Goal: Task Accomplishment & Management: Manage account settings

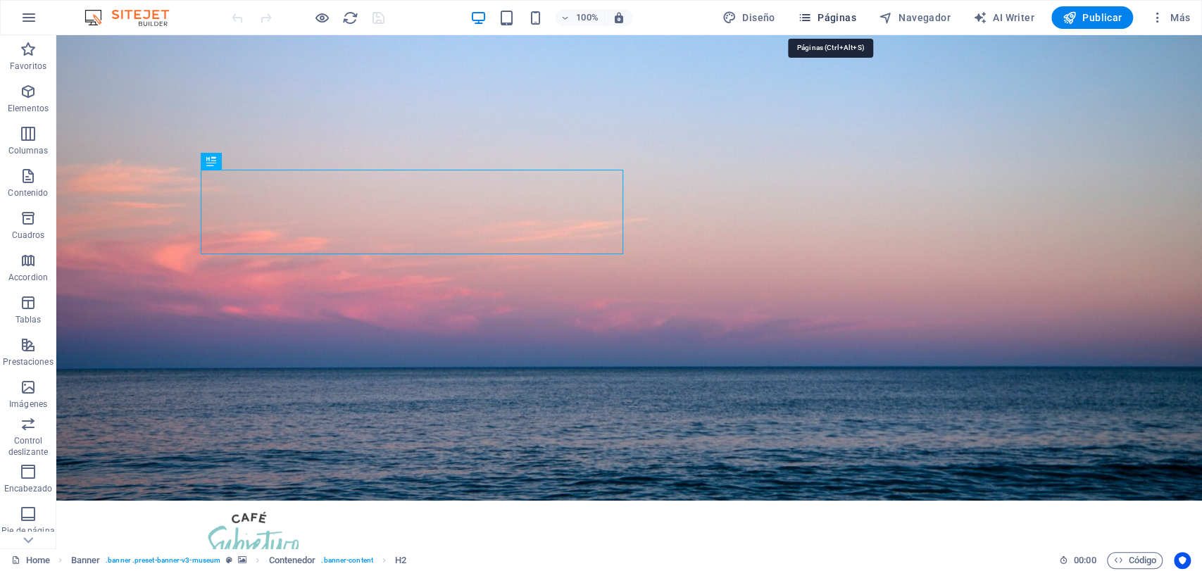
click at [805, 7] on button "Páginas" at bounding box center [827, 17] width 70 height 23
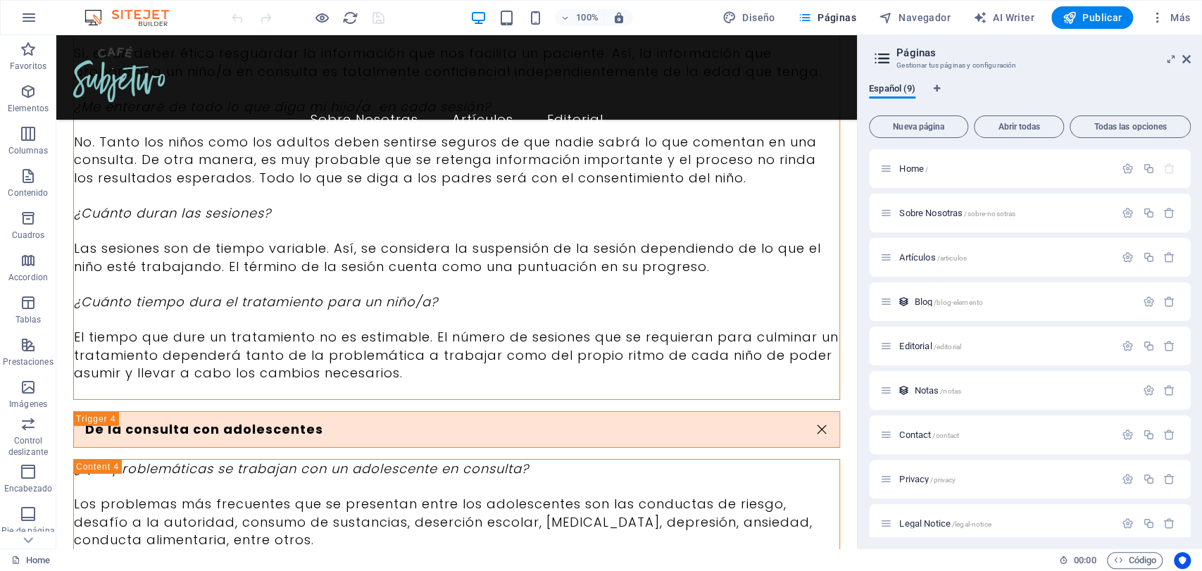
scroll to position [7056, 0]
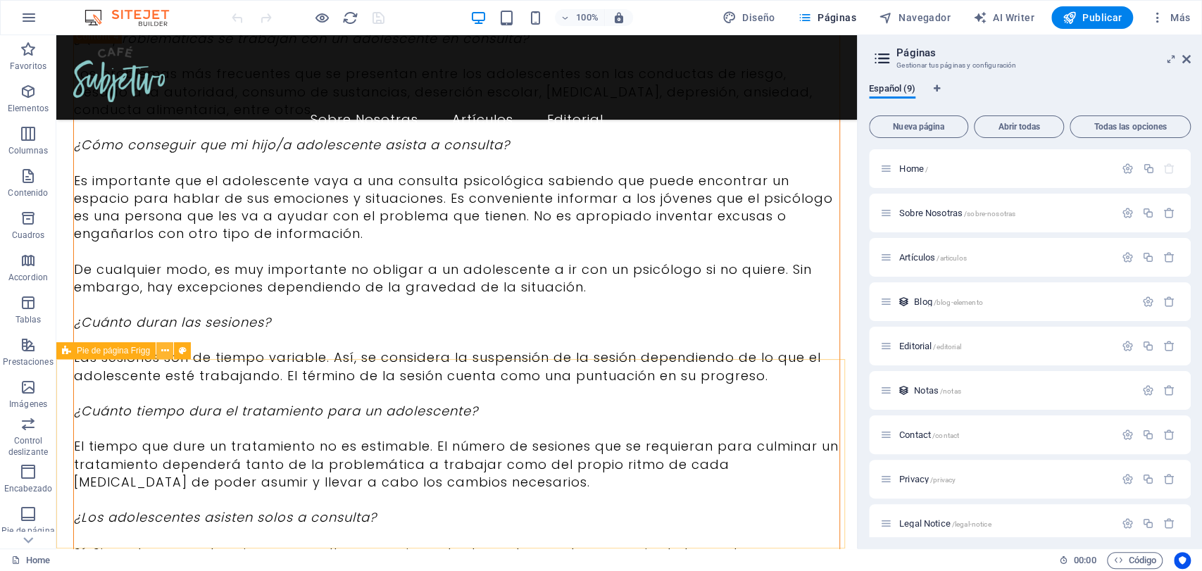
click at [163, 354] on icon at bounding box center [165, 350] width 8 height 15
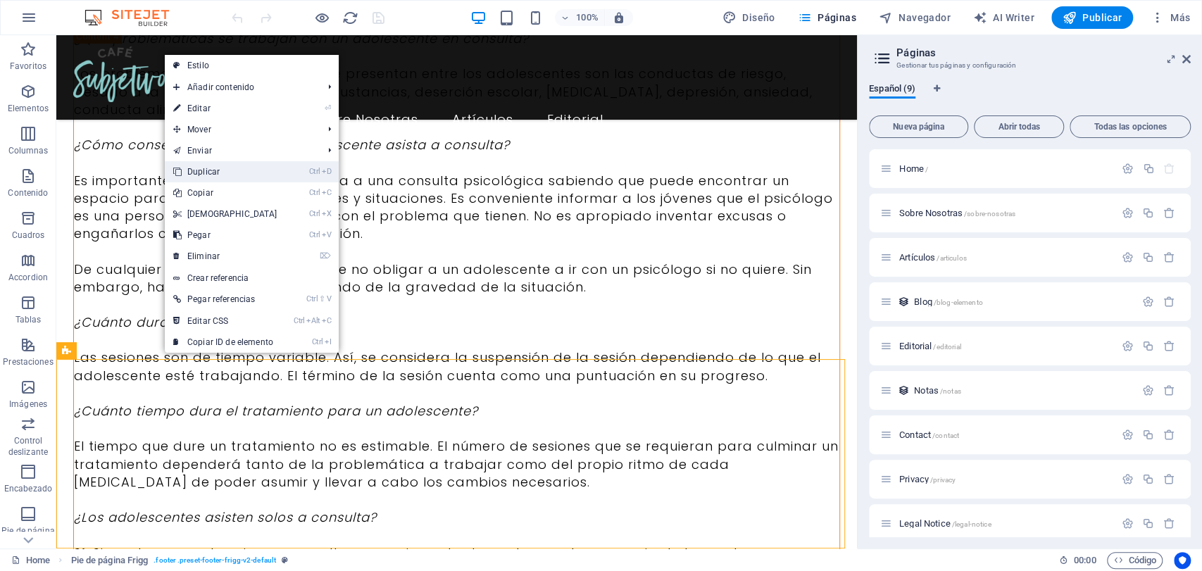
click at [229, 178] on link "Ctrl D Duplicar" at bounding box center [225, 171] width 121 height 21
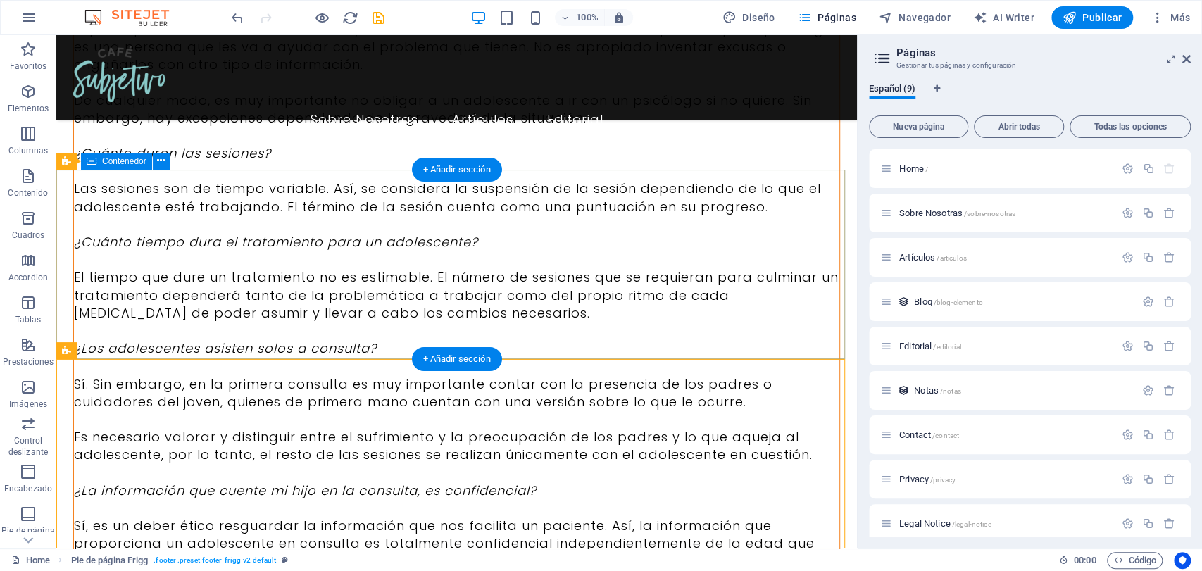
scroll to position [7246, 0]
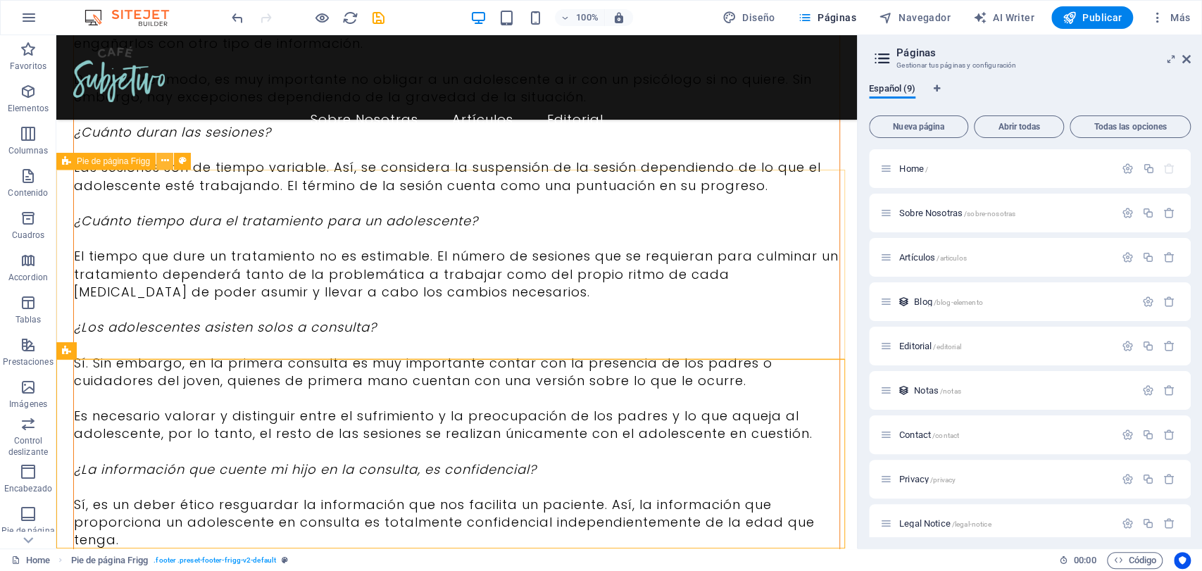
click at [161, 168] on icon at bounding box center [165, 160] width 8 height 15
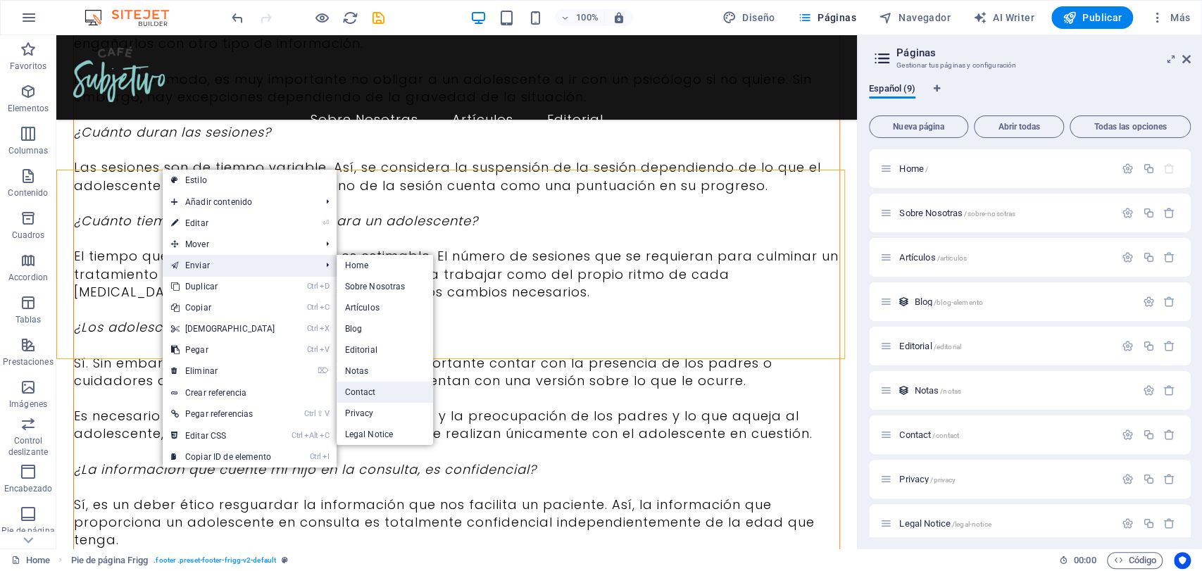
click at [345, 382] on link "Contact" at bounding box center [384, 392] width 97 height 21
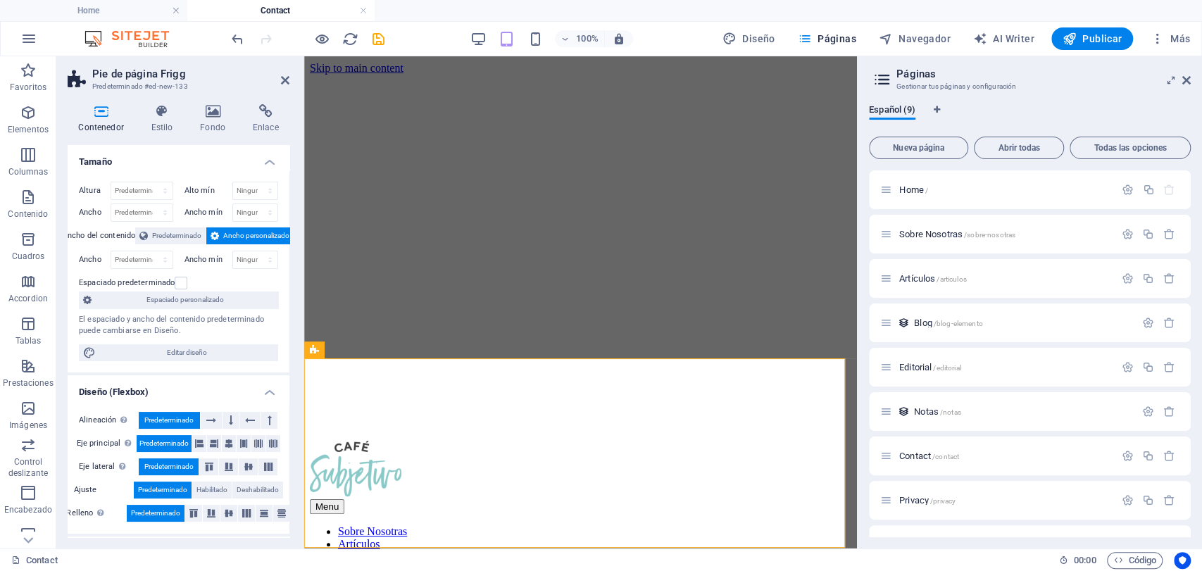
scroll to position [165, 0]
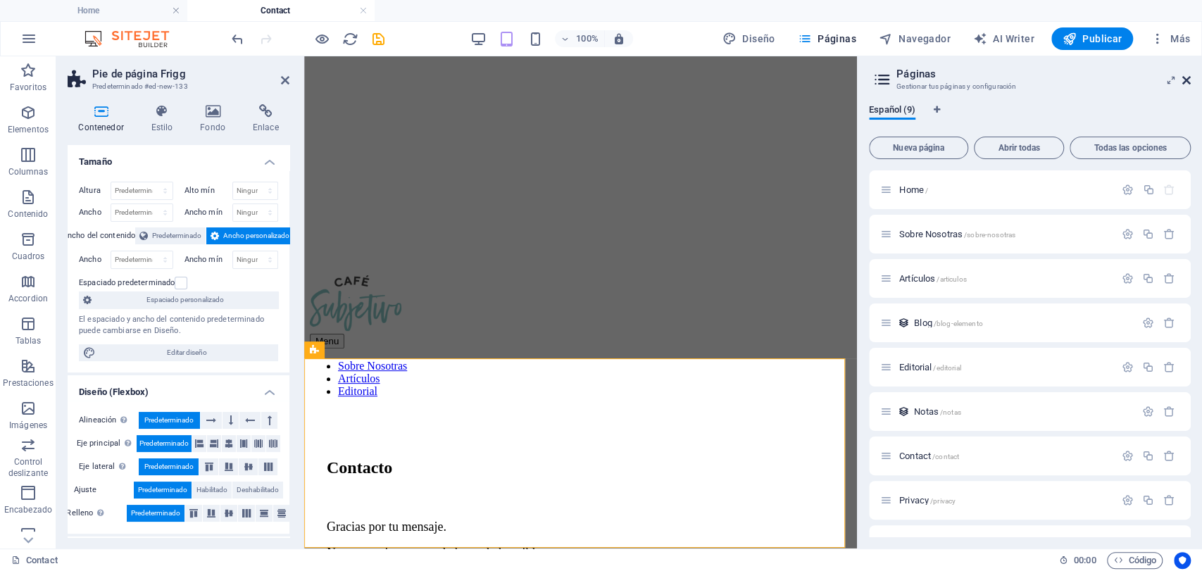
click at [1080, 77] on icon at bounding box center [1186, 80] width 8 height 11
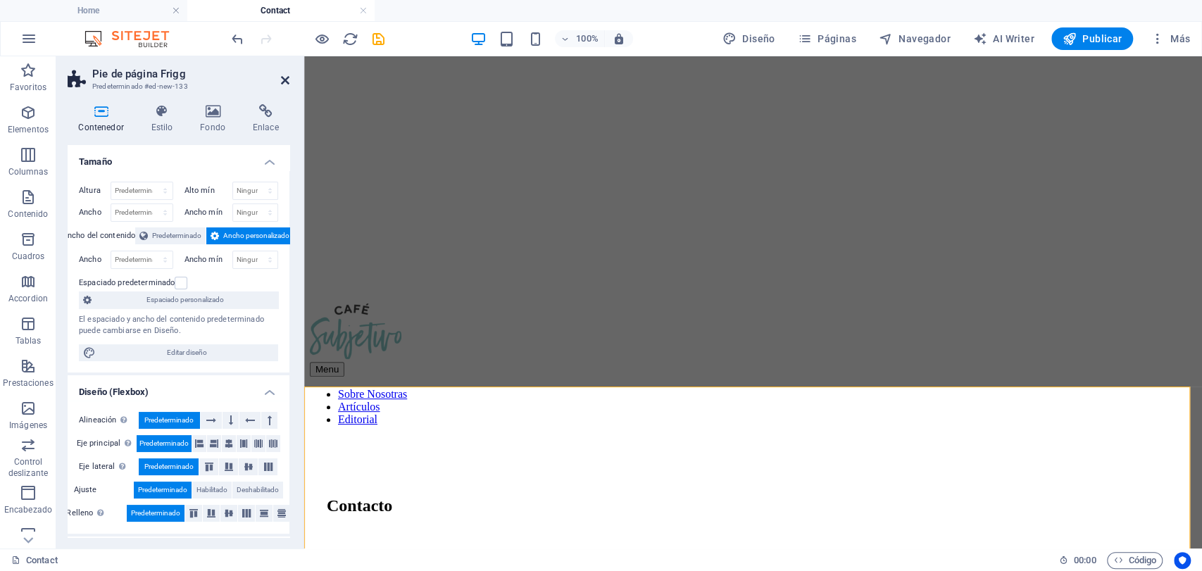
click at [286, 81] on icon at bounding box center [285, 80] width 8 height 11
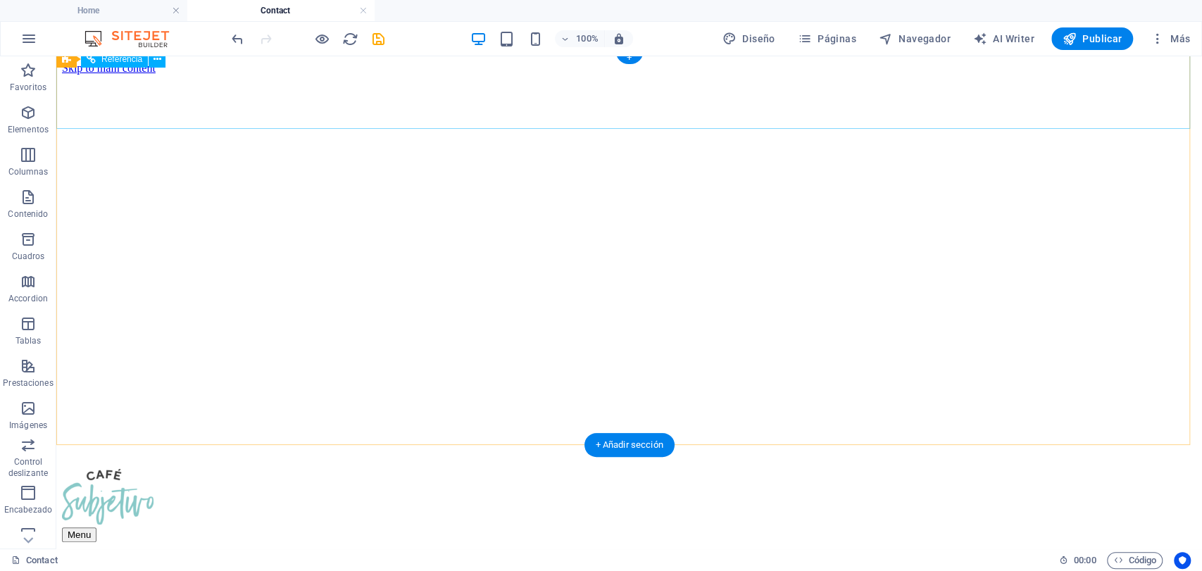
scroll to position [92, 0]
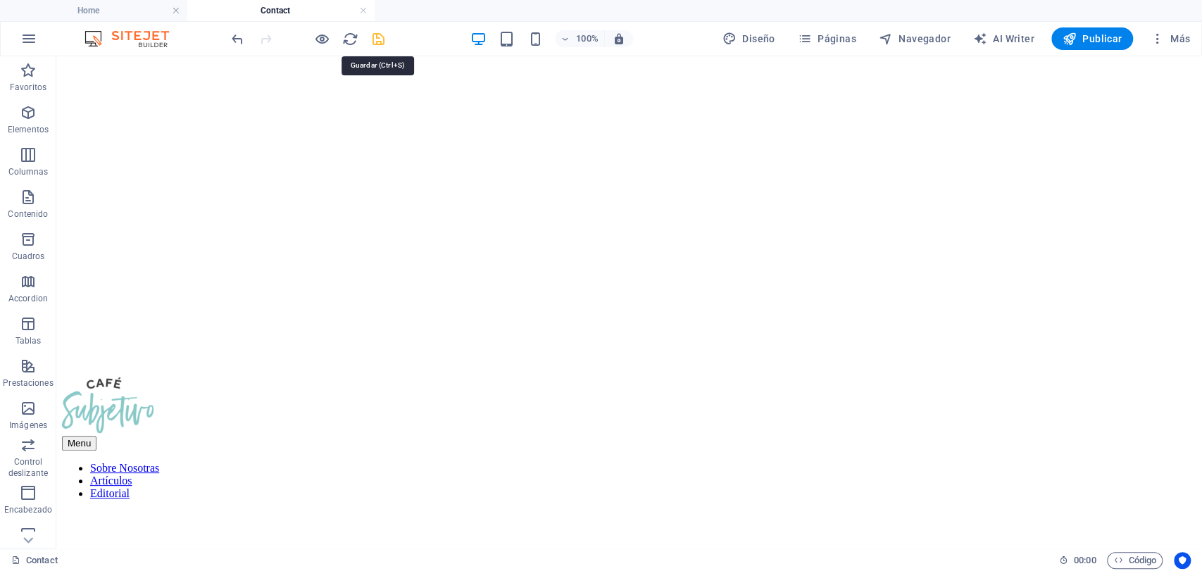
click at [380, 44] on icon "save" at bounding box center [378, 39] width 16 height 16
click at [541, 46] on div "100%" at bounding box center [551, 38] width 163 height 23
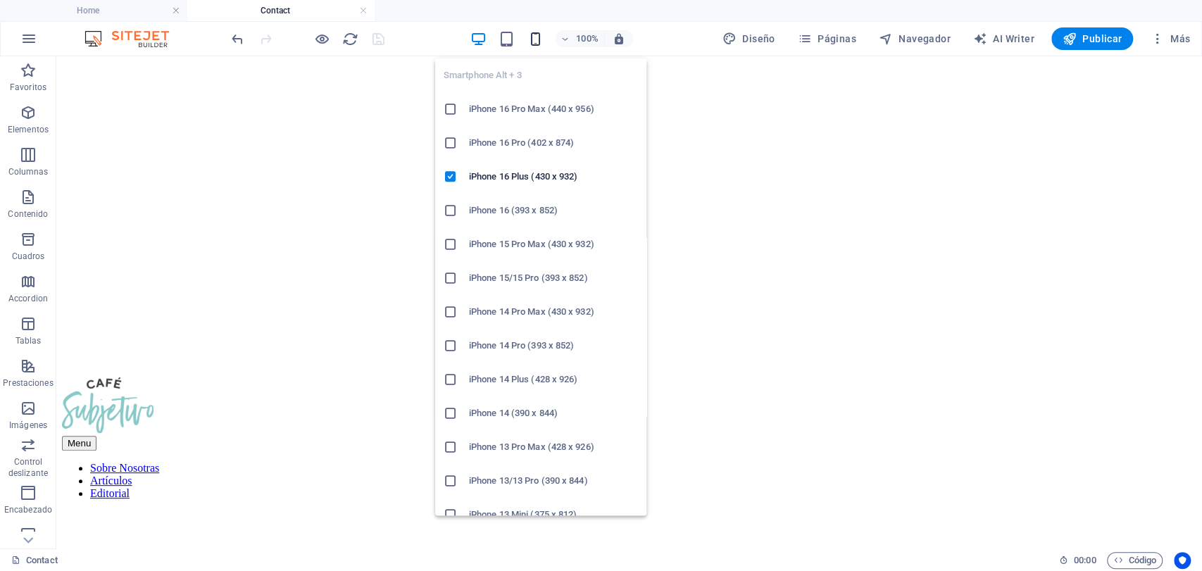
click at [541, 42] on icon "button" at bounding box center [535, 39] width 16 height 16
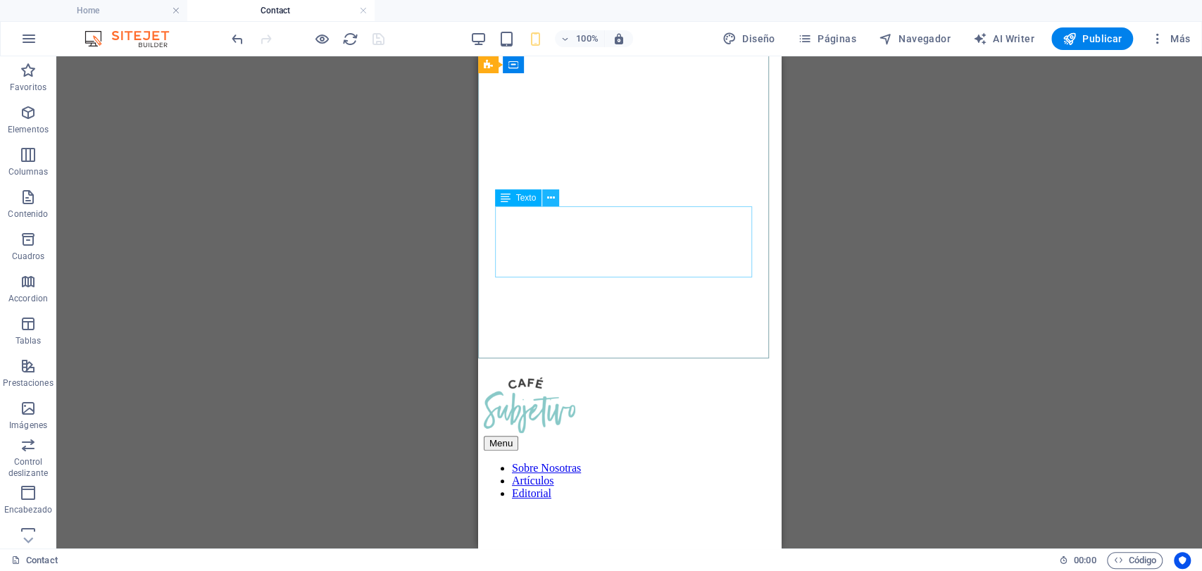
click at [549, 198] on icon at bounding box center [551, 198] width 8 height 15
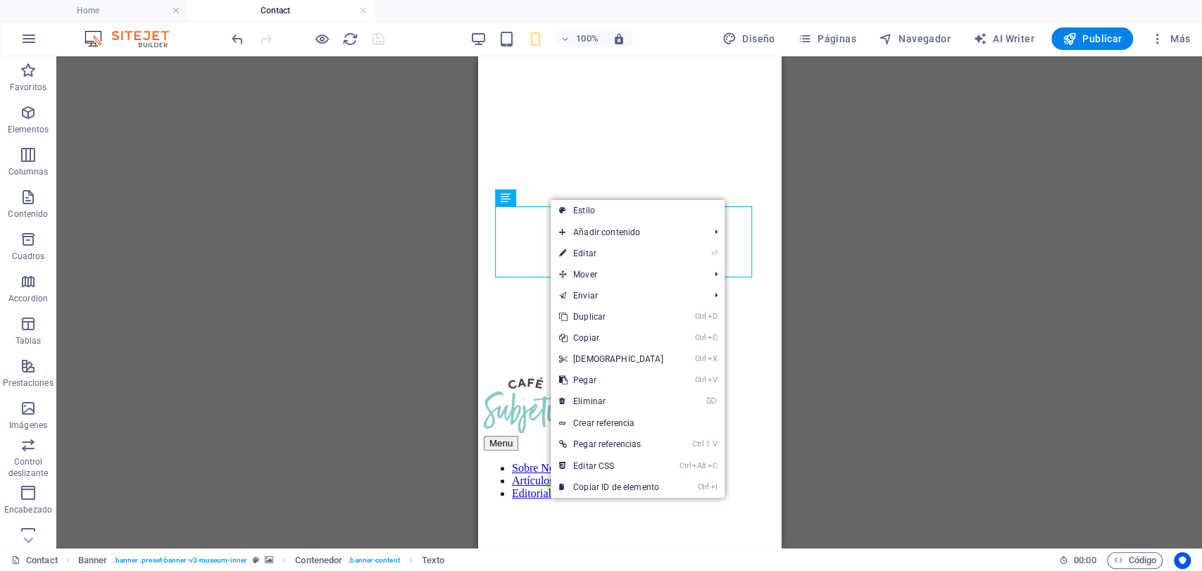
drag, startPoint x: 253, startPoint y: 182, endPoint x: 1031, endPoint y: 281, distance: 784.1
click at [1031, 281] on div "Arrastra aquí para reemplazar el contenido existente. Si quieres crear un eleme…" at bounding box center [628, 302] width 1145 height 492
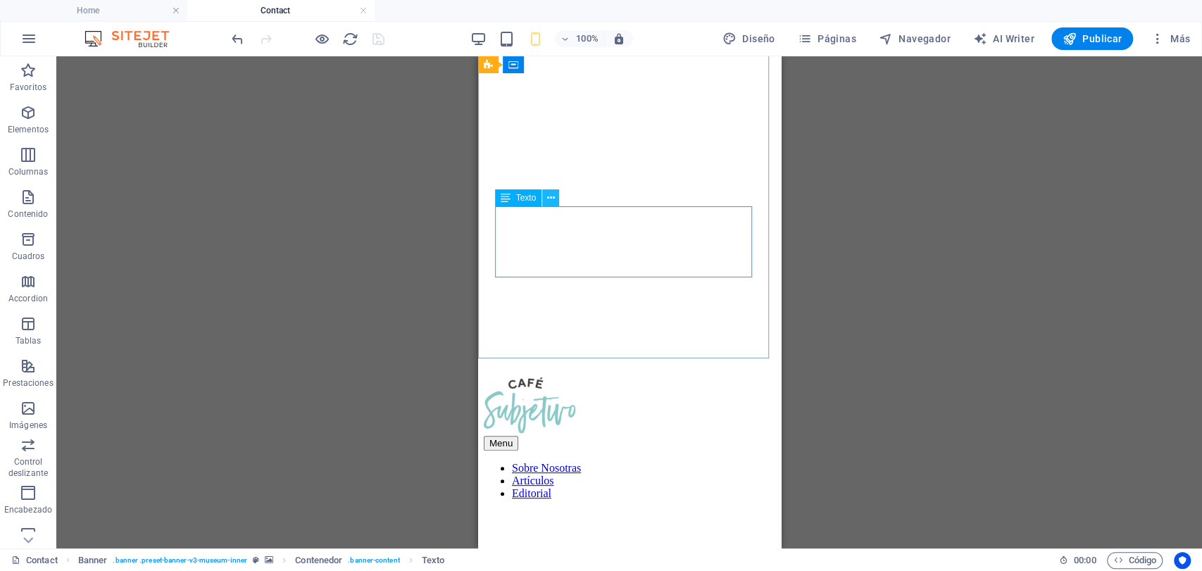
click at [551, 194] on icon at bounding box center [551, 198] width 8 height 15
click at [985, 238] on div "Arrastra aquí para reemplazar el contenido existente. Si quieres crear un eleme…" at bounding box center [628, 302] width 1145 height 492
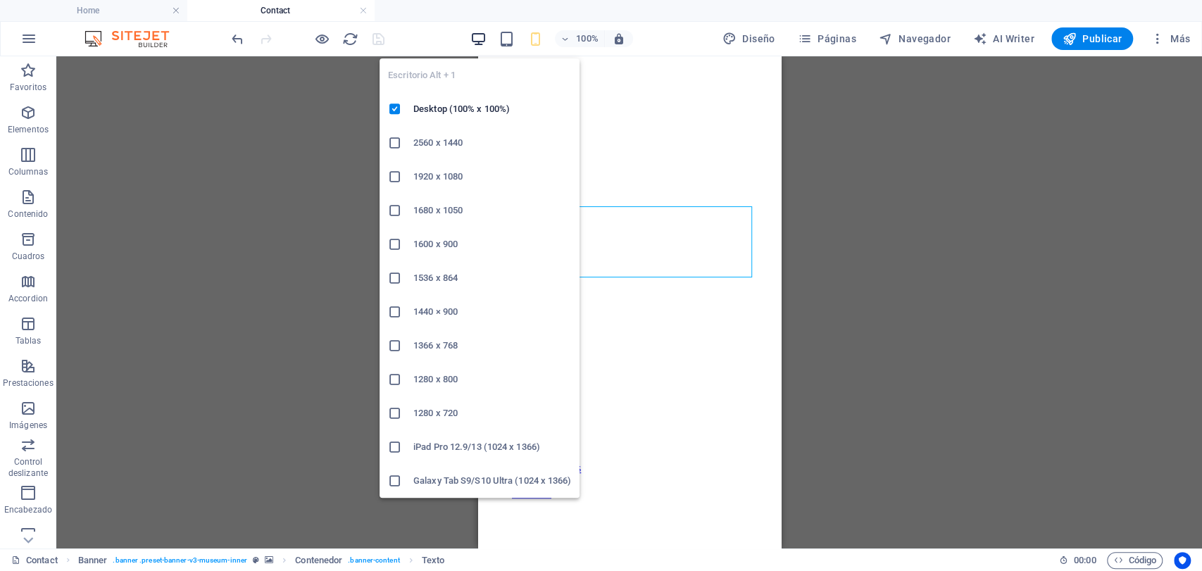
click at [479, 39] on icon "button" at bounding box center [478, 39] width 16 height 16
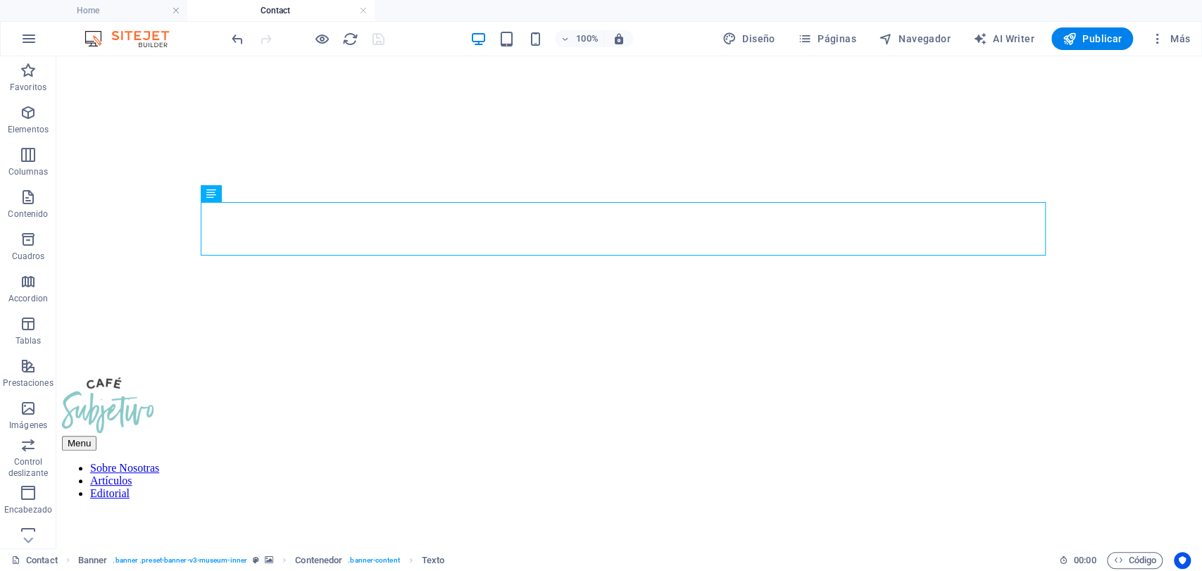
click at [358, 15] on h4 "Contact" at bounding box center [280, 10] width 187 height 15
drag, startPoint x: 360, startPoint y: 9, endPoint x: 717, endPoint y: 32, distance: 357.6
click at [360, 9] on link at bounding box center [363, 10] width 8 height 13
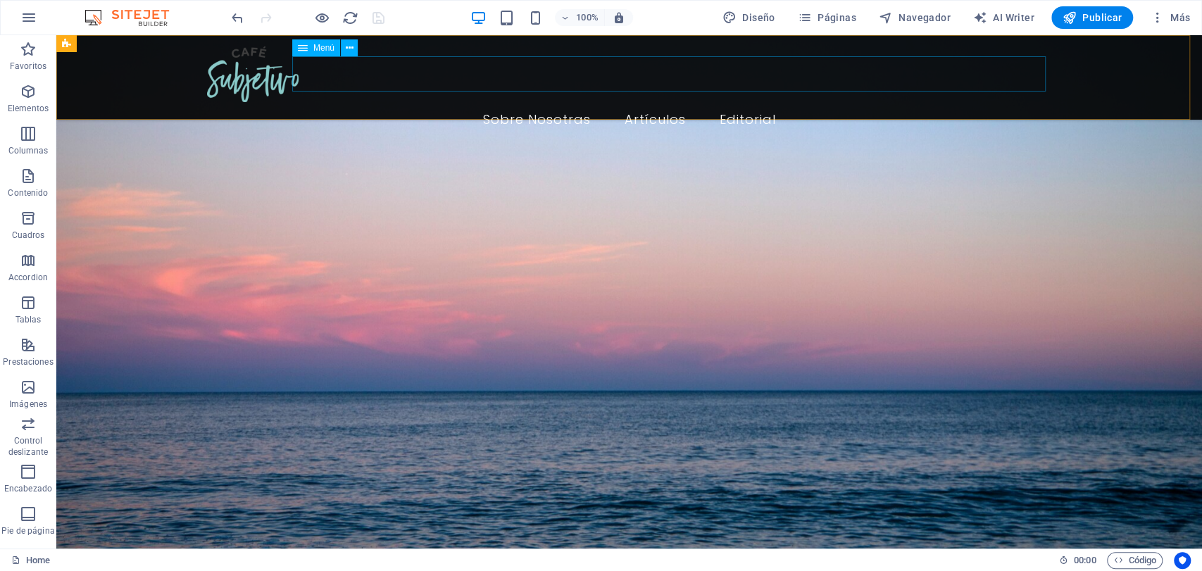
scroll to position [6861, 0]
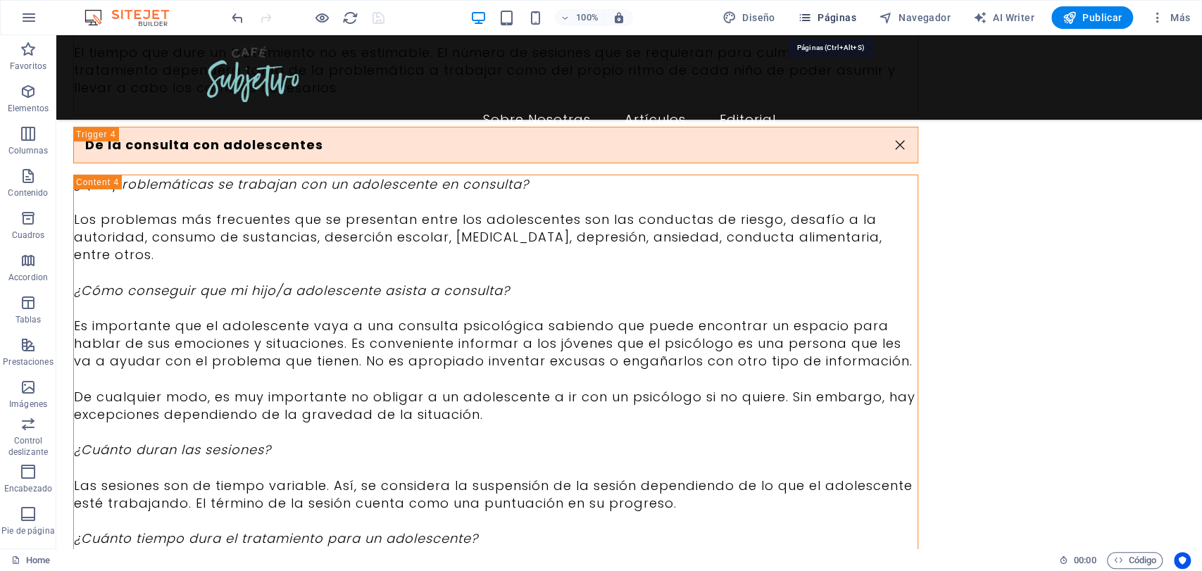
click at [811, 20] on icon "button" at bounding box center [805, 18] width 14 height 14
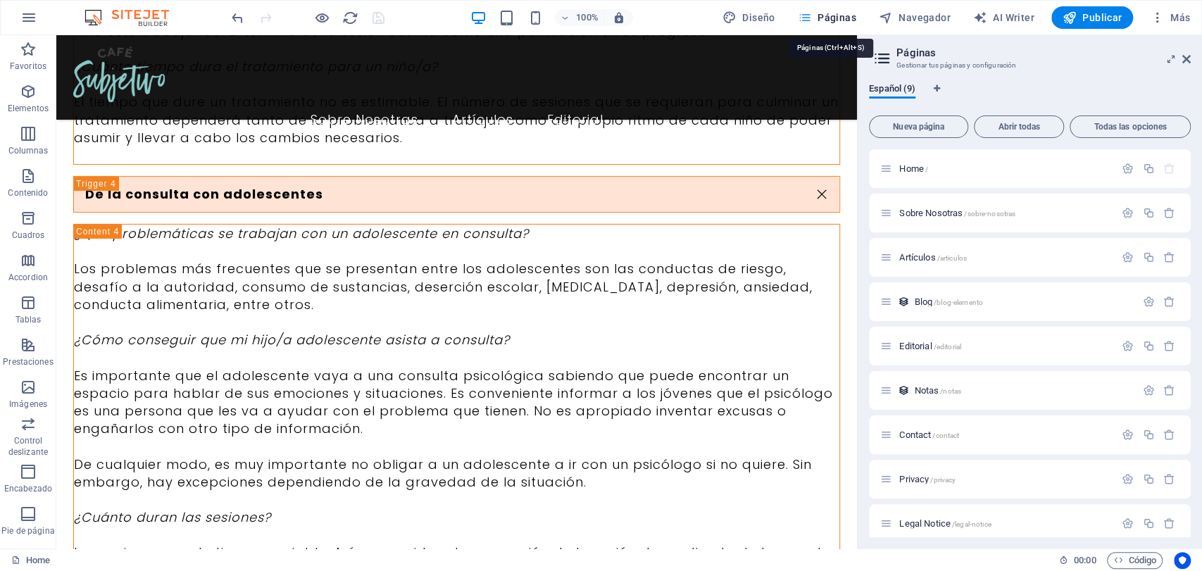
scroll to position [7056, 0]
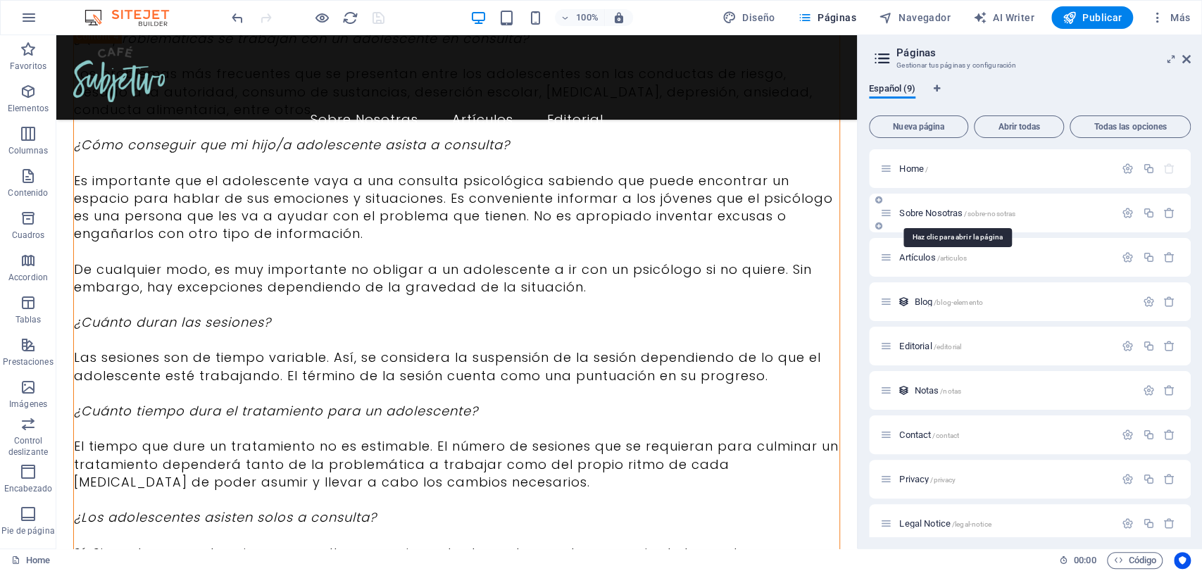
click at [921, 213] on span "Sobre Nosotras /sobre-nosotras" at bounding box center [957, 213] width 116 height 11
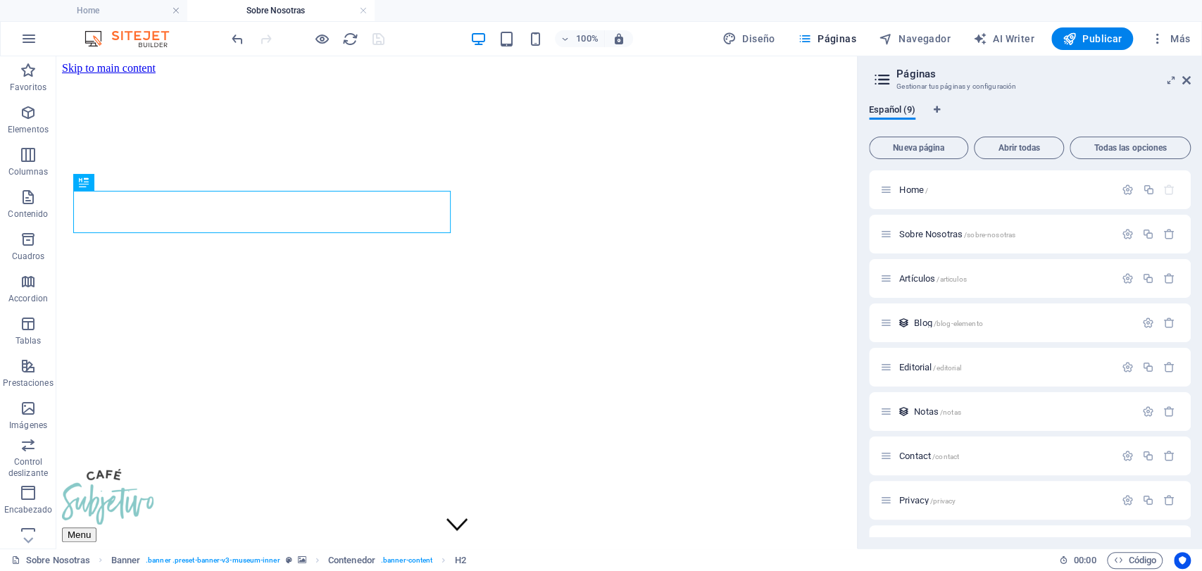
scroll to position [0, 0]
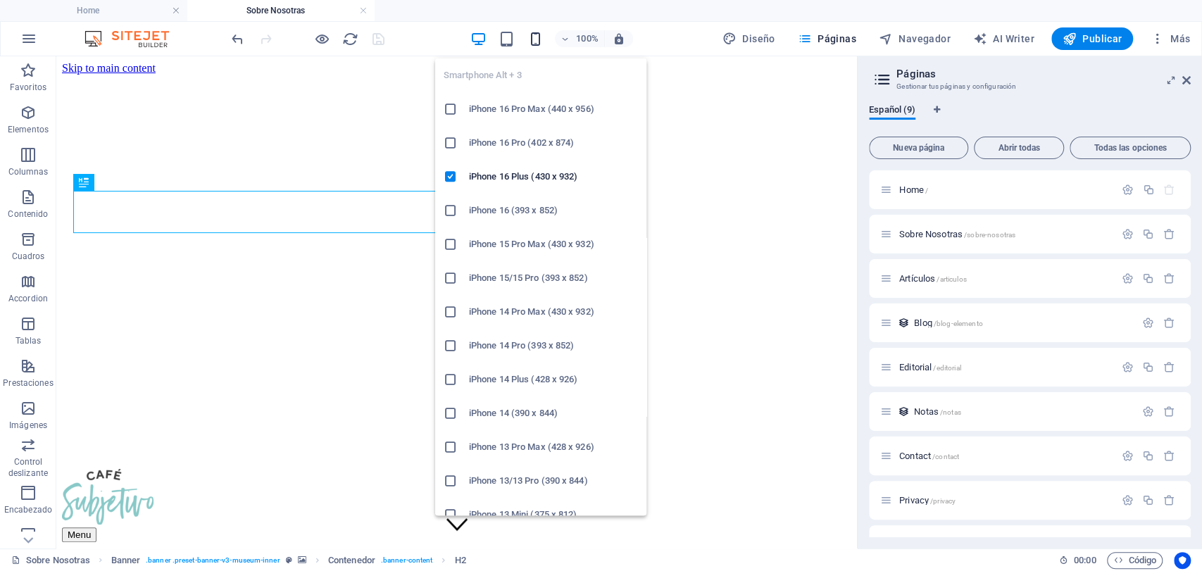
click at [532, 35] on icon "button" at bounding box center [535, 39] width 16 height 16
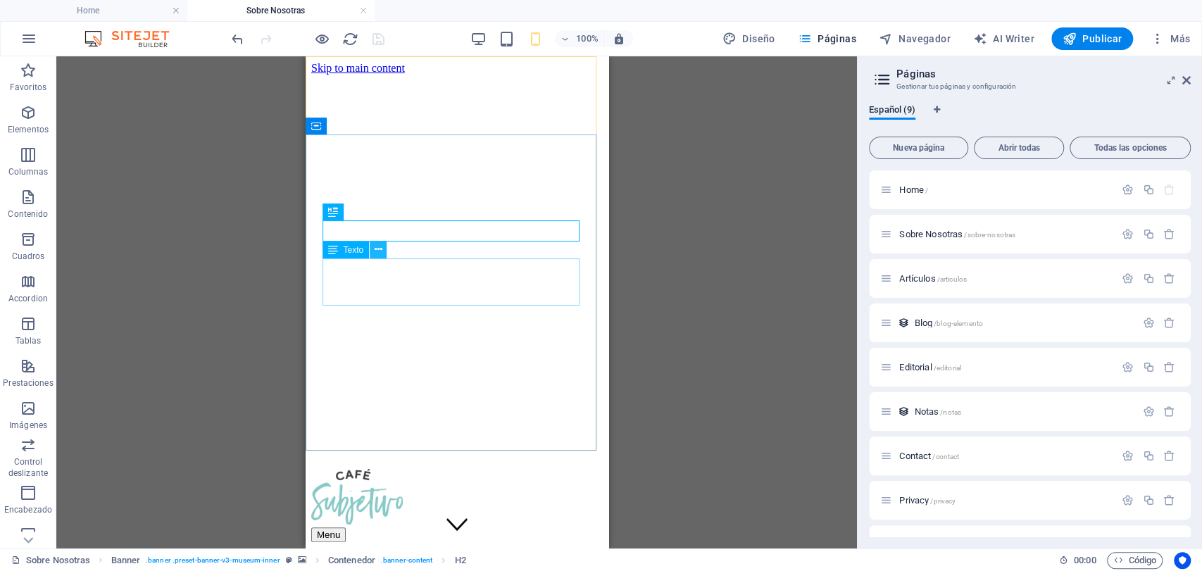
click at [377, 248] on icon at bounding box center [378, 249] width 8 height 15
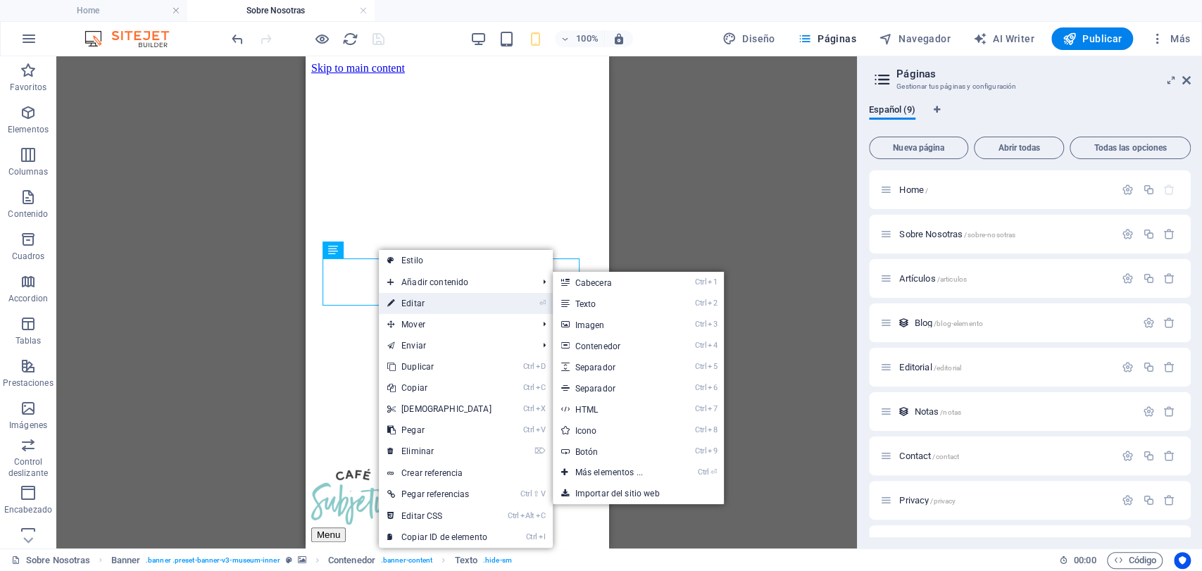
click at [443, 297] on link "⏎ Editar" at bounding box center [439, 303] width 121 height 21
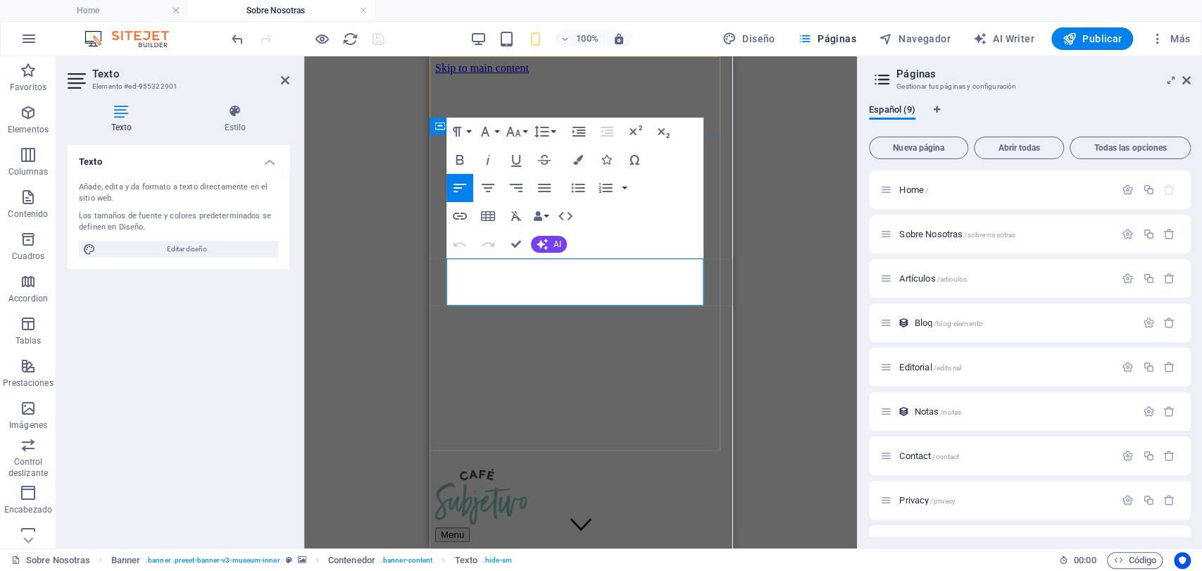
select select "%"
click at [234, 131] on h4 "Estilo" at bounding box center [235, 119] width 108 height 30
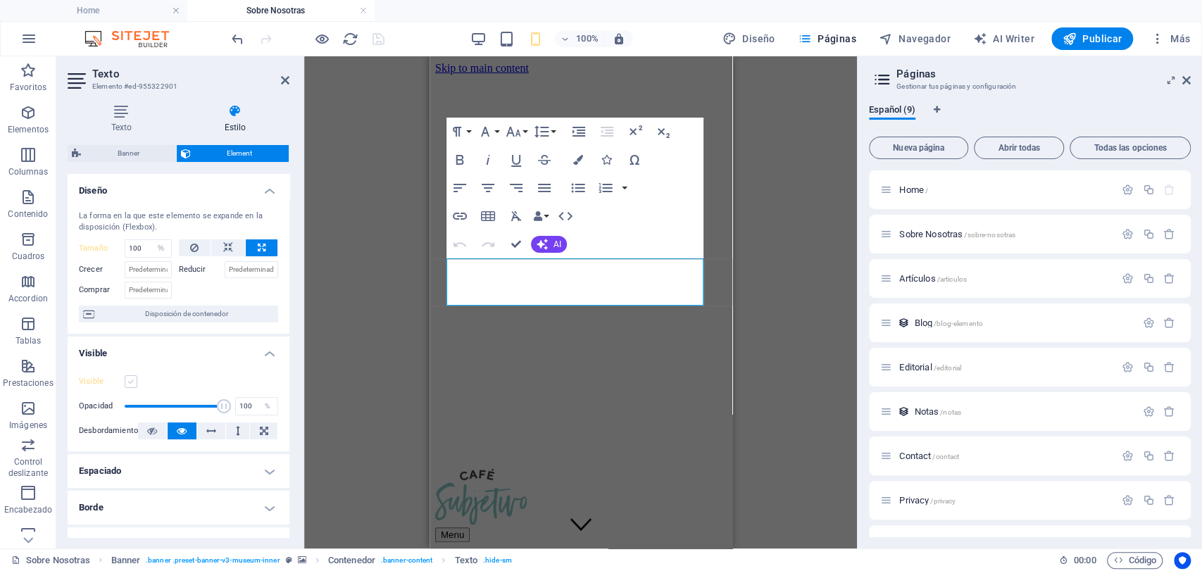
click at [135, 382] on label at bounding box center [131, 381] width 13 height 13
click at [0, 0] on input "Visible" at bounding box center [0, 0] width 0 height 0
click at [483, 185] on icon "button" at bounding box center [487, 187] width 17 height 17
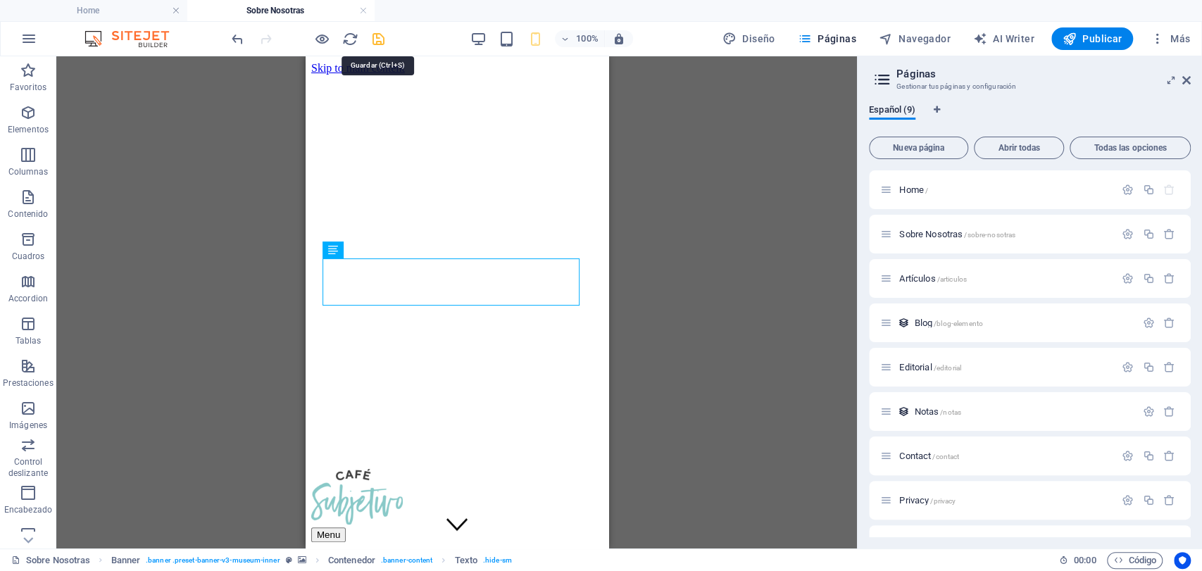
click at [377, 37] on icon "save" at bounding box center [378, 39] width 16 height 16
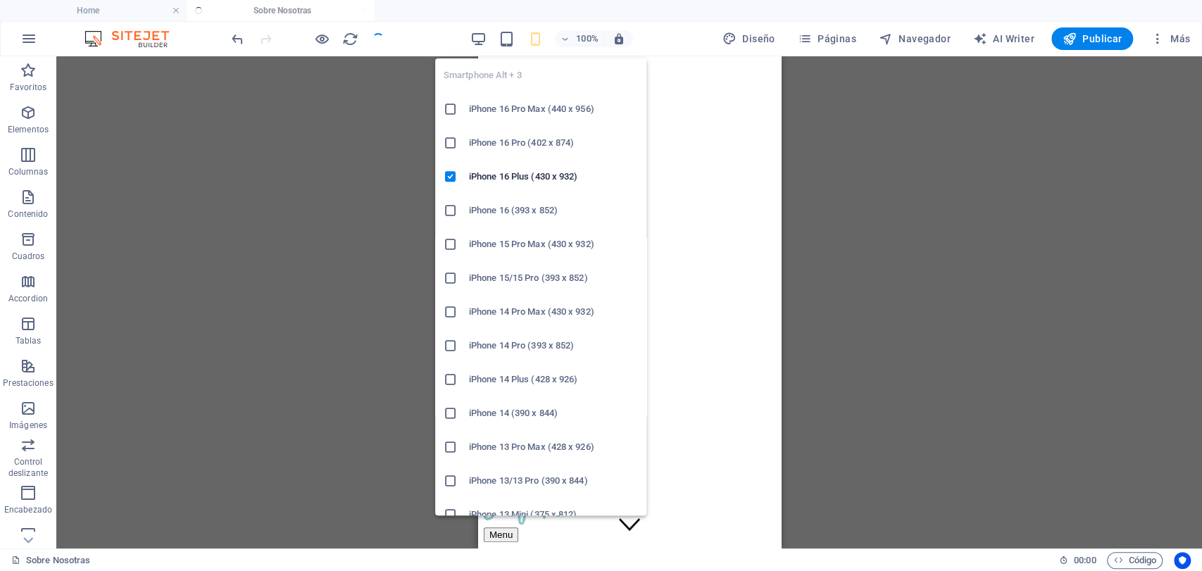
click at [541, 37] on icon "button" at bounding box center [535, 39] width 16 height 16
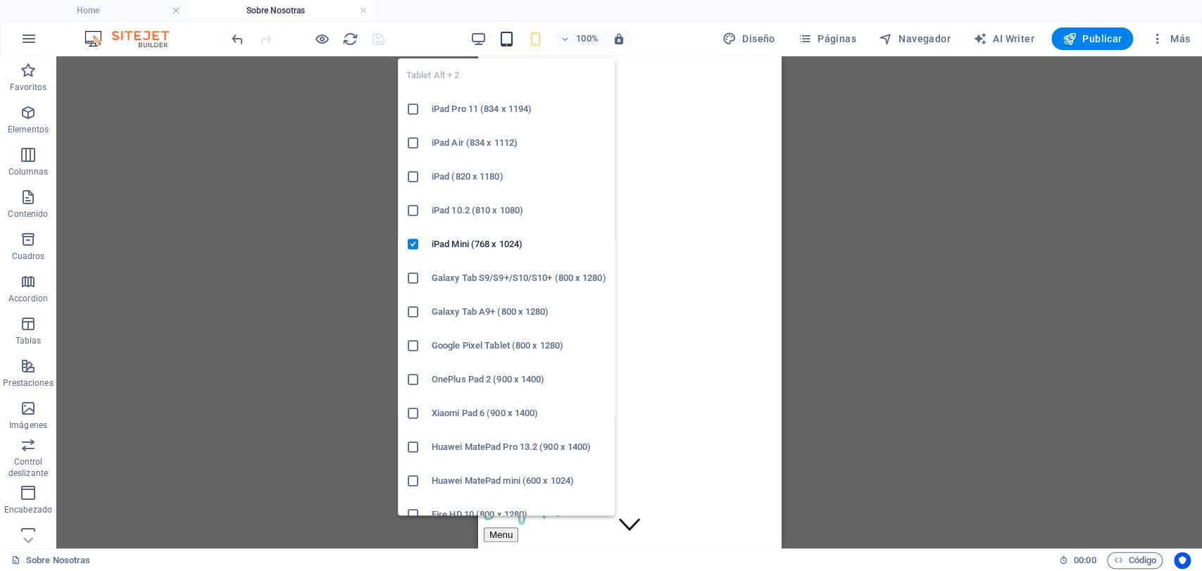
click at [513, 32] on icon "button" at bounding box center [506, 39] width 16 height 16
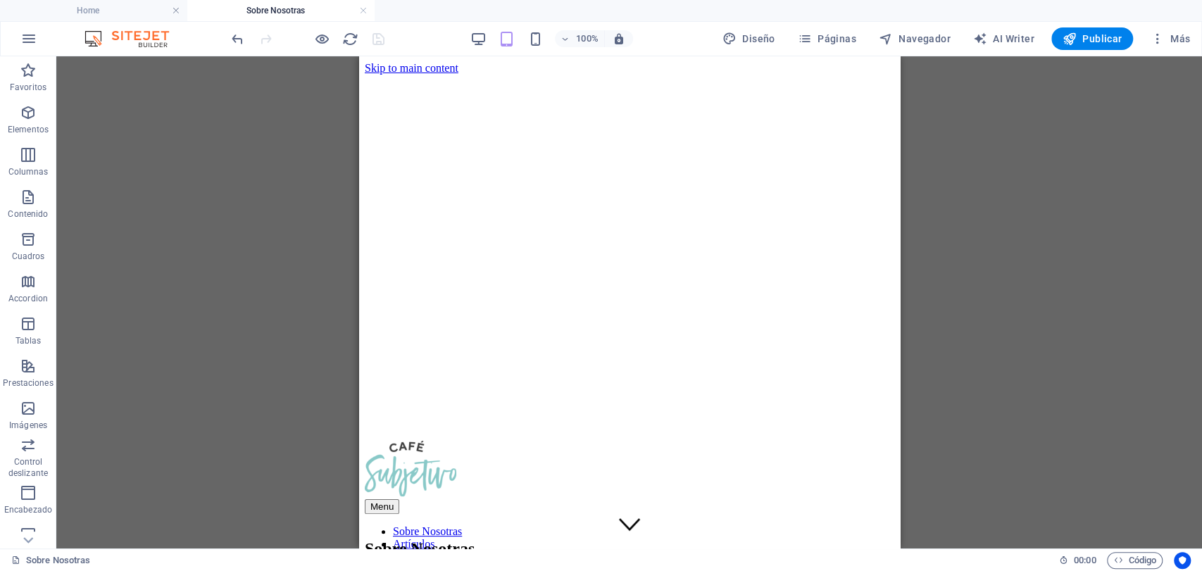
click at [490, 28] on div "100%" at bounding box center [551, 38] width 163 height 23
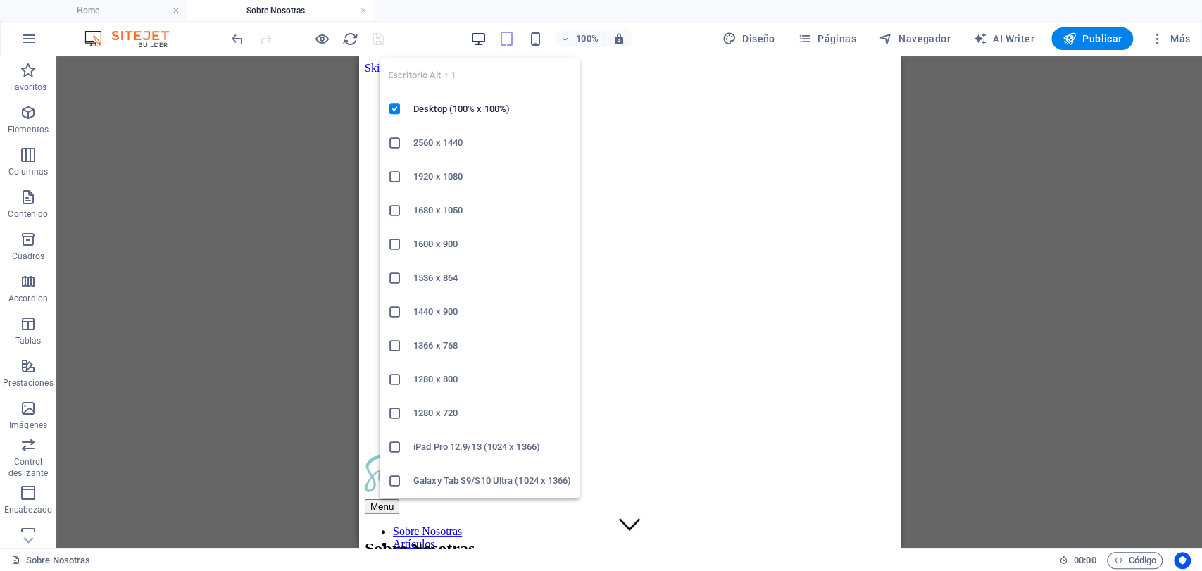
click at [481, 37] on icon "button" at bounding box center [478, 39] width 16 height 16
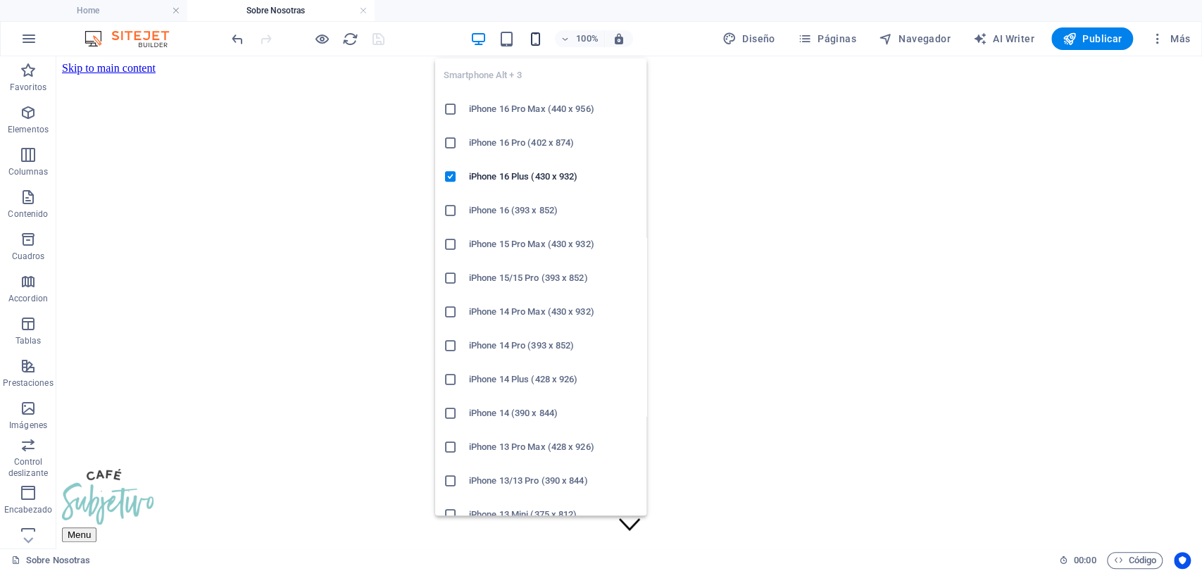
click at [541, 35] on icon "button" at bounding box center [535, 39] width 16 height 16
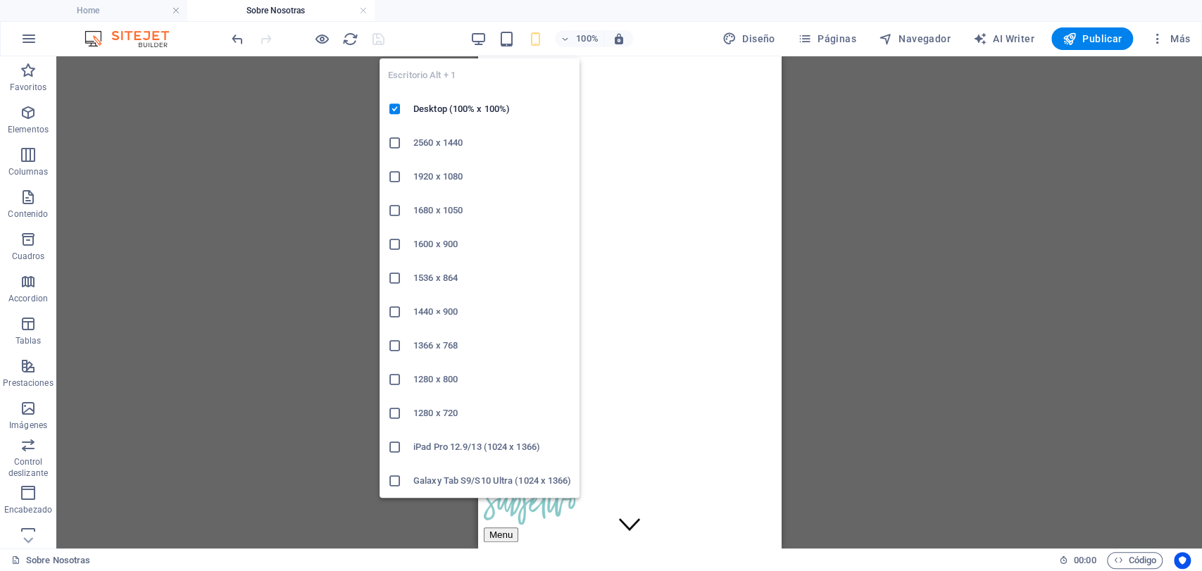
drag, startPoint x: 485, startPoint y: 37, endPoint x: 508, endPoint y: 51, distance: 26.8
click at [485, 37] on icon "button" at bounding box center [478, 39] width 16 height 16
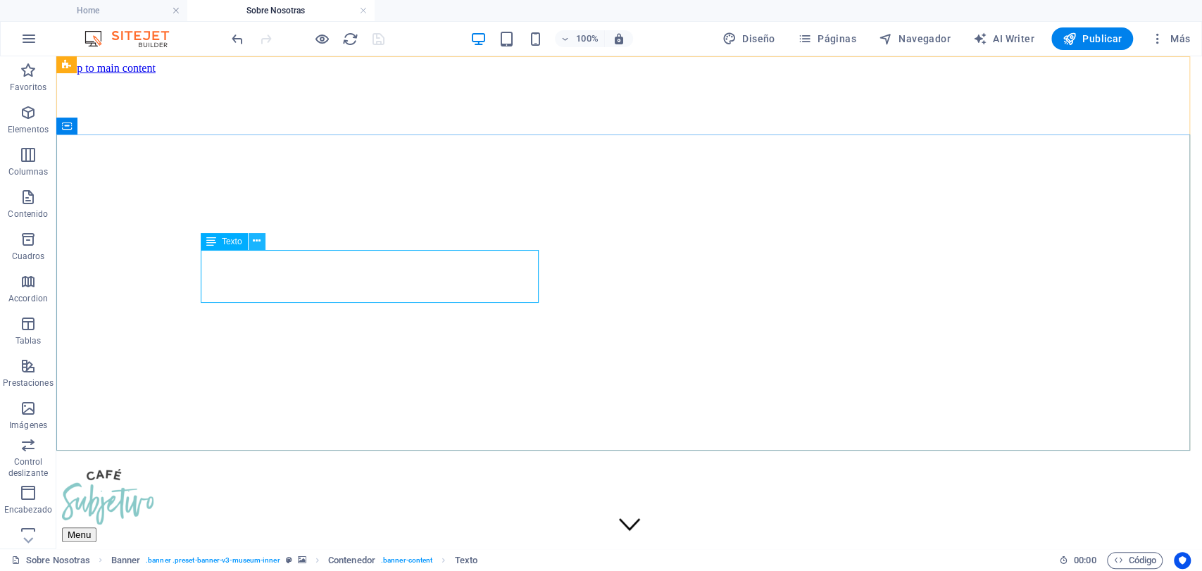
click at [253, 244] on icon at bounding box center [257, 241] width 8 height 15
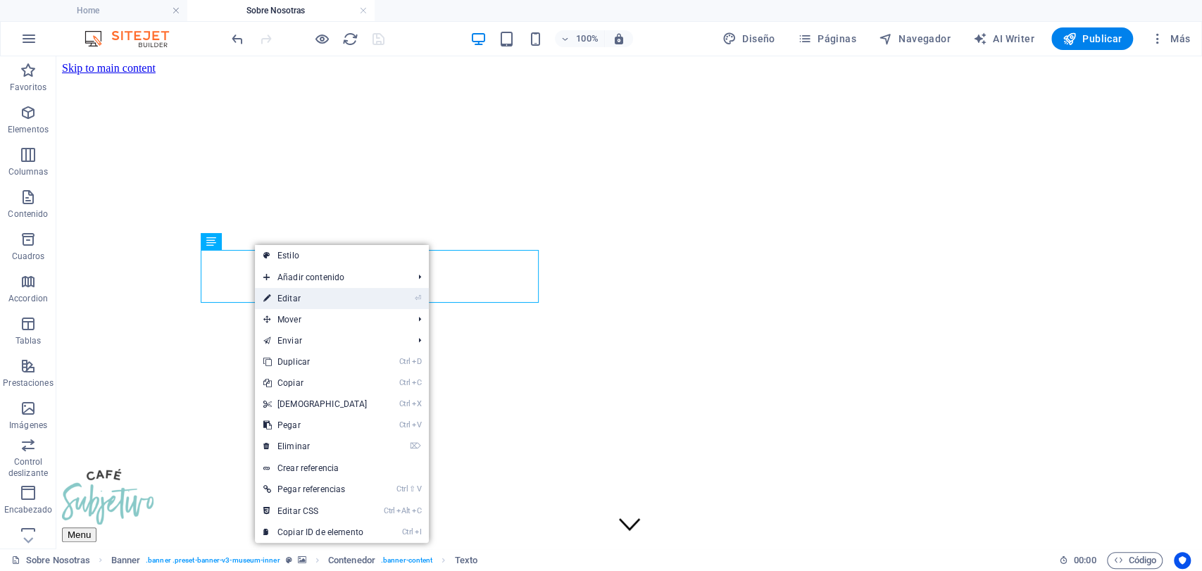
click at [298, 291] on link "⏎ Editar" at bounding box center [315, 298] width 121 height 21
select select "%"
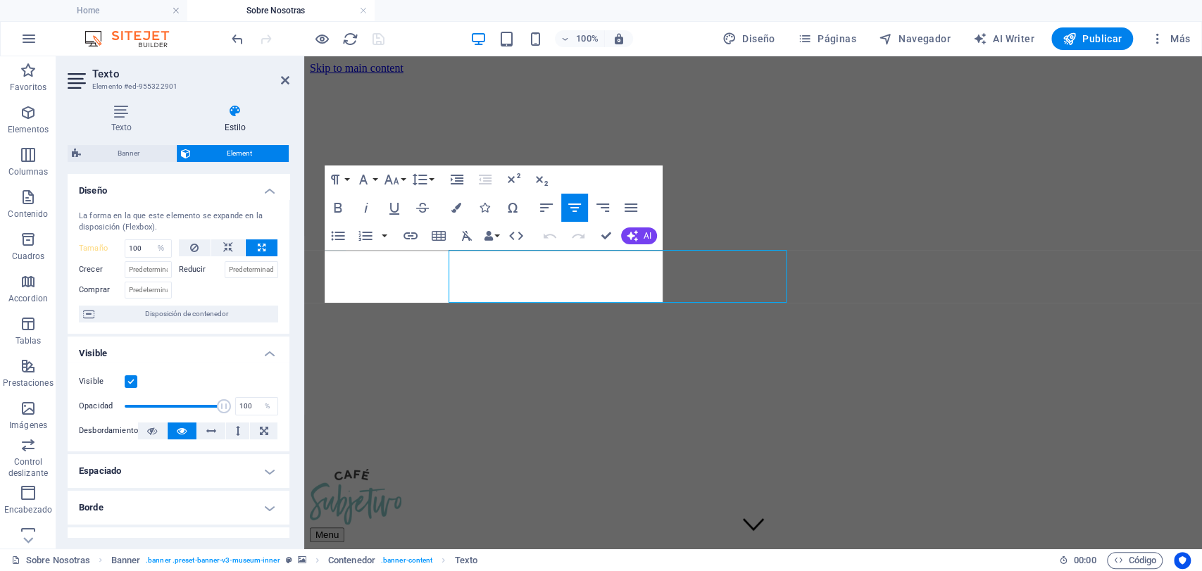
type input "40"
click at [546, 210] on icon "button" at bounding box center [546, 207] width 17 height 17
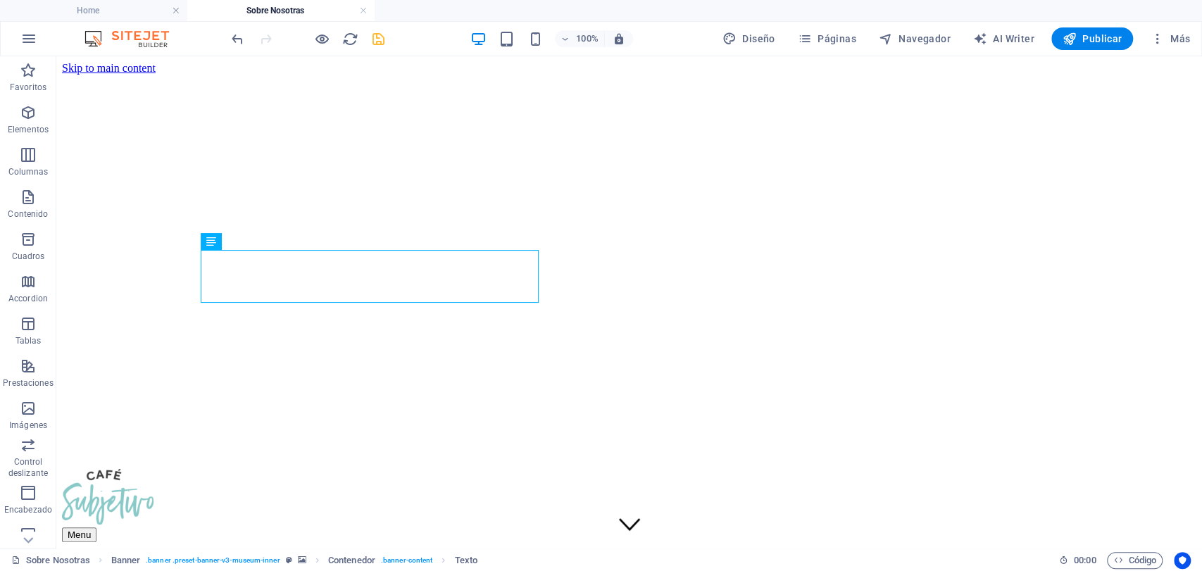
click at [367, 37] on div at bounding box center [308, 38] width 158 height 23
click at [377, 28] on div at bounding box center [308, 38] width 158 height 23
click at [535, 28] on div "100%" at bounding box center [551, 38] width 163 height 23
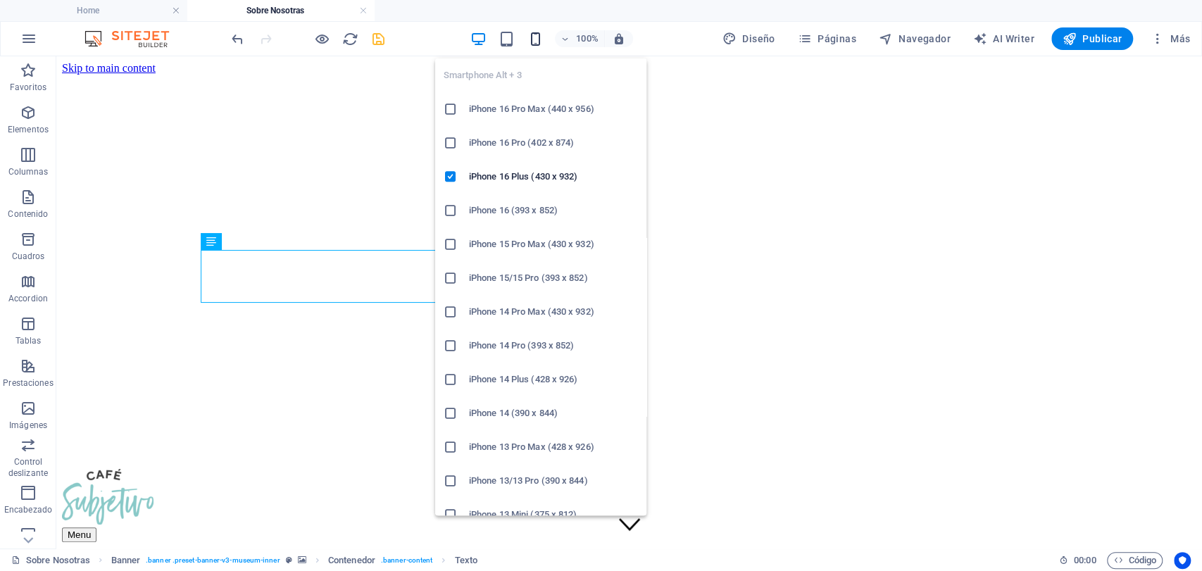
click at [534, 37] on icon "button" at bounding box center [535, 39] width 16 height 16
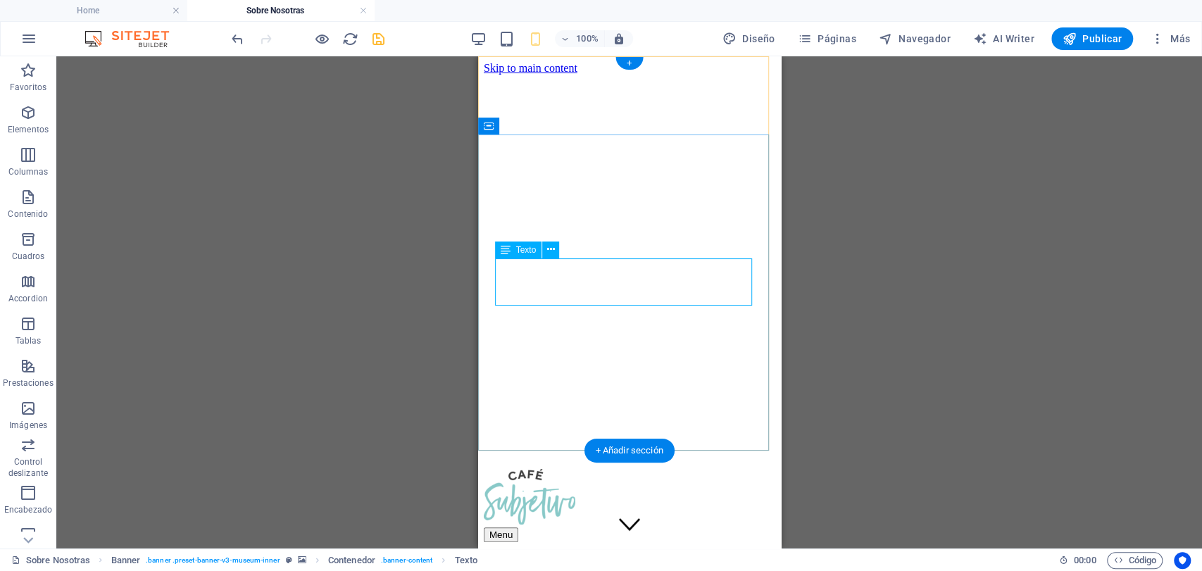
click at [550, 246] on icon at bounding box center [551, 249] width 8 height 15
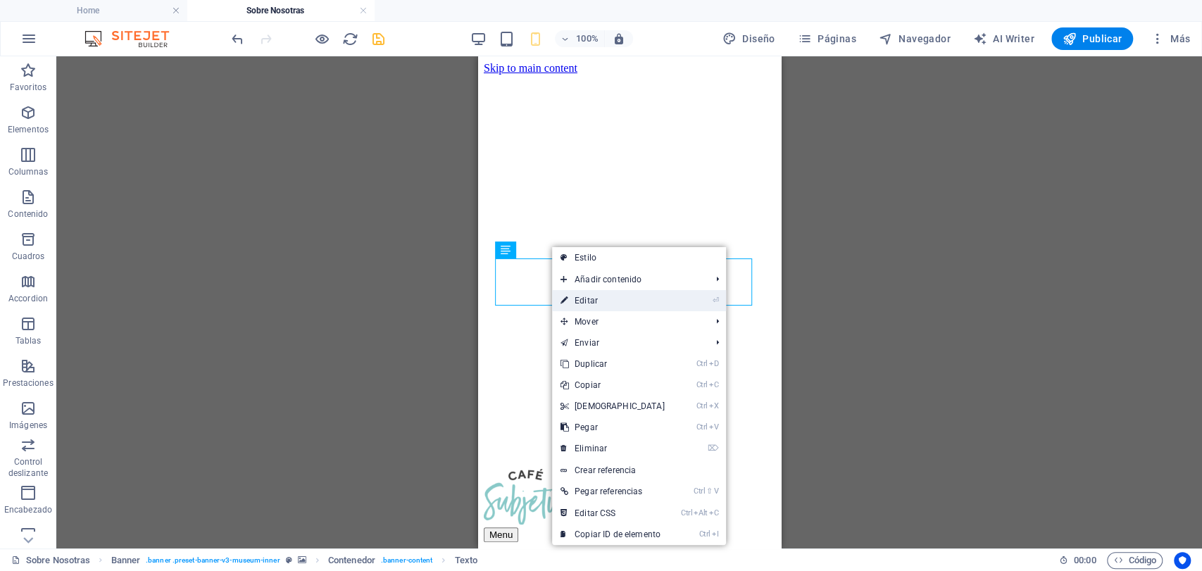
click at [588, 293] on link "⏎ Editar" at bounding box center [612, 300] width 121 height 21
select select "%"
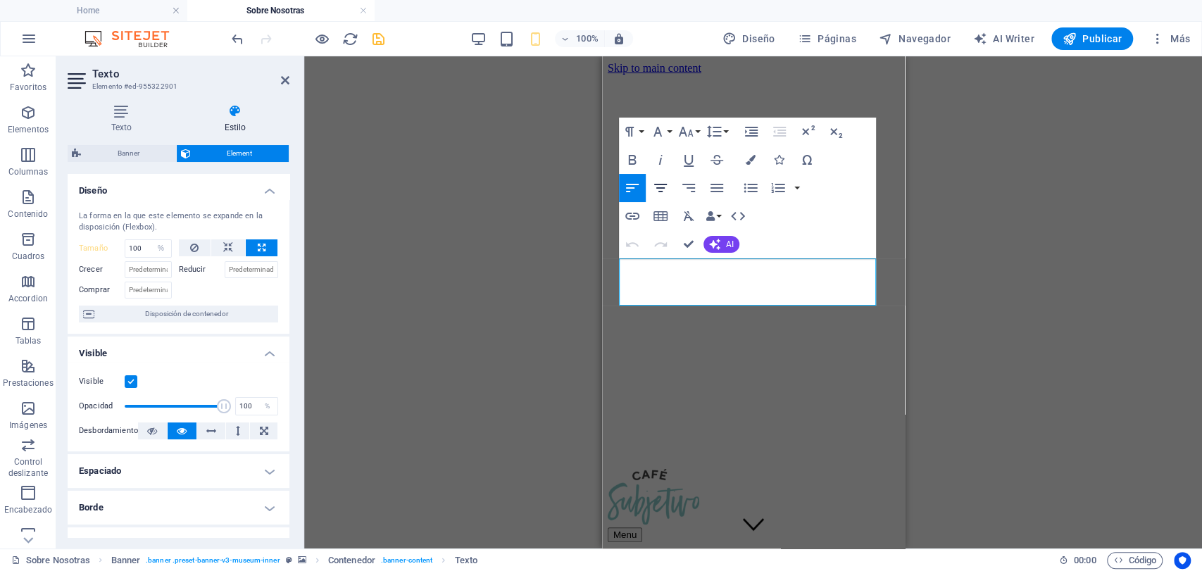
click at [666, 187] on icon "button" at bounding box center [660, 187] width 17 height 17
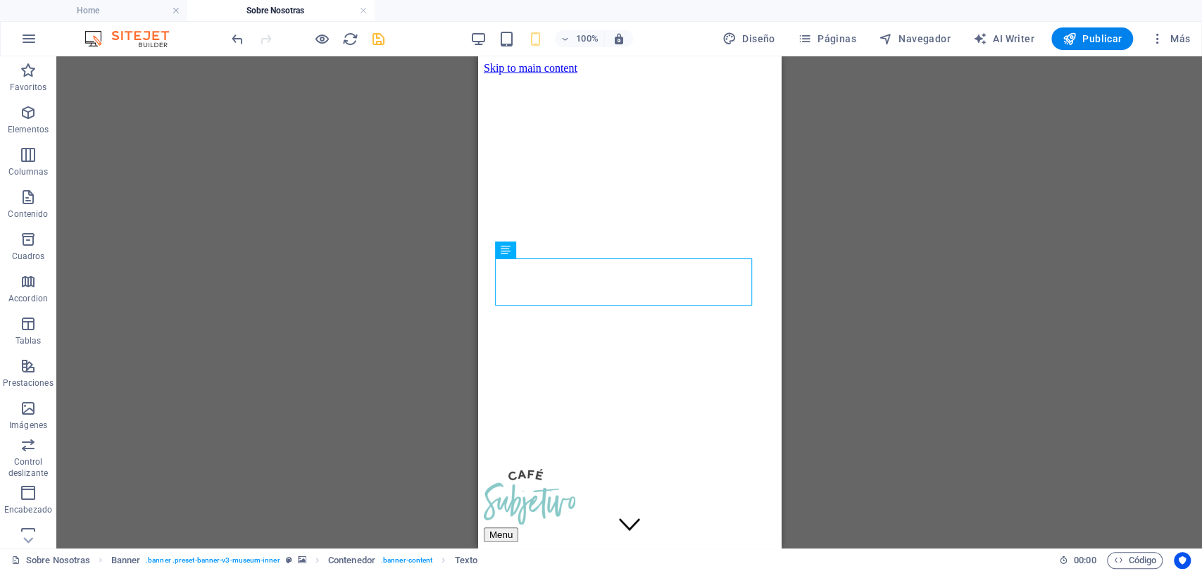
click at [382, 39] on icon "save" at bounding box center [378, 39] width 16 height 16
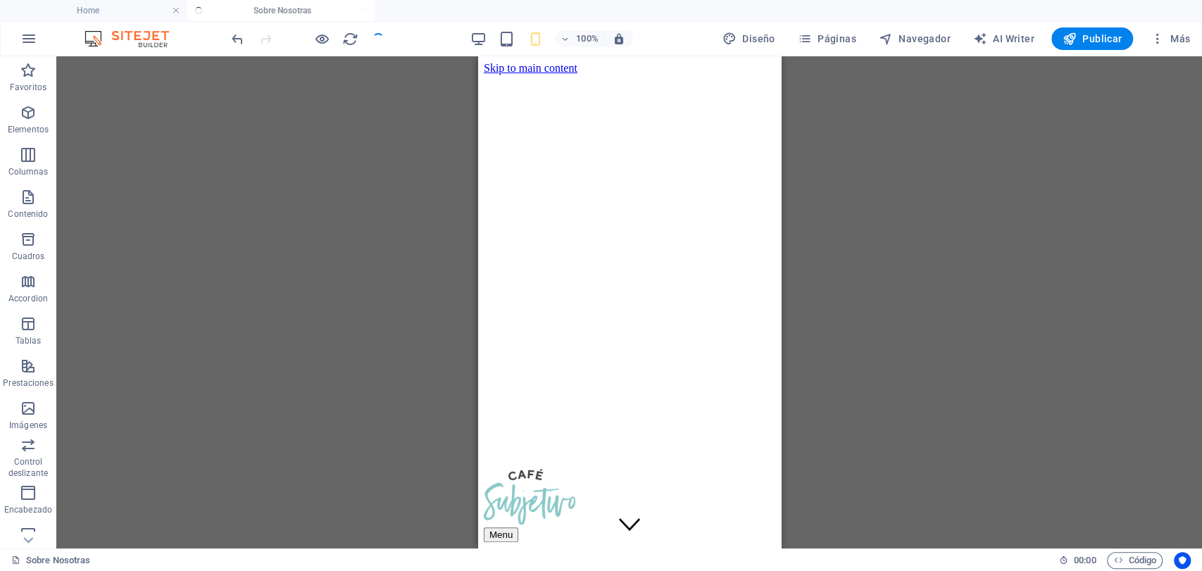
click at [850, 182] on div "H2 Banner Contenedor Banner Referencia Separador Texto Botón Separador Contened…" at bounding box center [628, 302] width 1145 height 492
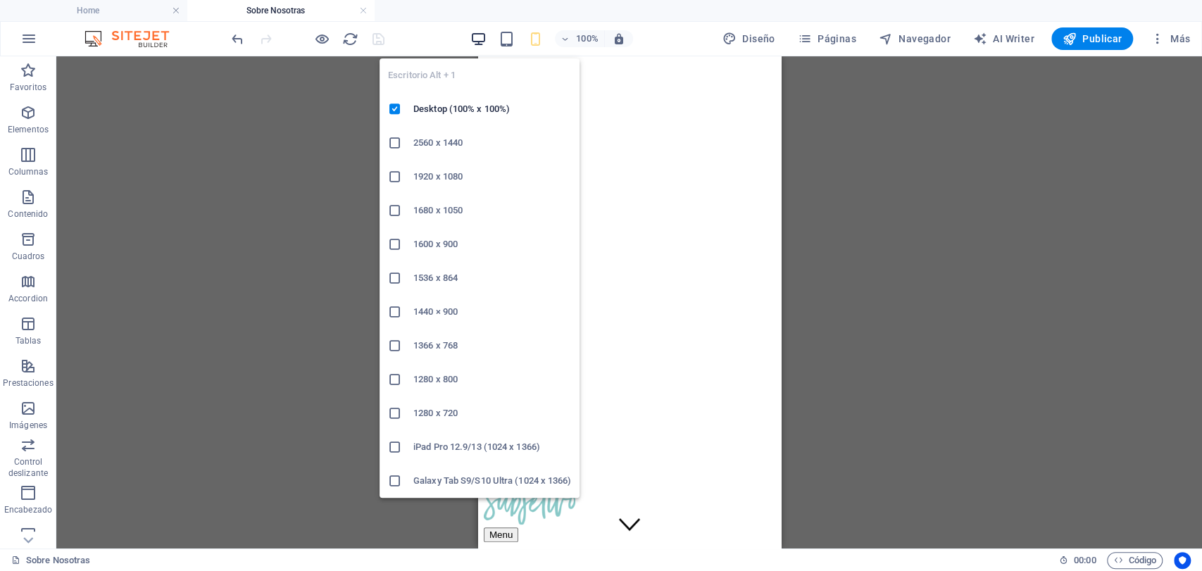
click at [480, 35] on icon "button" at bounding box center [478, 39] width 16 height 16
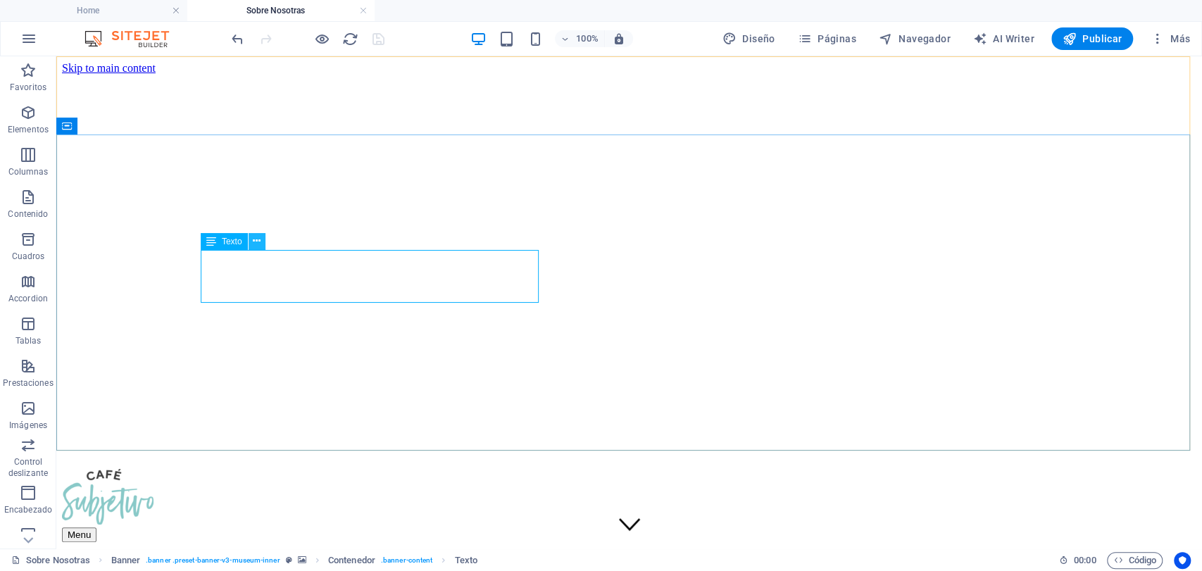
click at [253, 246] on icon at bounding box center [257, 241] width 8 height 15
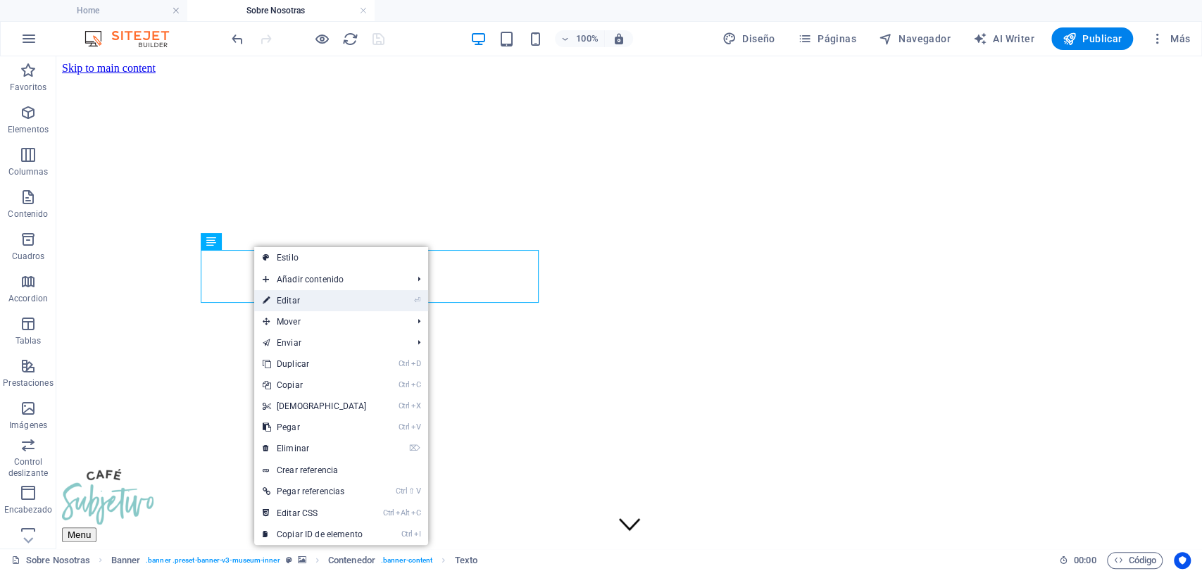
click at [265, 293] on icon at bounding box center [266, 300] width 7 height 21
select select "%"
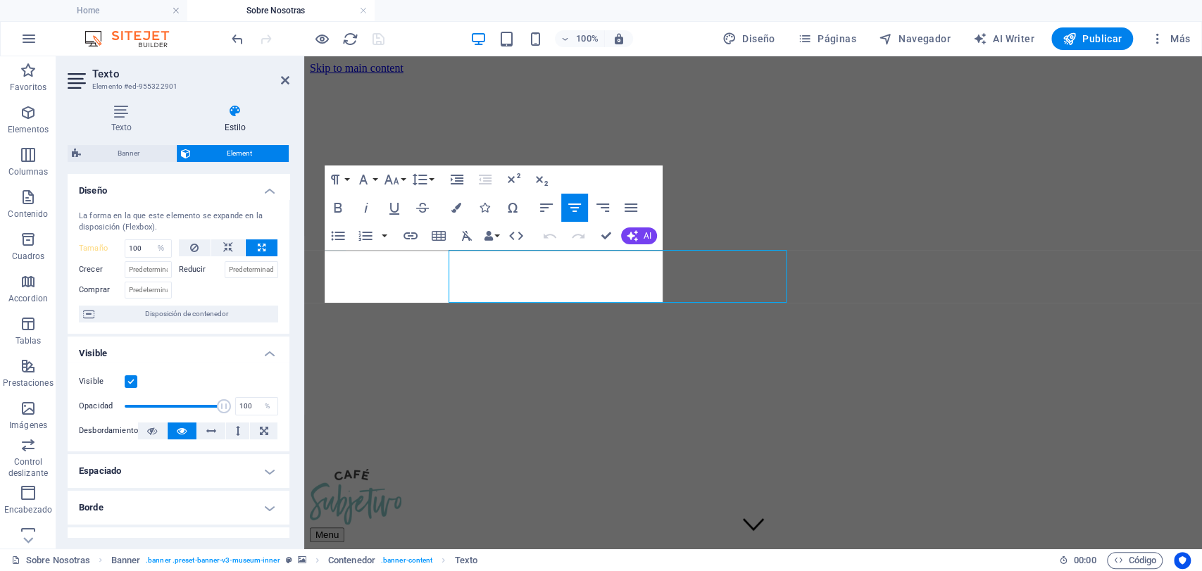
type input "40"
click at [538, 208] on icon "button" at bounding box center [546, 207] width 17 height 17
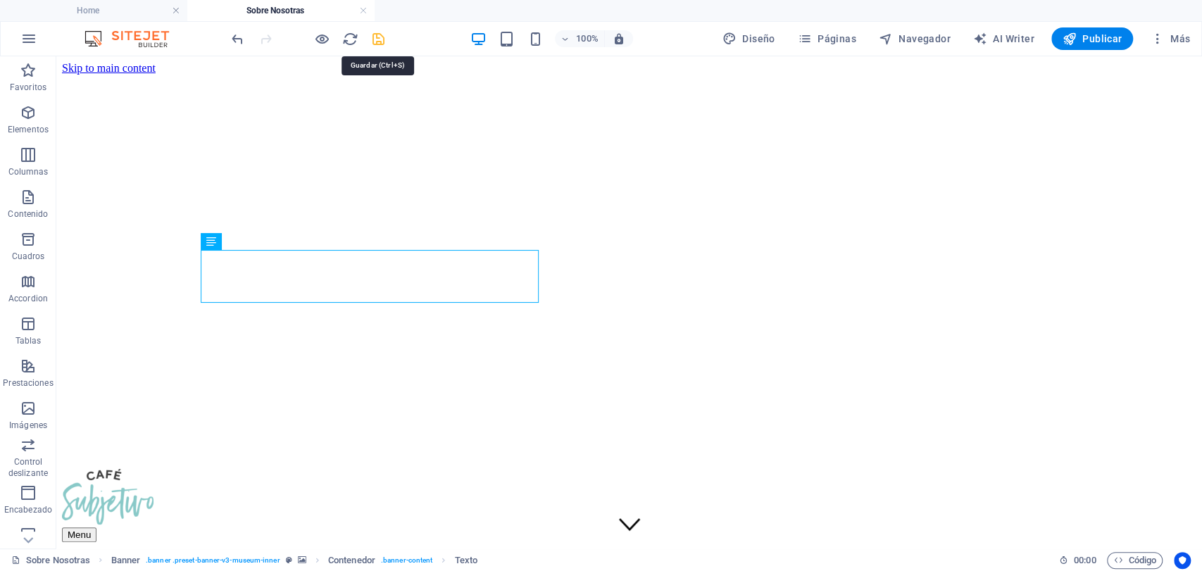
click at [375, 42] on icon "save" at bounding box center [378, 39] width 16 height 16
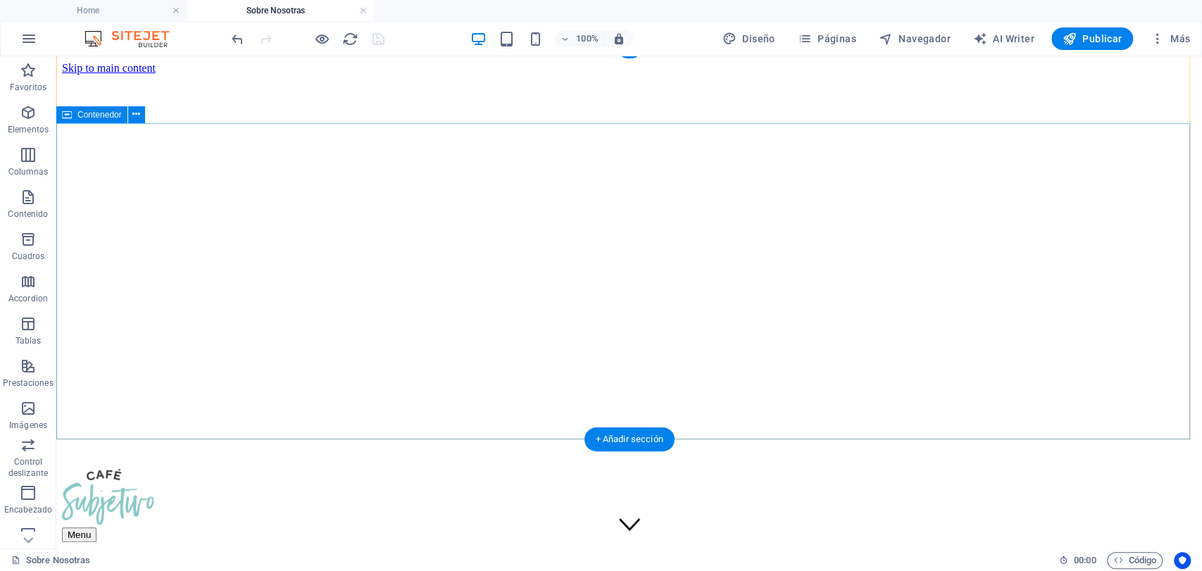
scroll to position [78, 0]
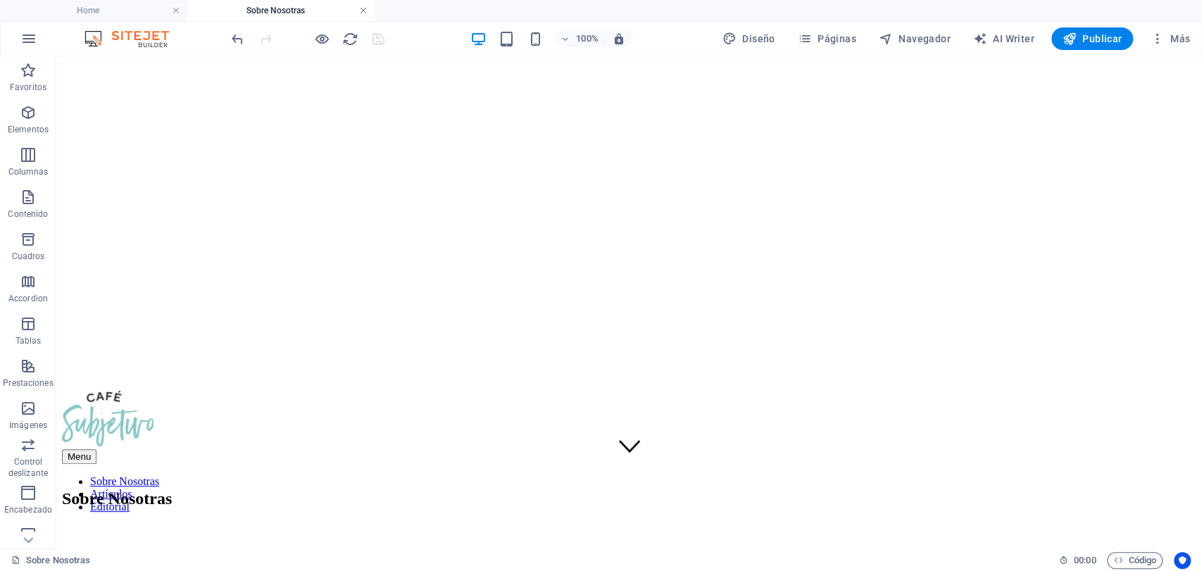
click at [360, 16] on link at bounding box center [363, 10] width 8 height 13
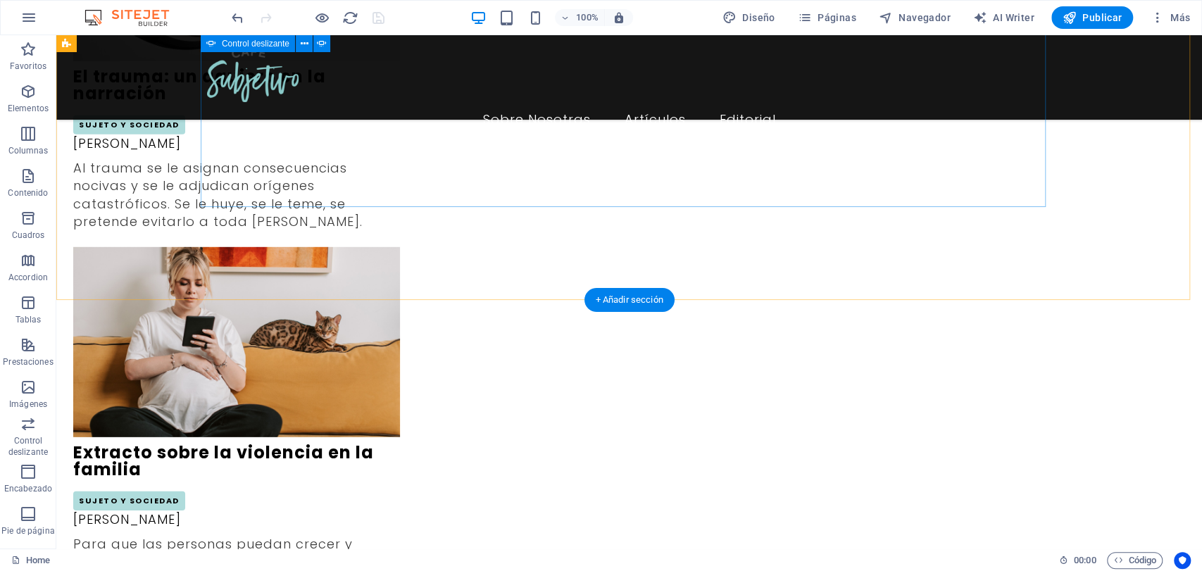
scroll to position [2403, 0]
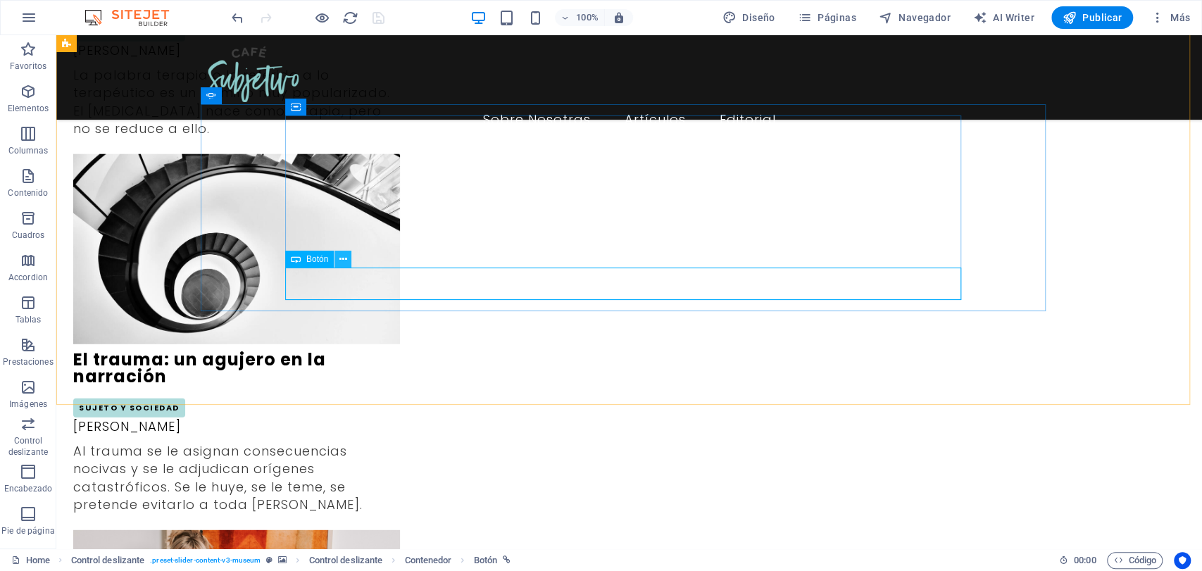
click at [346, 258] on icon at bounding box center [343, 259] width 8 height 15
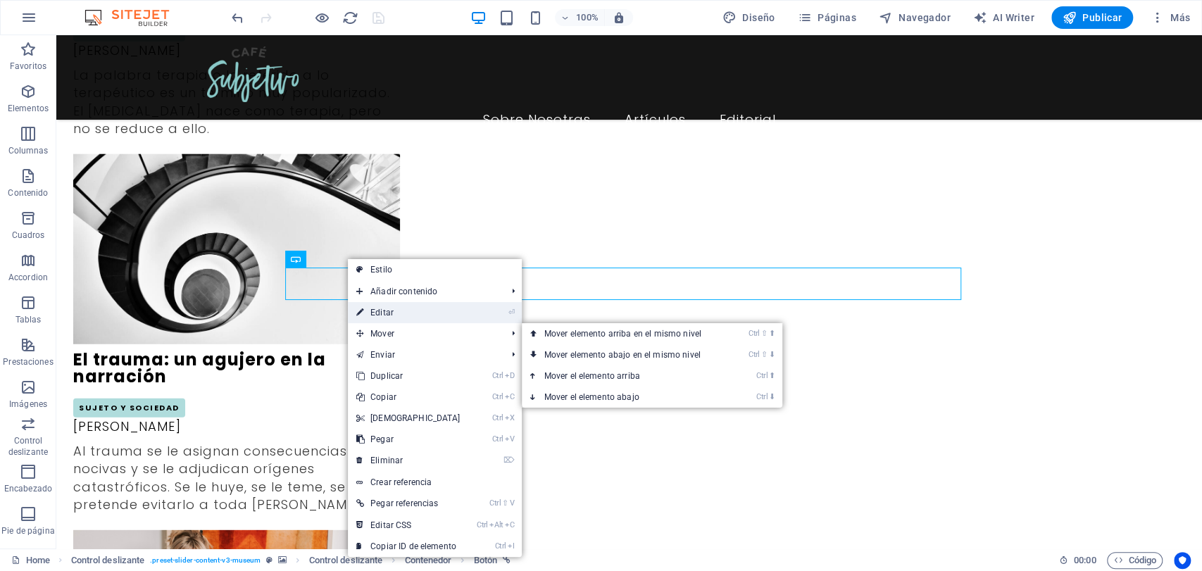
click at [391, 317] on link "⏎ Editar" at bounding box center [408, 312] width 121 height 21
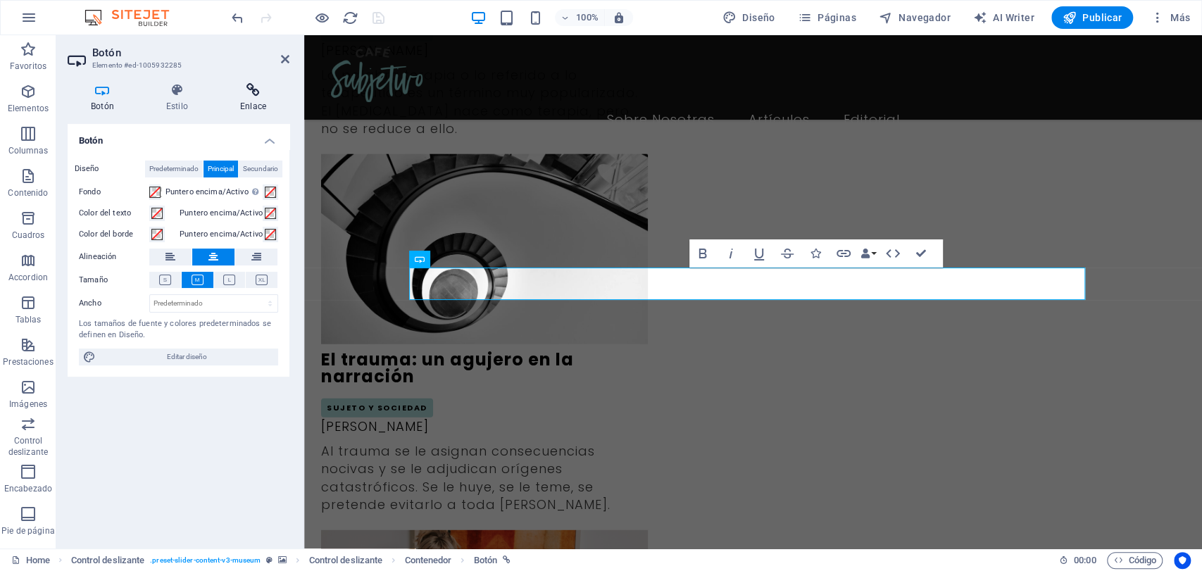
click at [245, 96] on icon at bounding box center [253, 90] width 73 height 14
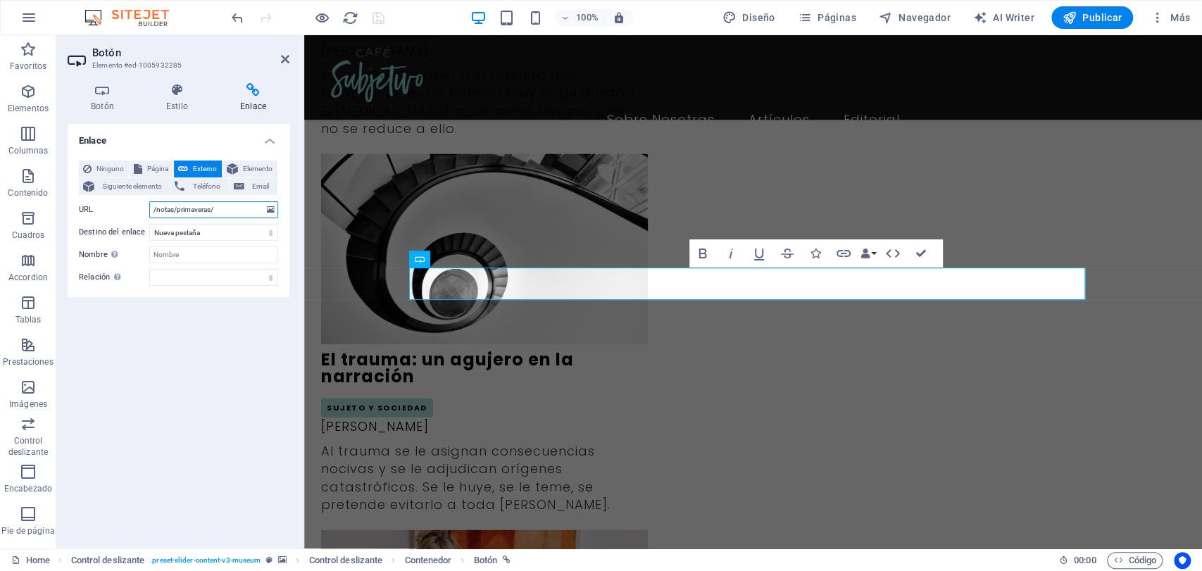
click at [254, 213] on input "/notas/primaveras/" at bounding box center [213, 209] width 129 height 17
type input "/sobre-nosotras/"
click at [161, 166] on span "Página" at bounding box center [157, 168] width 23 height 17
select select
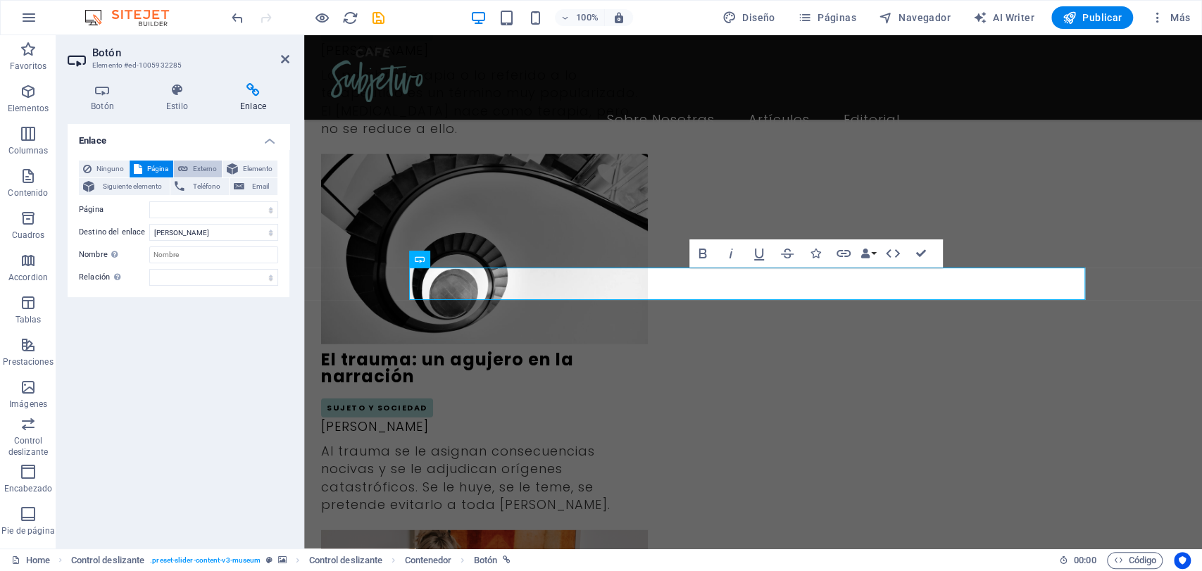
click at [215, 169] on span "Externo" at bounding box center [204, 168] width 25 height 17
select select
select select "blank"
drag, startPoint x: 217, startPoint y: 213, endPoint x: 129, endPoint y: 199, distance: 89.0
click at [138, 201] on div "URL /sobre-nosotras/" at bounding box center [178, 209] width 199 height 17
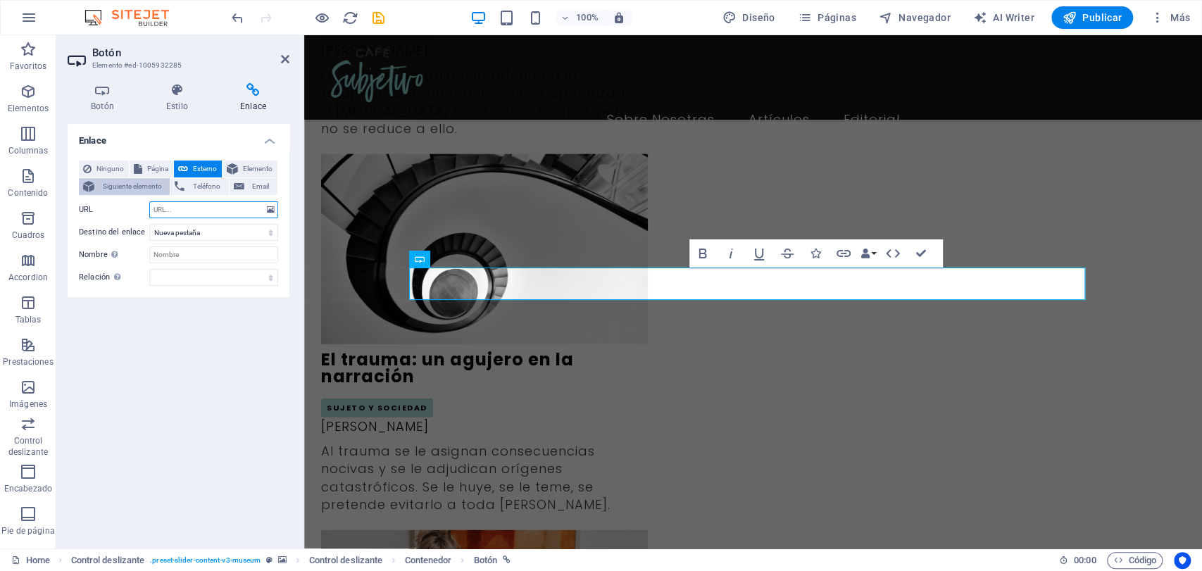
select select
click at [160, 164] on span "Página" at bounding box center [157, 168] width 23 height 17
select select
click at [187, 213] on select "Home Sobre Nosotras Artículos Editorial Contact Privacy Legal Notice" at bounding box center [213, 209] width 129 height 17
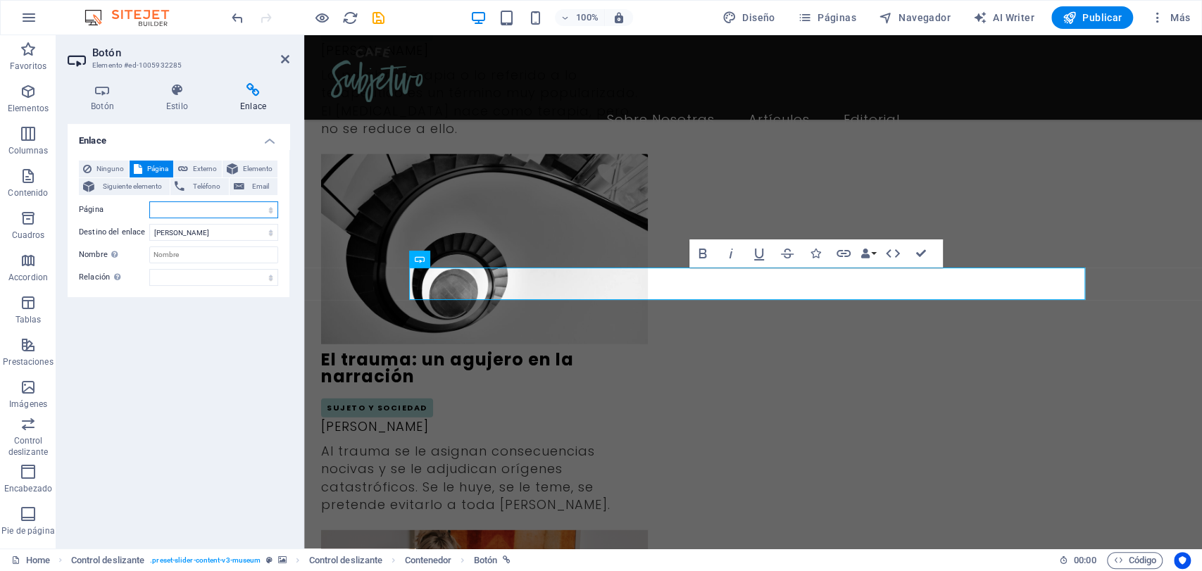
select select "1"
click at [149, 201] on select "Home Sobre Nosotras Artículos Editorial Contact Privacy Legal Notice" at bounding box center [213, 209] width 129 height 17
click at [384, 25] on div at bounding box center [308, 17] width 158 height 23
click at [384, 18] on icon "save" at bounding box center [378, 18] width 16 height 16
checkbox input "false"
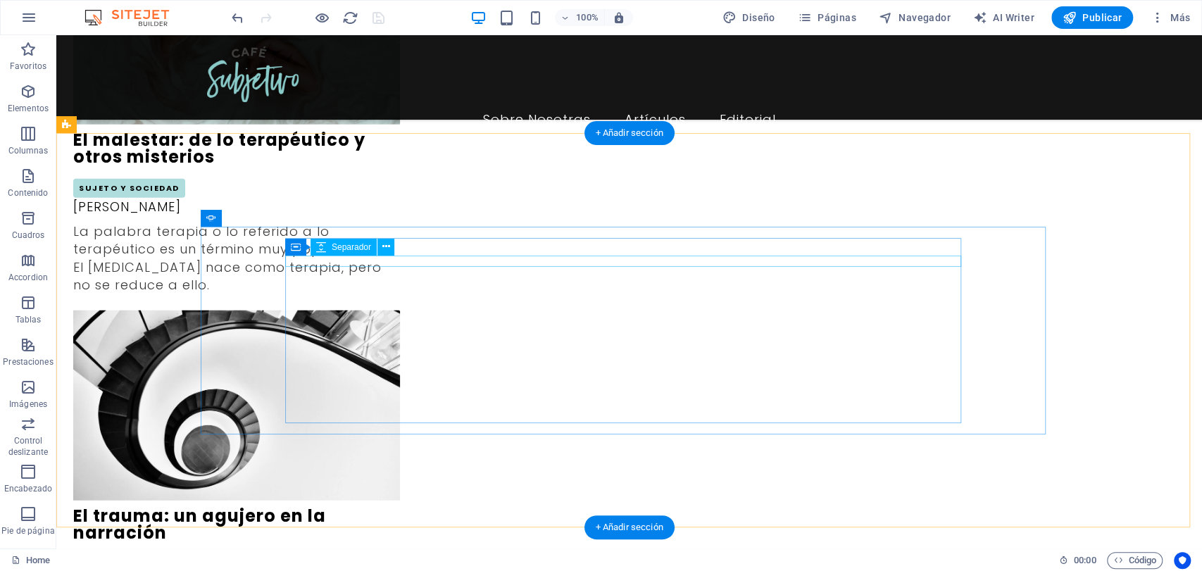
scroll to position [2325, 0]
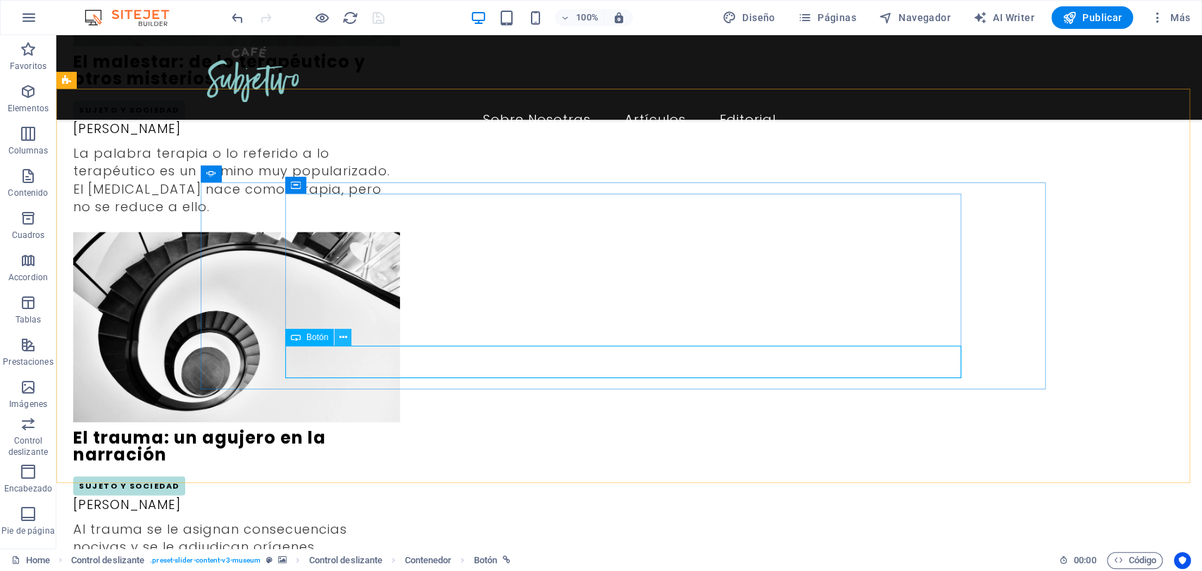
click at [349, 335] on button at bounding box center [342, 337] width 17 height 17
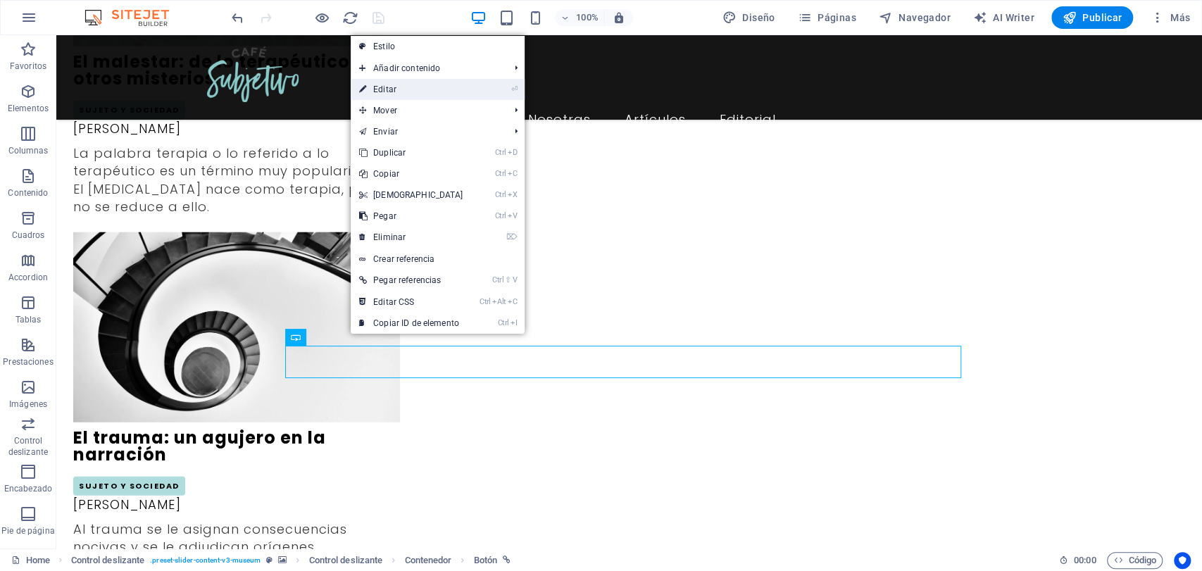
click at [396, 84] on link "⏎ Editar" at bounding box center [411, 89] width 121 height 21
select select "1"
select select
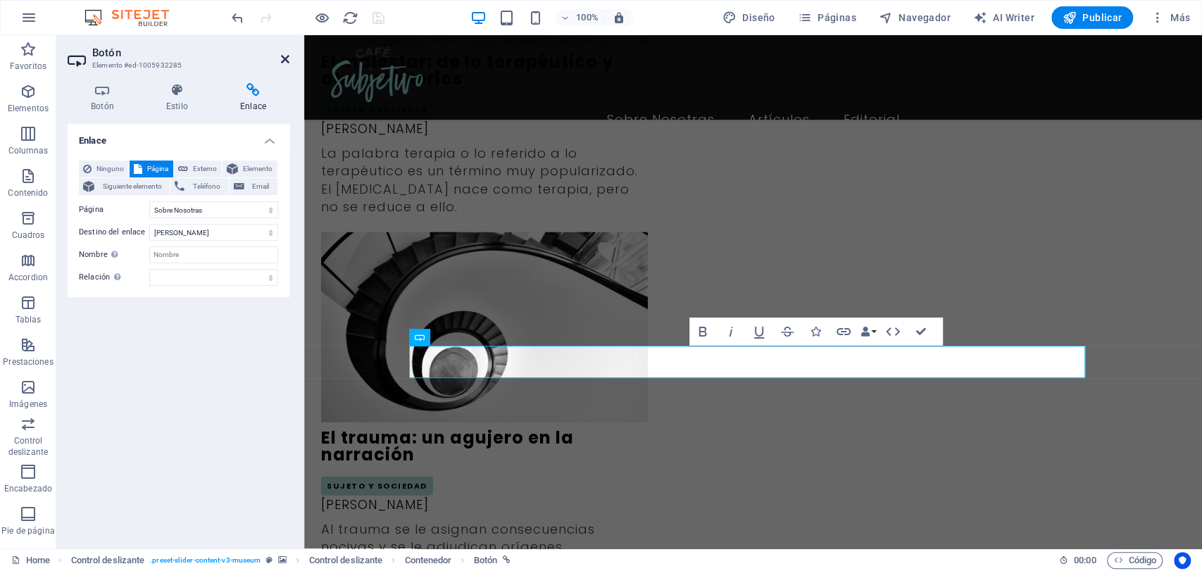
click at [285, 53] on icon at bounding box center [285, 58] width 8 height 11
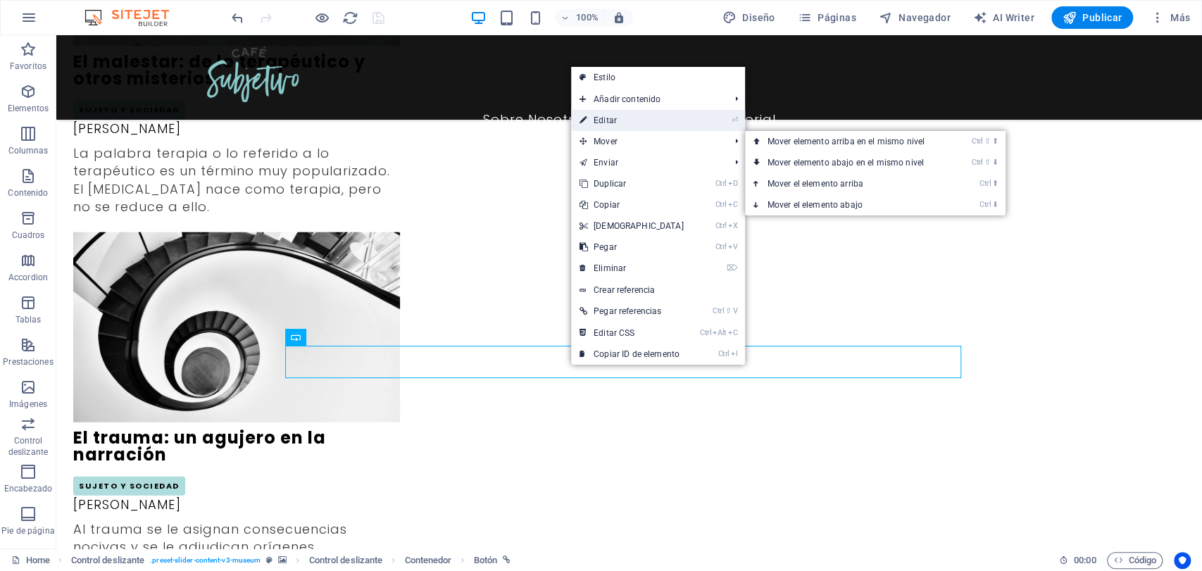
click at [642, 129] on link "⏎ Editar" at bounding box center [631, 120] width 121 height 21
select select "1"
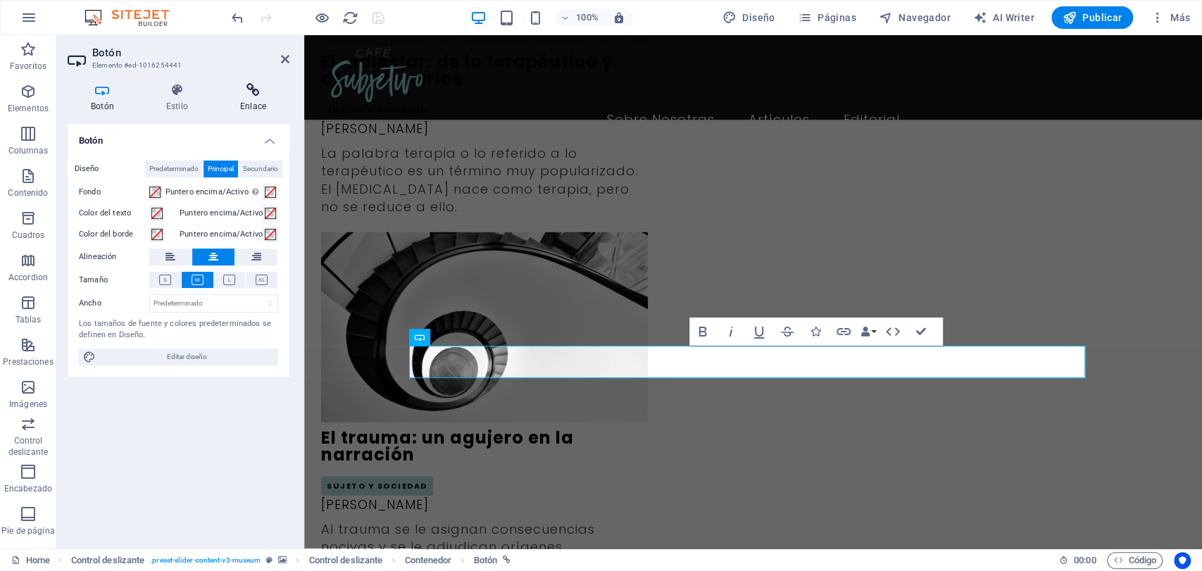
click at [260, 108] on h4 "Enlace" at bounding box center [253, 98] width 73 height 30
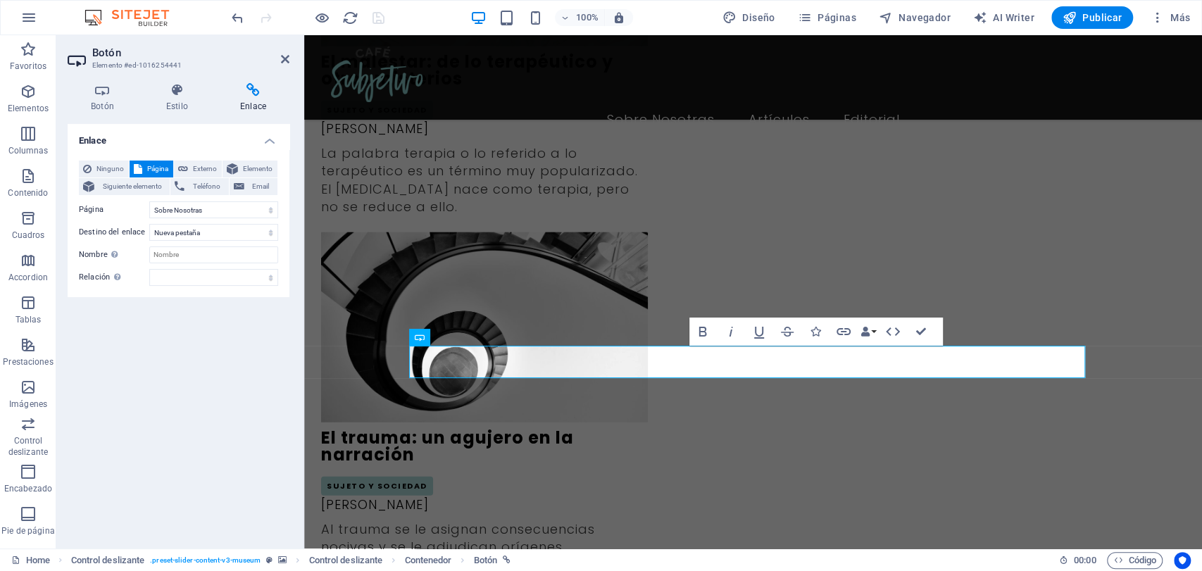
click at [232, 358] on div "Enlace Ninguno Página Externo Elemento Siguiente elemento Teléfono Email Página…" at bounding box center [179, 330] width 222 height 413
click at [282, 63] on icon at bounding box center [285, 58] width 8 height 11
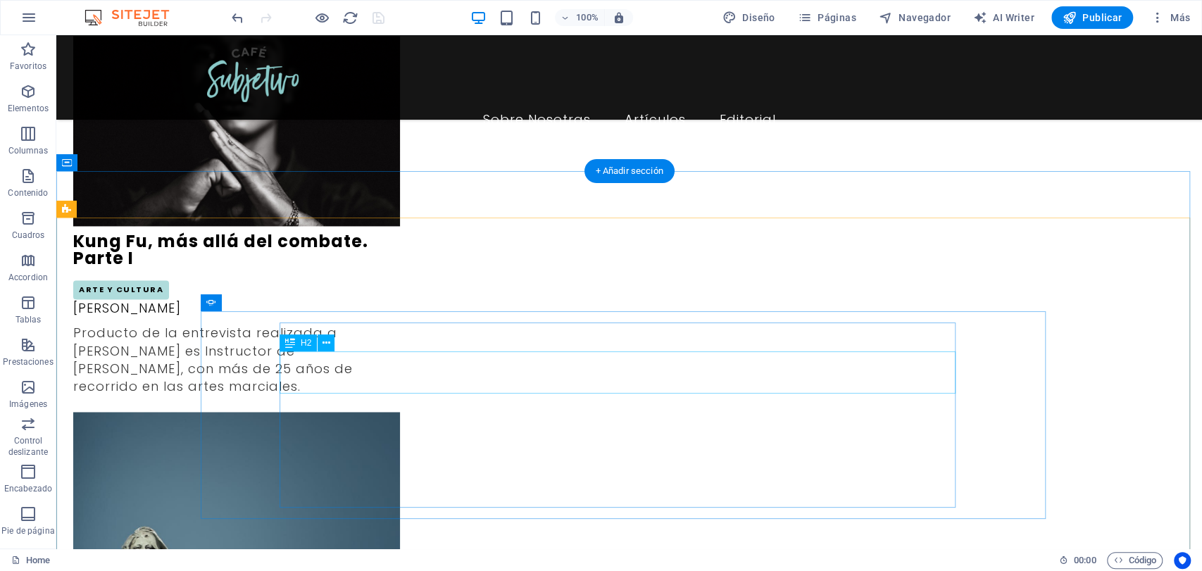
scroll to position [1386, 0]
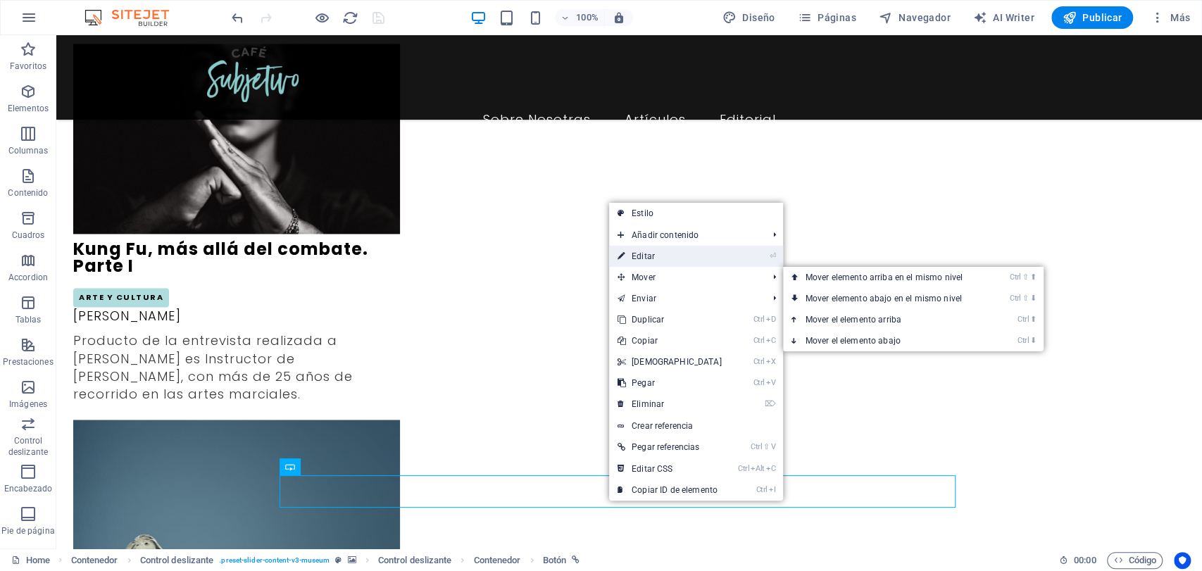
click at [713, 260] on link "⏎ Editar" at bounding box center [669, 256] width 121 height 21
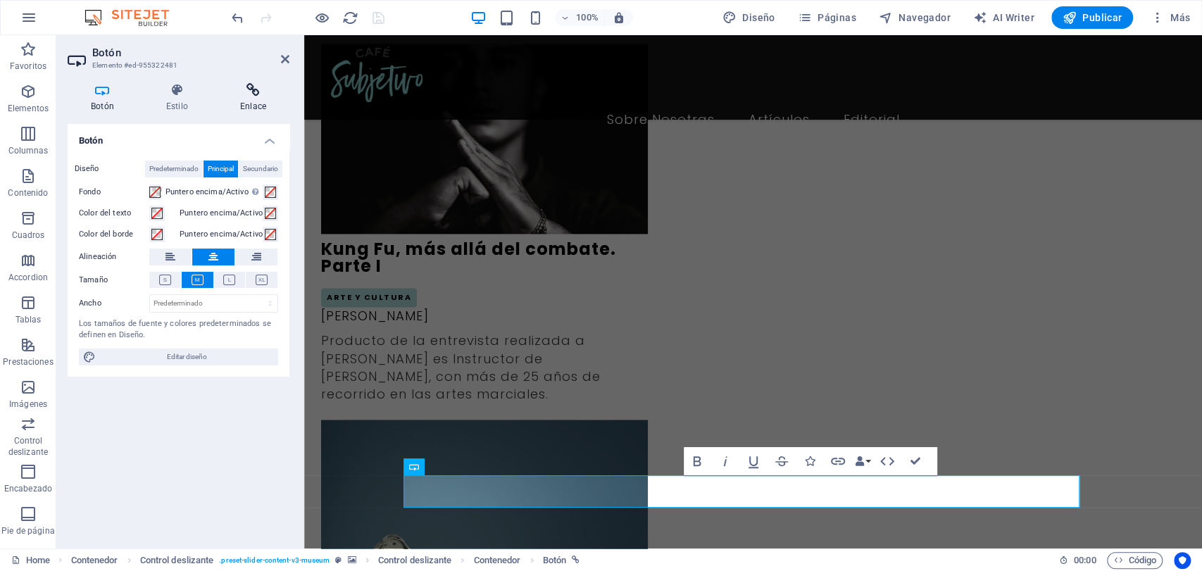
click at [270, 94] on icon at bounding box center [253, 90] width 73 height 14
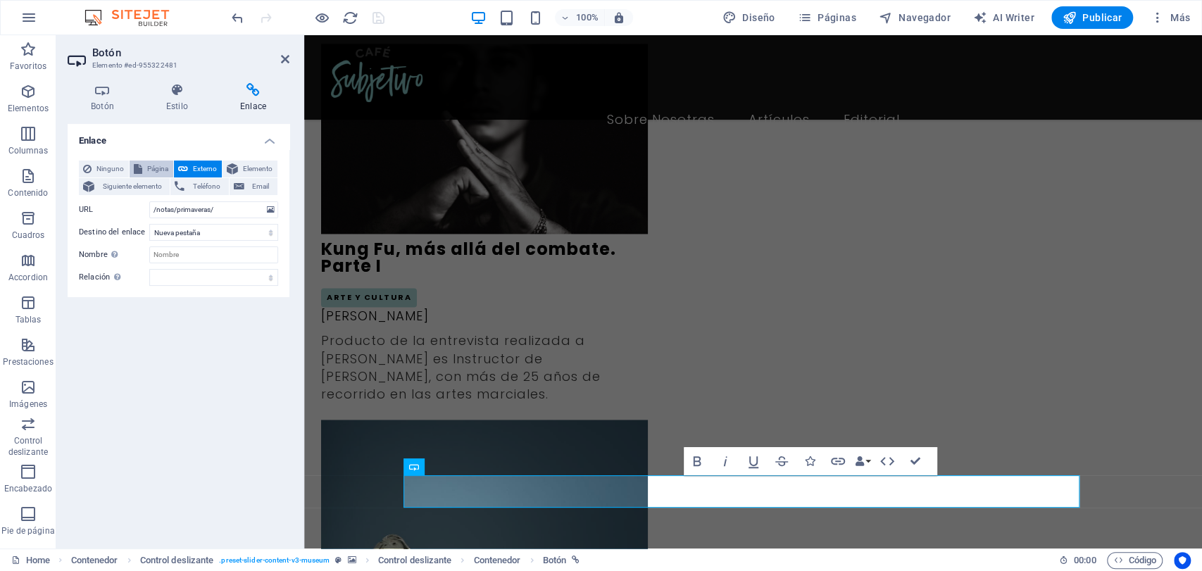
click at [147, 165] on span "Página" at bounding box center [157, 168] width 23 height 17
select select
click at [206, 165] on span "Externo" at bounding box center [204, 168] width 25 height 17
select select "blank"
click at [377, 20] on icon "save" at bounding box center [378, 18] width 16 height 16
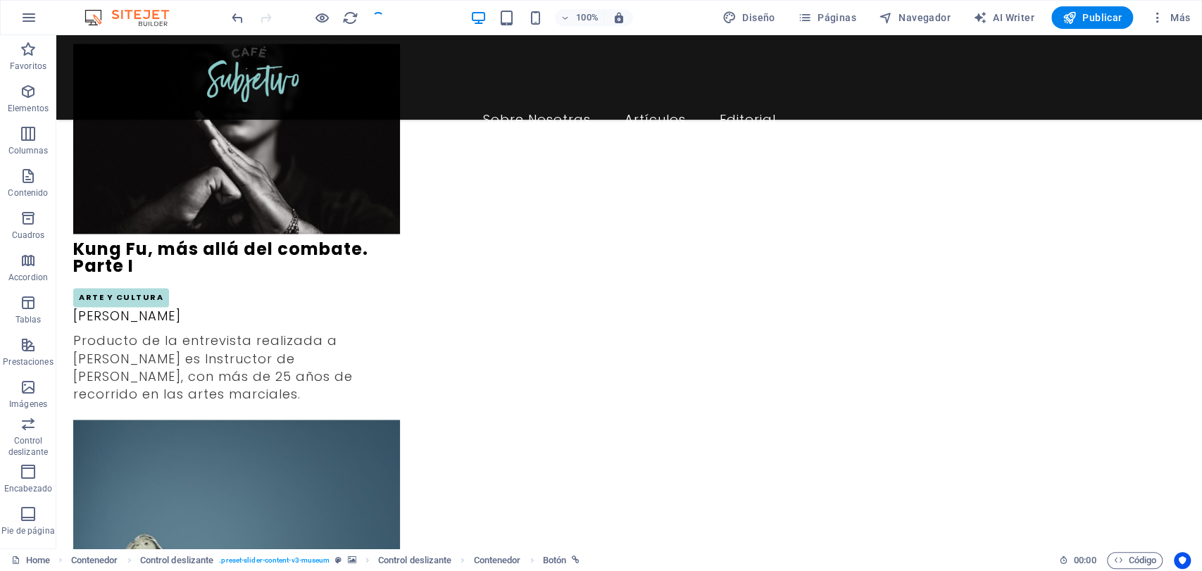
checkbox input "false"
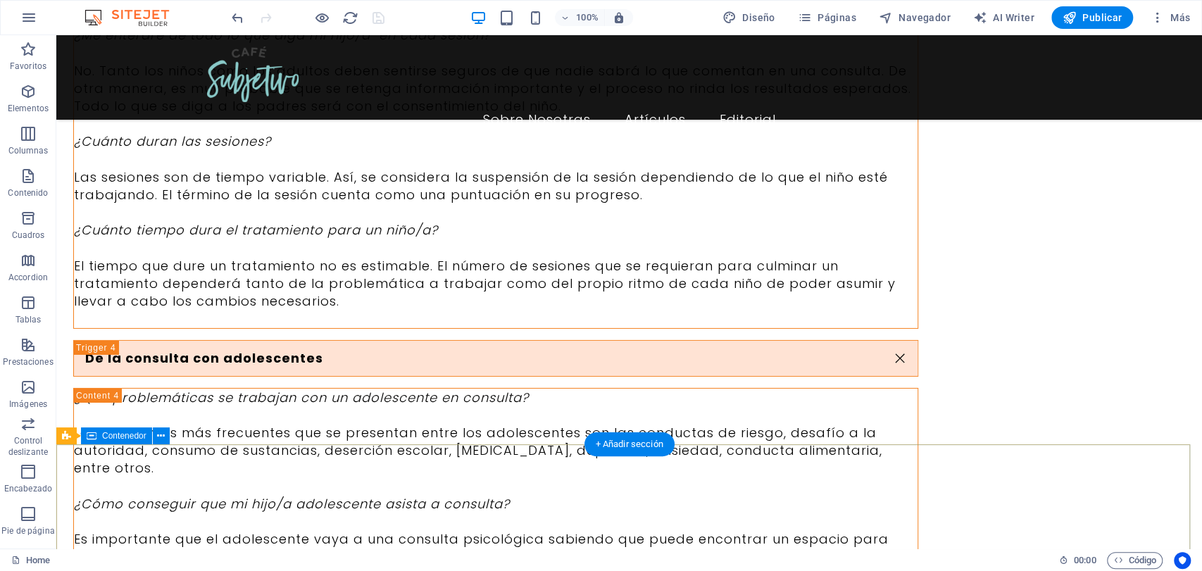
scroll to position [6861, 0]
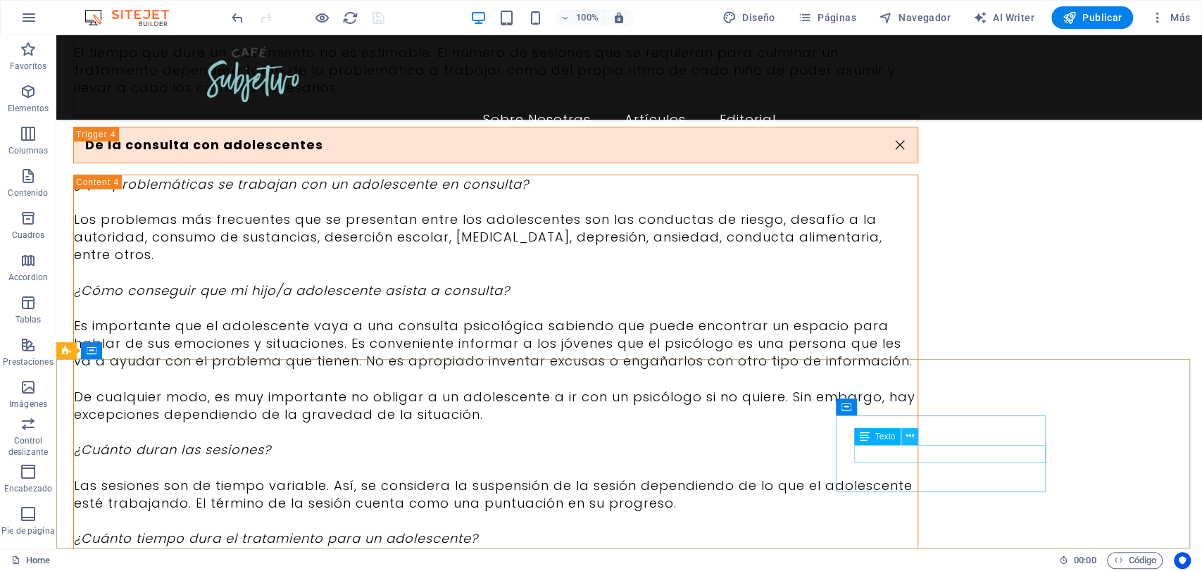
click at [906, 441] on icon at bounding box center [910, 436] width 8 height 15
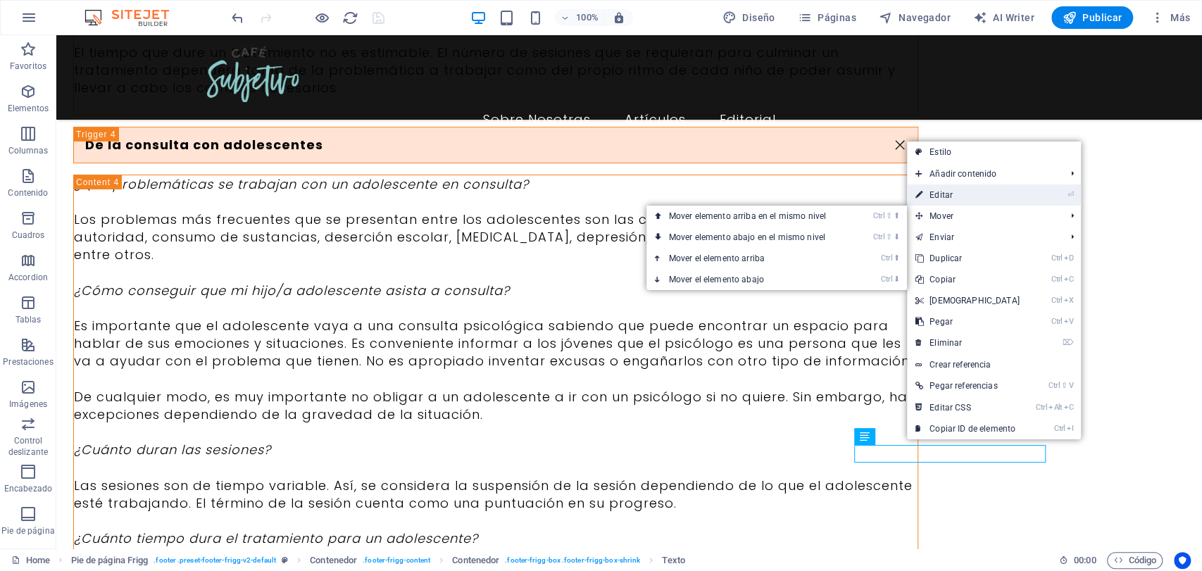
click at [947, 194] on link "⏎ Editar" at bounding box center [967, 194] width 121 height 21
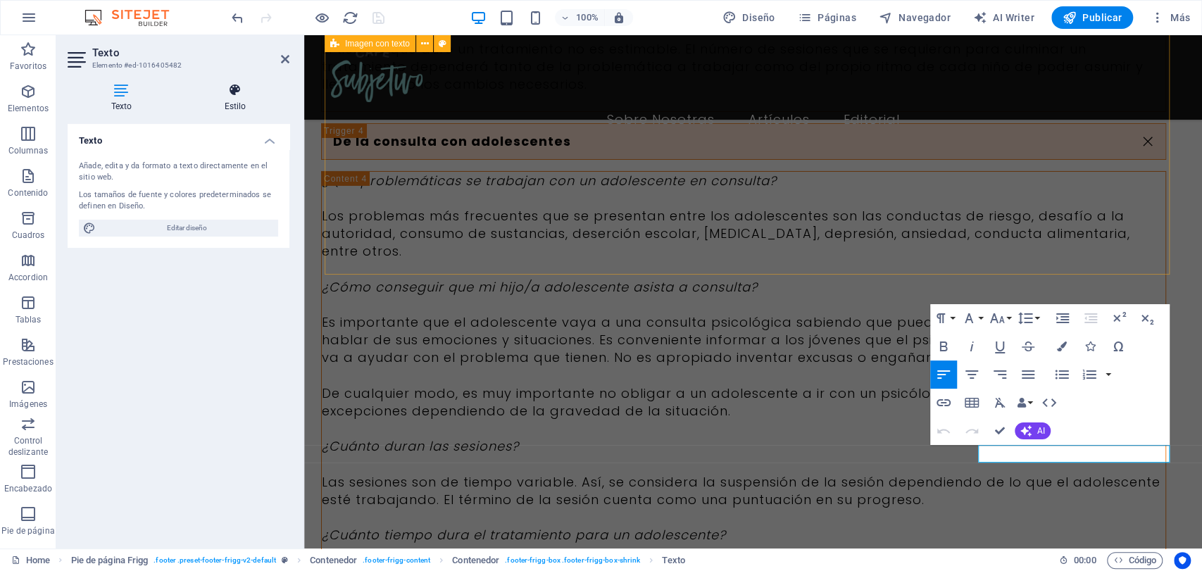
click at [230, 101] on h4 "Estilo" at bounding box center [235, 98] width 108 height 30
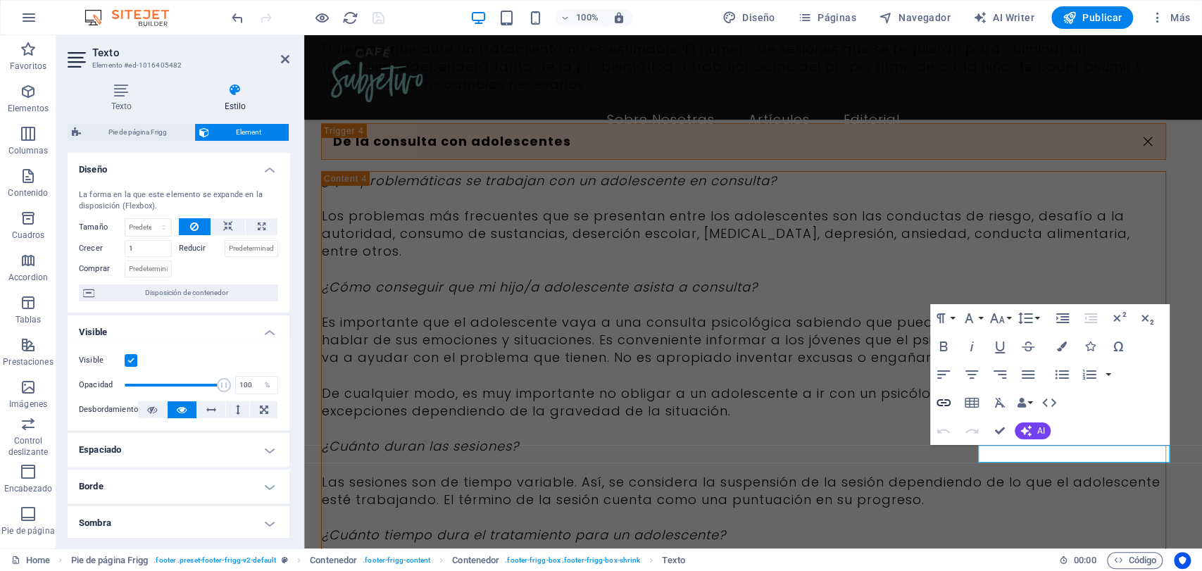
click at [945, 398] on icon "button" at bounding box center [943, 402] width 17 height 17
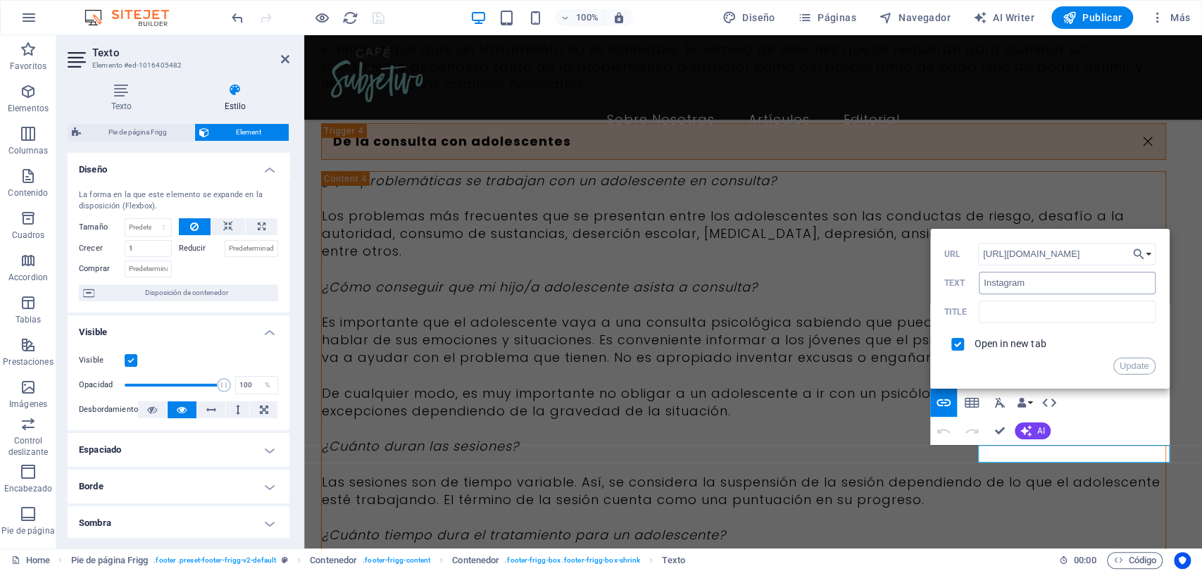
scroll to position [0, 0]
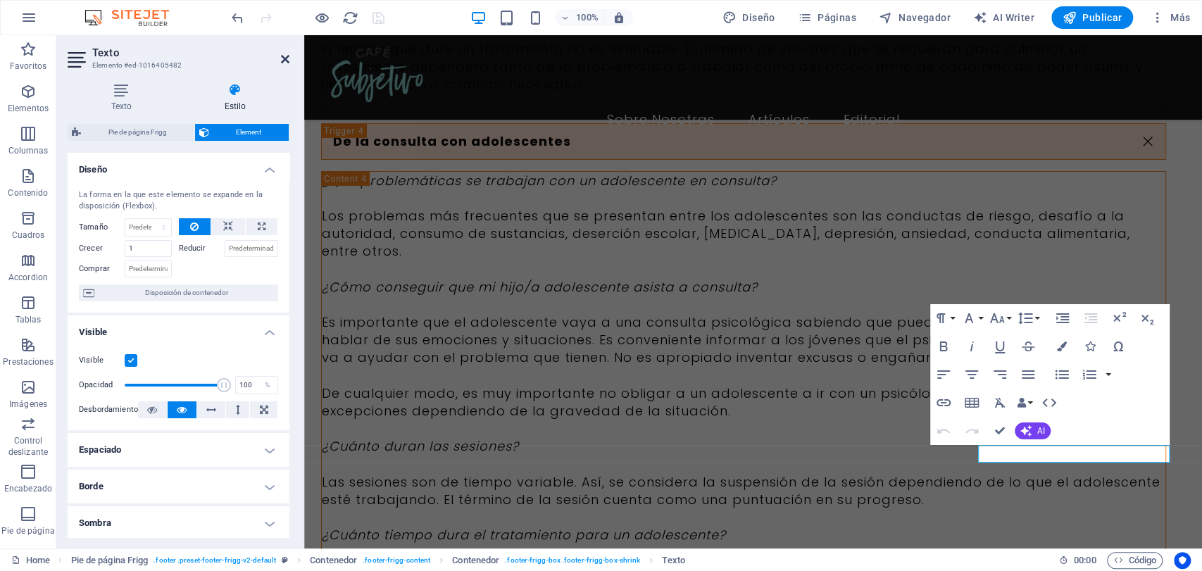
click at [283, 58] on icon at bounding box center [285, 58] width 8 height 11
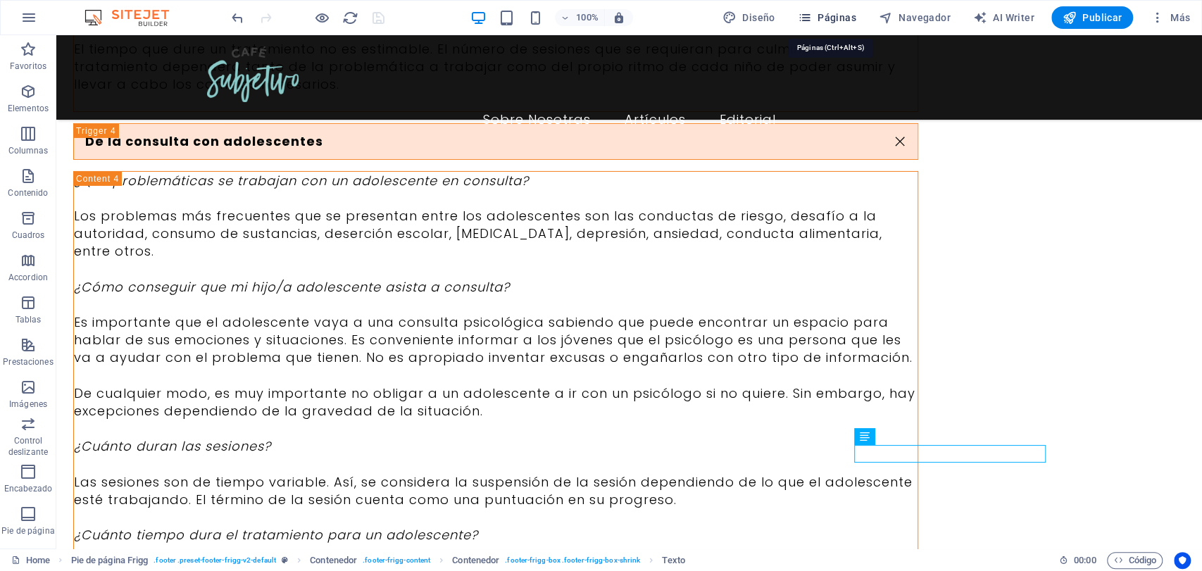
click at [825, 16] on span "Páginas" at bounding box center [827, 18] width 58 height 14
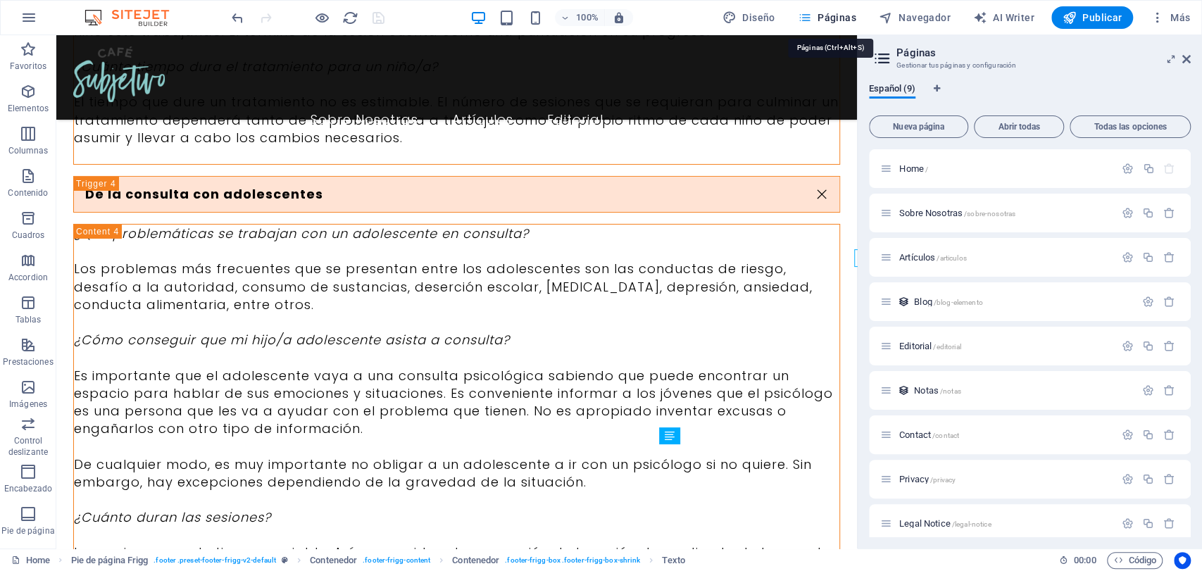
scroll to position [7056, 0]
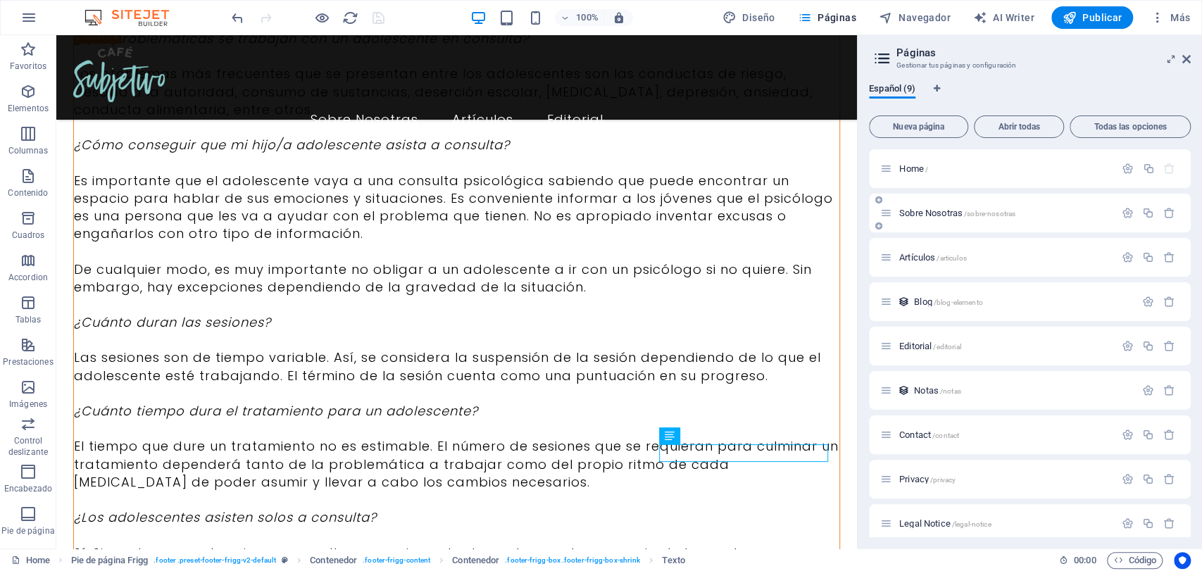
click at [910, 215] on span "Sobre Nosotras /sobre-nosotras" at bounding box center [957, 213] width 116 height 11
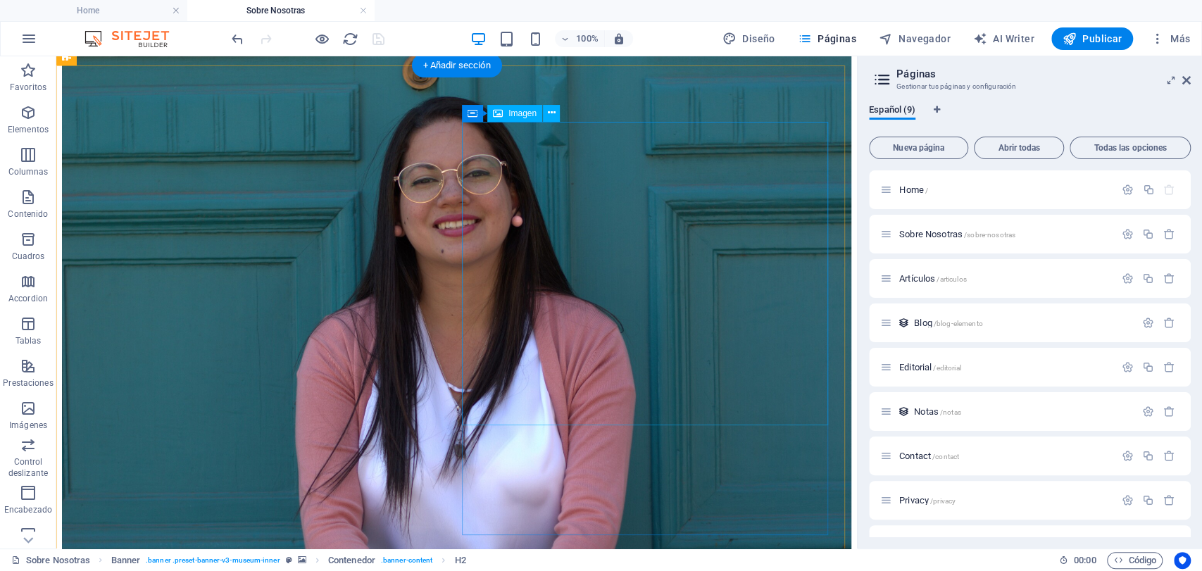
scroll to position [3138, 0]
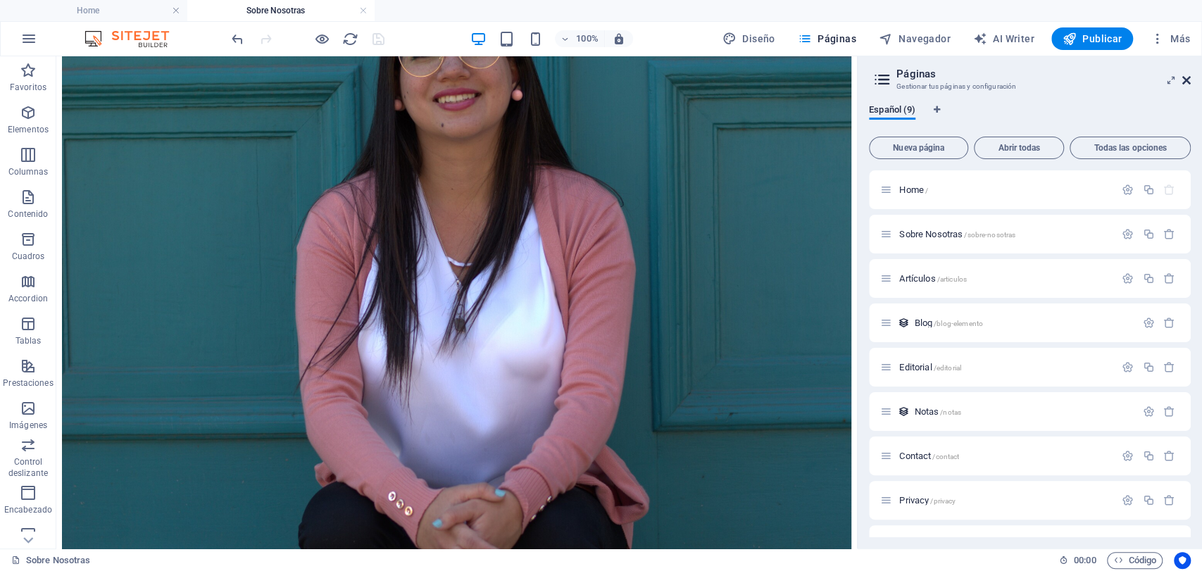
click at [1080, 80] on icon at bounding box center [1186, 80] width 8 height 11
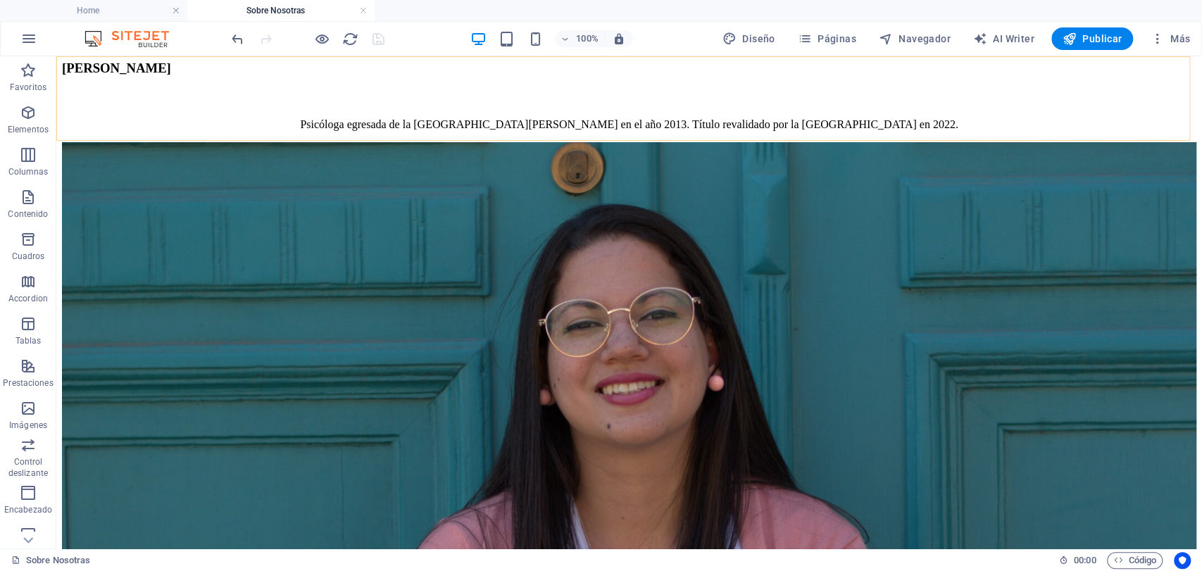
scroll to position [3032, 0]
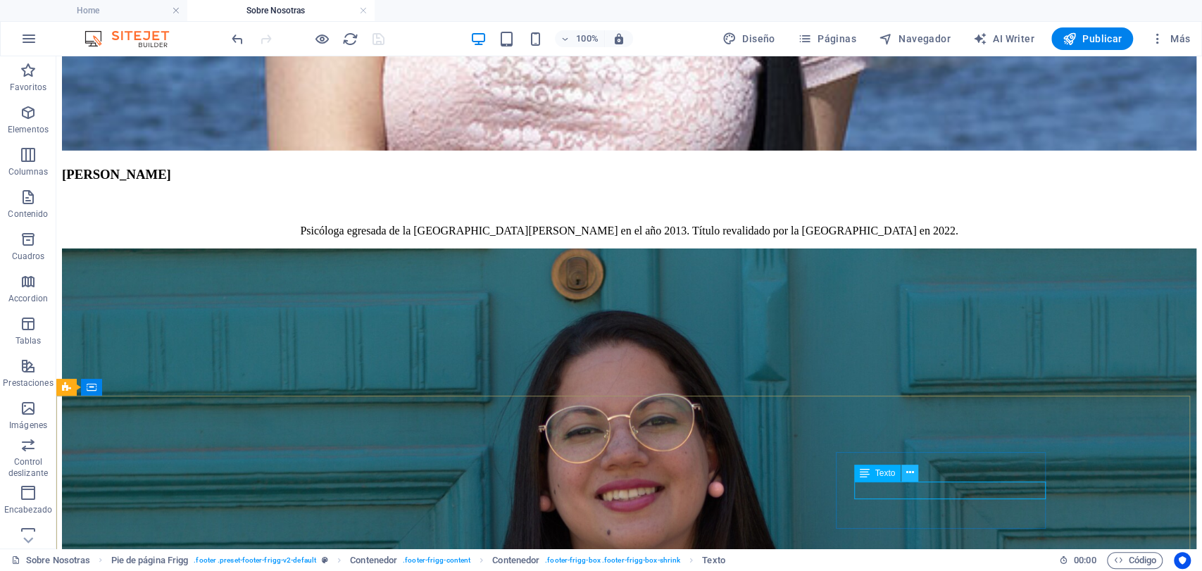
click at [906, 474] on icon at bounding box center [910, 472] width 8 height 15
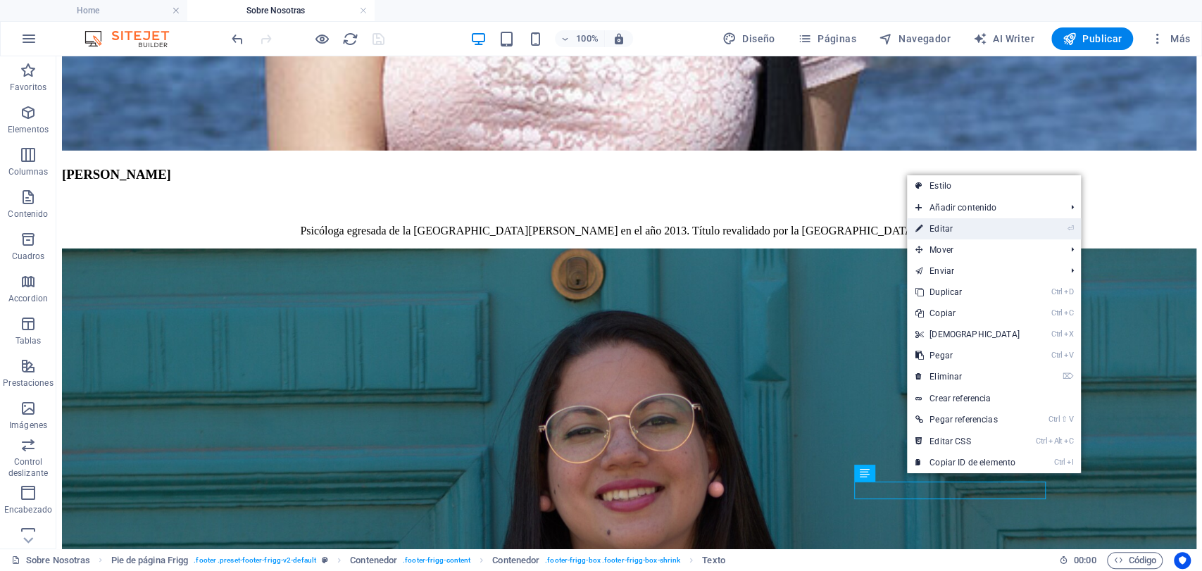
click at [947, 227] on link "⏎ Editar" at bounding box center [967, 228] width 121 height 21
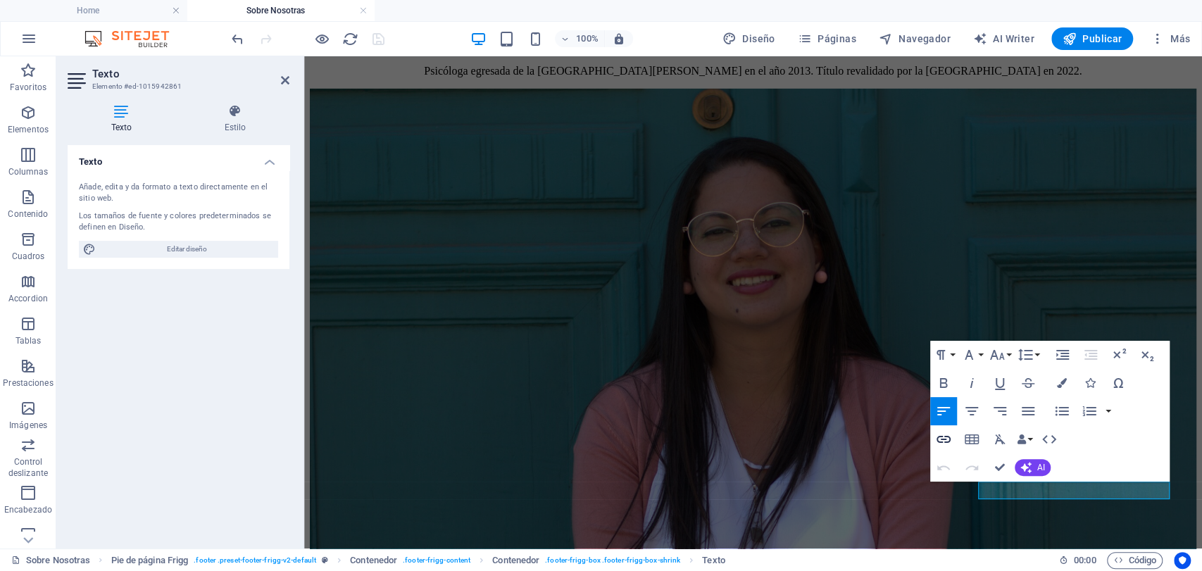
click at [945, 443] on icon "button" at bounding box center [943, 439] width 17 height 17
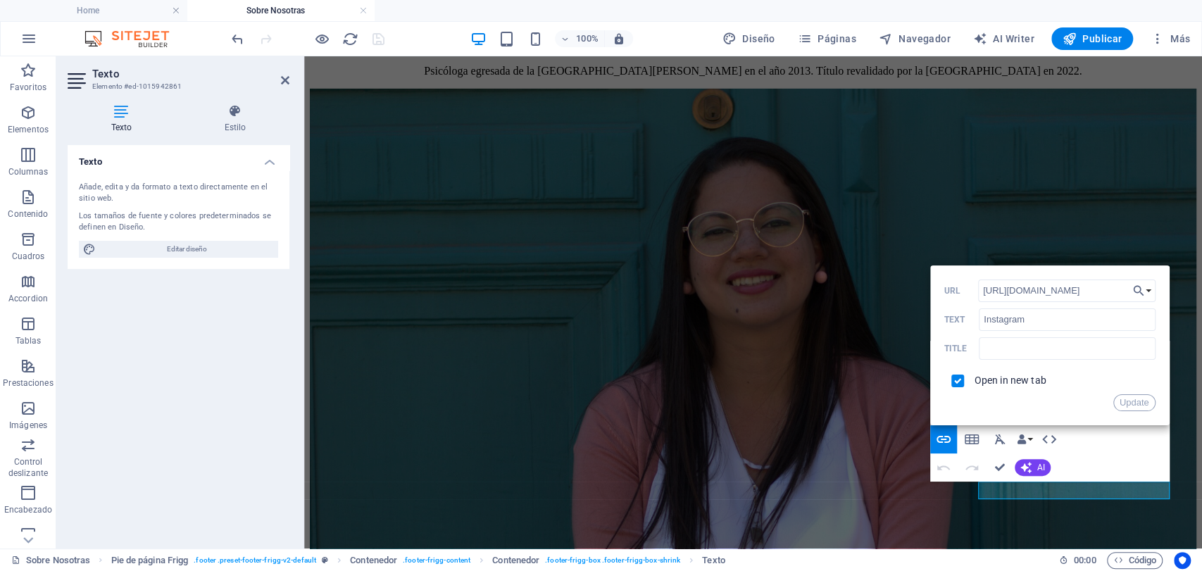
drag, startPoint x: 1408, startPoint y: 350, endPoint x: 943, endPoint y: 260, distance: 473.8
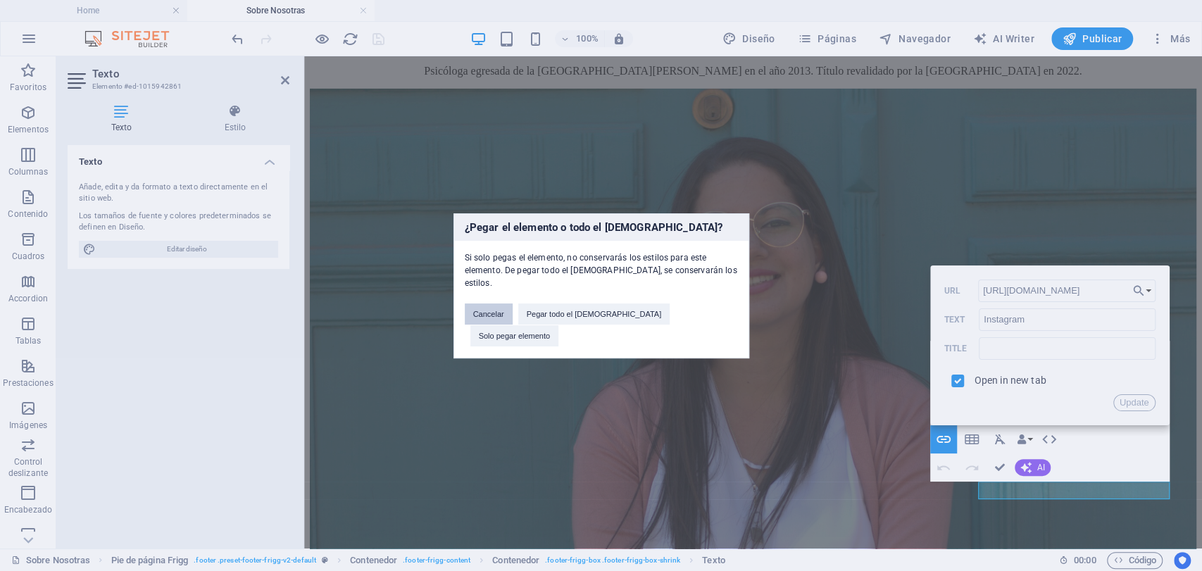
click at [512, 319] on button "Cancelar" at bounding box center [489, 313] width 48 height 21
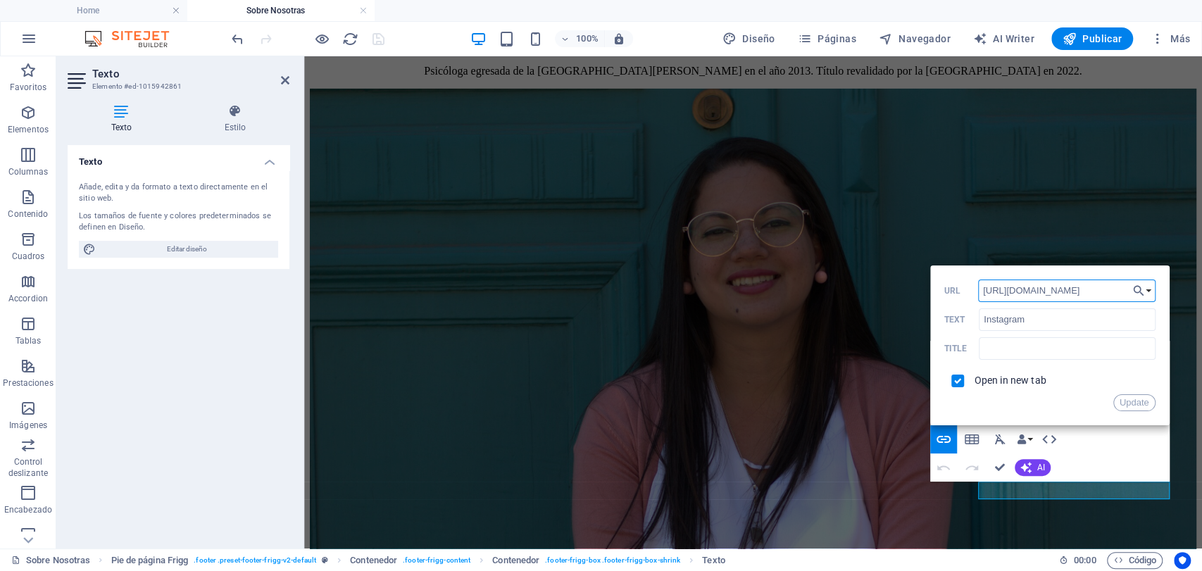
paste input "cafesubjetivo/"
type input "[URL][DOMAIN_NAME]"
click at [1080, 401] on button "Update" at bounding box center [1134, 402] width 42 height 17
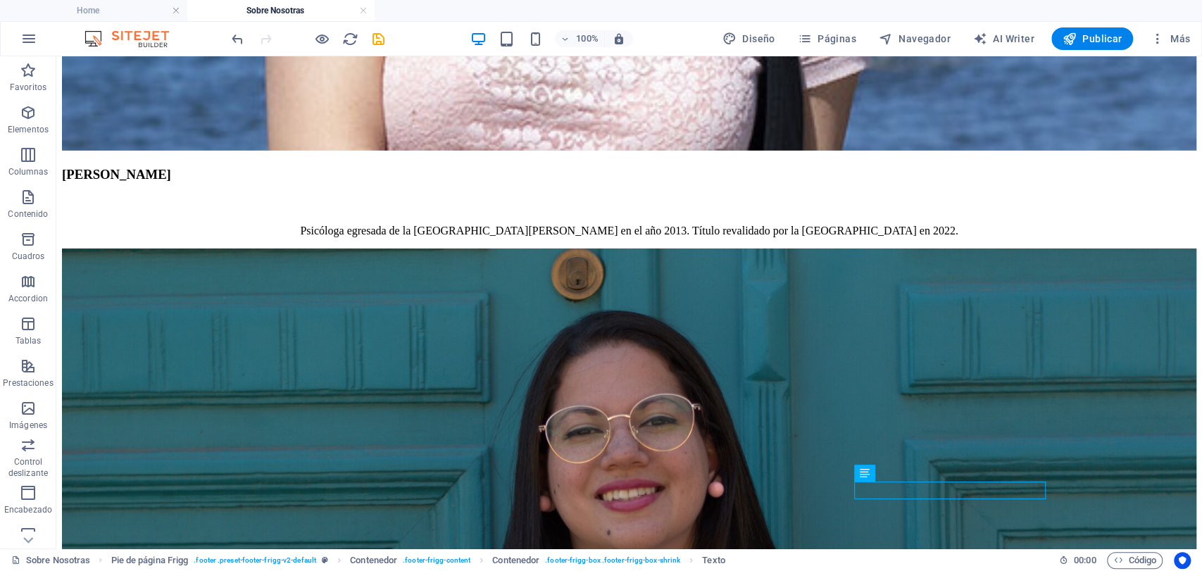
click at [377, 33] on icon "save" at bounding box center [378, 39] width 16 height 16
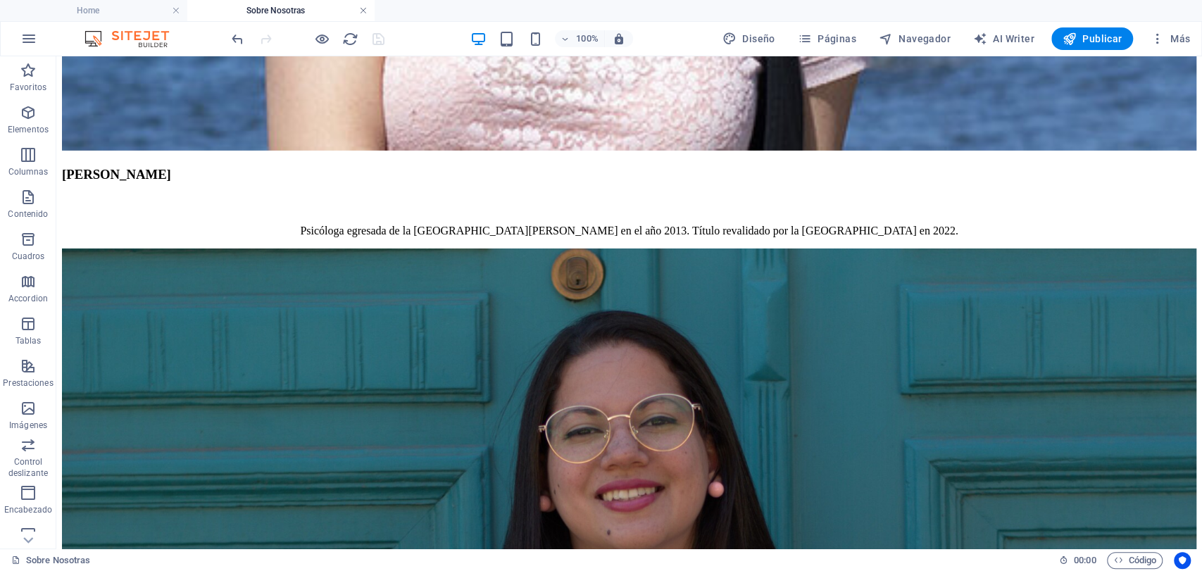
click at [363, 9] on link at bounding box center [363, 10] width 8 height 13
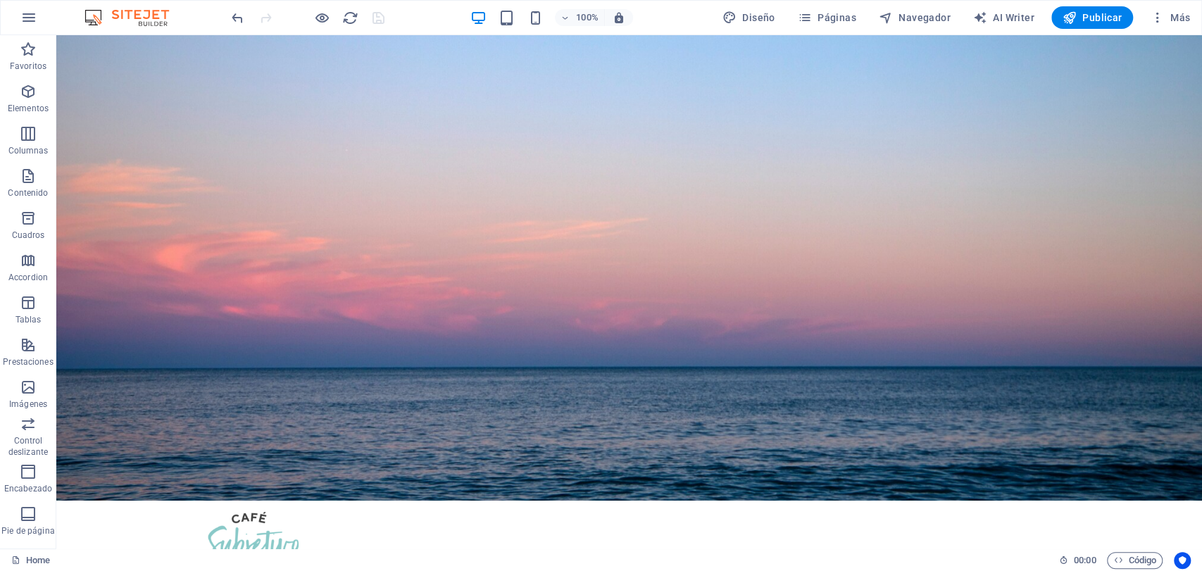
scroll to position [6861, 0]
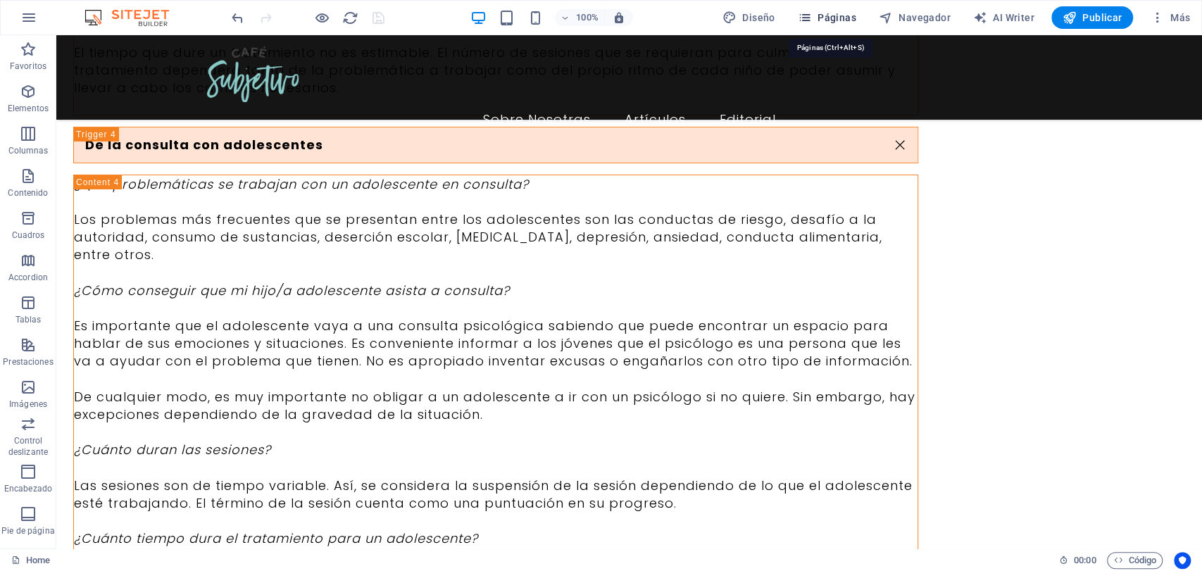
click at [822, 18] on span "Páginas" at bounding box center [827, 18] width 58 height 14
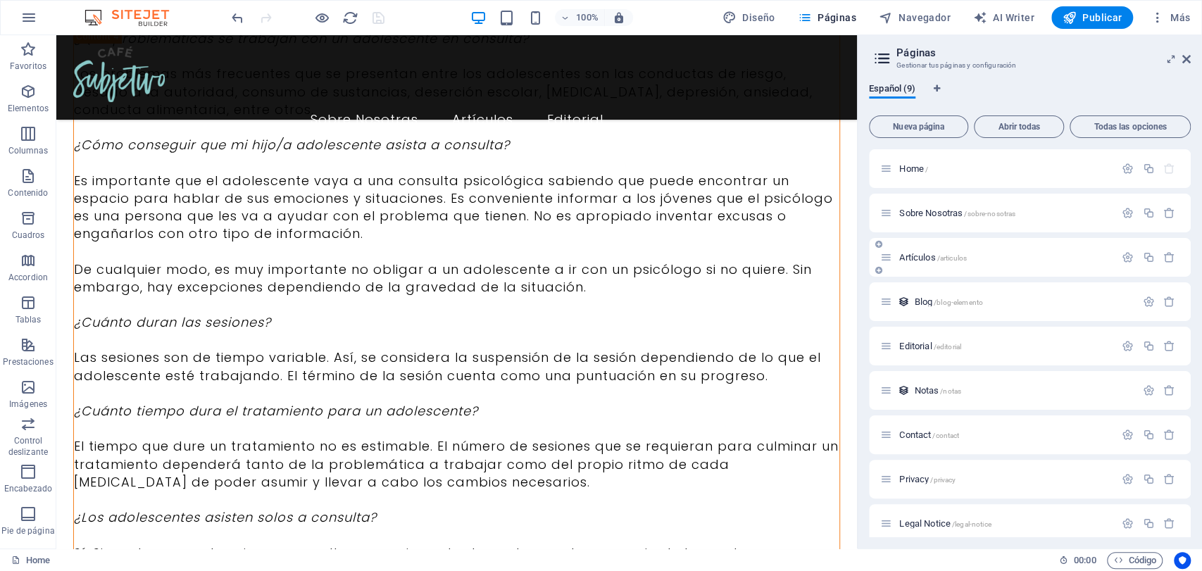
click at [902, 256] on span "Artículos /articulos" at bounding box center [933, 257] width 68 height 11
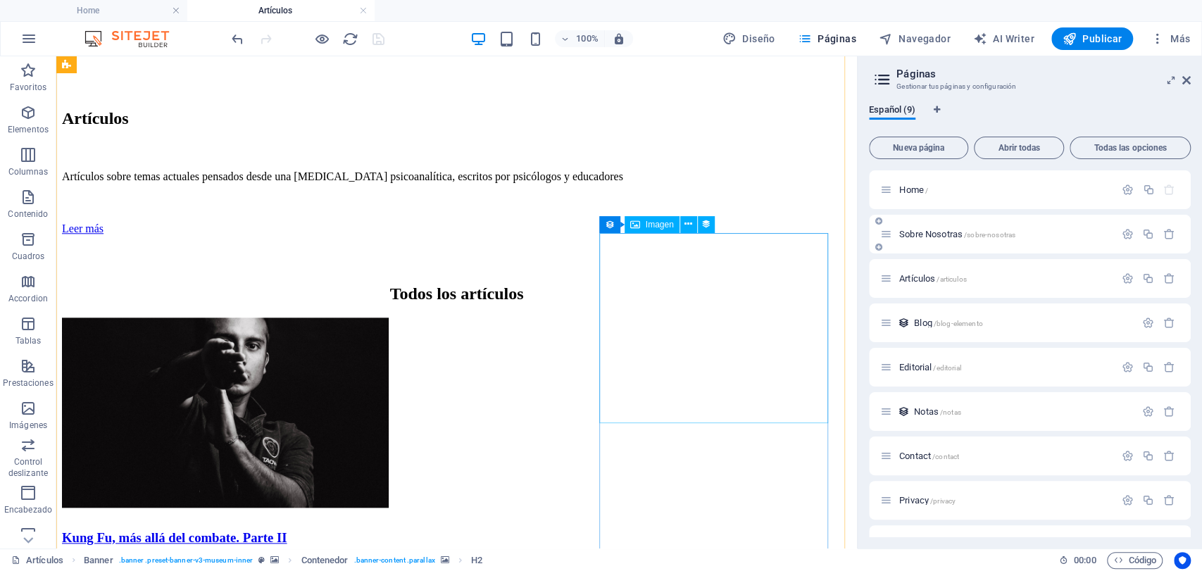
scroll to position [1016, 0]
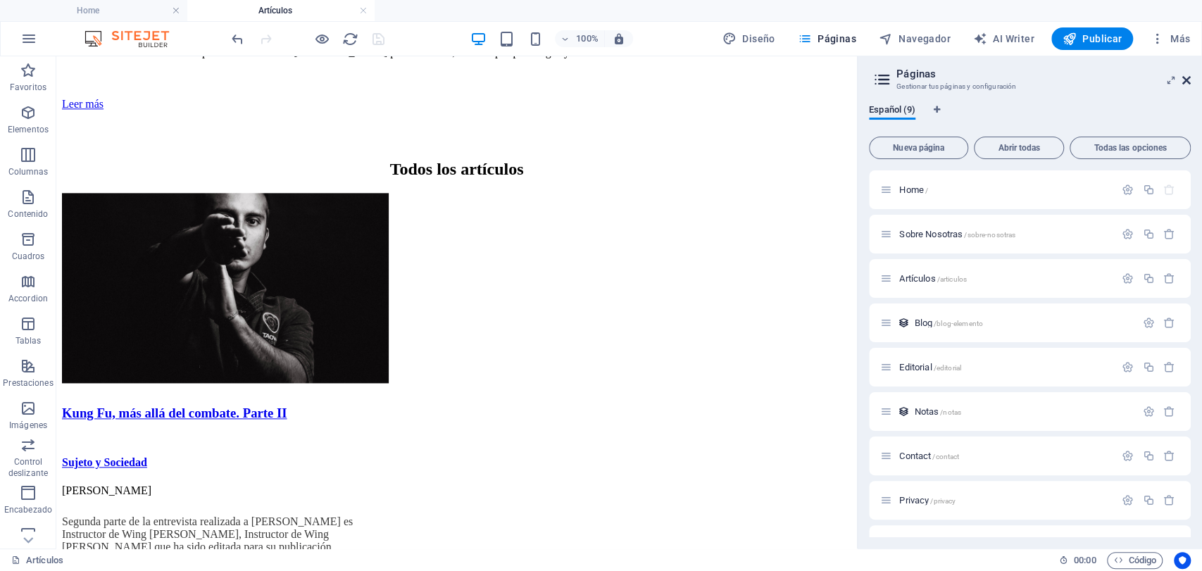
click at [1080, 80] on icon at bounding box center [1186, 80] width 8 height 11
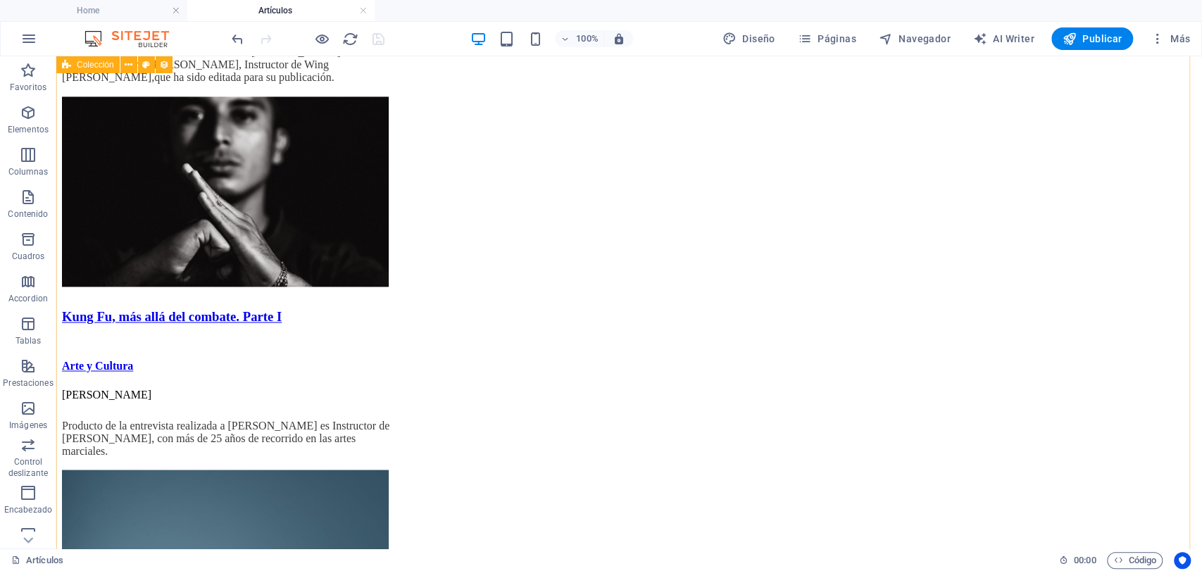
scroll to position [1941, 0]
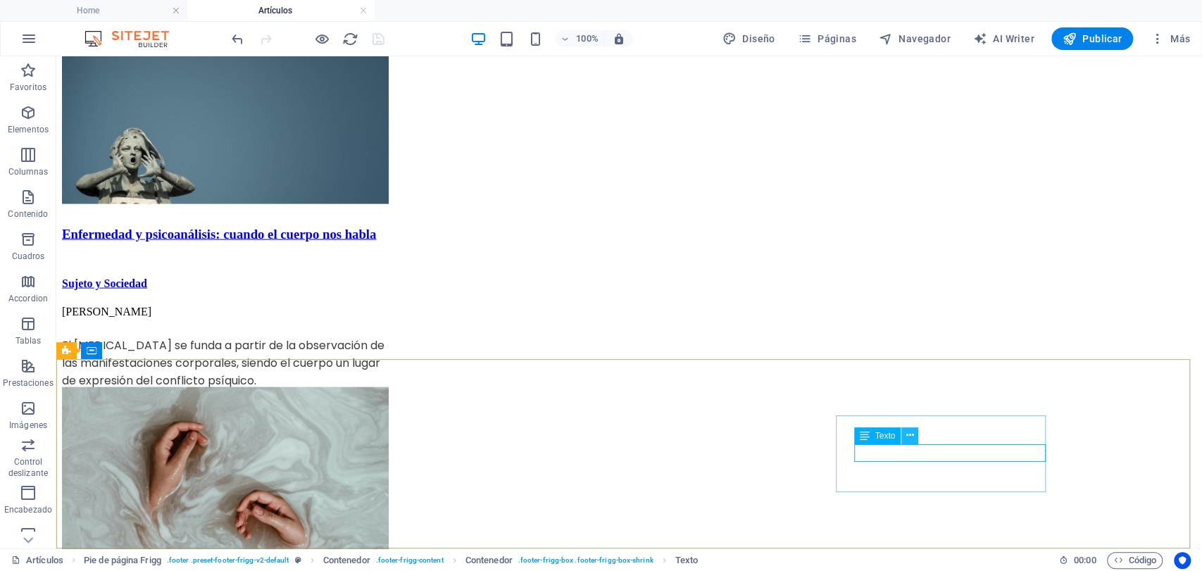
click at [906, 434] on icon at bounding box center [910, 435] width 8 height 15
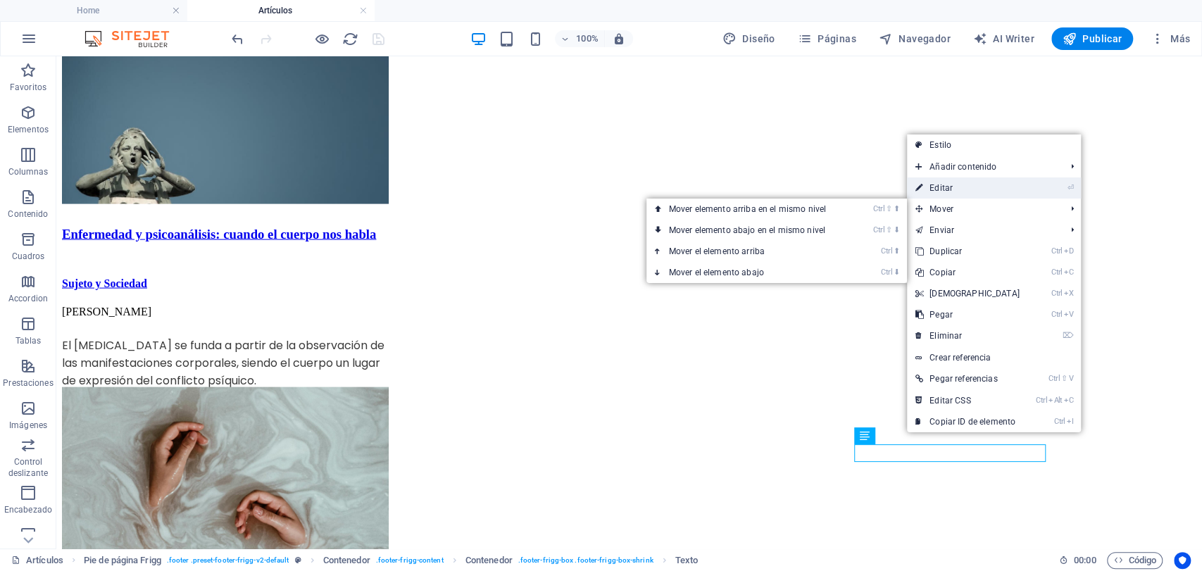
click at [966, 190] on link "⏎ Editar" at bounding box center [967, 187] width 121 height 21
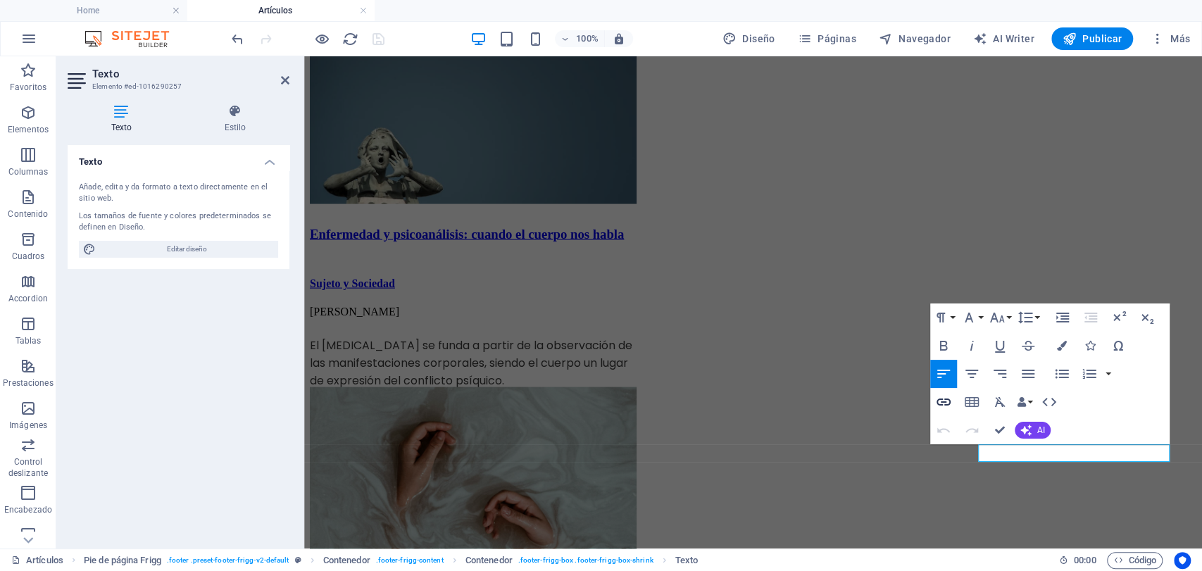
click at [943, 401] on icon "button" at bounding box center [943, 401] width 14 height 7
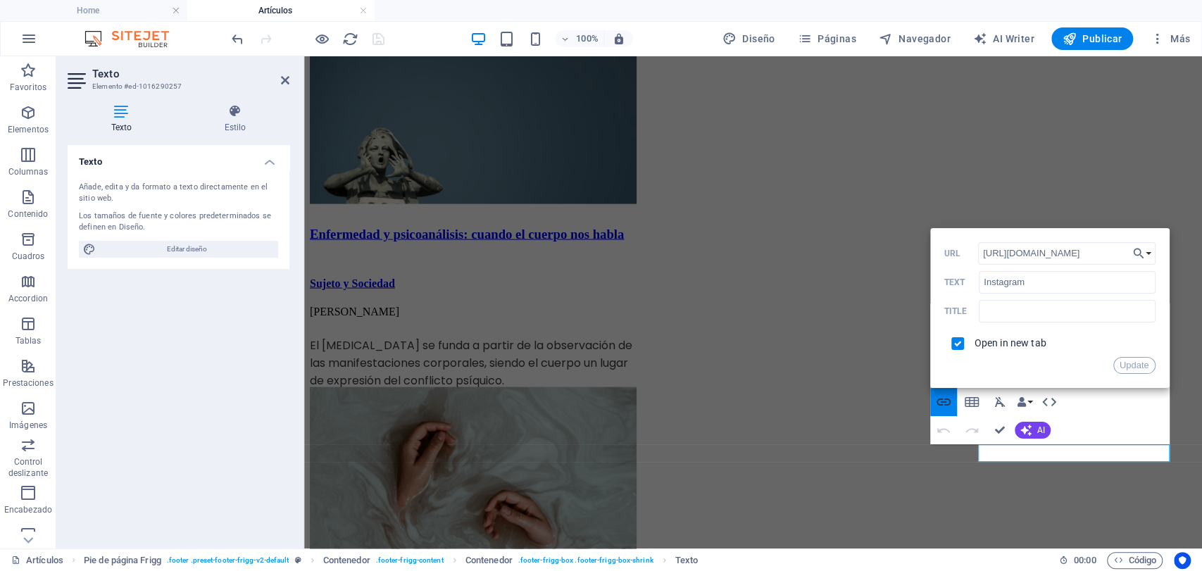
scroll to position [0, 25]
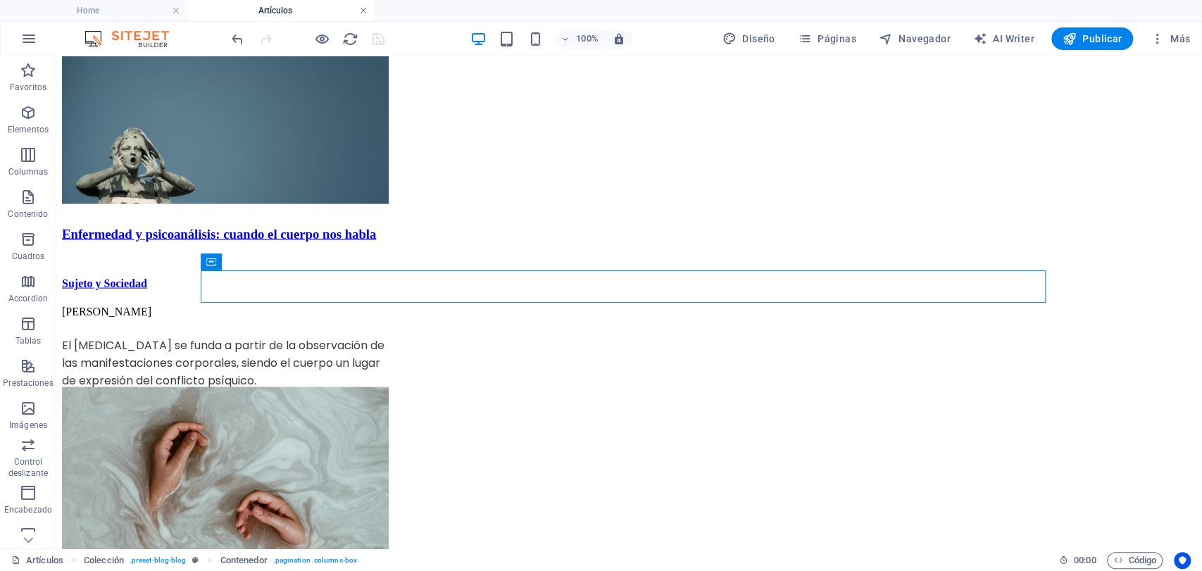
click at [365, 11] on link at bounding box center [363, 10] width 8 height 13
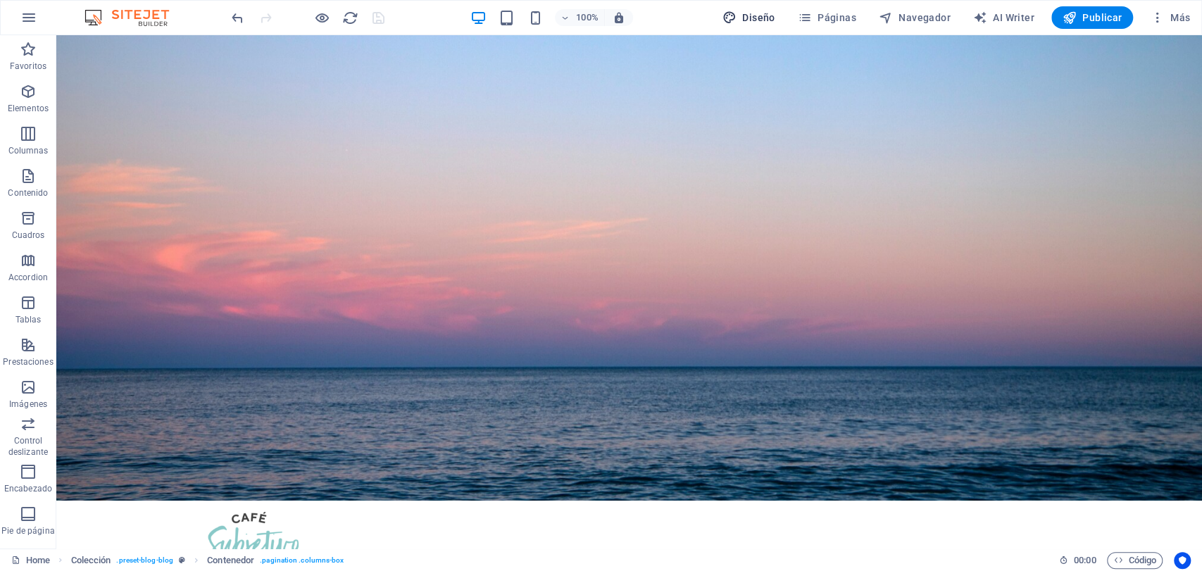
scroll to position [6861, 0]
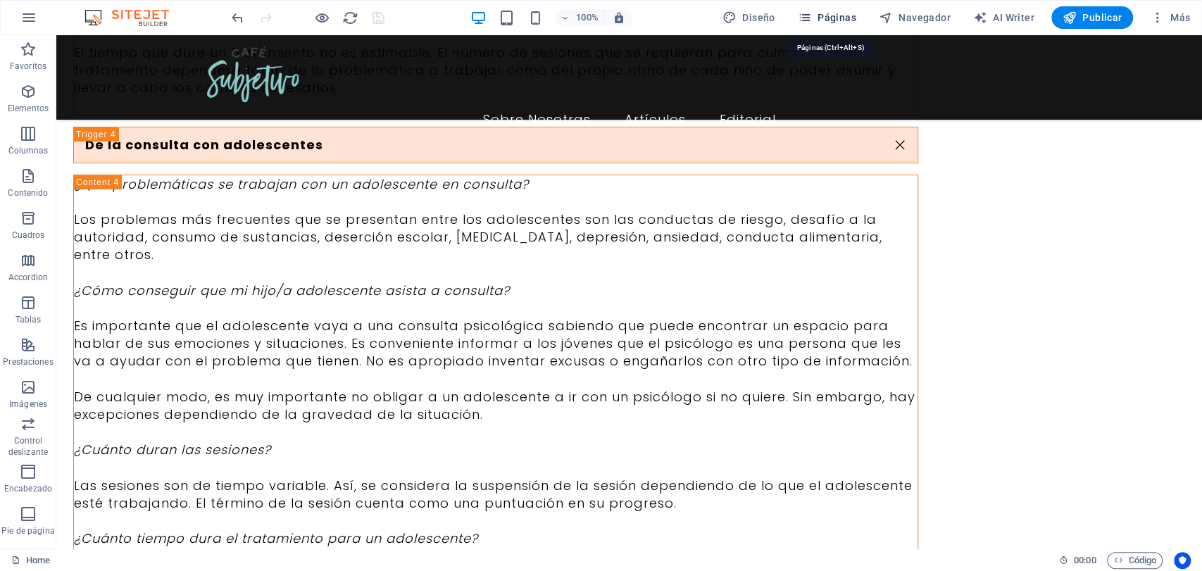
click at [821, 16] on span "Páginas" at bounding box center [827, 18] width 58 height 14
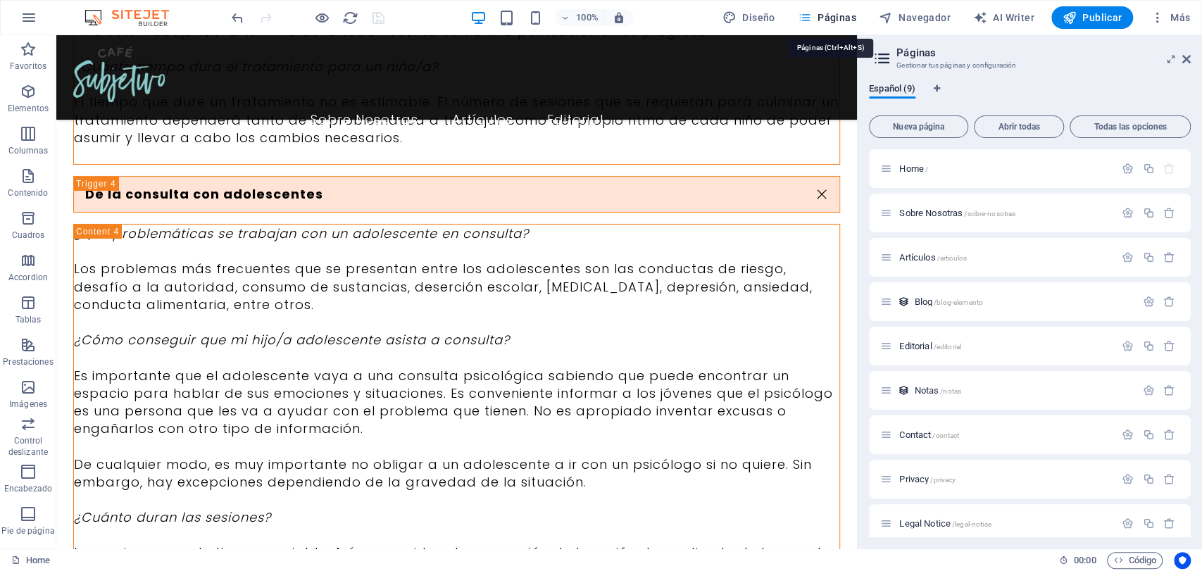
scroll to position [7056, 0]
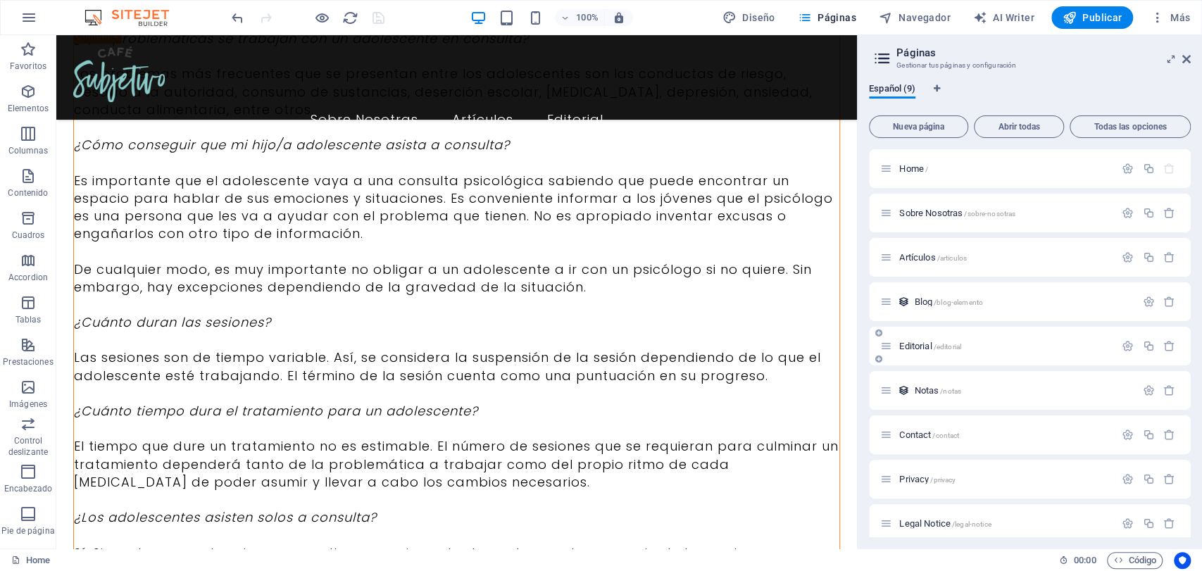
click at [895, 354] on div "Editorial /editorial" at bounding box center [1030, 346] width 322 height 39
click at [889, 345] on icon at bounding box center [886, 346] width 12 height 12
click at [902, 345] on span "Editorial /editorial" at bounding box center [930, 346] width 62 height 11
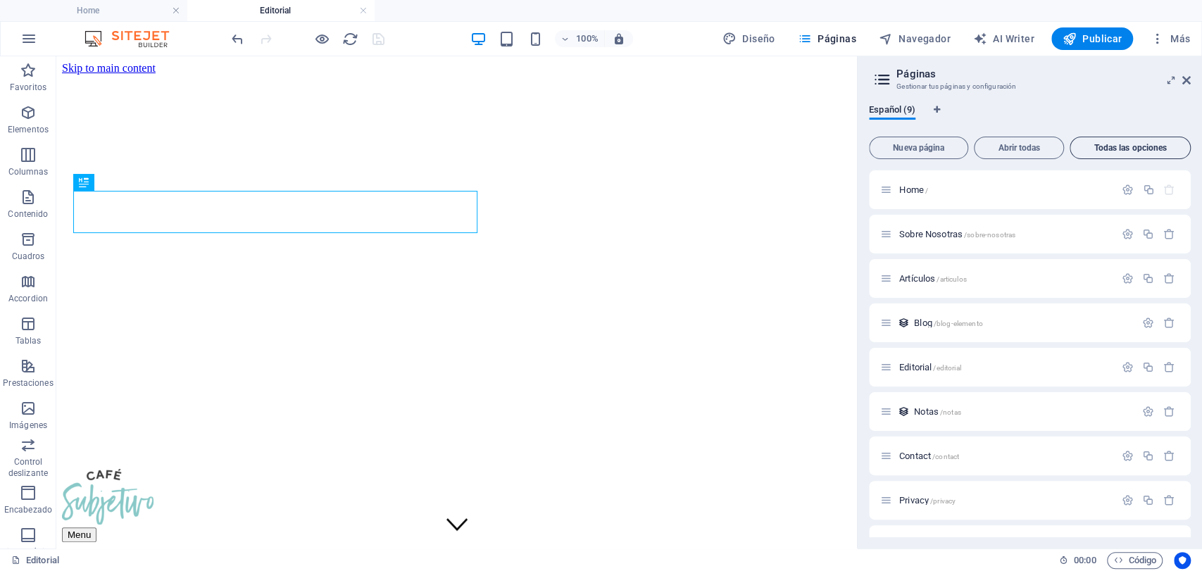
scroll to position [0, 0]
click at [1080, 87] on header "Páginas Gestionar tus páginas y configuración" at bounding box center [1030, 74] width 319 height 37
click at [1080, 82] on icon at bounding box center [1186, 80] width 8 height 11
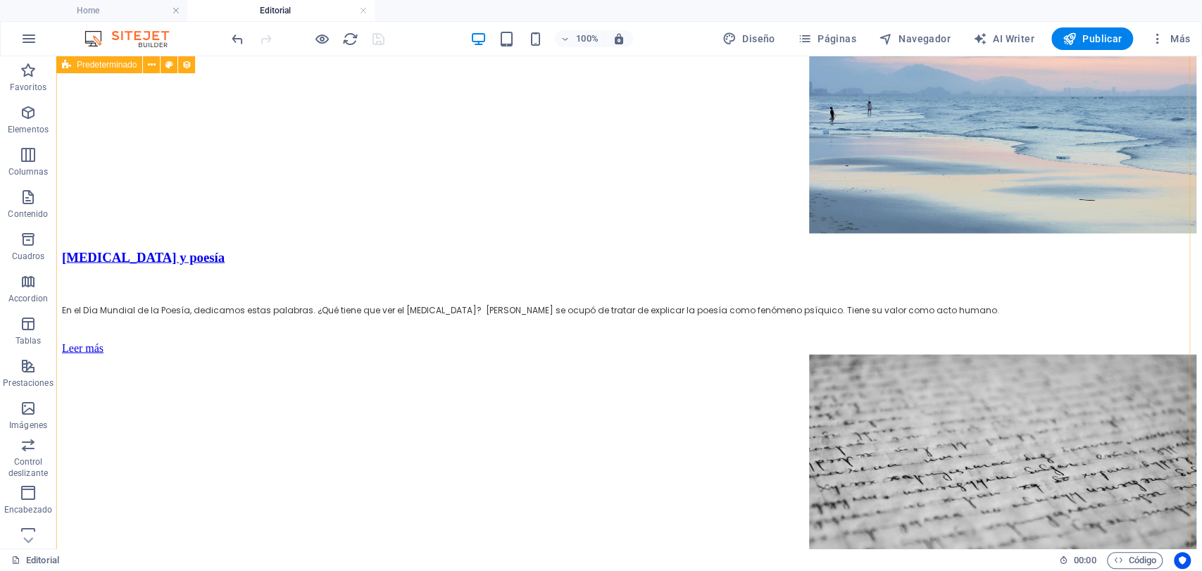
scroll to position [1860, 0]
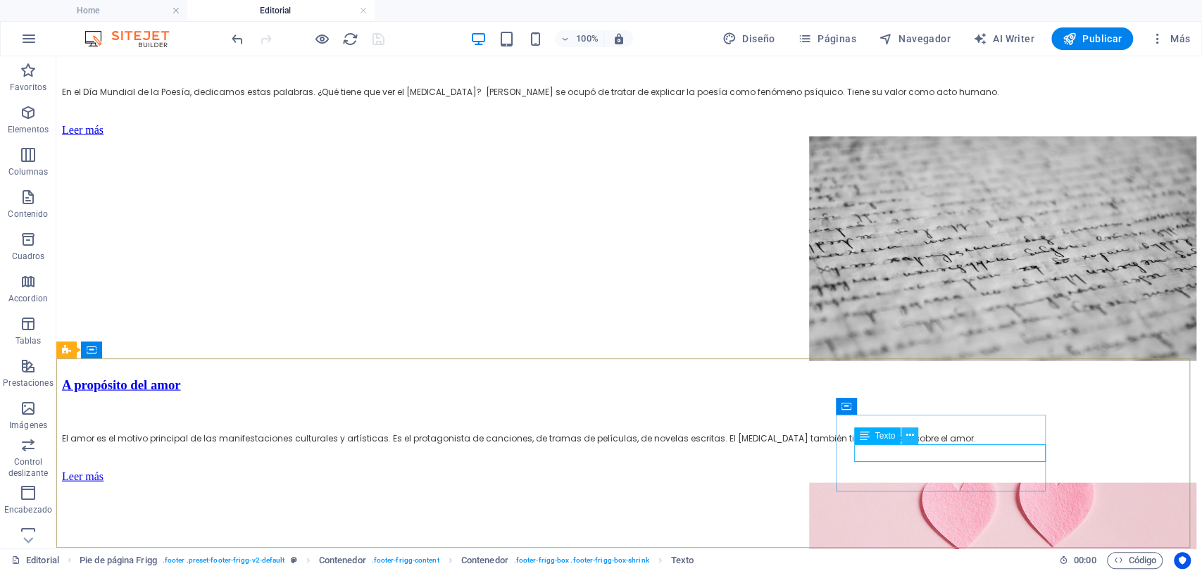
click at [907, 436] on icon at bounding box center [910, 435] width 8 height 15
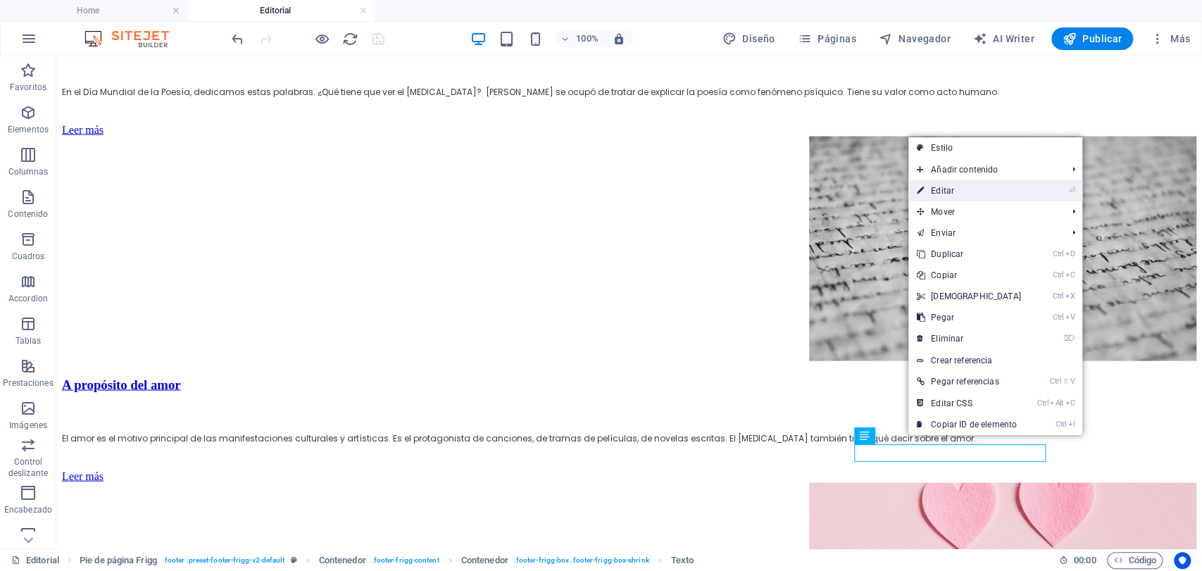
click at [952, 187] on link "⏎ Editar" at bounding box center [968, 190] width 121 height 21
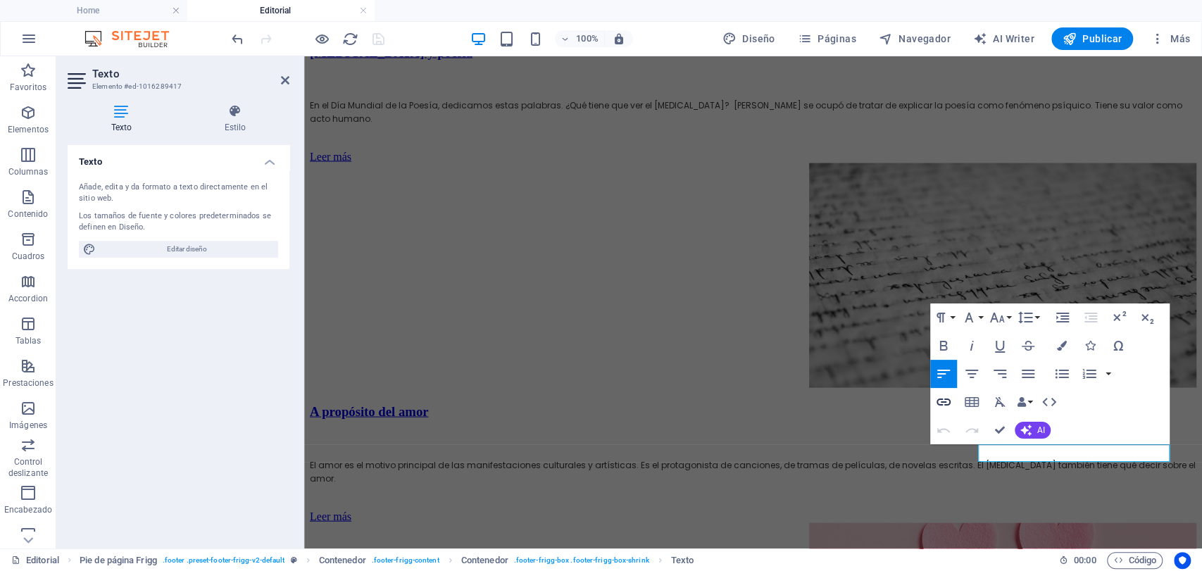
click at [943, 396] on icon "button" at bounding box center [943, 401] width 17 height 17
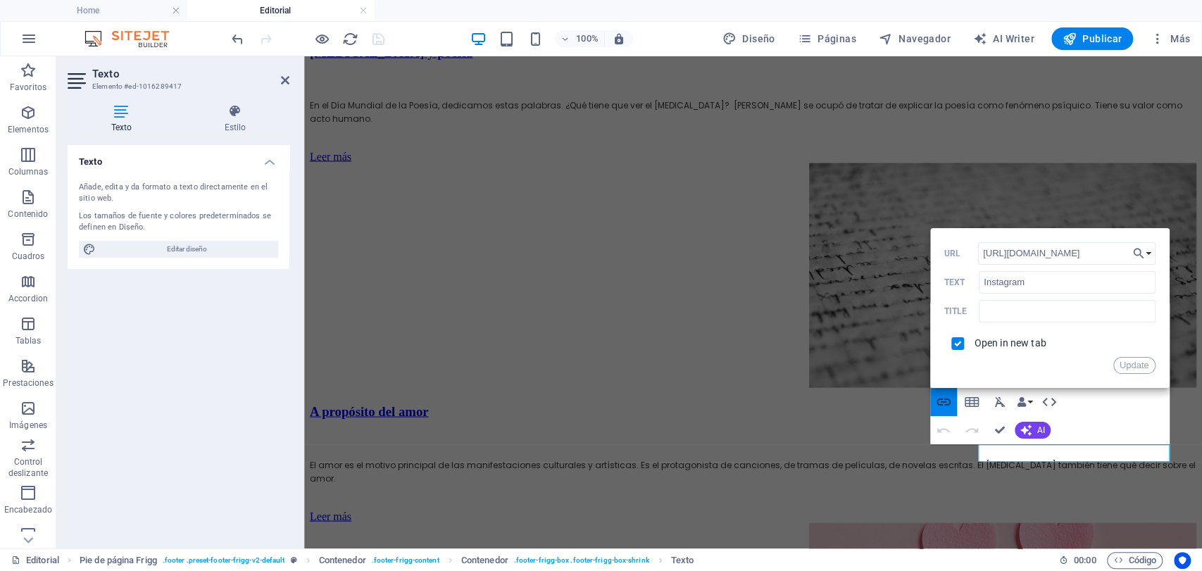
scroll to position [0, 25]
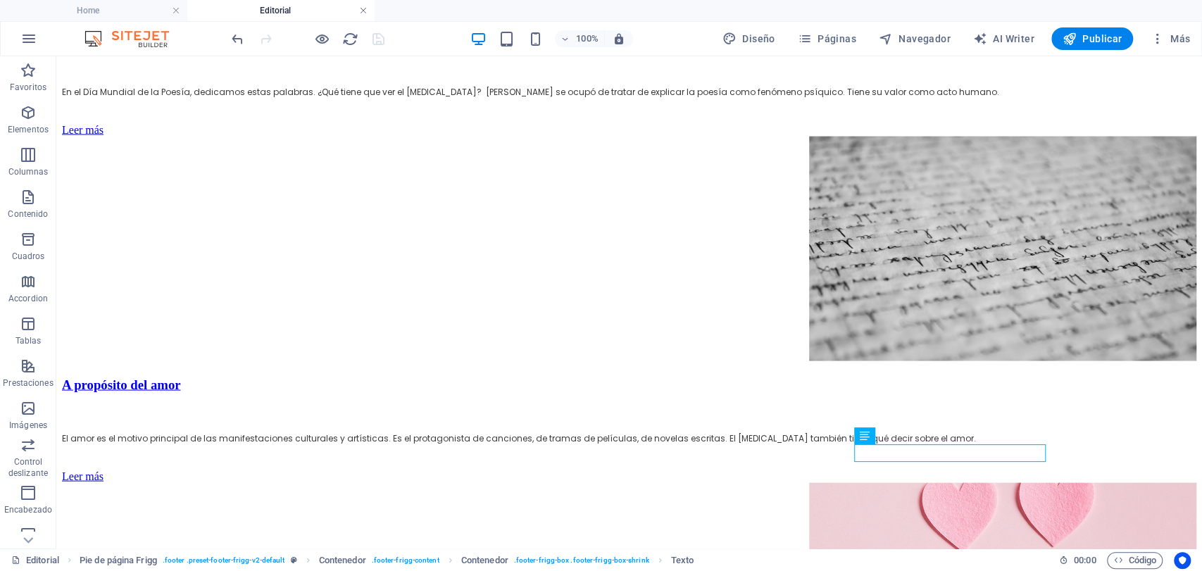
click at [363, 14] on link at bounding box center [363, 10] width 8 height 13
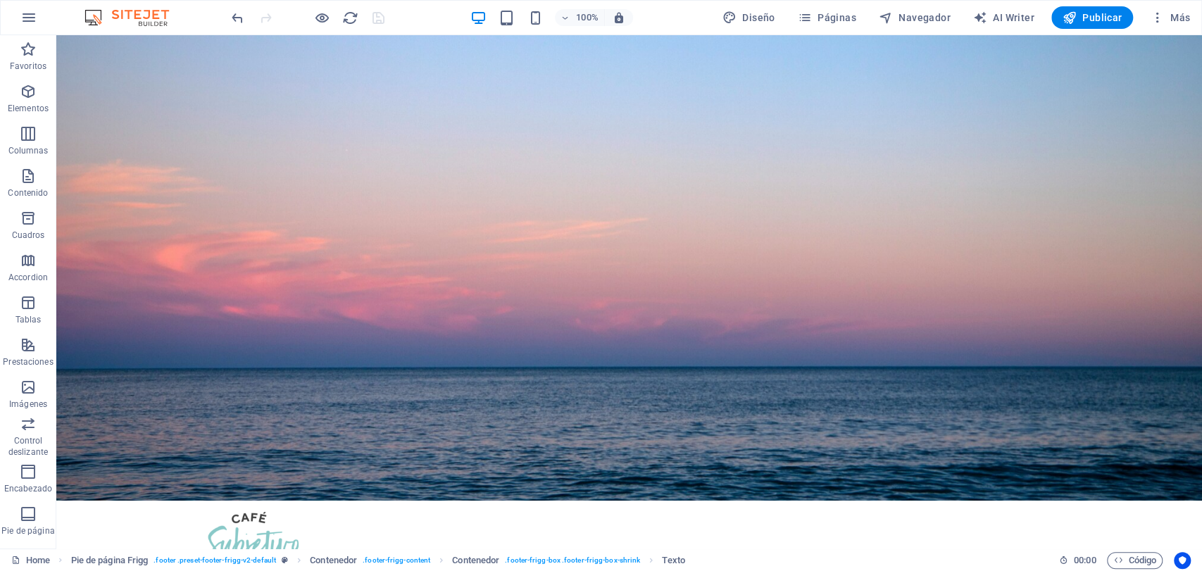
scroll to position [6861, 0]
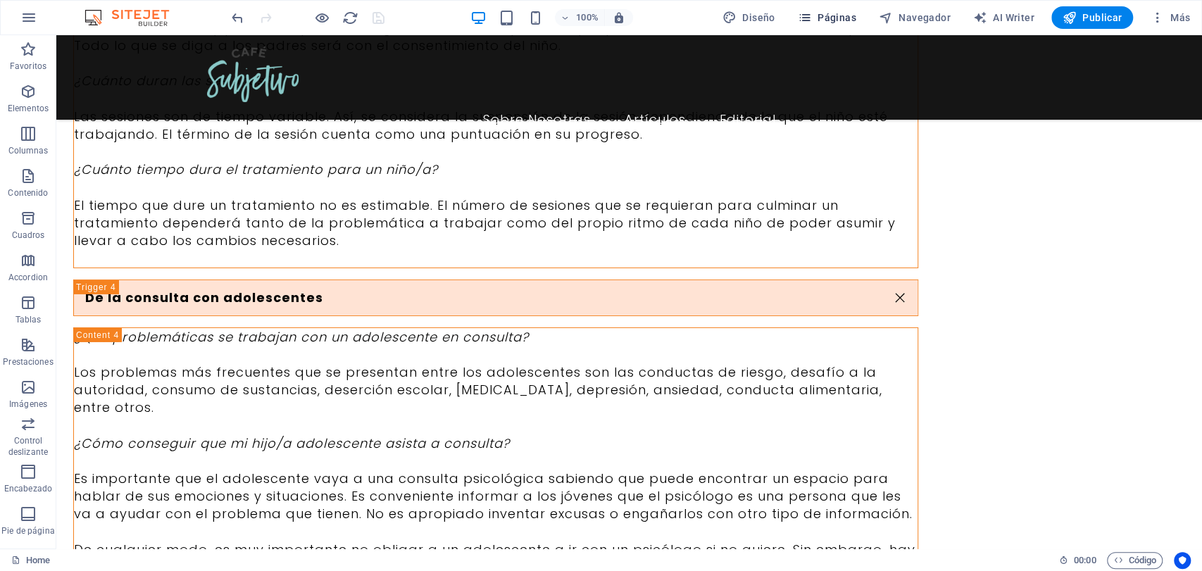
click at [849, 12] on span "Páginas" at bounding box center [827, 18] width 58 height 14
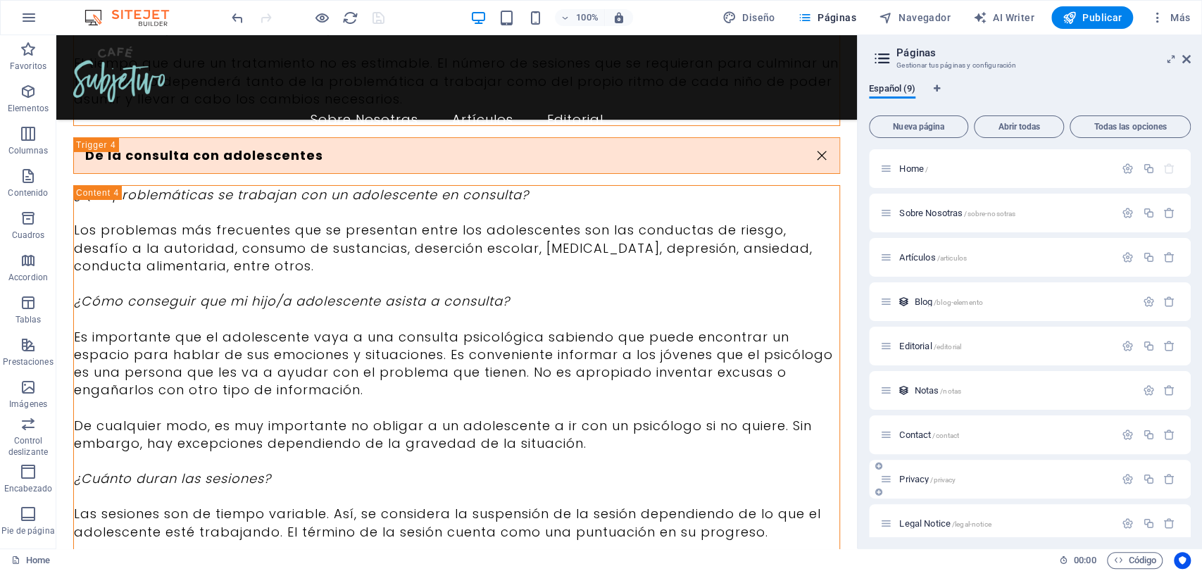
scroll to position [11, 0]
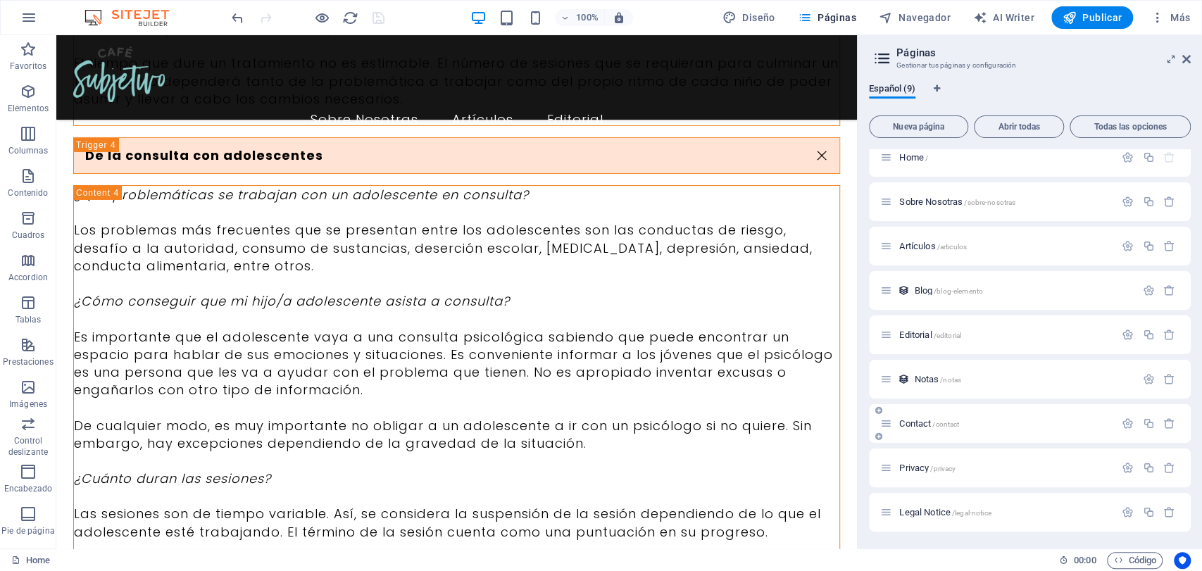
click at [912, 422] on span "Contact /contact" at bounding box center [929, 423] width 60 height 11
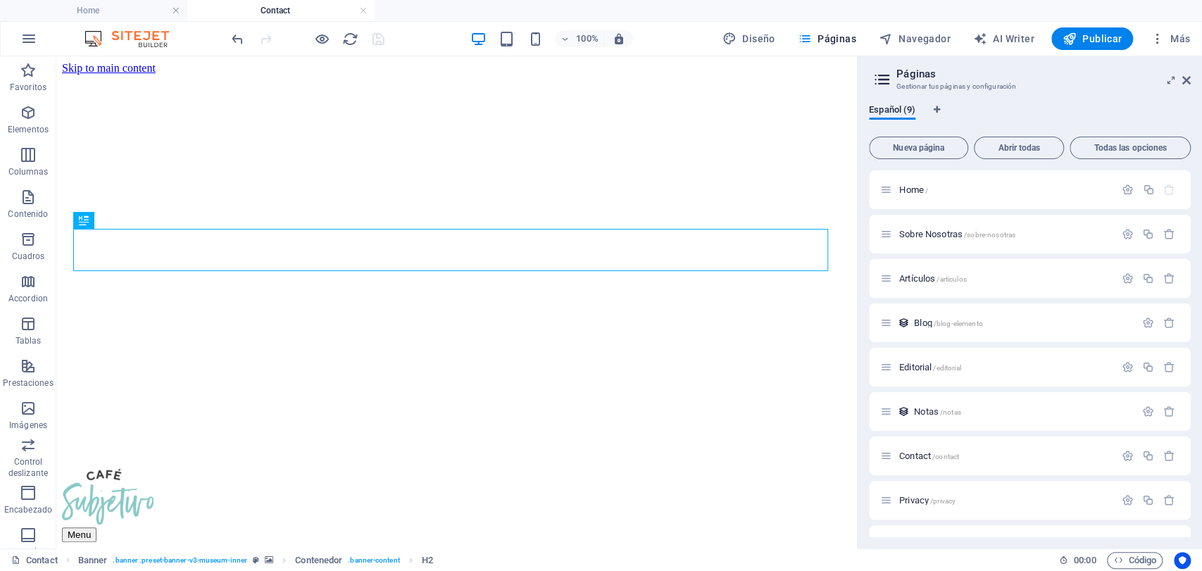
scroll to position [0, 0]
click at [1080, 82] on aside "Páginas Gestionar tus páginas y configuración Español (9) Nueva página Abrir to…" at bounding box center [1029, 302] width 345 height 492
click at [1080, 80] on icon at bounding box center [1186, 80] width 8 height 11
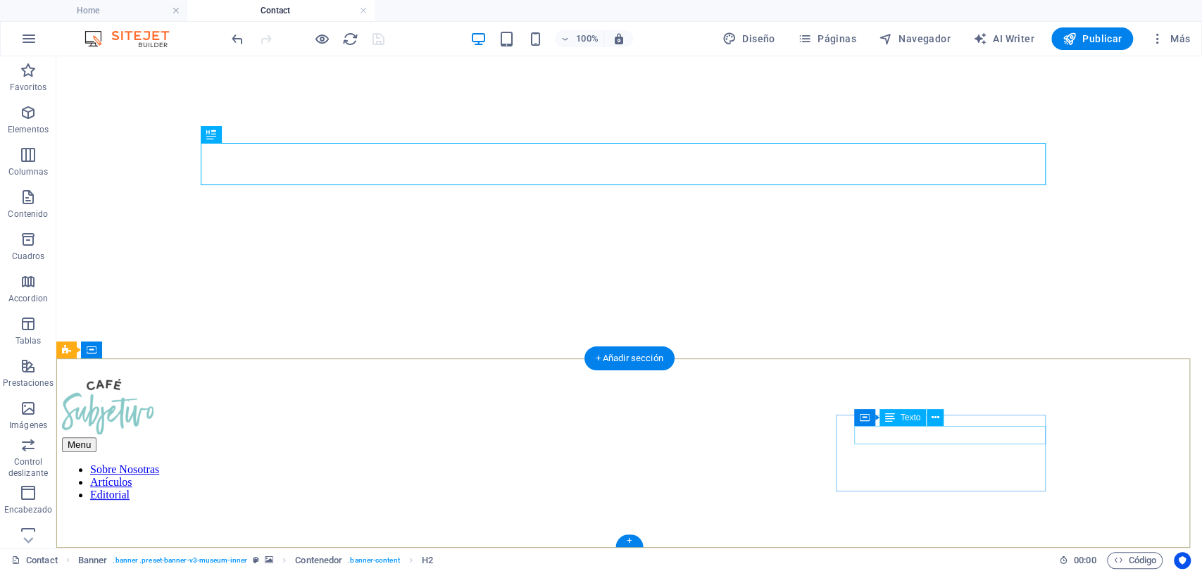
scroll to position [92, 0]
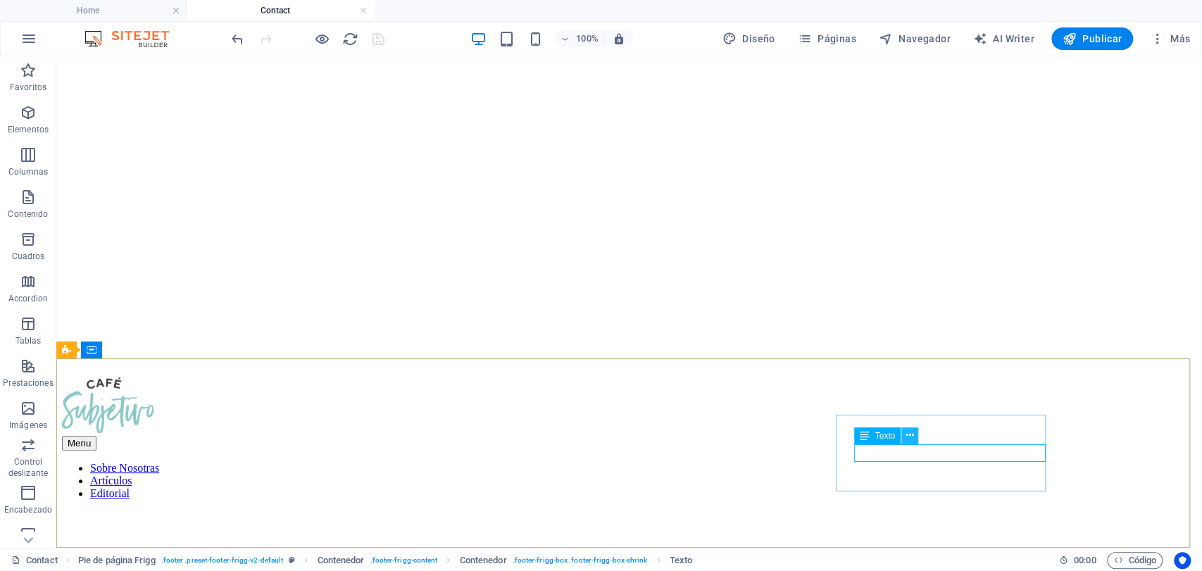
click at [905, 436] on button at bounding box center [909, 435] width 17 height 17
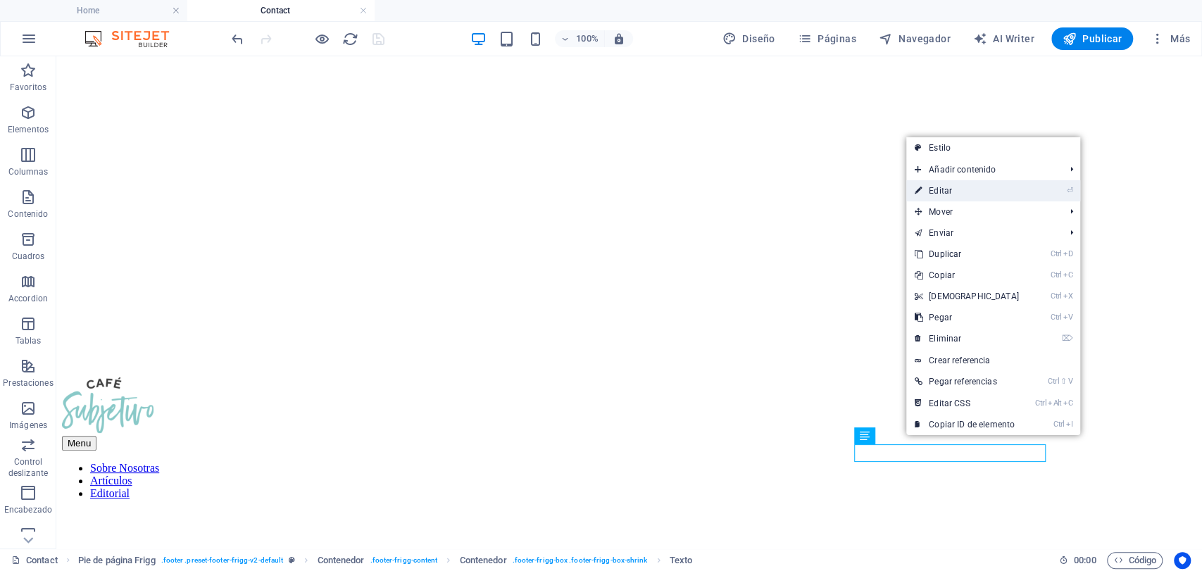
click at [980, 183] on link "⏎ Editar" at bounding box center [966, 190] width 121 height 21
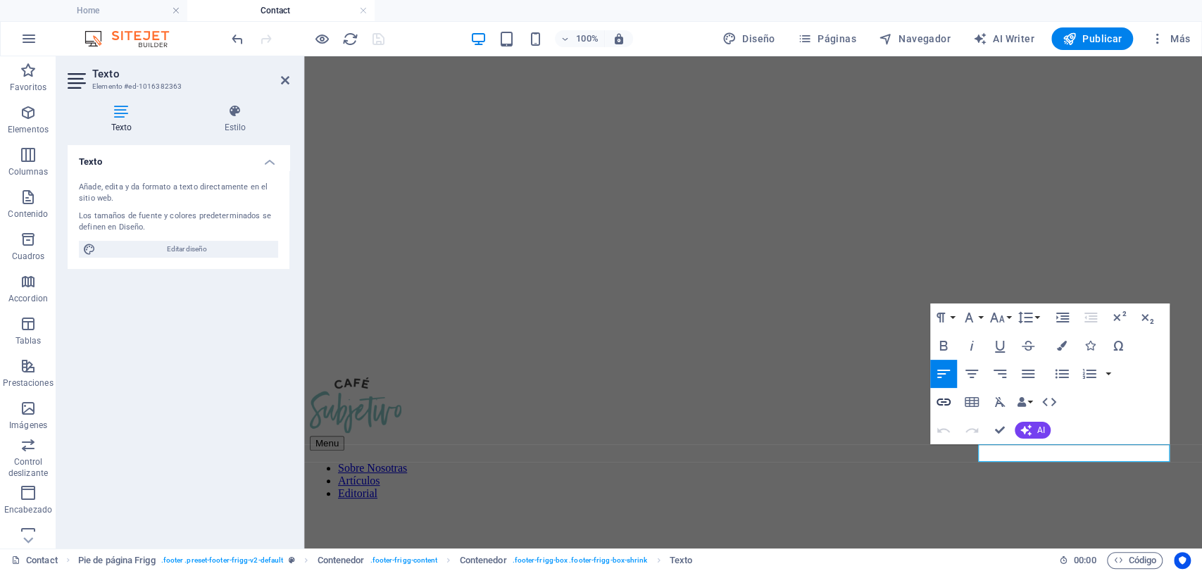
click at [947, 403] on icon "button" at bounding box center [943, 401] width 14 height 7
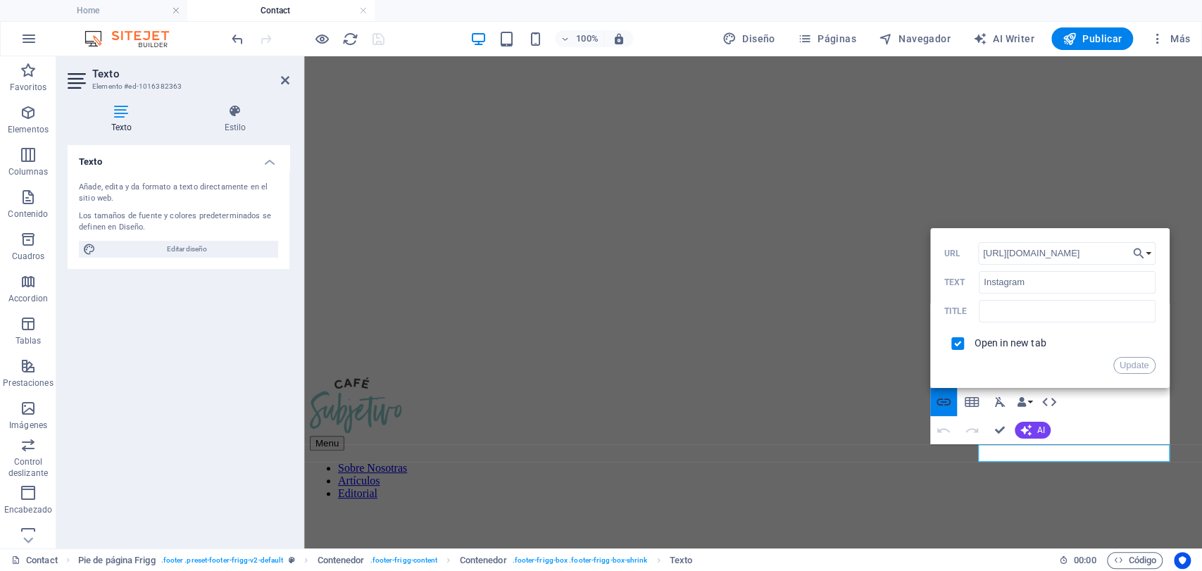
scroll to position [0, 25]
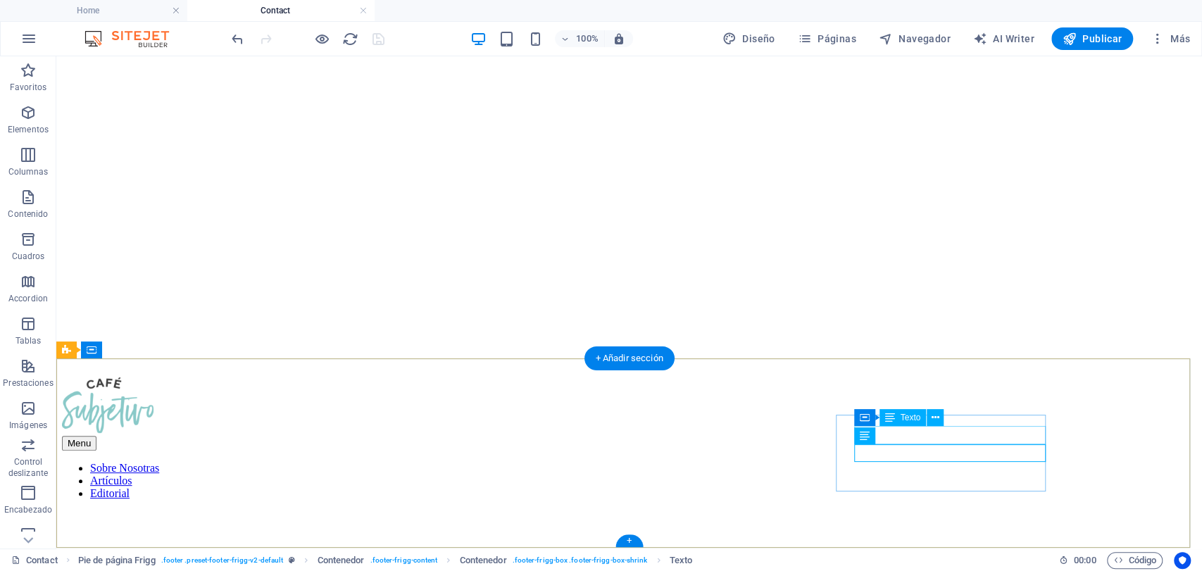
click at [933, 422] on icon at bounding box center [935, 417] width 8 height 15
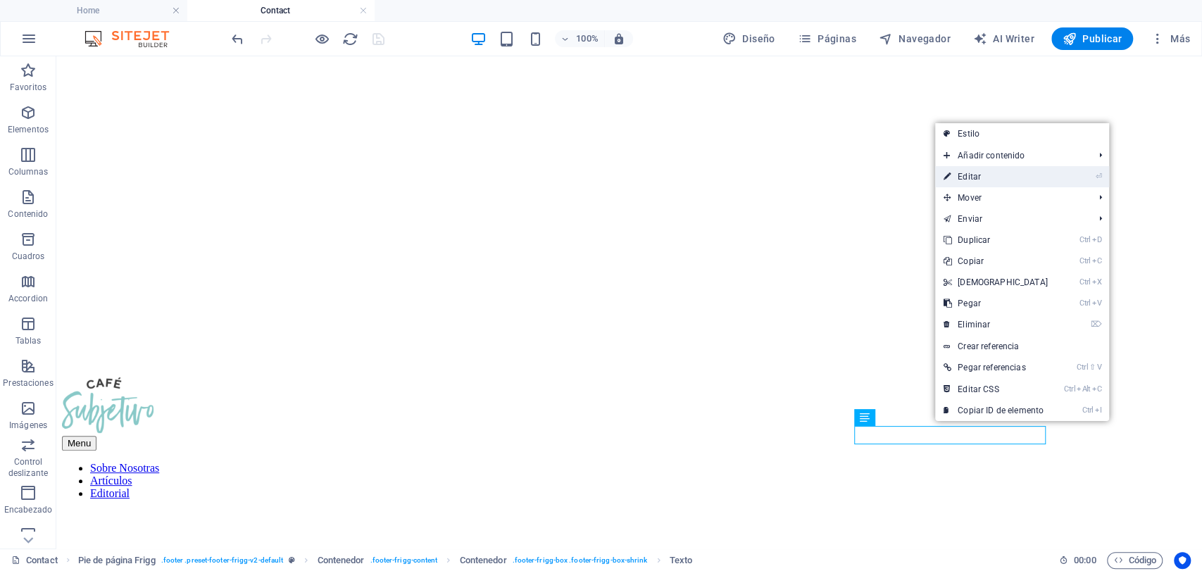
click at [983, 178] on link "⏎ Editar" at bounding box center [995, 176] width 121 height 21
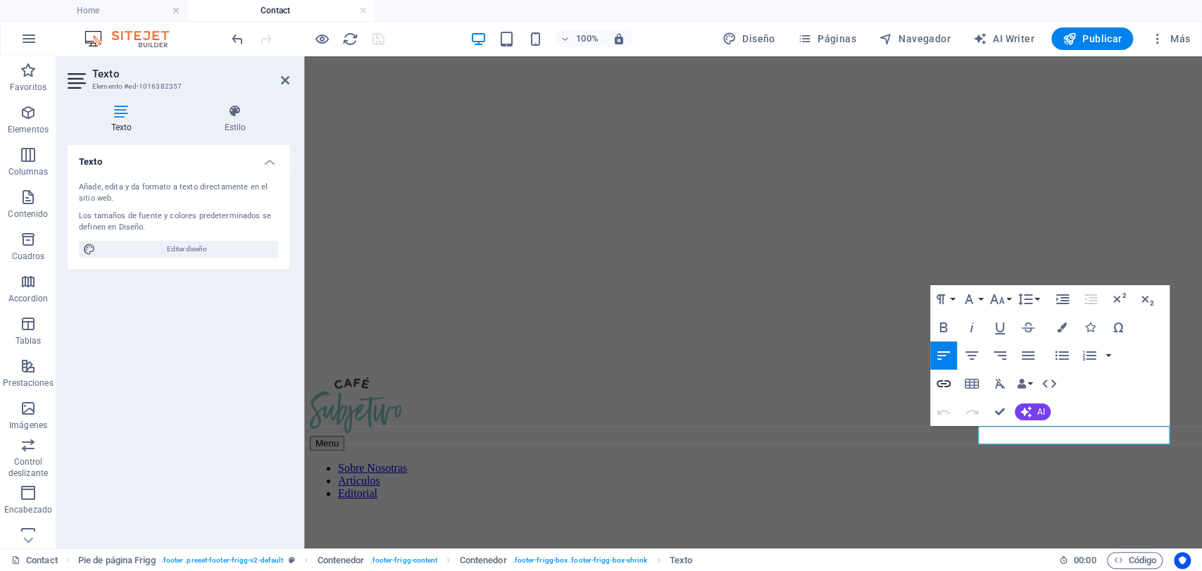
click at [945, 387] on icon "button" at bounding box center [943, 383] width 17 height 17
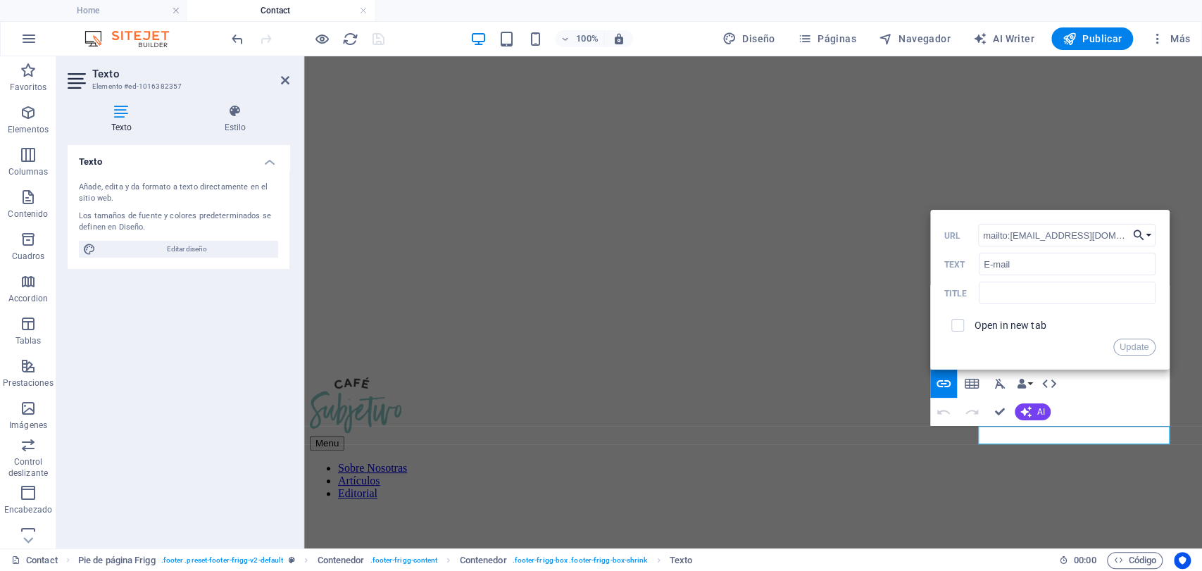
click at [1080, 234] on button "Choose Link" at bounding box center [1141, 235] width 27 height 23
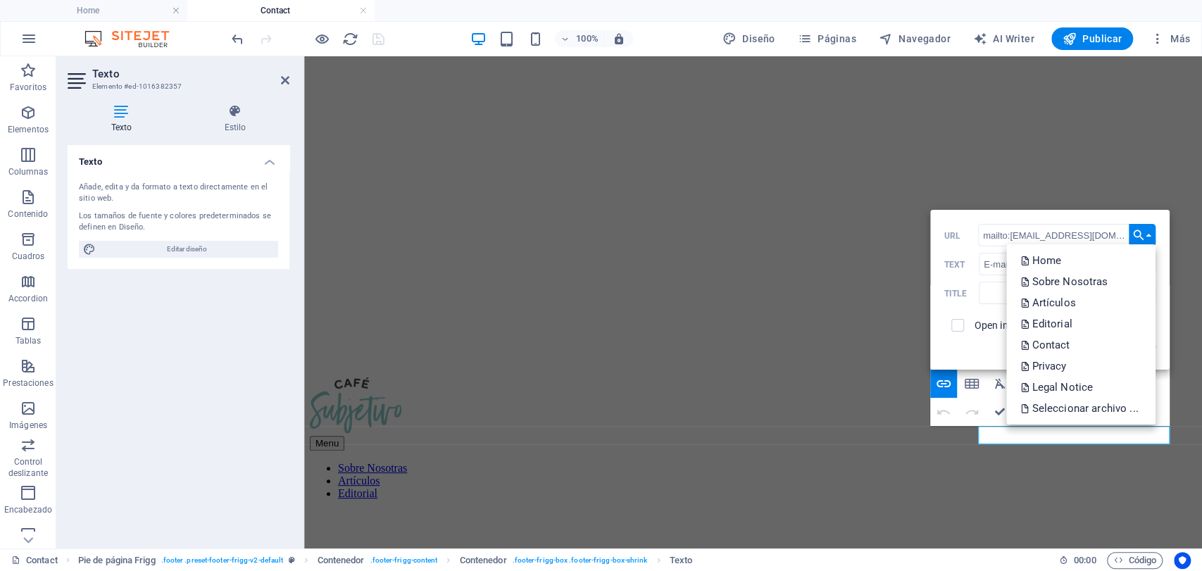
click at [1080, 234] on button "Choose Link" at bounding box center [1141, 235] width 27 height 23
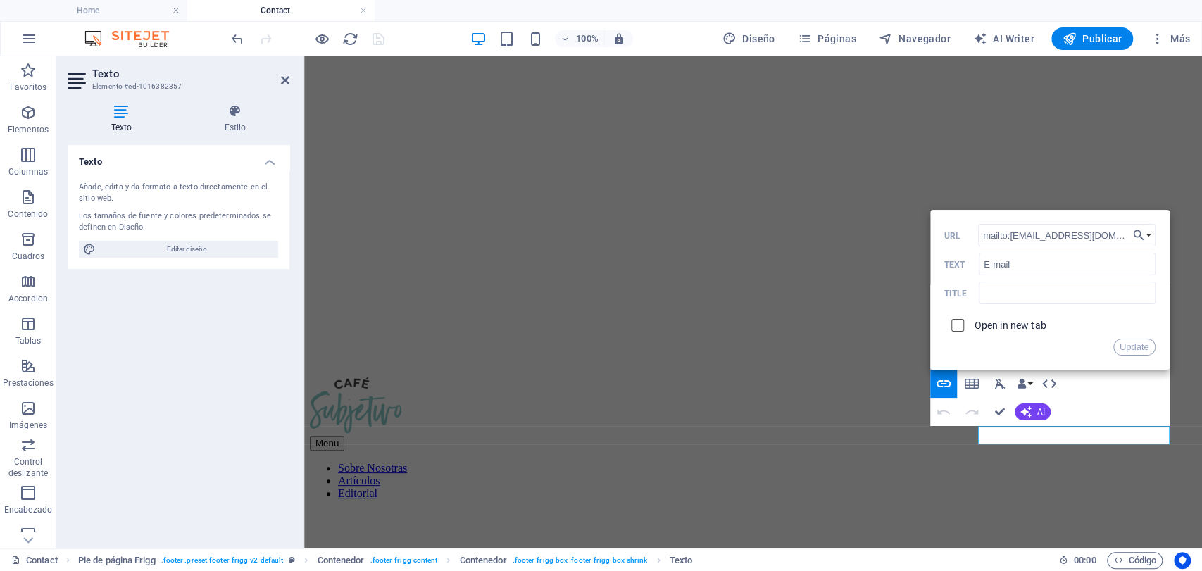
click at [958, 328] on input "checkbox" at bounding box center [955, 323] width 13 height 13
checkbox input "true"
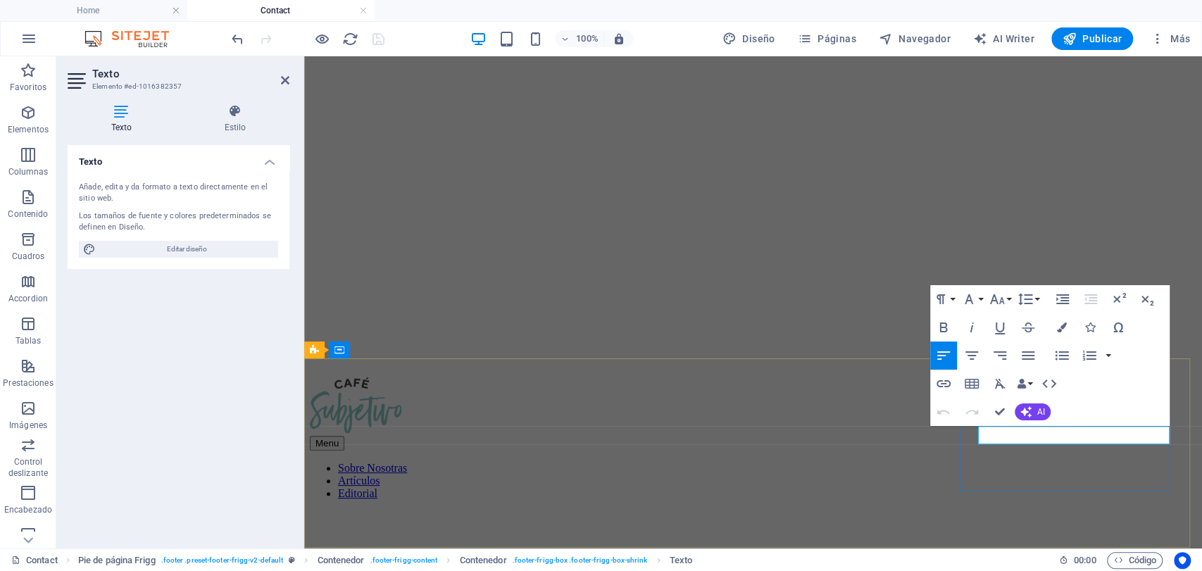
drag, startPoint x: 1029, startPoint y: 436, endPoint x: 980, endPoint y: 431, distance: 49.5
click at [947, 389] on icon "button" at bounding box center [943, 383] width 17 height 17
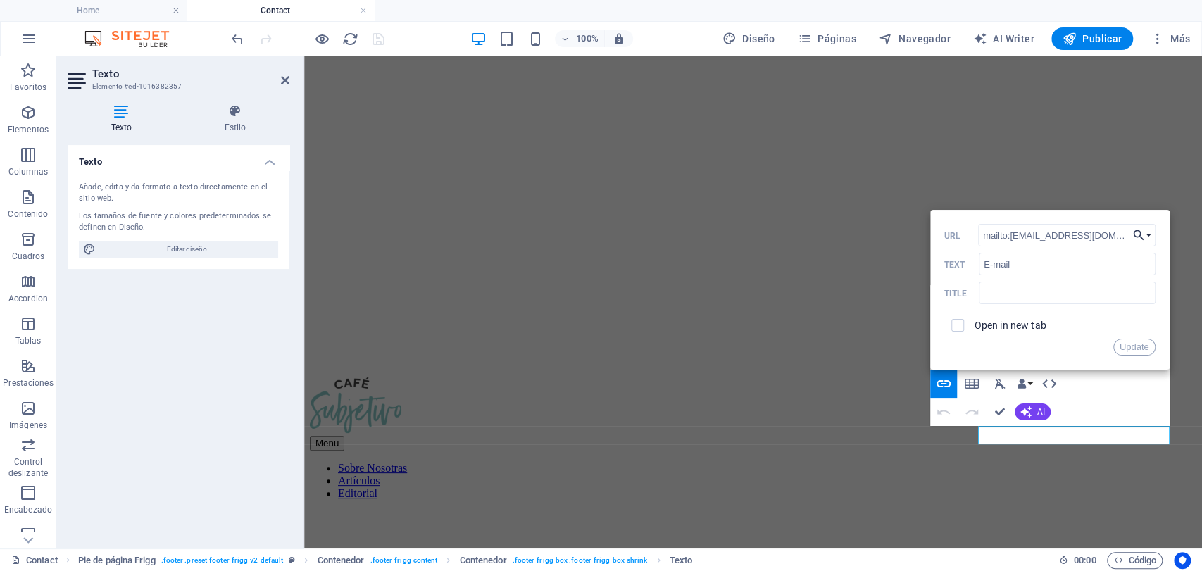
click at [1080, 237] on button "Choose Link" at bounding box center [1141, 235] width 27 height 23
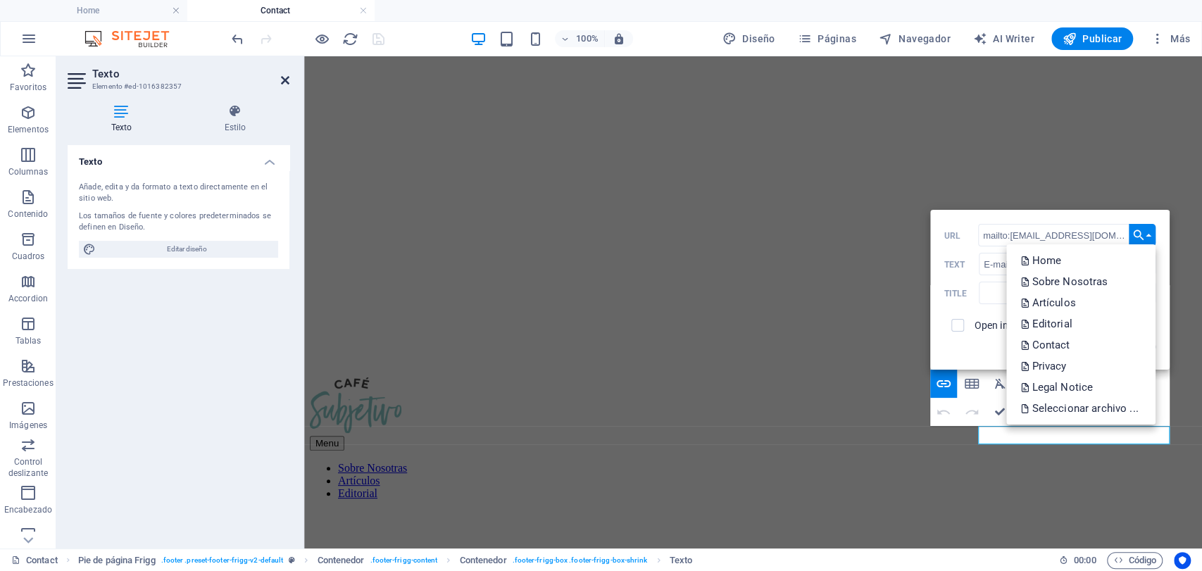
click at [287, 77] on icon at bounding box center [285, 80] width 8 height 11
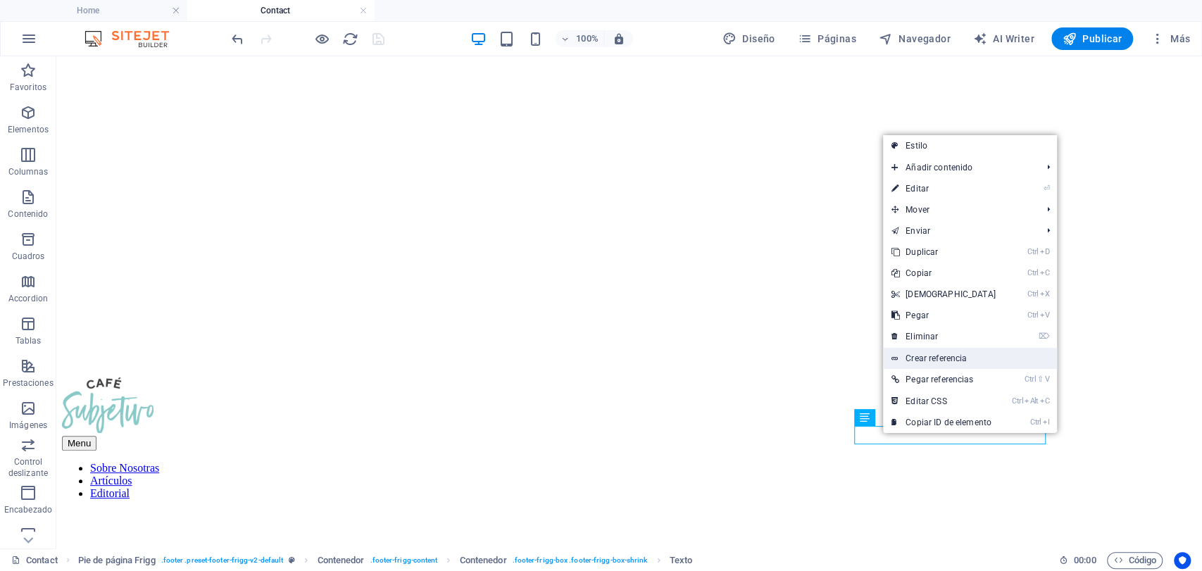
click at [919, 363] on link "Crear referencia" at bounding box center [970, 358] width 174 height 21
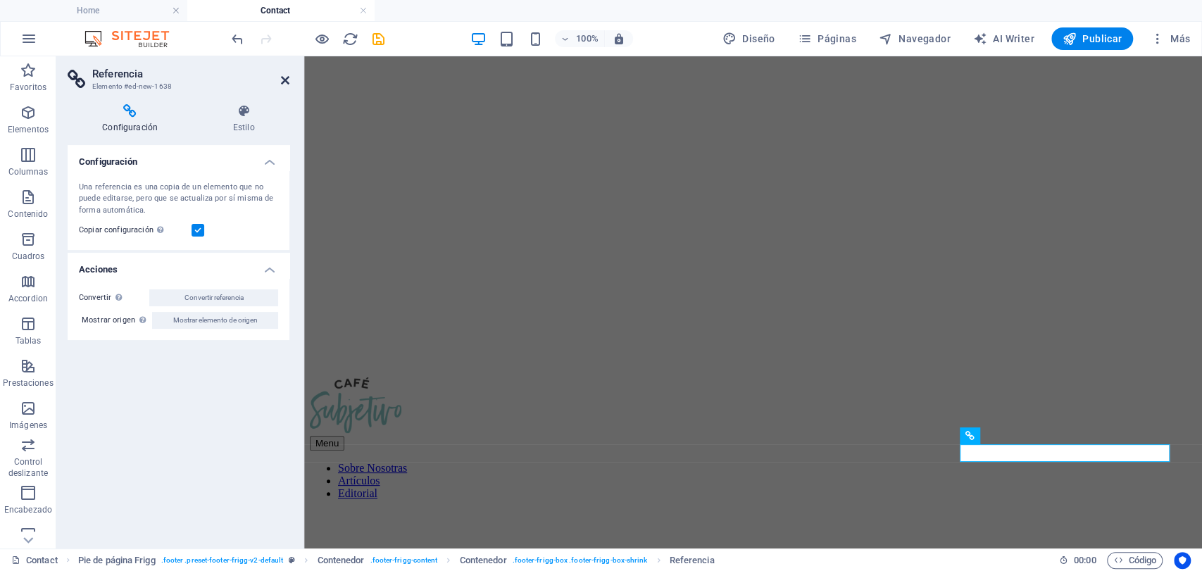
click at [282, 80] on icon at bounding box center [285, 80] width 8 height 11
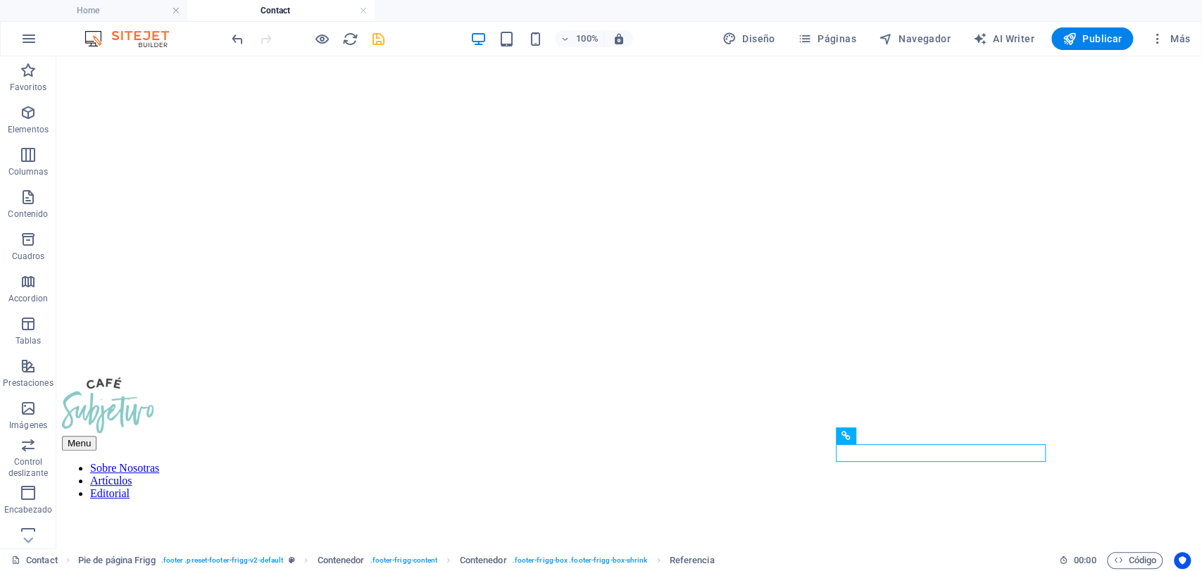
click at [370, 44] on icon "save" at bounding box center [378, 39] width 16 height 16
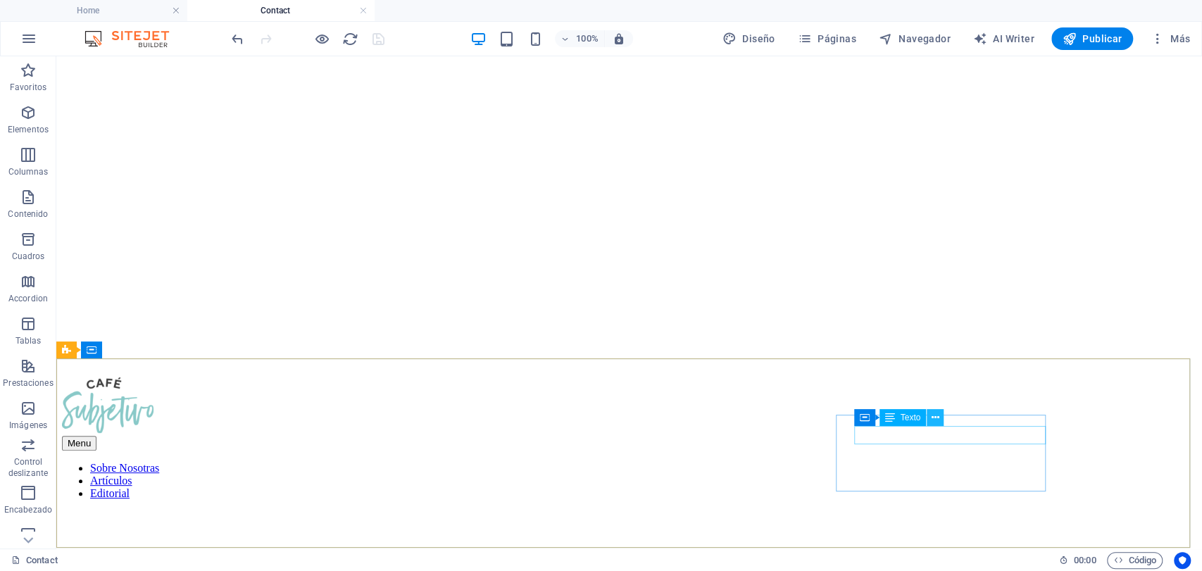
click at [933, 415] on icon at bounding box center [935, 417] width 8 height 15
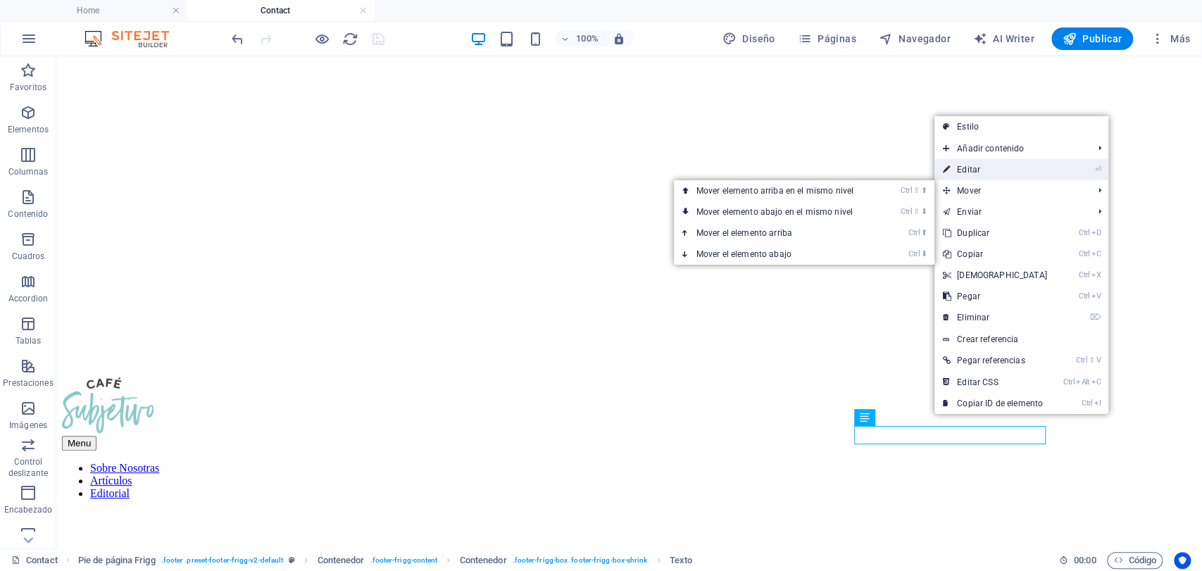
click at [1006, 166] on link "⏎ Editar" at bounding box center [994, 169] width 121 height 21
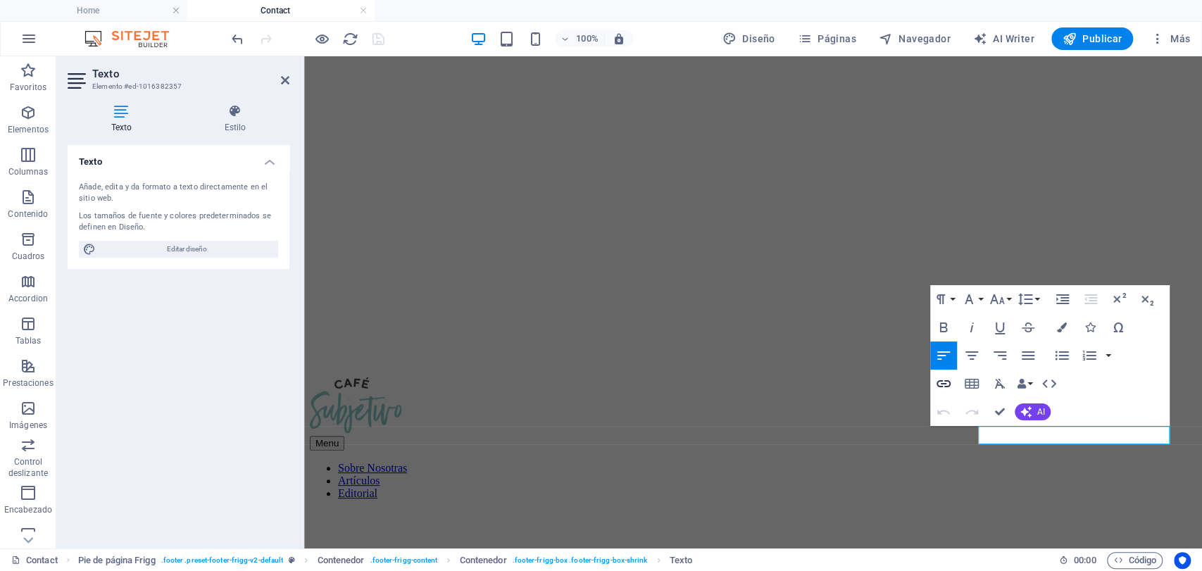
click at [943, 380] on icon "button" at bounding box center [943, 383] width 17 height 17
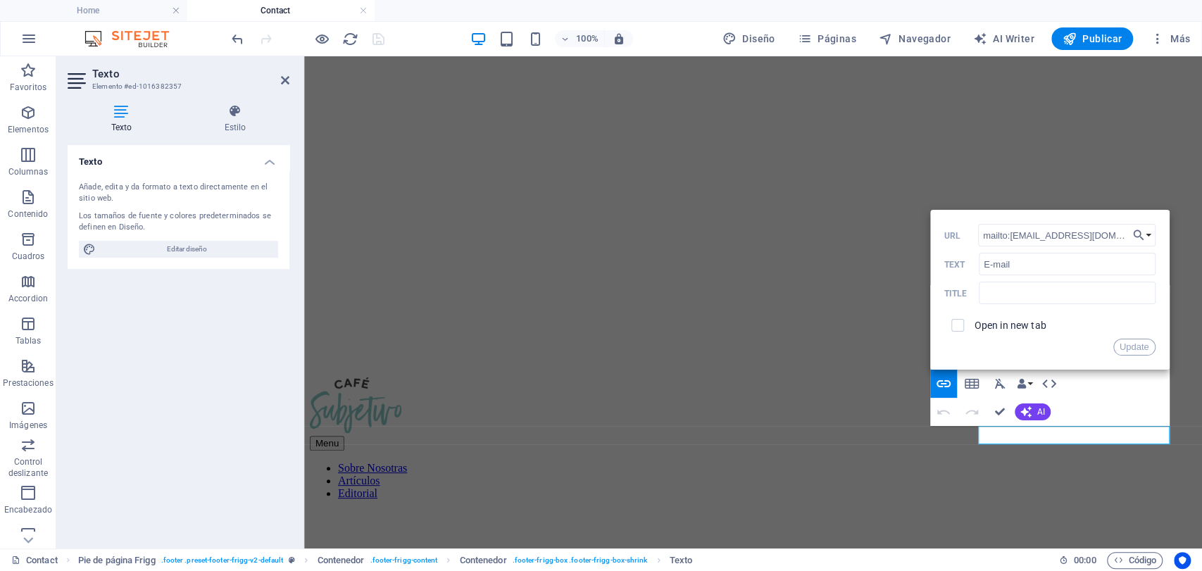
drag, startPoint x: 1118, startPoint y: 239, endPoint x: 977, endPoint y: 234, distance: 140.9
click at [977, 234] on div "mailto:[EMAIL_ADDRESS][DOMAIN_NAME] URL" at bounding box center [1049, 235] width 211 height 23
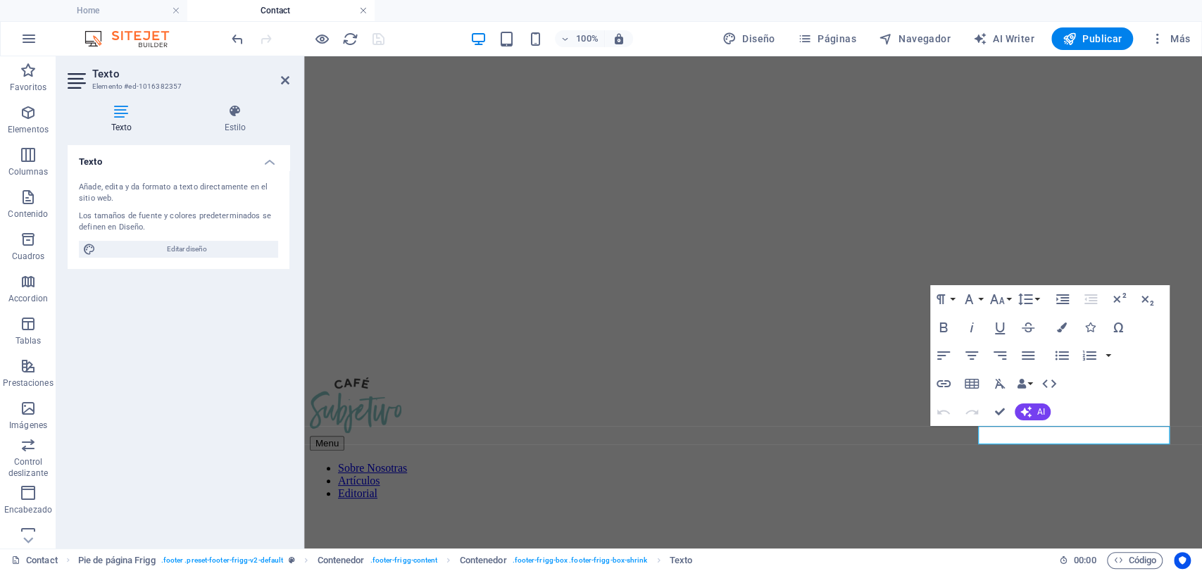
click at [363, 7] on link at bounding box center [363, 10] width 8 height 13
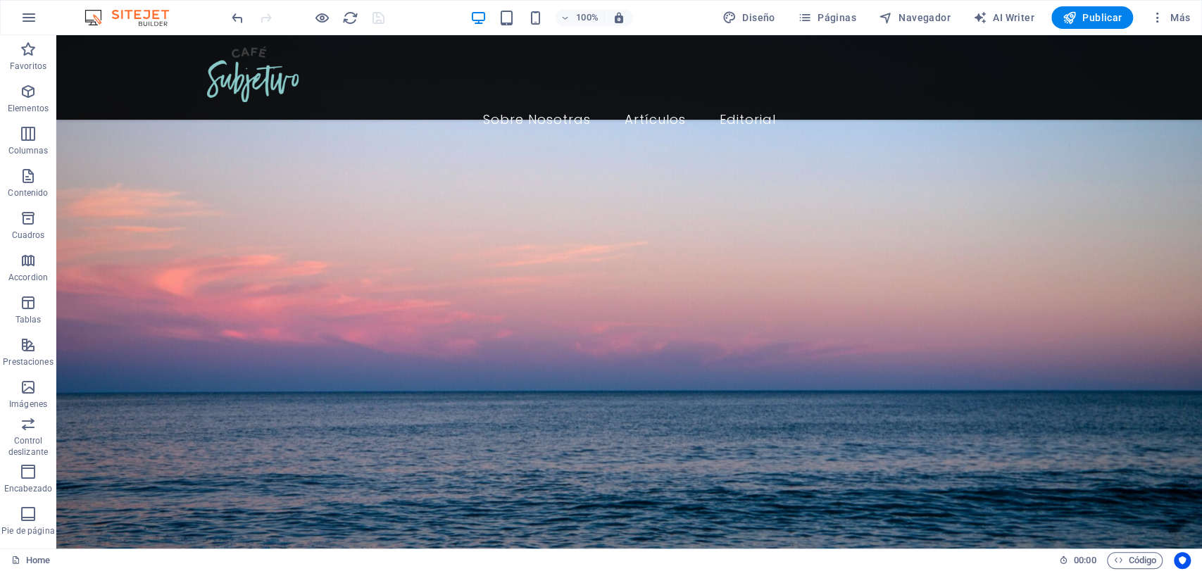
scroll to position [6861, 0]
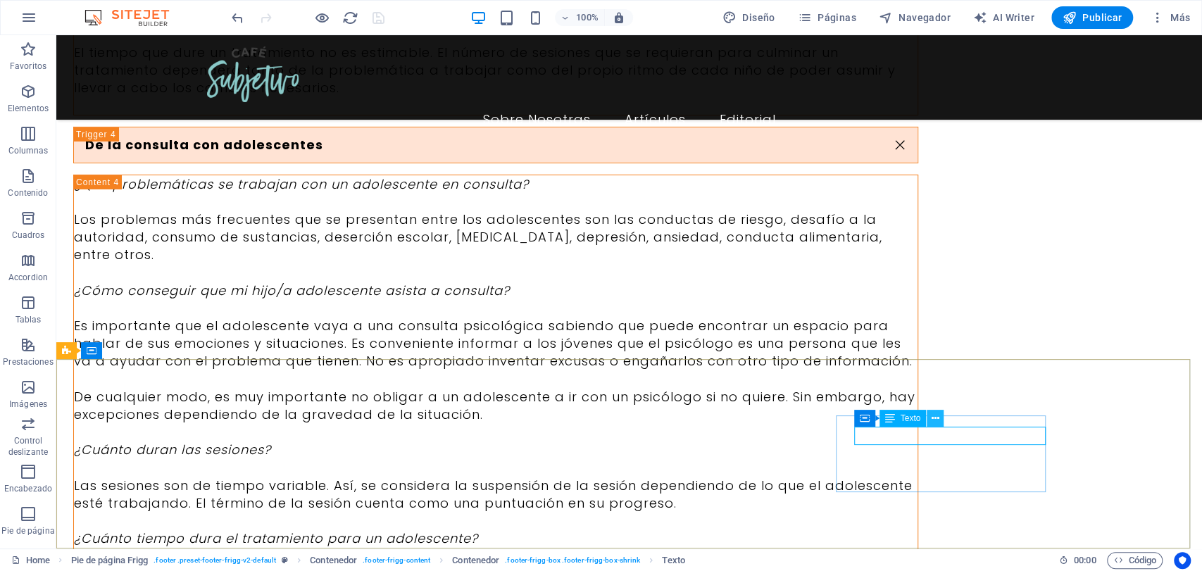
click at [933, 415] on icon at bounding box center [935, 418] width 8 height 15
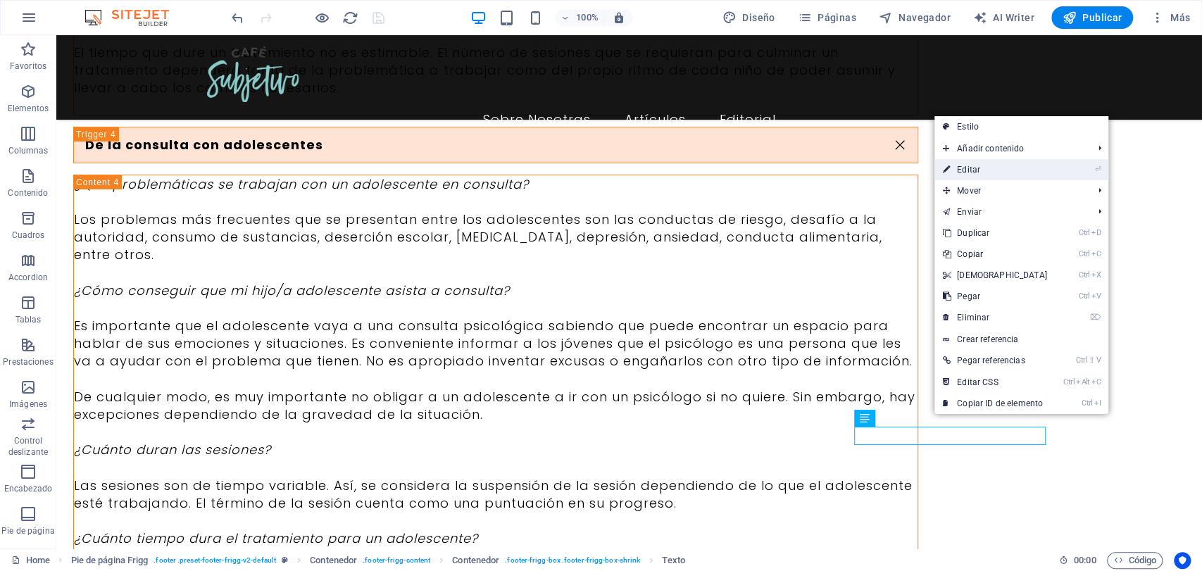
click at [980, 161] on link "⏎ Editar" at bounding box center [994, 169] width 121 height 21
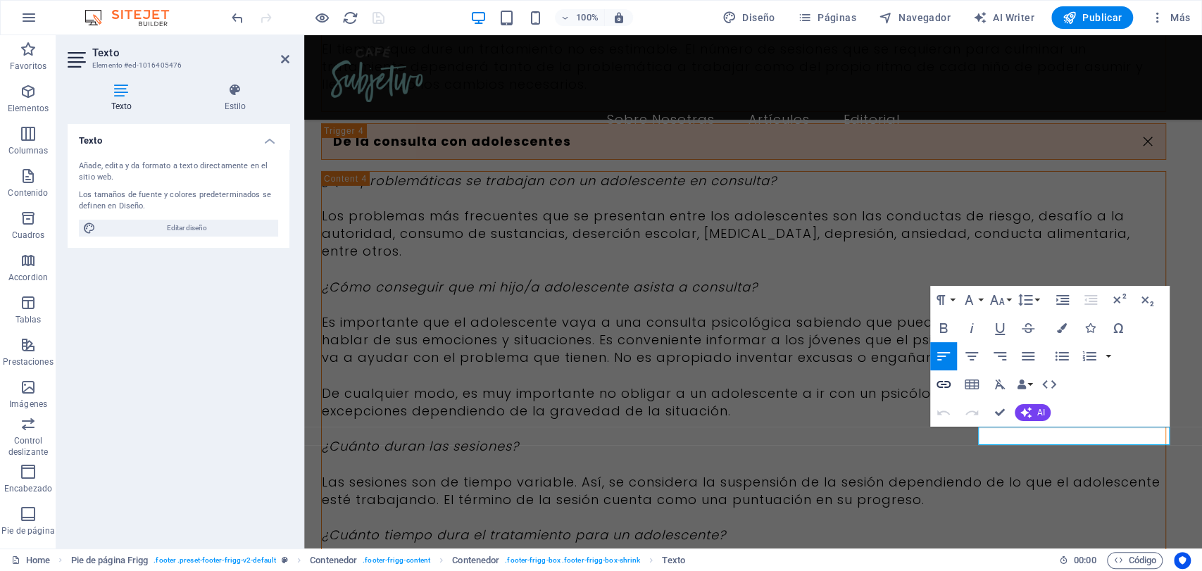
click at [950, 379] on icon "button" at bounding box center [943, 384] width 17 height 17
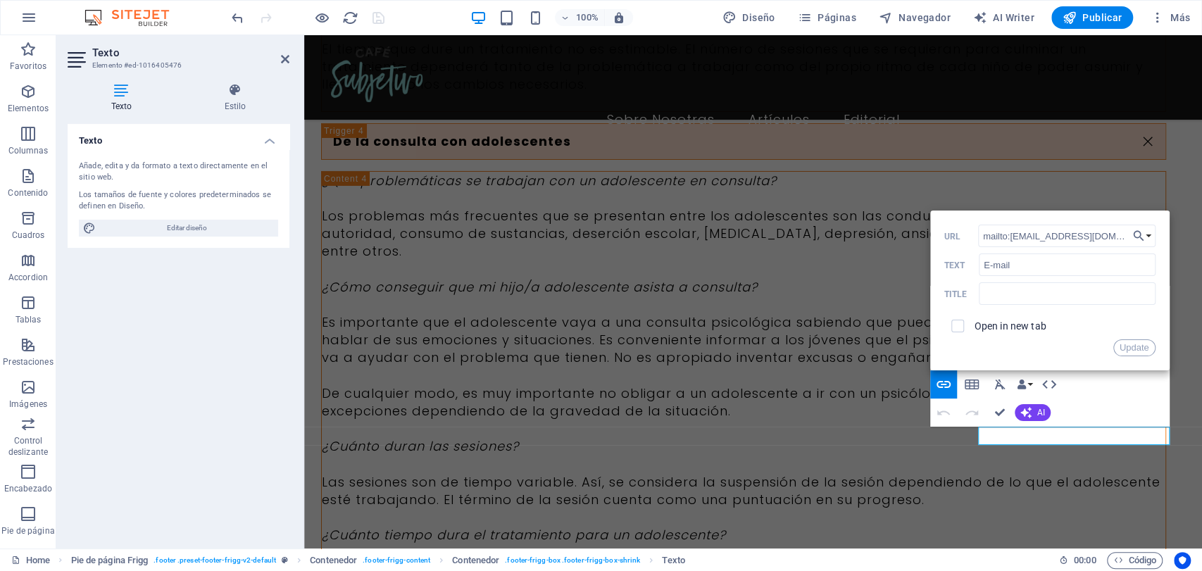
drag, startPoint x: 1116, startPoint y: 234, endPoint x: 971, endPoint y: 239, distance: 145.1
click at [971, 239] on div "mailto:[EMAIL_ADDRESS][DOMAIN_NAME] URL" at bounding box center [1049, 236] width 211 height 23
click at [1080, 347] on button "Update" at bounding box center [1134, 347] width 42 height 17
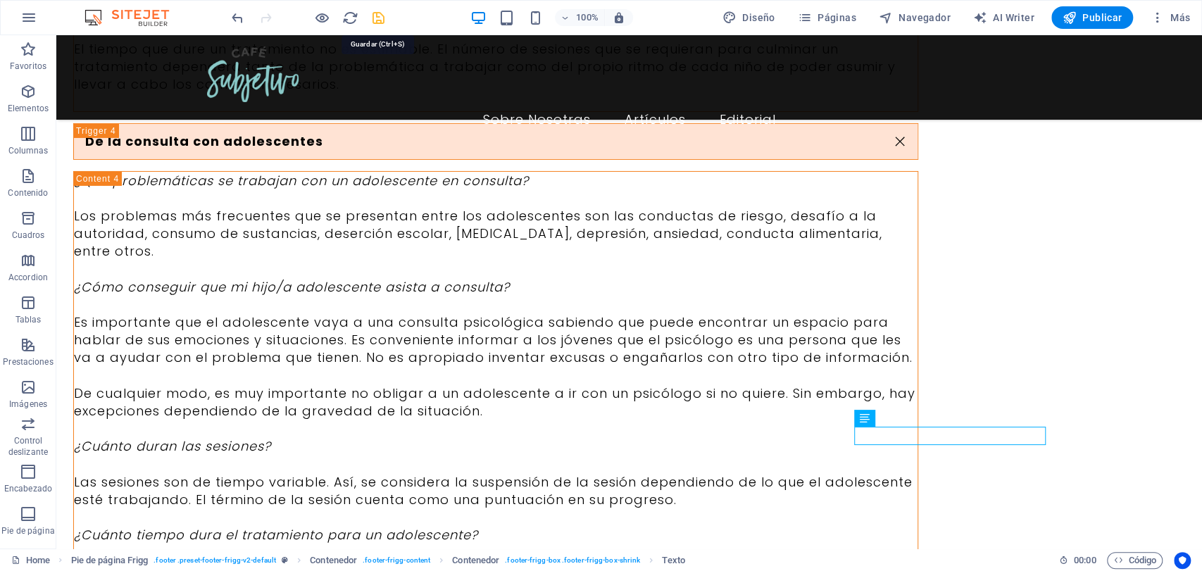
click at [370, 21] on icon "save" at bounding box center [378, 18] width 16 height 16
checkbox input "false"
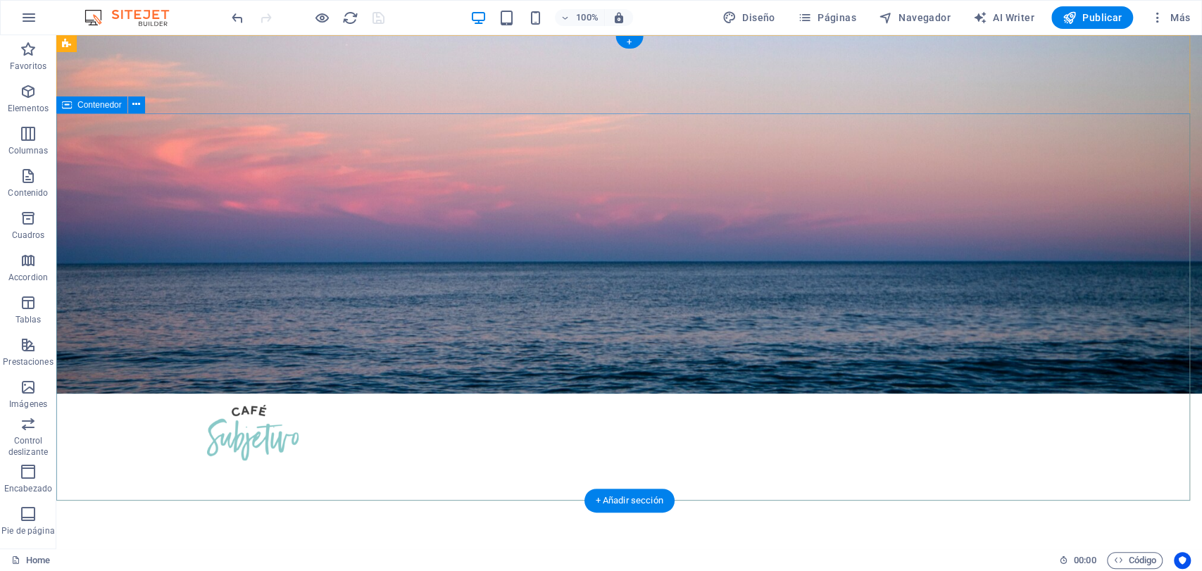
scroll to position [0, 0]
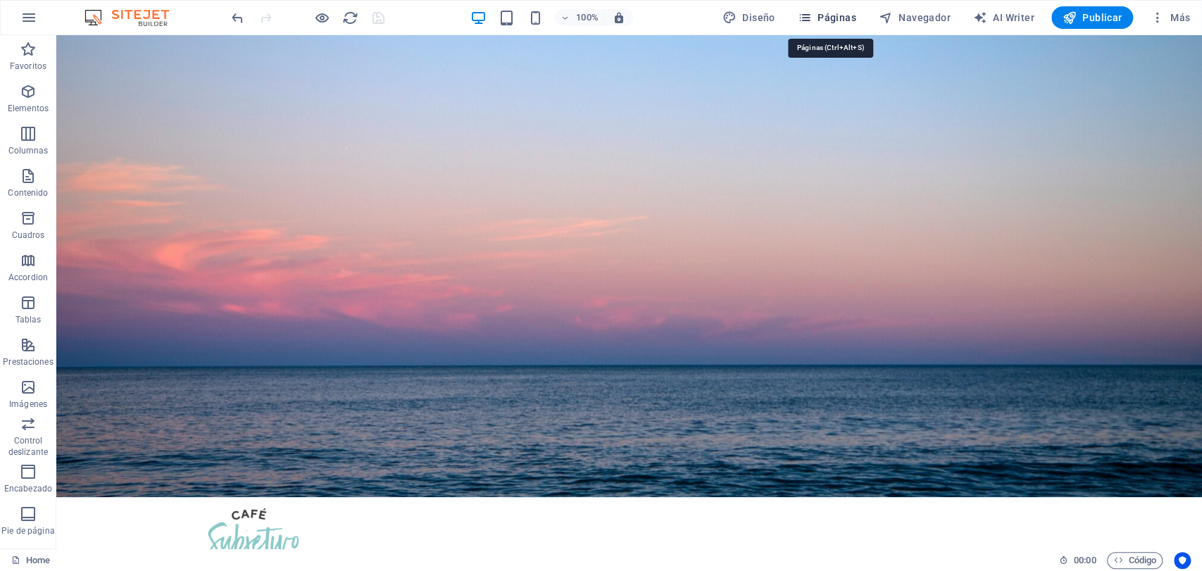
click at [845, 14] on span "Páginas" at bounding box center [827, 18] width 58 height 14
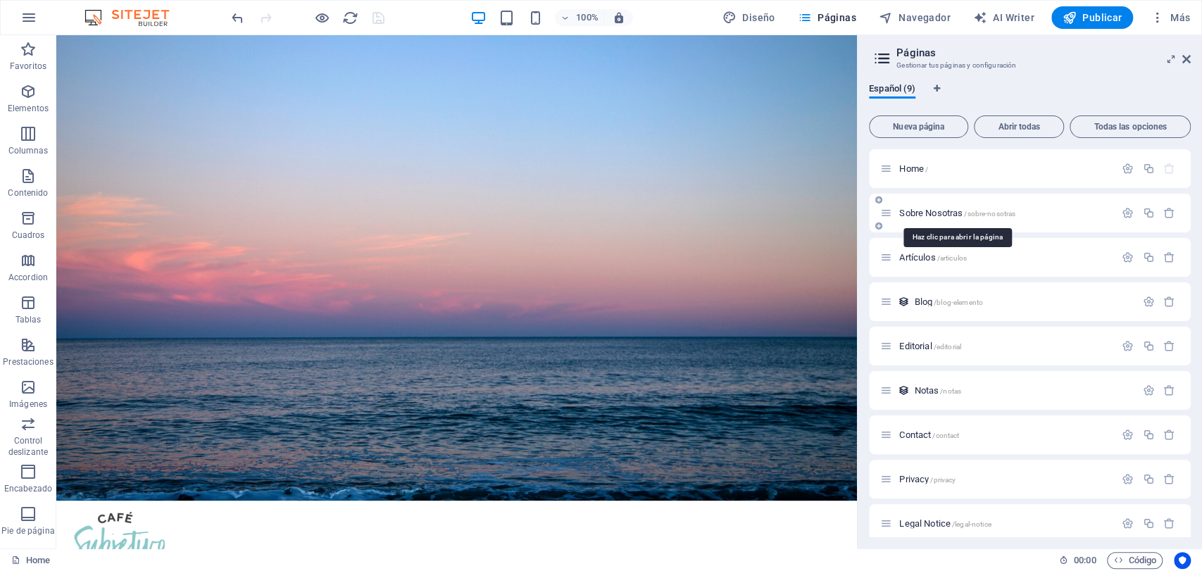
click at [910, 209] on span "Sobre Nosotras /sobre-nosotras" at bounding box center [957, 213] width 116 height 11
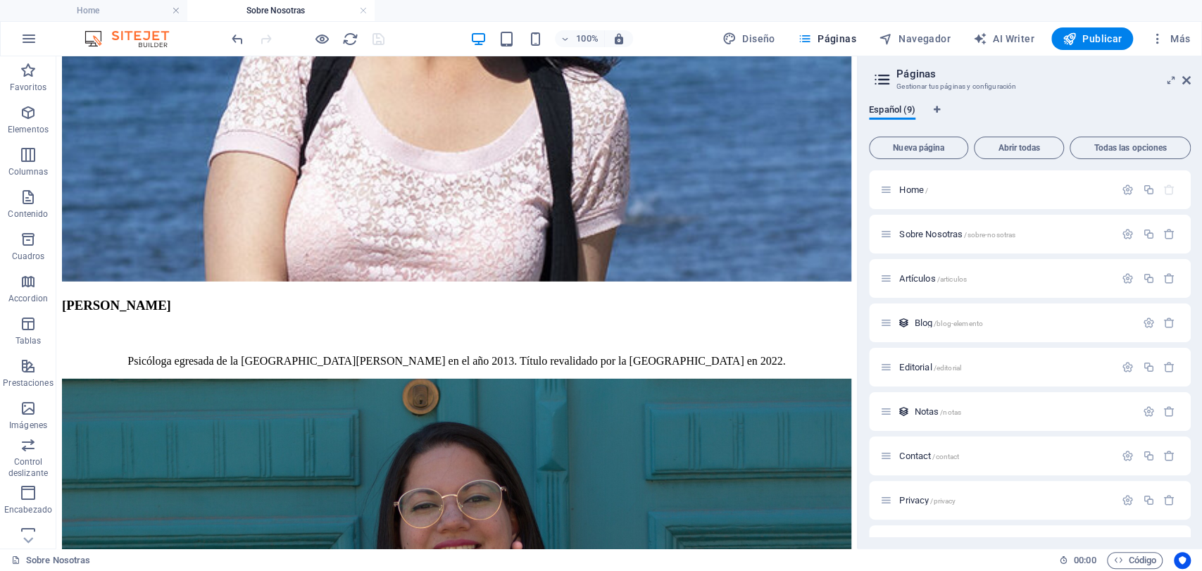
scroll to position [3138, 0]
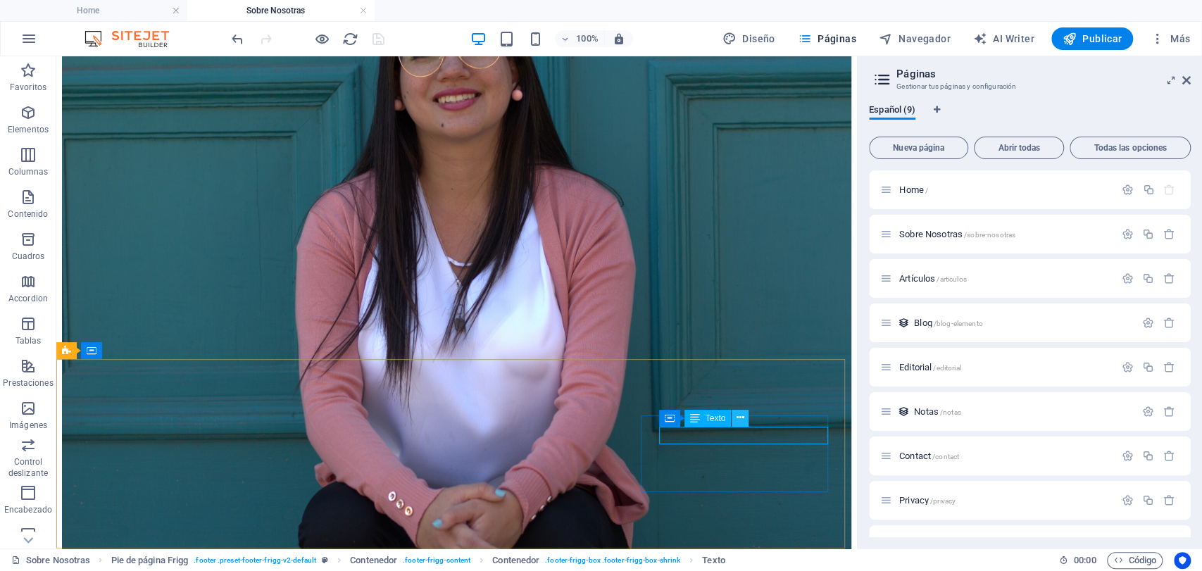
click at [736, 420] on icon at bounding box center [740, 417] width 8 height 15
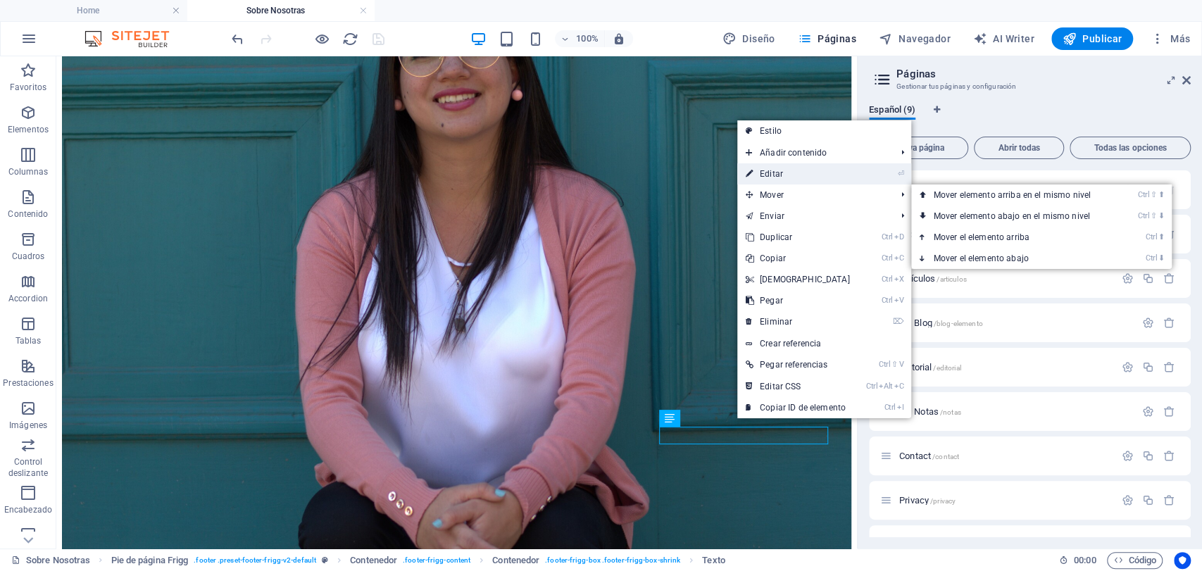
click at [823, 178] on link "⏎ Editar" at bounding box center [797, 173] width 121 height 21
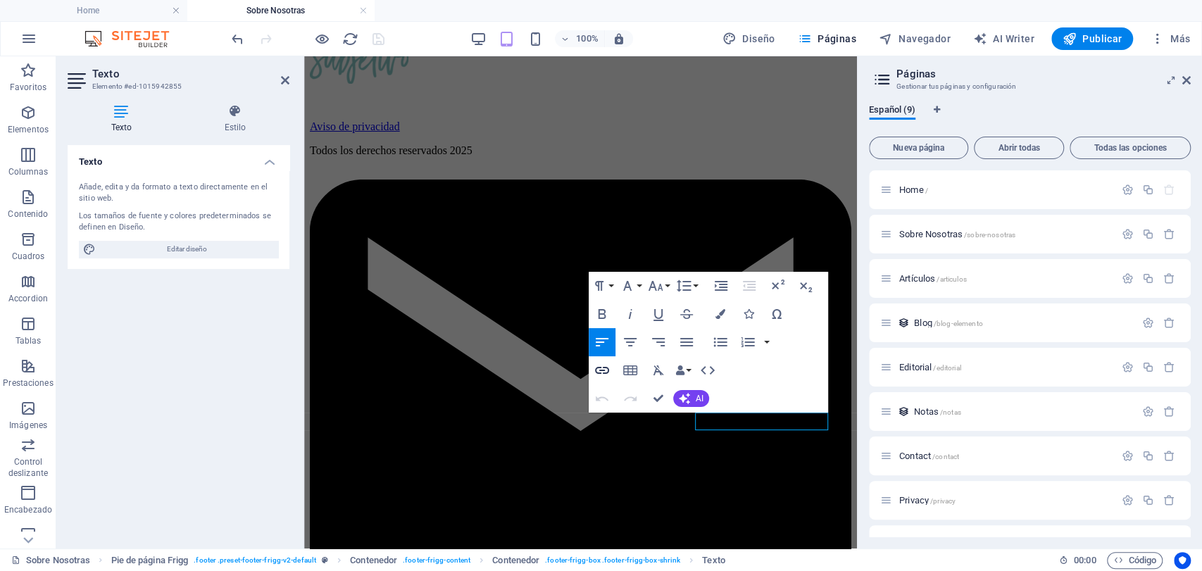
click at [605, 373] on icon "button" at bounding box center [602, 370] width 14 height 7
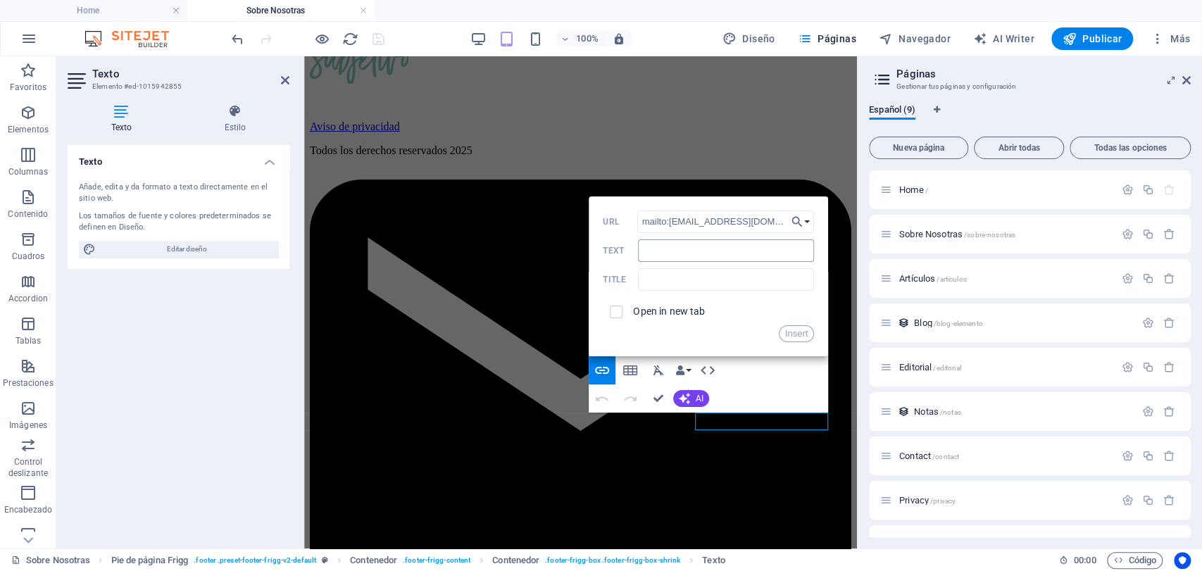
type input "mailto:[EMAIL_ADDRESS][DOMAIN_NAME]"
click at [675, 258] on input "Text" at bounding box center [726, 250] width 176 height 23
type input "E-mail"
click at [659, 322] on div "Open in new tab" at bounding box center [708, 311] width 211 height 27
click at [659, 317] on label "Open in new tab" at bounding box center [669, 310] width 72 height 11
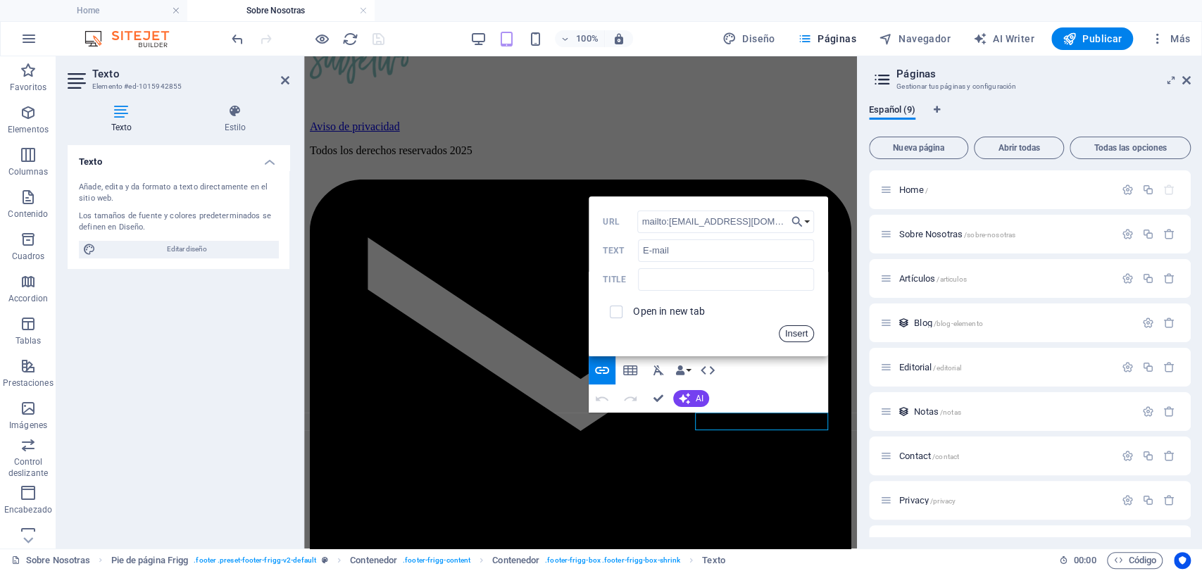
click at [788, 338] on button "Insert" at bounding box center [797, 333] width 36 height 17
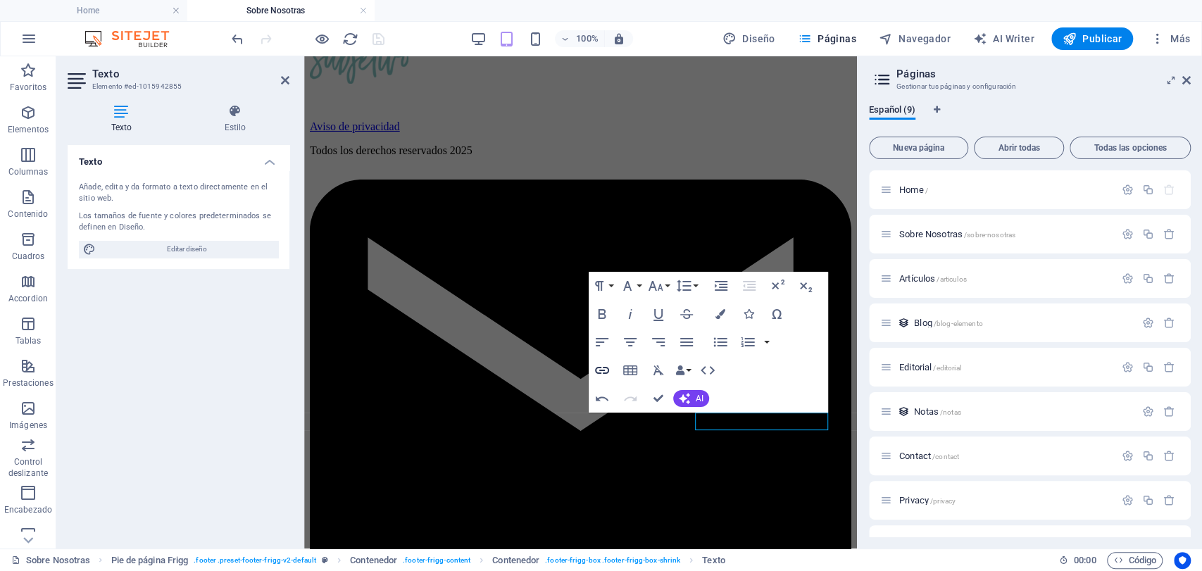
click at [610, 363] on icon "button" at bounding box center [601, 370] width 17 height 17
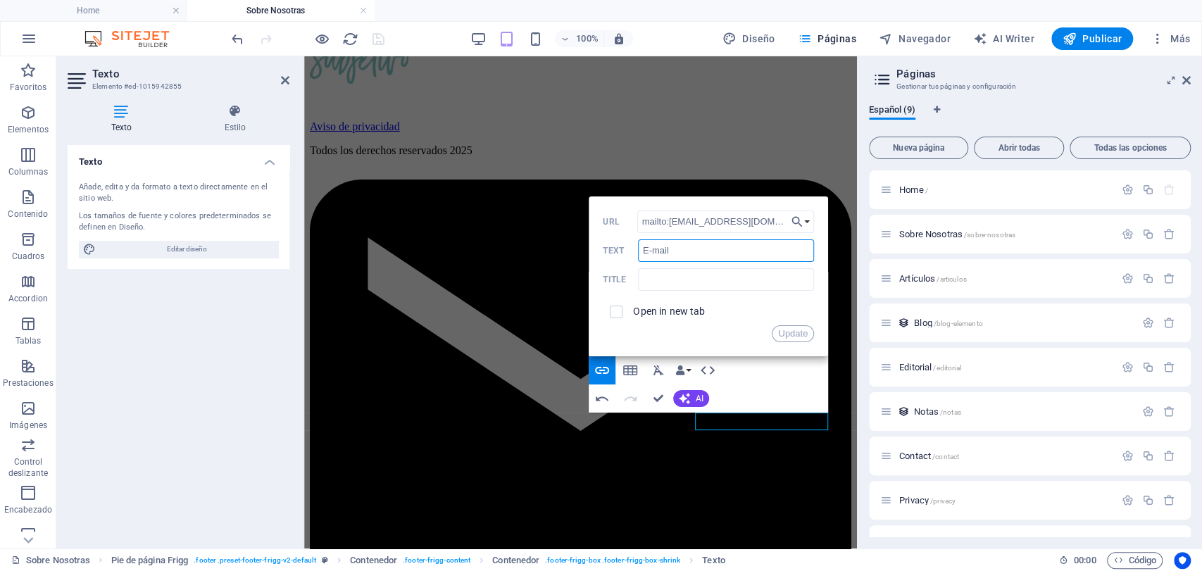
drag, startPoint x: 657, startPoint y: 246, endPoint x: 636, endPoint y: 241, distance: 21.7
click at [640, 241] on input "E-mail" at bounding box center [726, 250] width 176 height 23
click at [788, 335] on button "Update" at bounding box center [792, 333] width 42 height 17
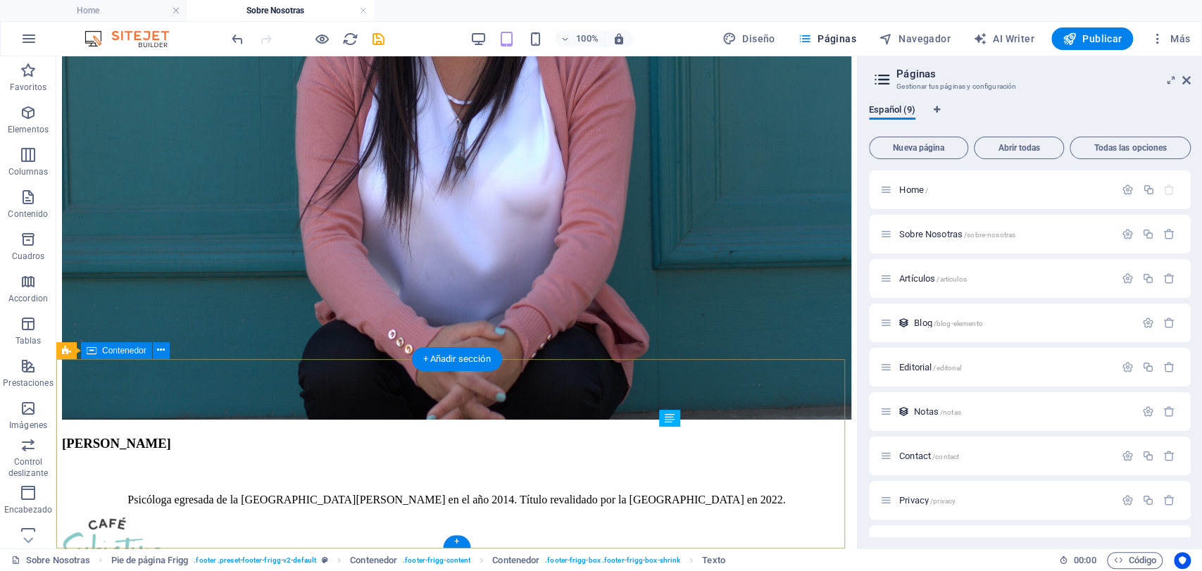
scroll to position [3138, 0]
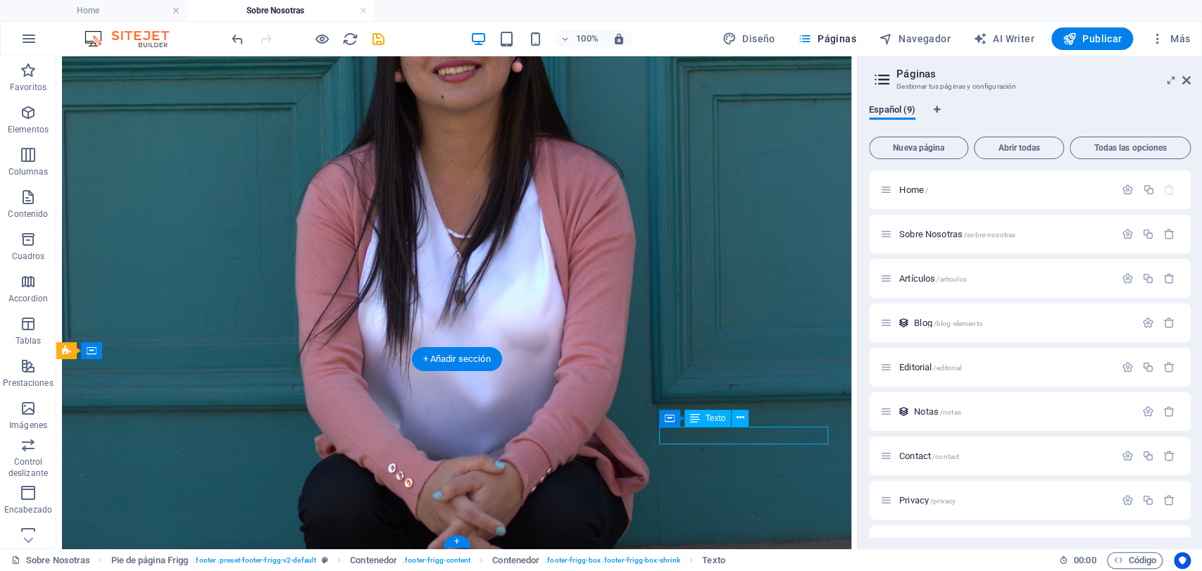
scroll to position [3300, 0]
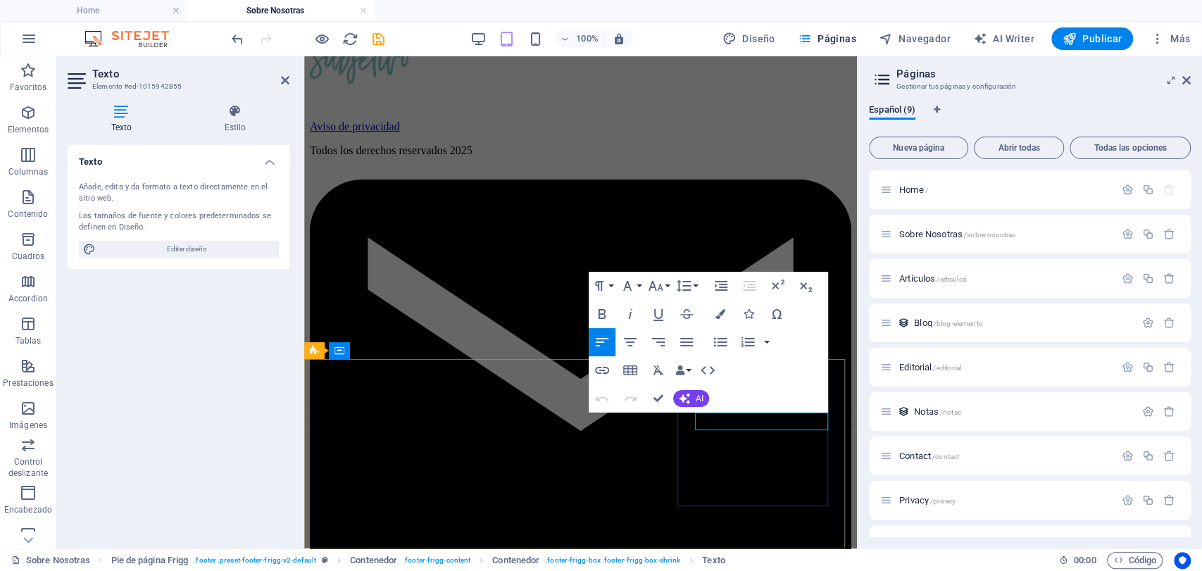
drag, startPoint x: 755, startPoint y: 424, endPoint x: 698, endPoint y: 418, distance: 56.7
click at [607, 371] on icon "button" at bounding box center [602, 370] width 14 height 7
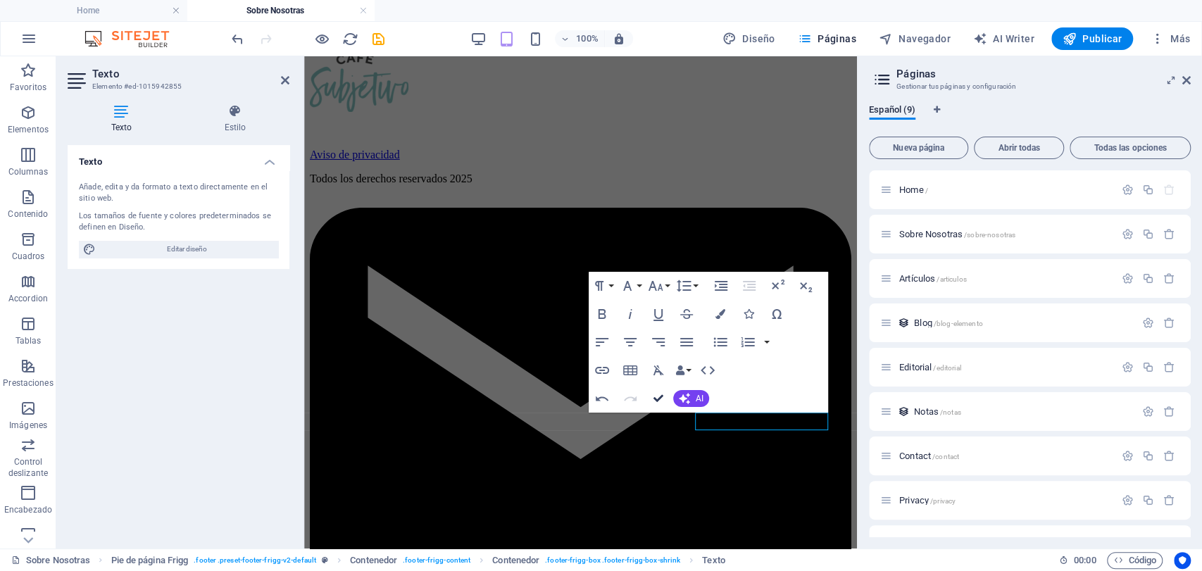
scroll to position [3138, 0]
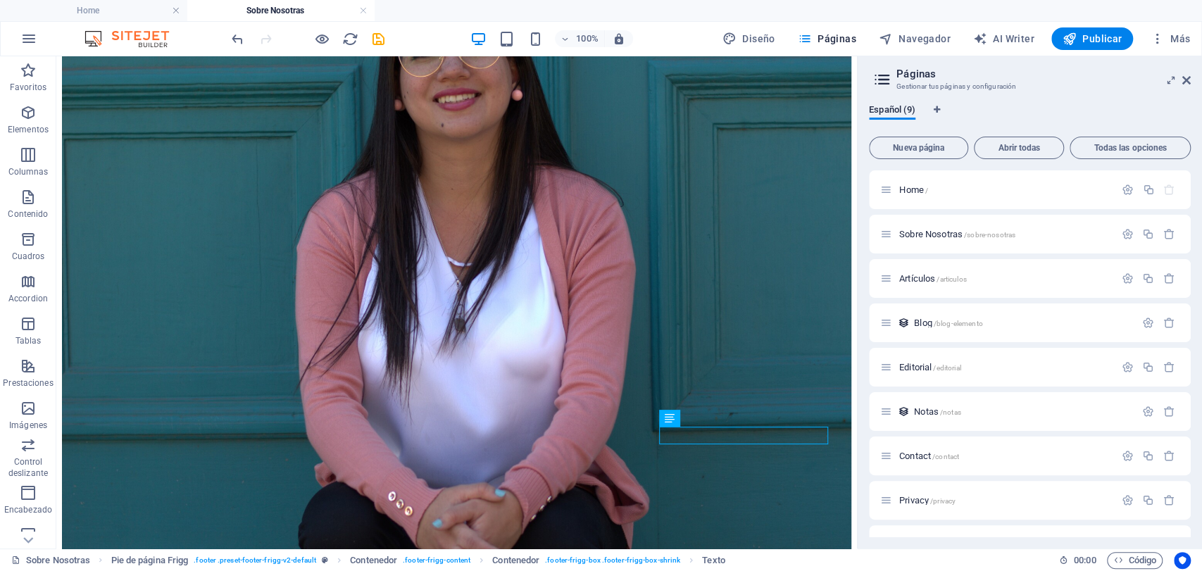
click at [375, 28] on div at bounding box center [308, 38] width 158 height 23
click at [379, 35] on icon "save" at bounding box center [378, 39] width 16 height 16
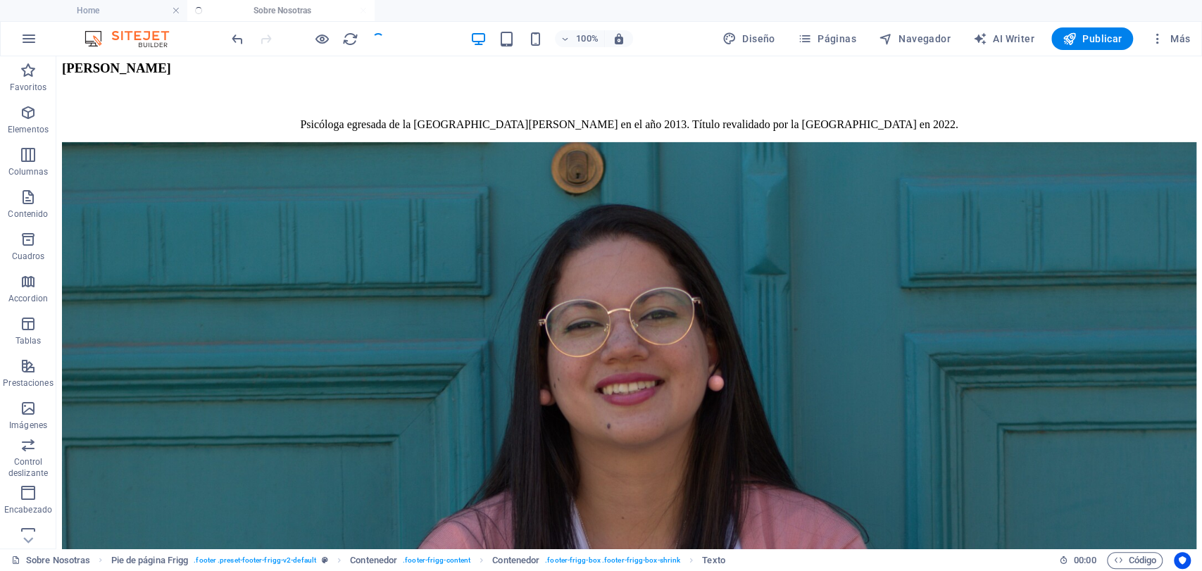
scroll to position [3032, 0]
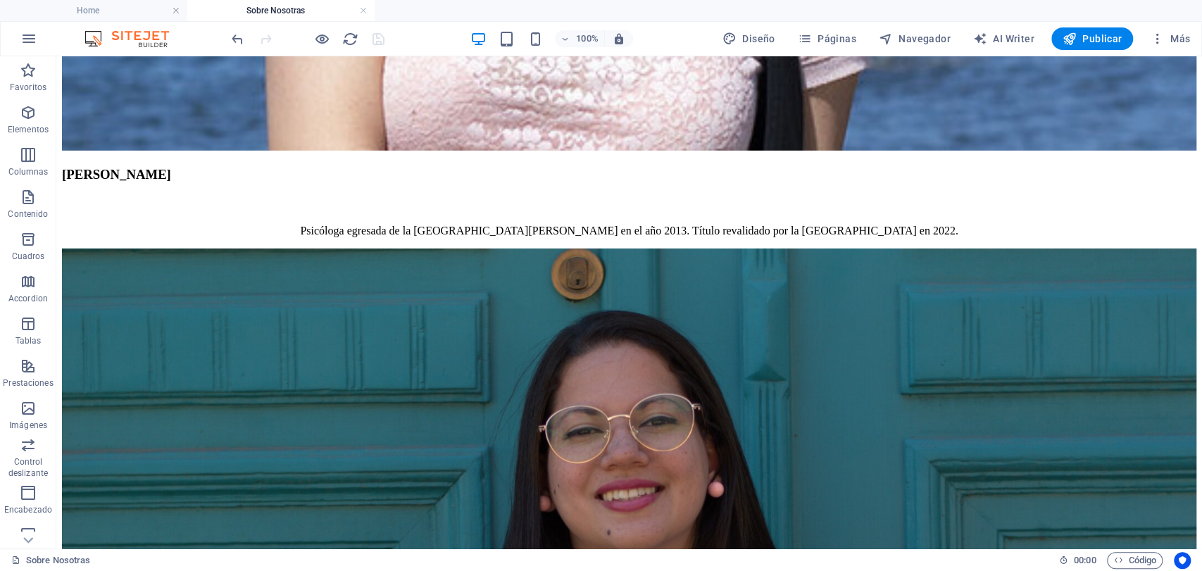
click at [354, 13] on h4 "Sobre Nosotras" at bounding box center [280, 10] width 187 height 15
click at [360, 12] on link at bounding box center [363, 10] width 8 height 13
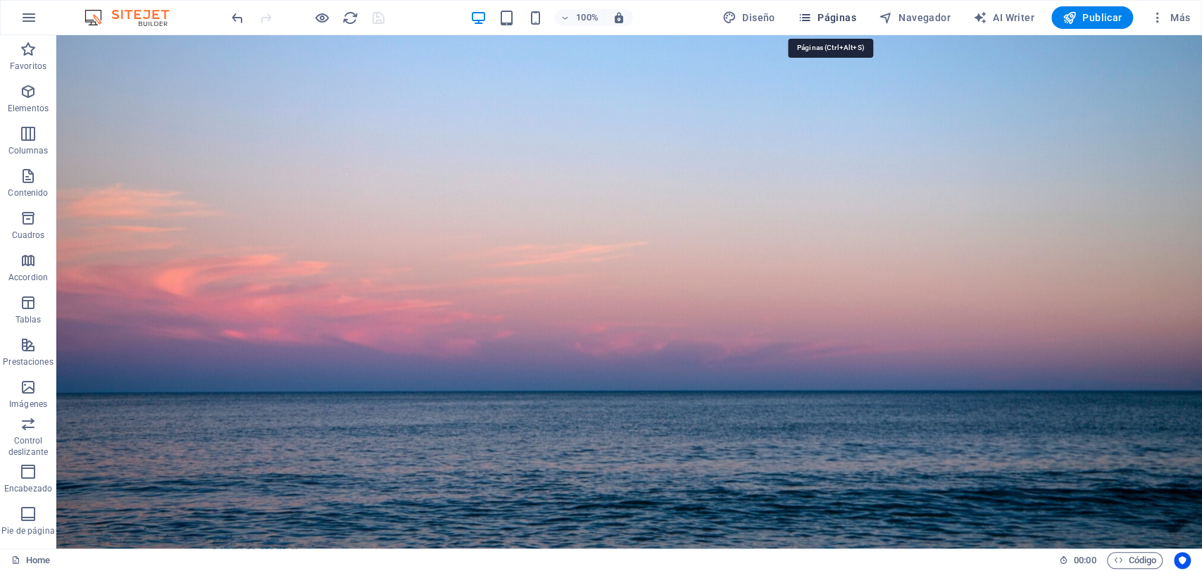
click at [839, 18] on span "Páginas" at bounding box center [827, 18] width 58 height 14
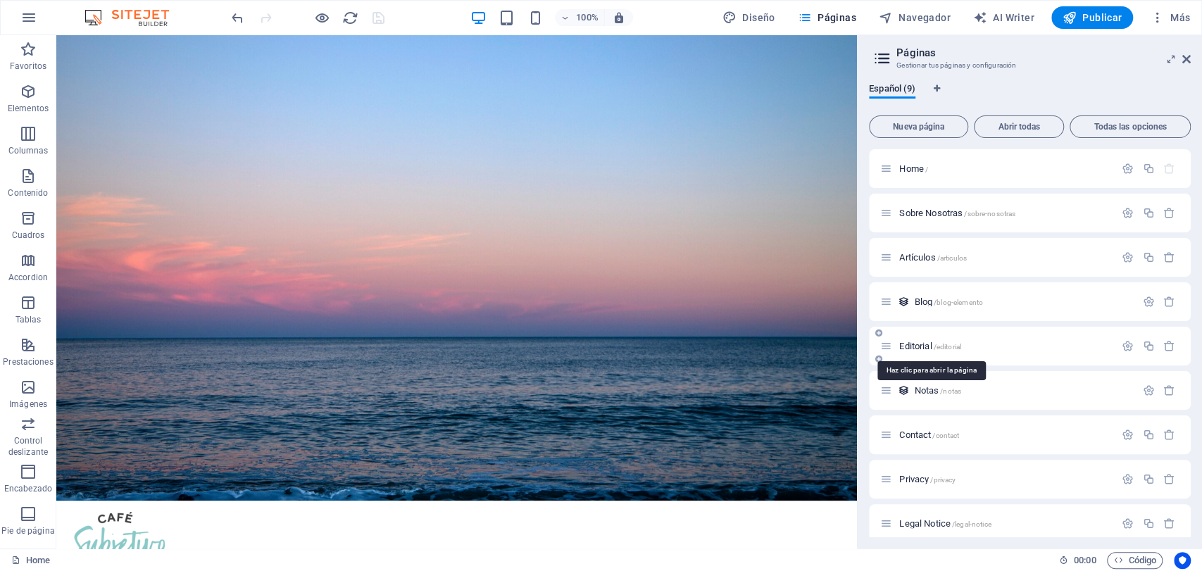
click at [901, 343] on span "Editorial /editorial" at bounding box center [930, 346] width 62 height 11
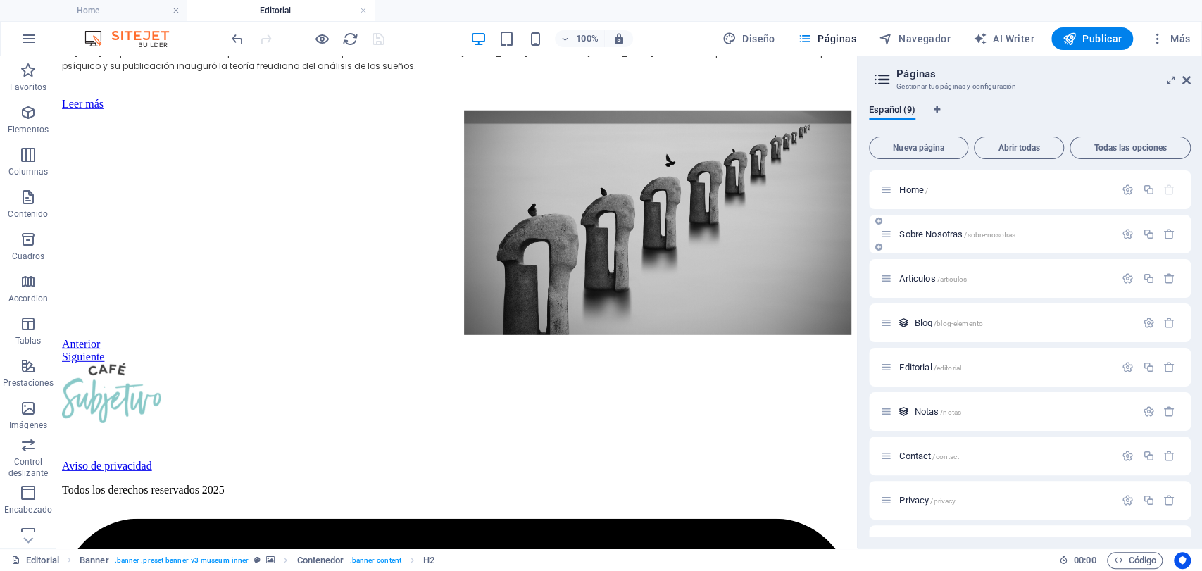
scroll to position [2659, 0]
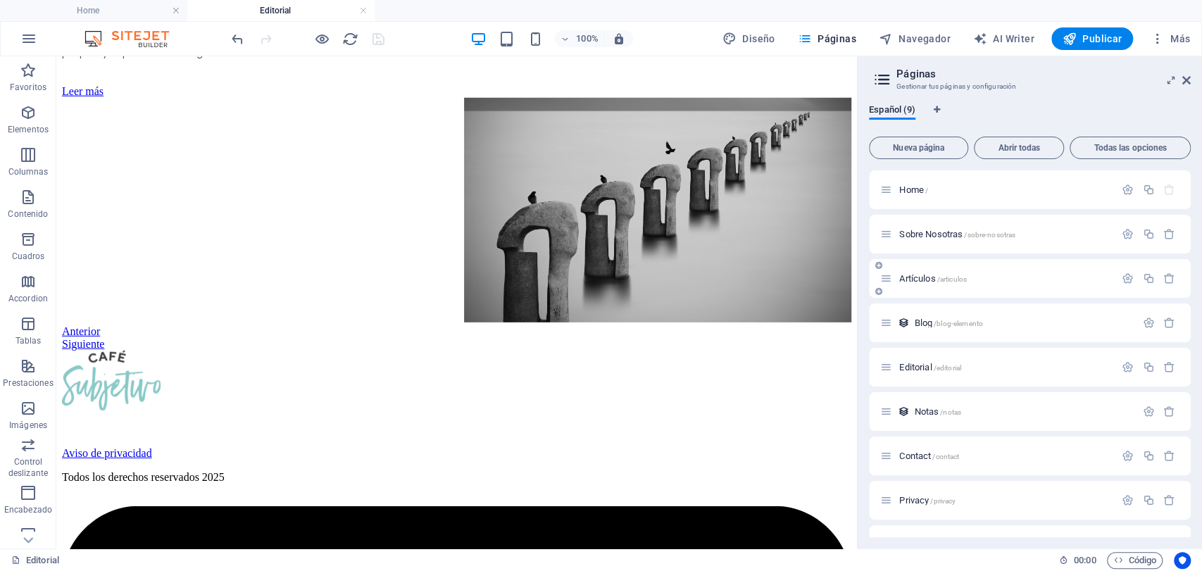
click at [893, 279] on div "Artículos /articulos" at bounding box center [997, 278] width 234 height 16
click at [886, 283] on icon at bounding box center [886, 278] width 12 height 12
click at [912, 279] on span "Artículos /articulos" at bounding box center [933, 278] width 68 height 11
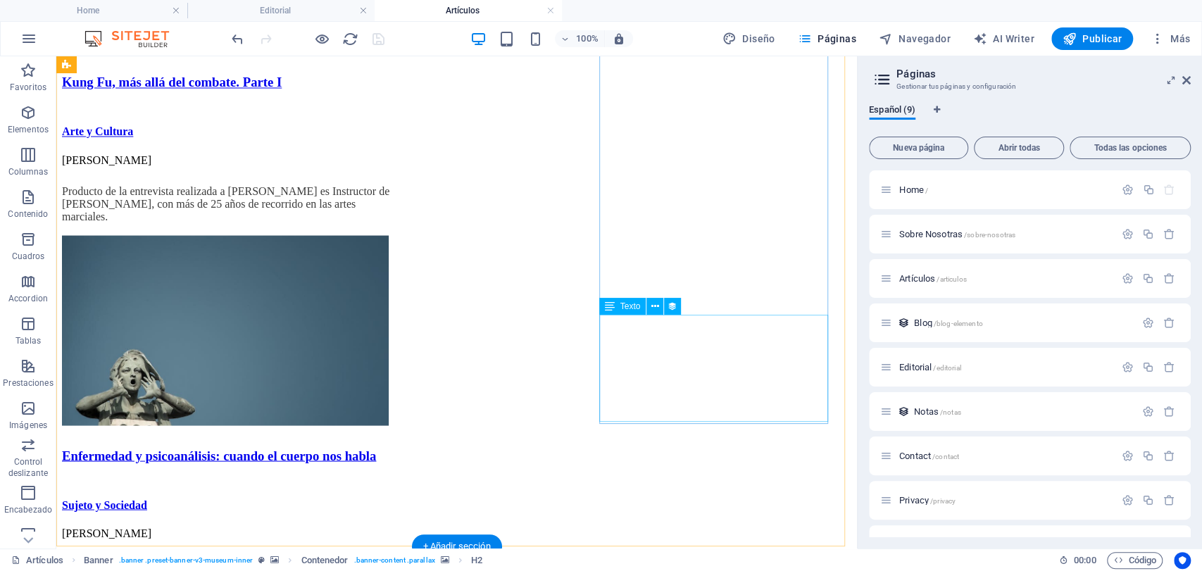
scroll to position [1941, 0]
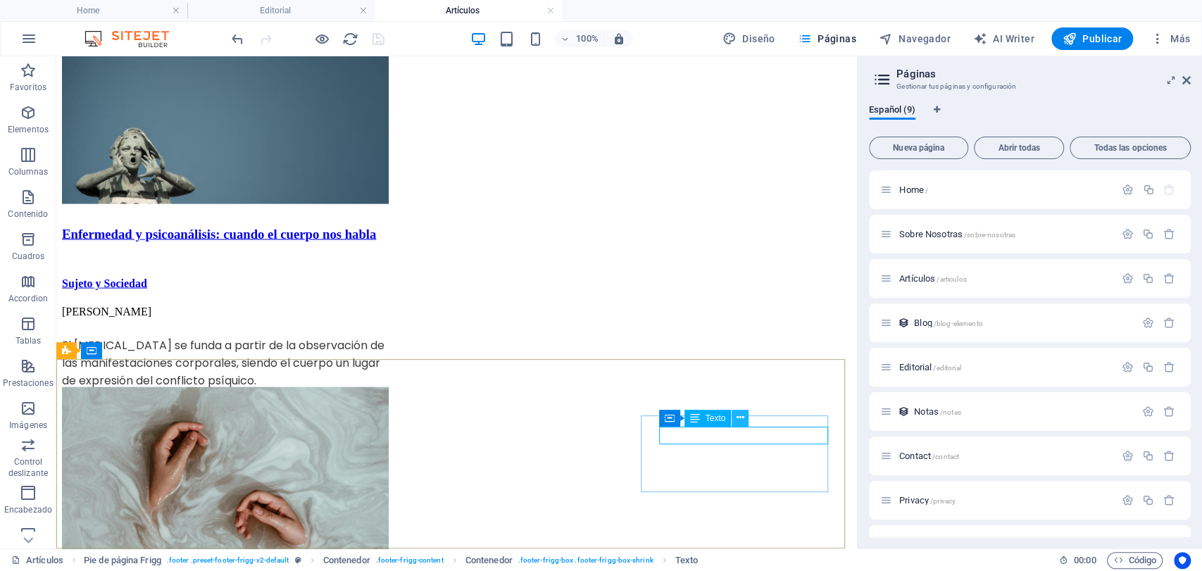
click at [743, 420] on icon at bounding box center [740, 417] width 8 height 15
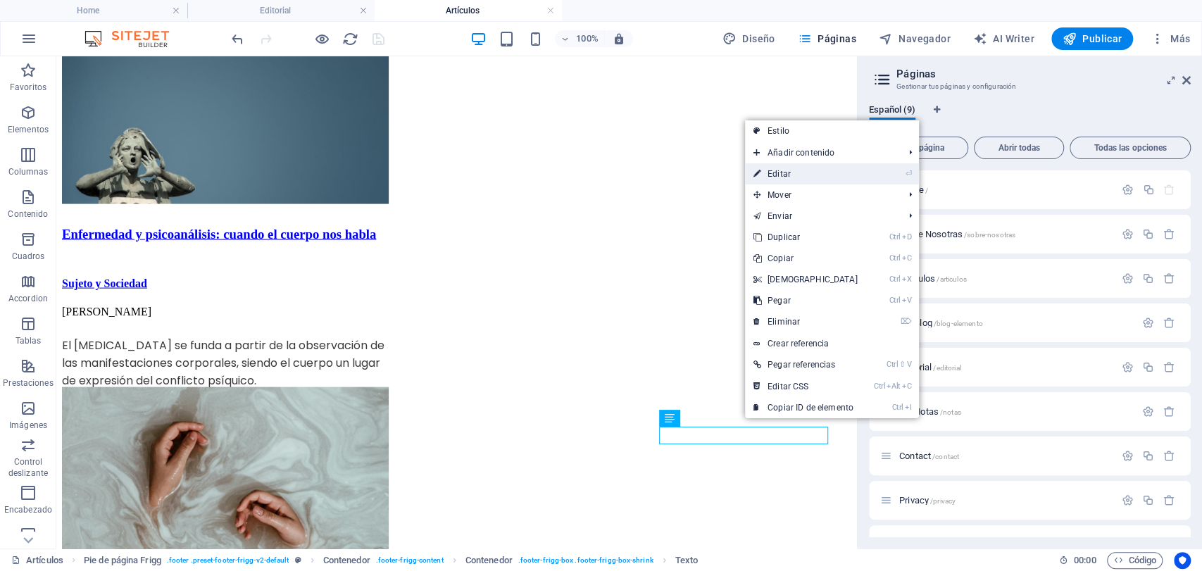
click at [786, 171] on link "⏎ Editar" at bounding box center [805, 173] width 121 height 21
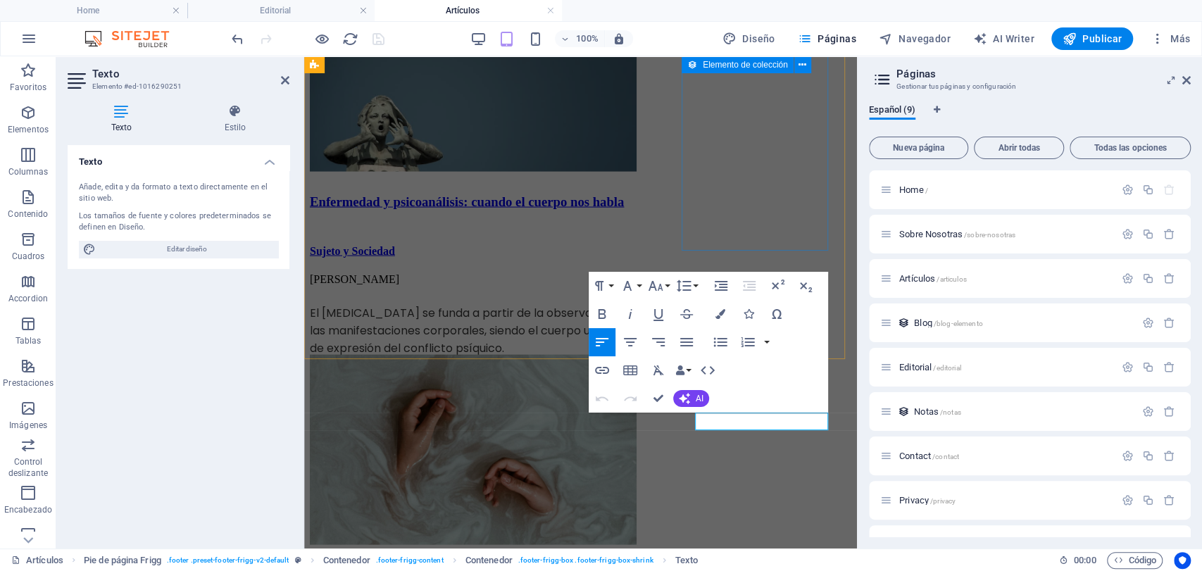
scroll to position [1878, 0]
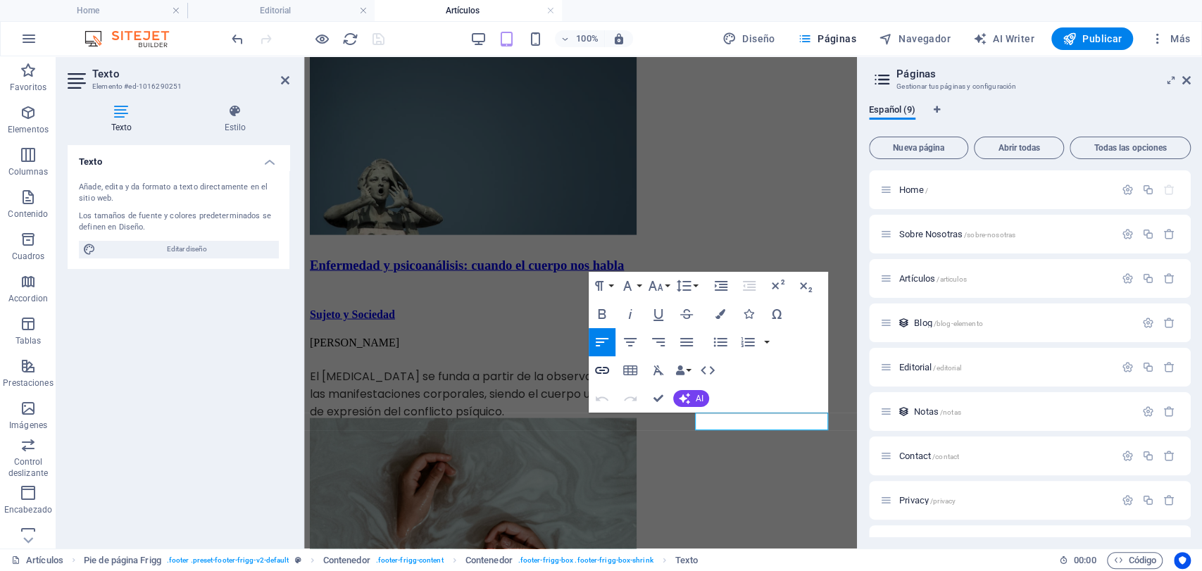
click at [604, 371] on icon "button" at bounding box center [601, 370] width 17 height 17
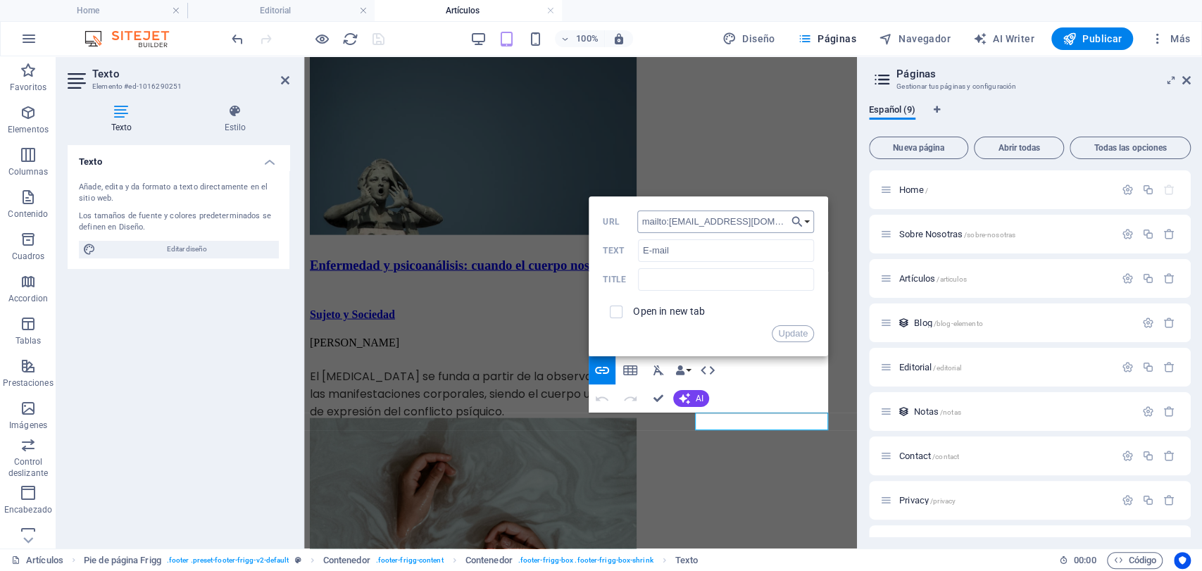
click at [776, 221] on input "mailto:[EMAIL_ADDRESS][DOMAIN_NAME]" at bounding box center [725, 221] width 177 height 23
click at [802, 338] on button "Update" at bounding box center [792, 333] width 42 height 17
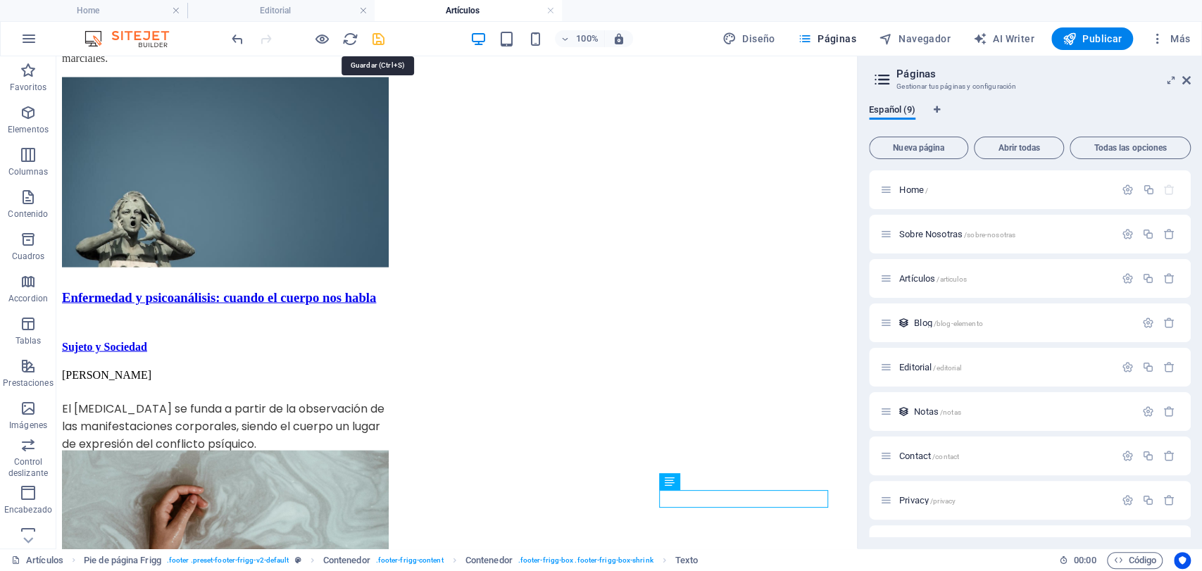
click at [384, 46] on icon "save" at bounding box center [378, 39] width 16 height 16
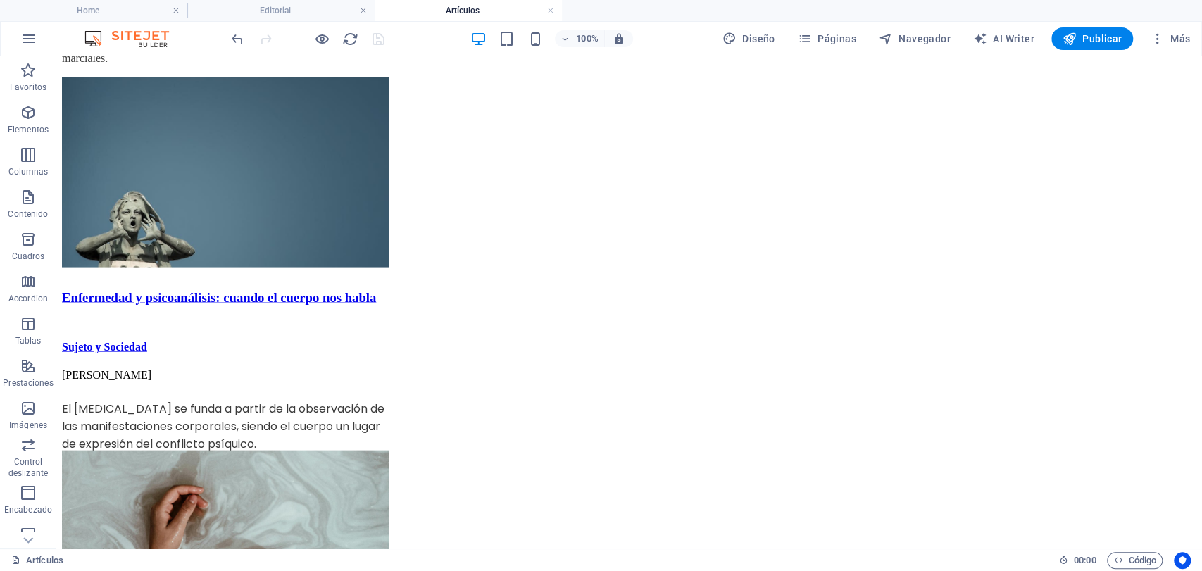
drag, startPoint x: 548, startPoint y: 12, endPoint x: 274, endPoint y: 21, distance: 274.0
click at [548, 12] on link at bounding box center [550, 10] width 8 height 13
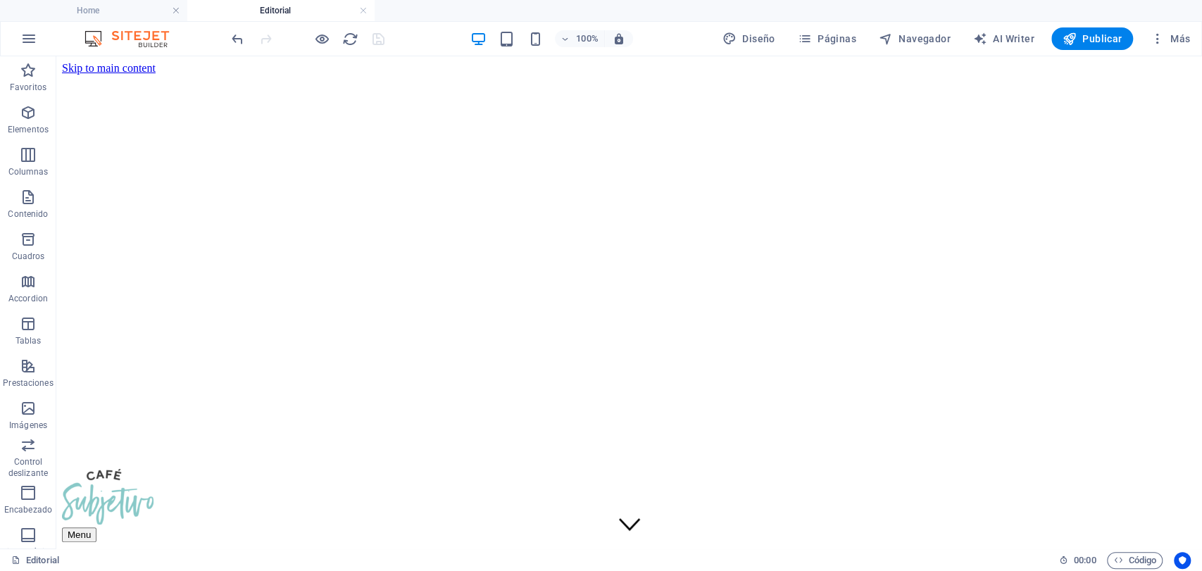
scroll to position [1860, 0]
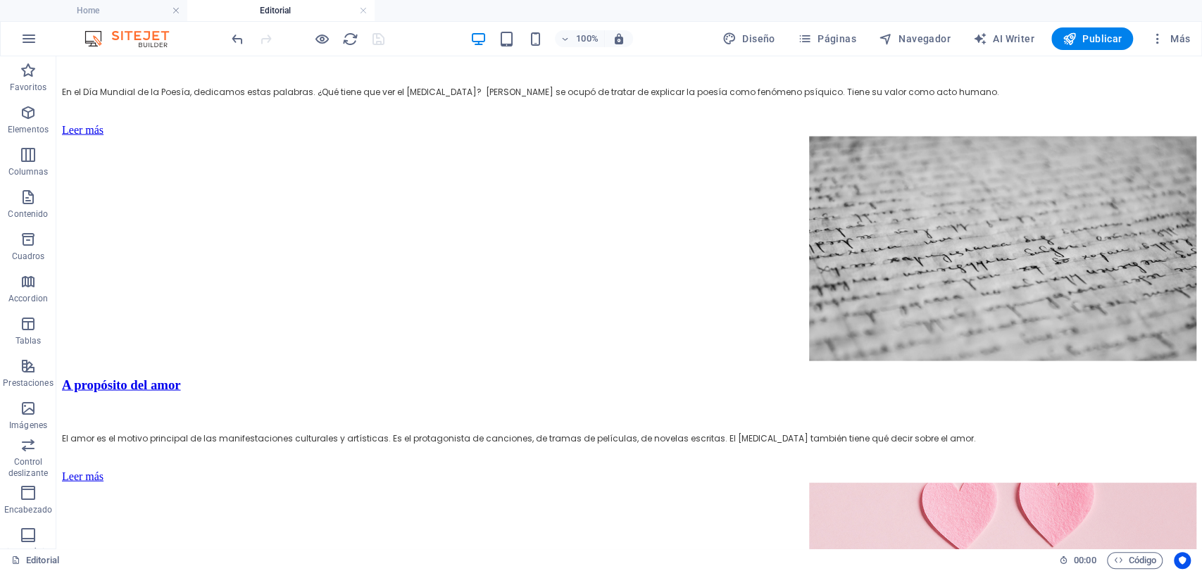
click at [287, 7] on h4 "Editorial" at bounding box center [280, 10] width 187 height 15
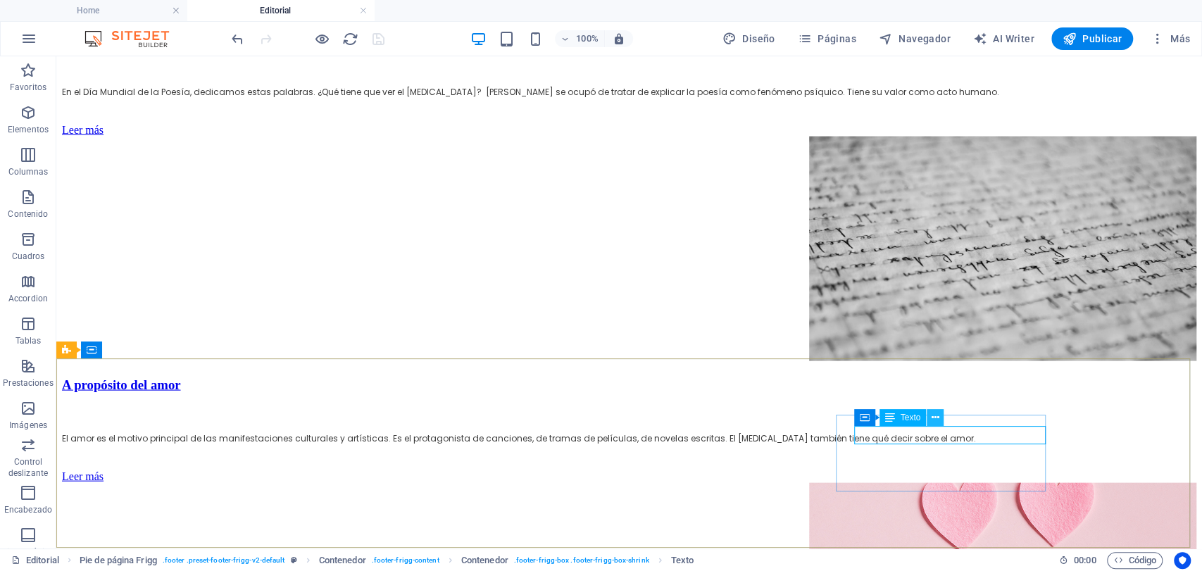
click at [933, 424] on icon at bounding box center [935, 417] width 8 height 15
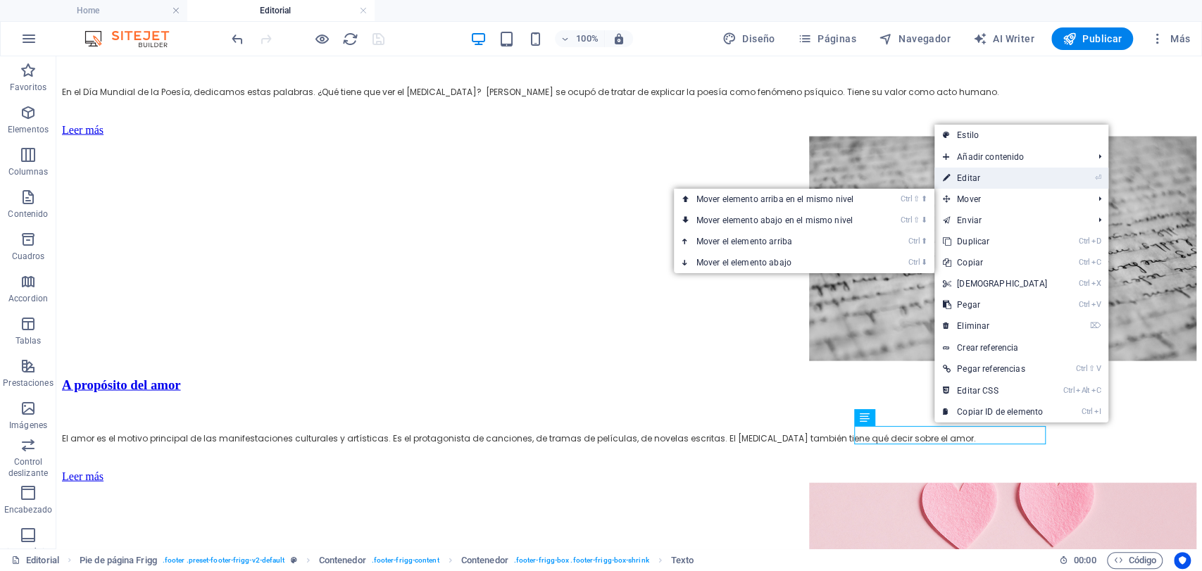
click at [1032, 181] on link "⏎ Editar" at bounding box center [994, 178] width 121 height 21
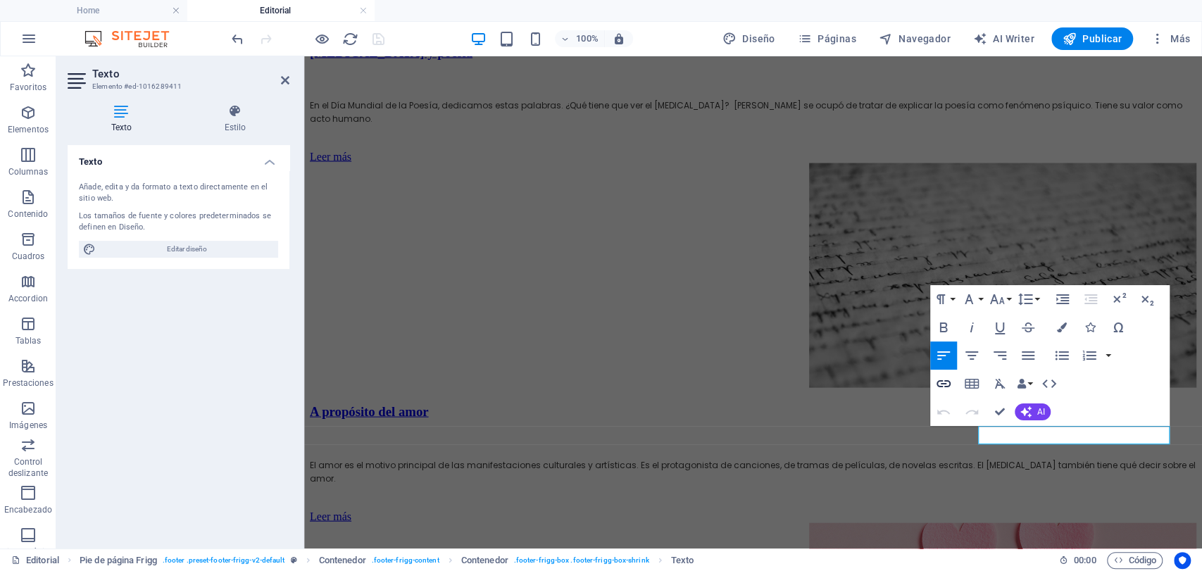
click at [947, 386] on icon "button" at bounding box center [943, 383] width 14 height 7
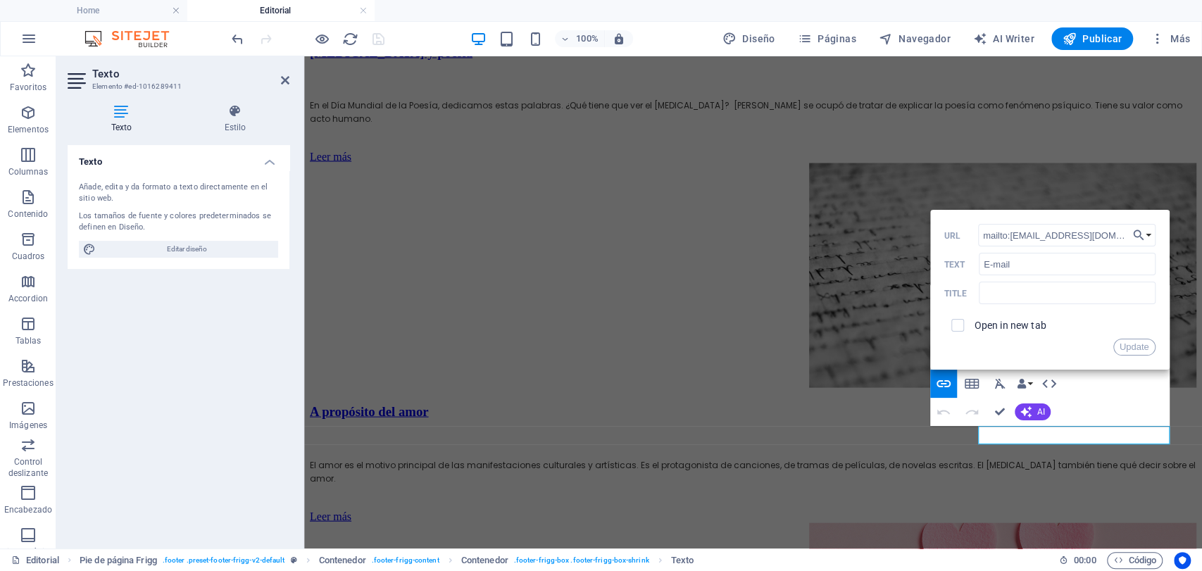
click at [962, 322] on span at bounding box center [957, 325] width 13 height 13
click at [959, 326] on input "checkbox" at bounding box center [955, 323] width 13 height 13
checkbox input "true"
click at [1080, 354] on button "Update" at bounding box center [1134, 347] width 42 height 17
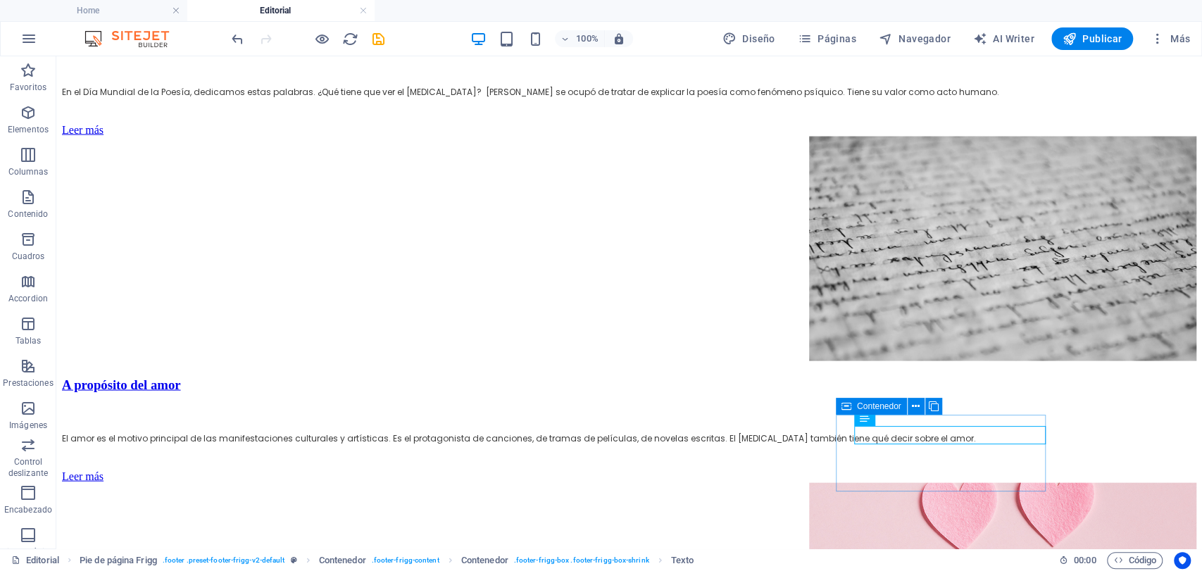
click at [386, 46] on div "100% Diseño Páginas Navegador AI Writer Publicar Más" at bounding box center [712, 38] width 966 height 23
click at [386, 40] on div "100% Diseño Páginas Navegador AI Writer Publicar Más" at bounding box center [712, 38] width 966 height 23
click at [379, 44] on icon "save" at bounding box center [378, 39] width 16 height 16
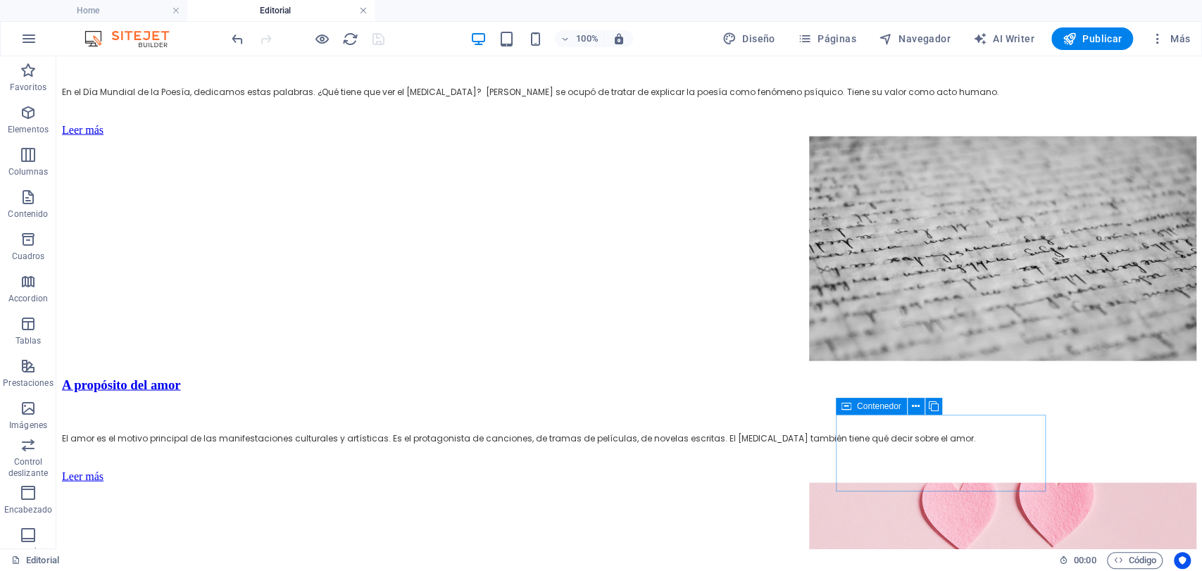
click at [366, 12] on link at bounding box center [363, 10] width 8 height 13
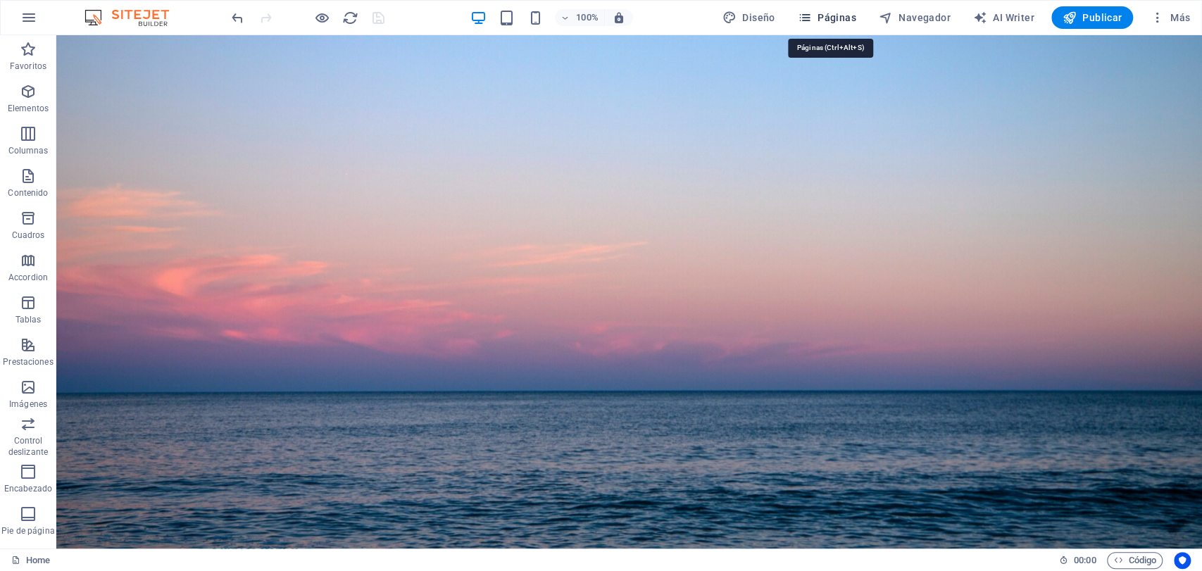
click at [816, 7] on button "Páginas" at bounding box center [827, 17] width 70 height 23
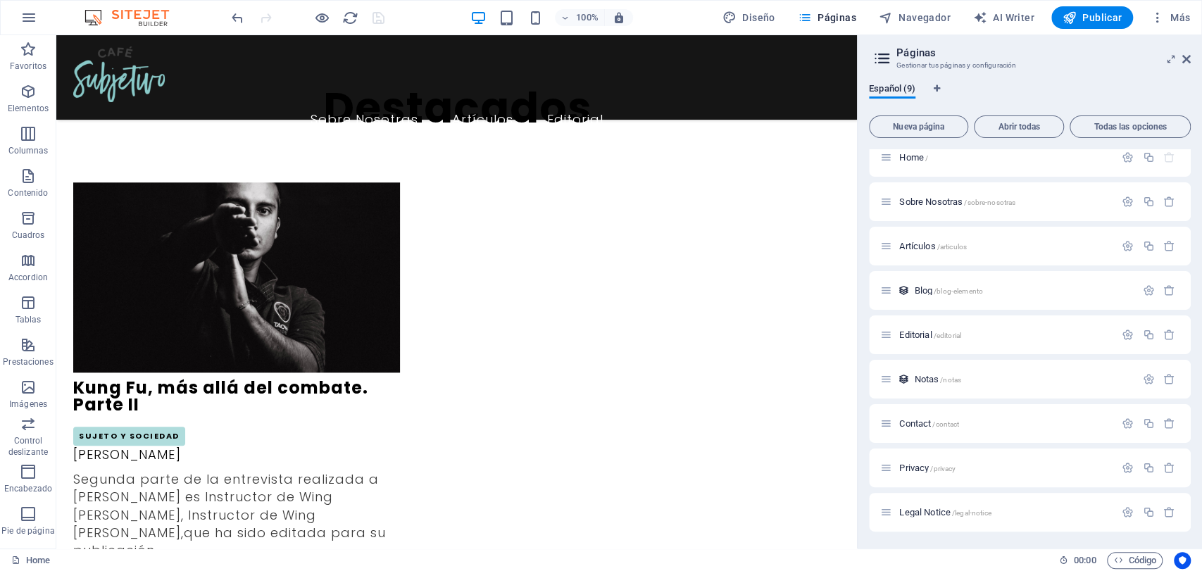
scroll to position [860, 0]
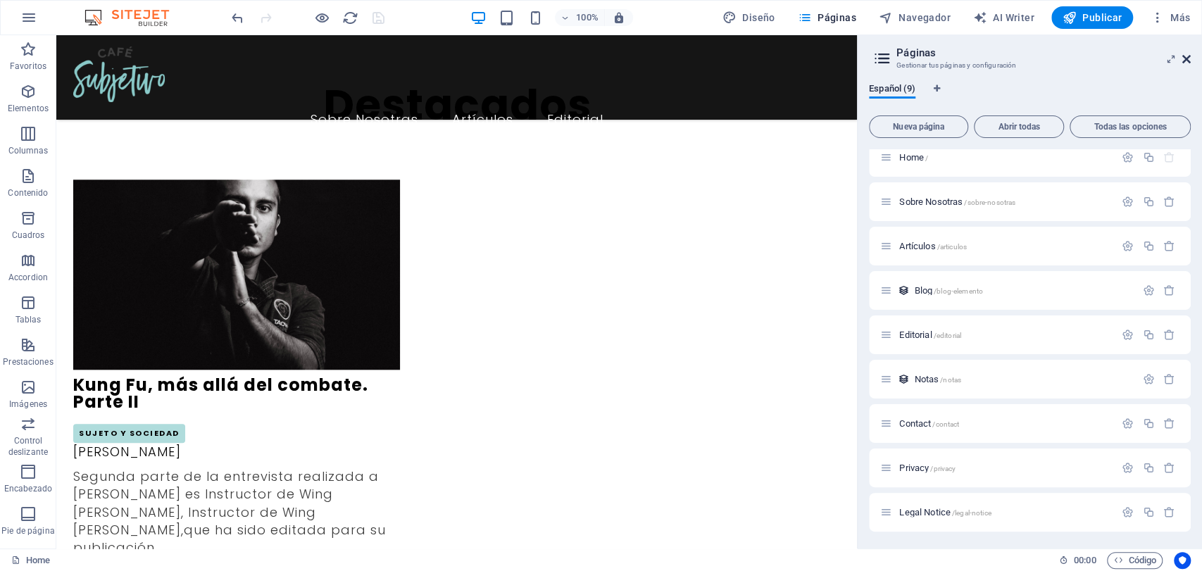
click at [1080, 53] on icon at bounding box center [1186, 58] width 8 height 11
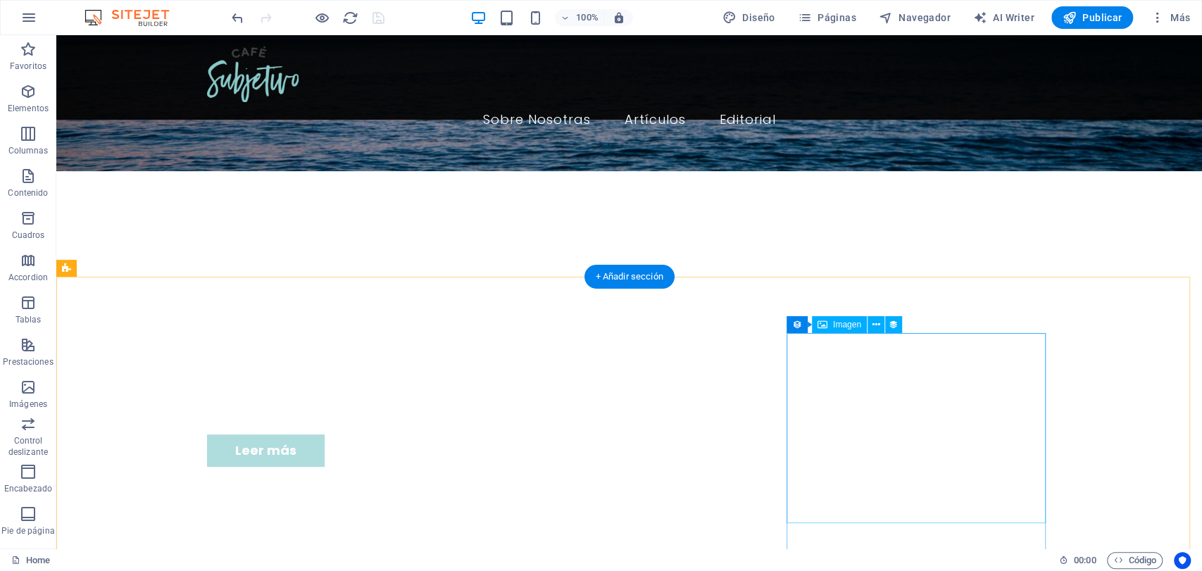
scroll to position [313, 0]
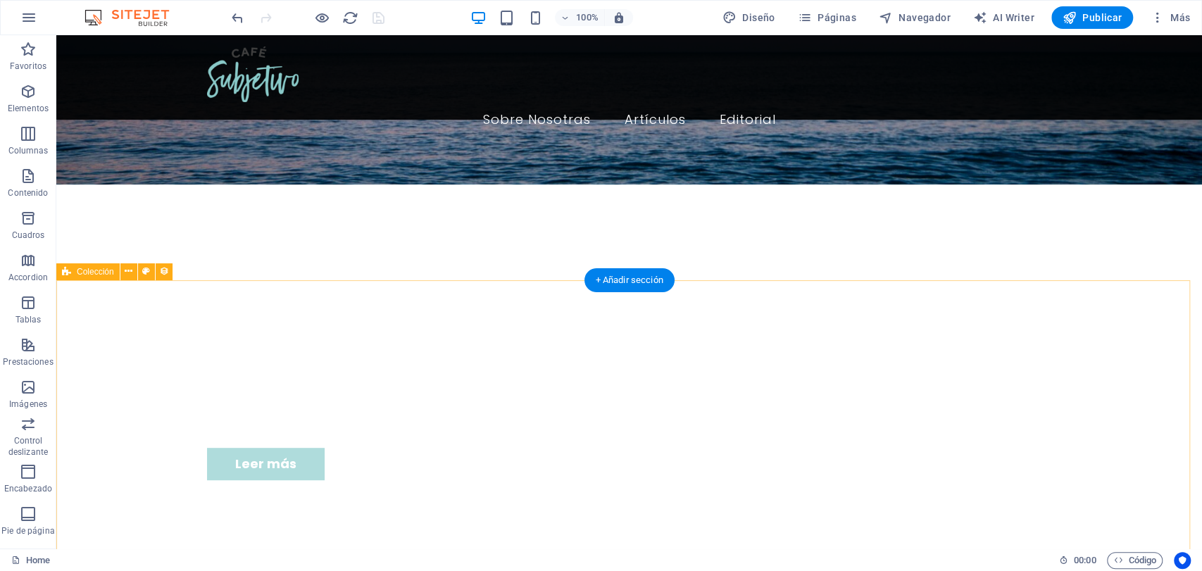
click at [129, 270] on icon at bounding box center [129, 271] width 8 height 15
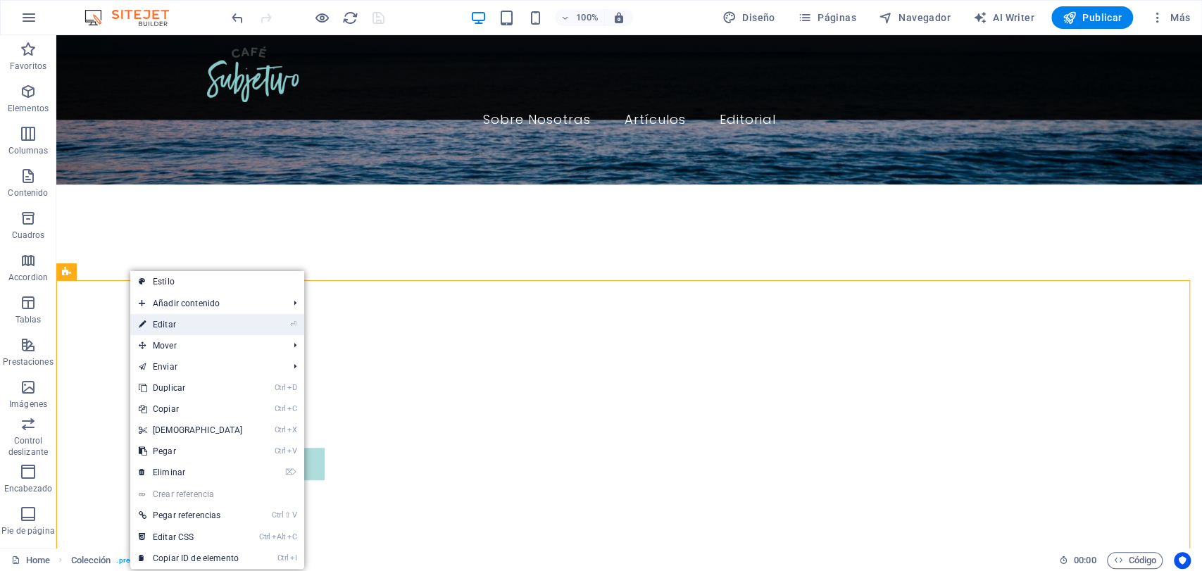
click at [168, 333] on link "⏎ Editar" at bounding box center [190, 324] width 121 height 21
select select "columns.publishing_date_DESC"
select select "columns.status"
select select "columns.publishing_date"
select select "past"
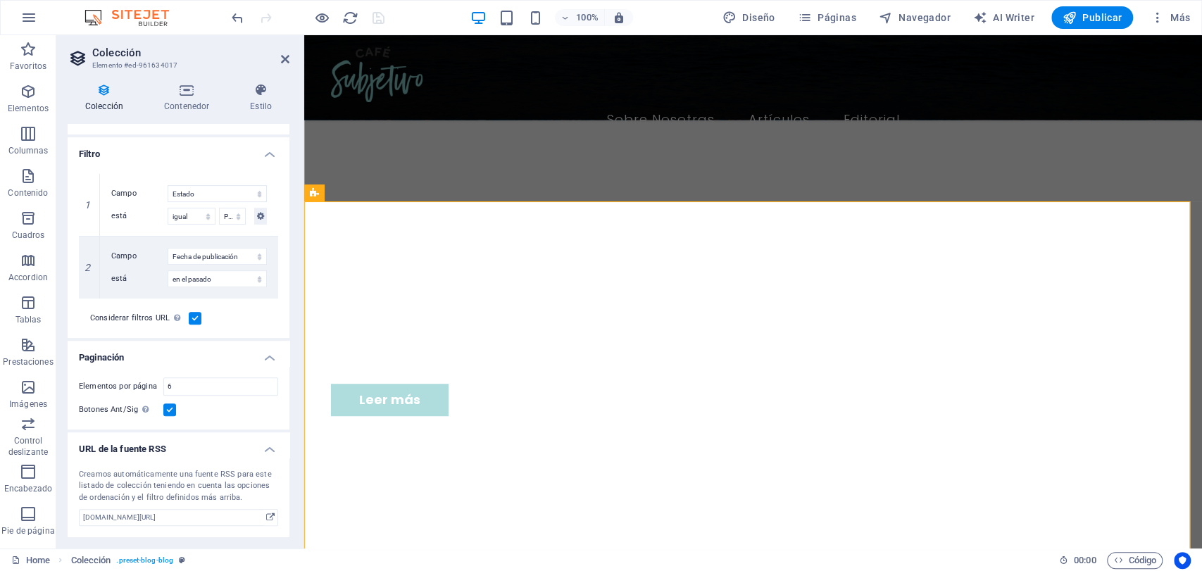
scroll to position [391, 0]
click at [169, 410] on label at bounding box center [169, 409] width 13 height 13
click at [0, 0] on input "Botones Ant/Sig Aunque se haya seleccionado, la paginación no se mostrará cuand…" at bounding box center [0, 0] width 0 height 0
select select "columns.publishing_date_DESC"
select select "columns.status"
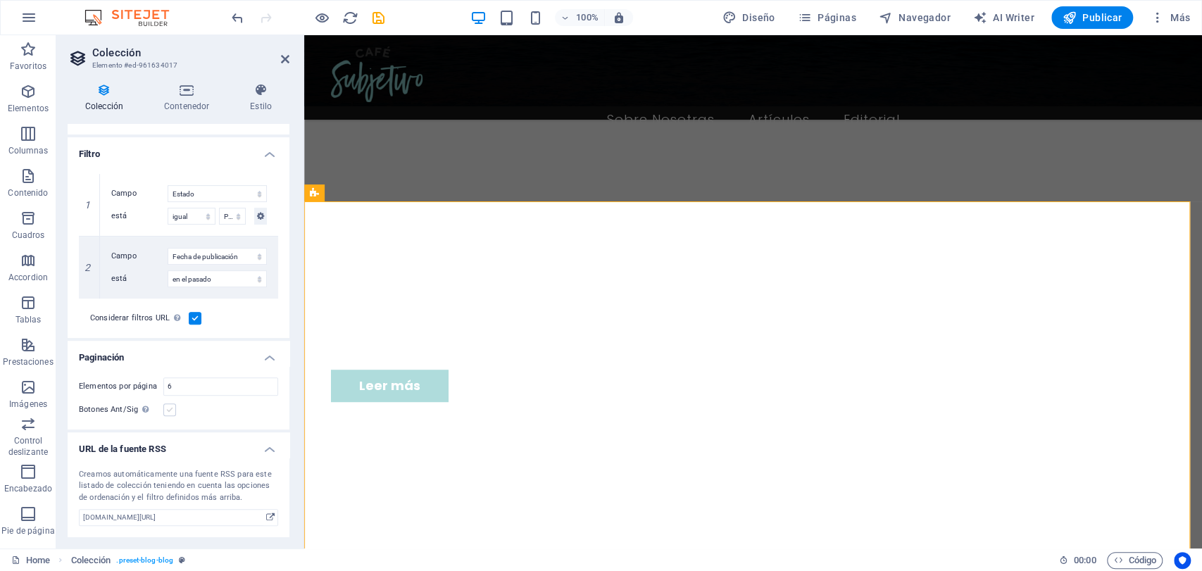
select select "columns.publishing_date"
select select "past"
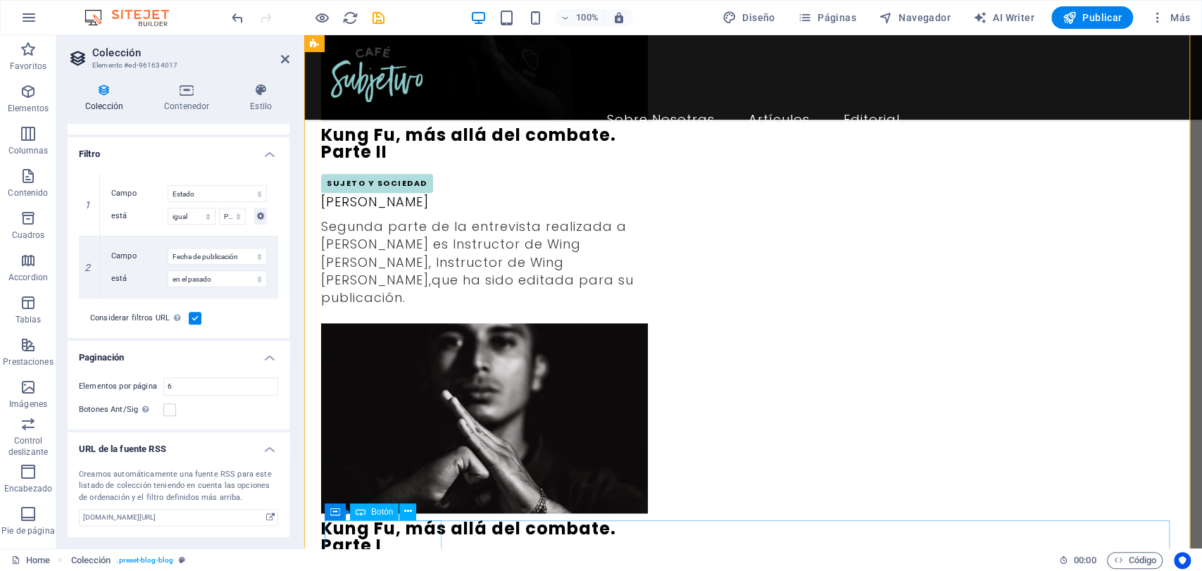
scroll to position [1173, 0]
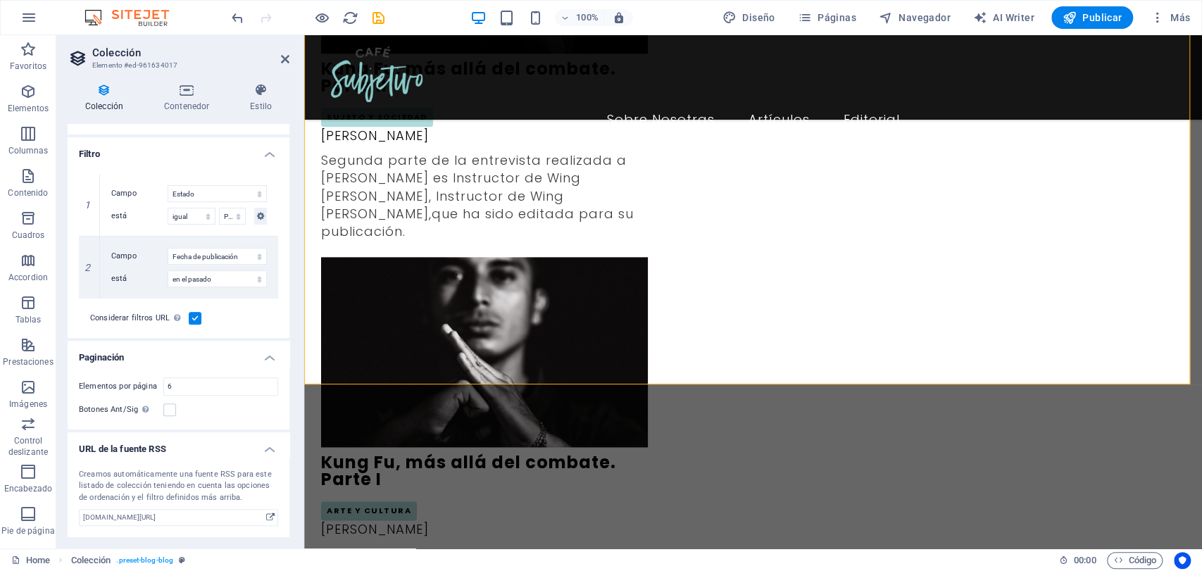
drag, startPoint x: 170, startPoint y: 412, endPoint x: 152, endPoint y: 427, distance: 23.1
click at [170, 415] on label at bounding box center [169, 409] width 13 height 13
click at [0, 0] on input "Botones Ant/Sig Aunque se haya seleccionado, la paginación no se mostrará cuand…" at bounding box center [0, 0] width 0 height 0
select select "columns.publishing_date_DESC"
select select "columns.status"
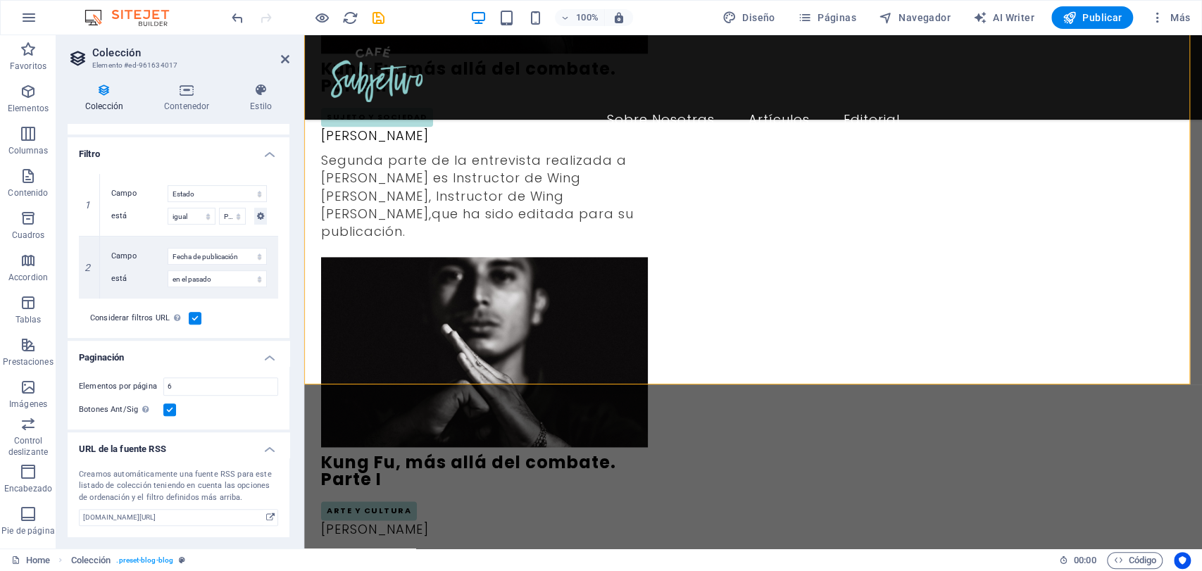
select select "columns.publishing_date"
select select "past"
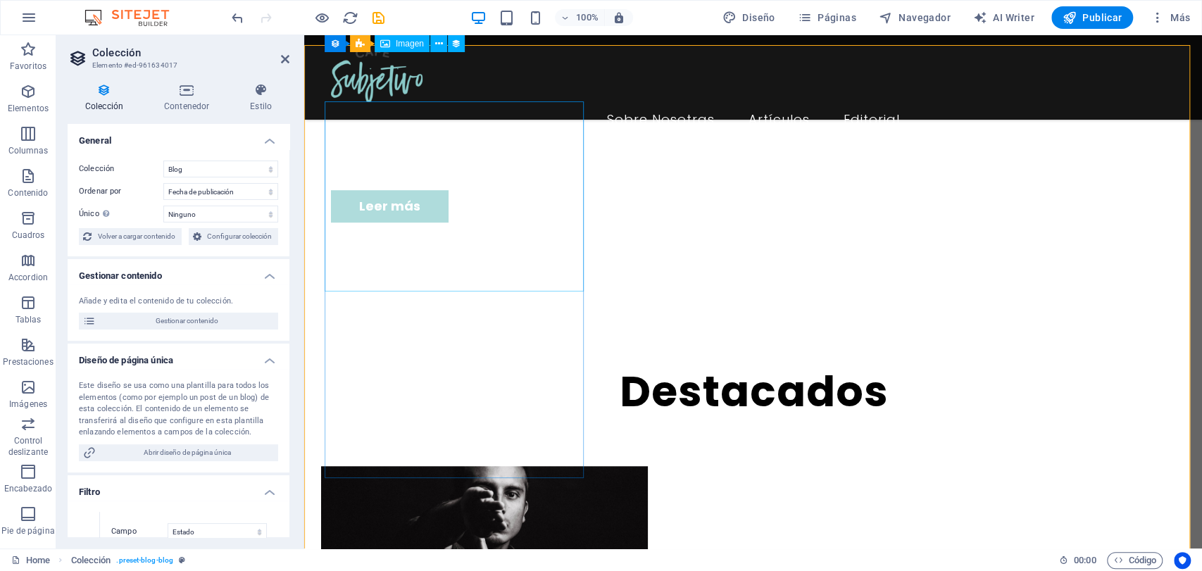
scroll to position [547, 0]
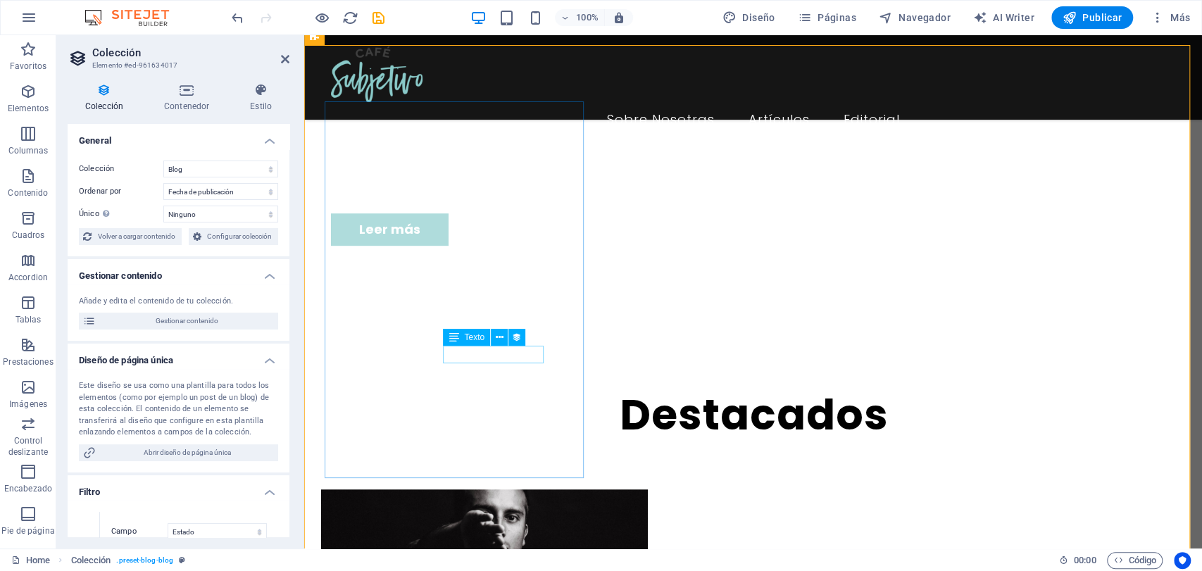
click at [497, 335] on icon at bounding box center [500, 337] width 8 height 15
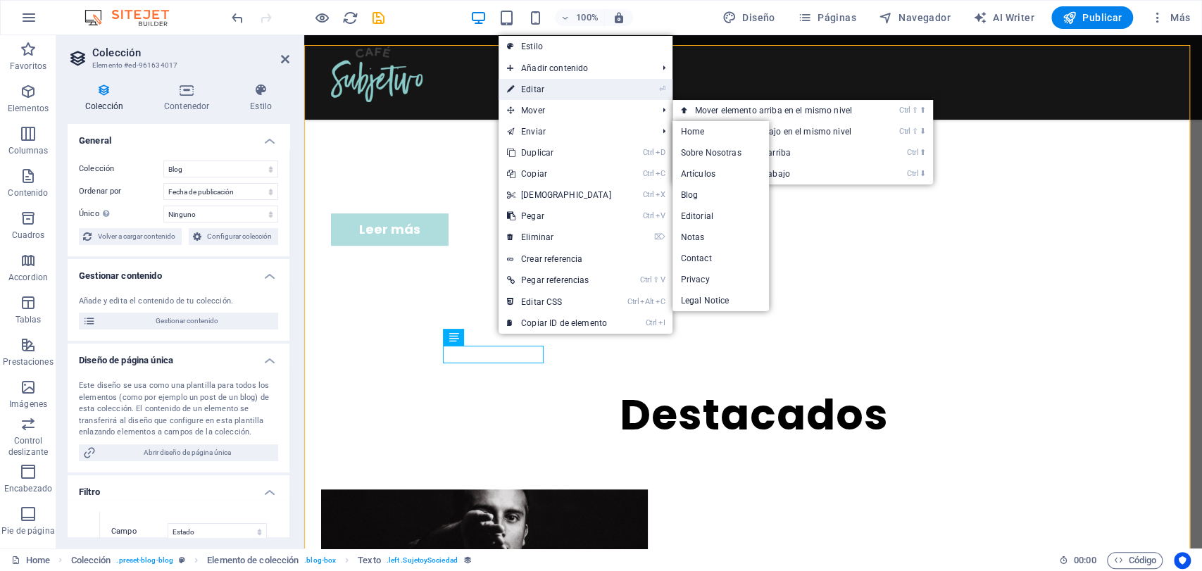
click at [567, 89] on link "⏎ Editar" at bounding box center [558, 89] width 121 height 21
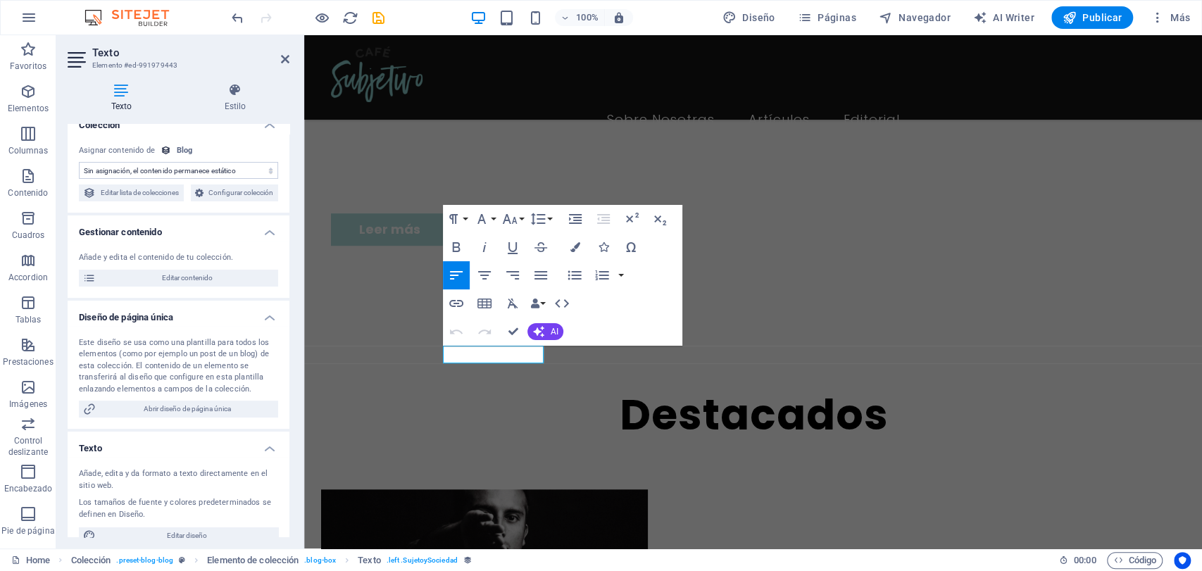
scroll to position [0, 0]
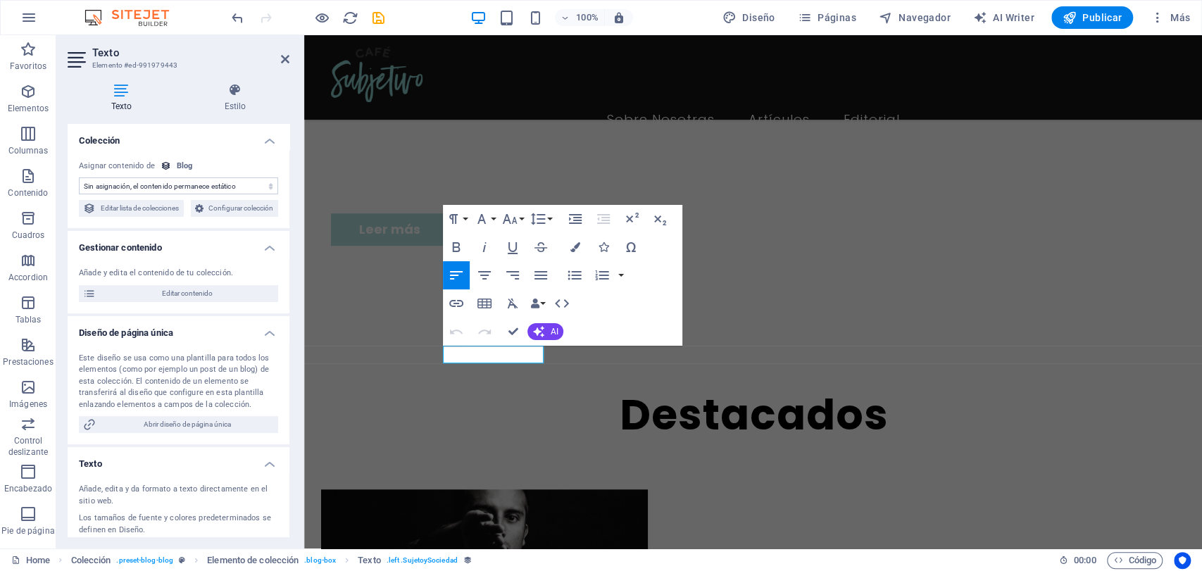
click at [168, 184] on select "Sin asignación, el contenido permanece estático Creado a las (Fecha) Actualizad…" at bounding box center [178, 185] width 199 height 17
select select "author"
click at [79, 177] on select "Sin asignación, el contenido permanece estático Creado a las (Fecha) Actualizad…" at bounding box center [178, 185] width 199 height 17
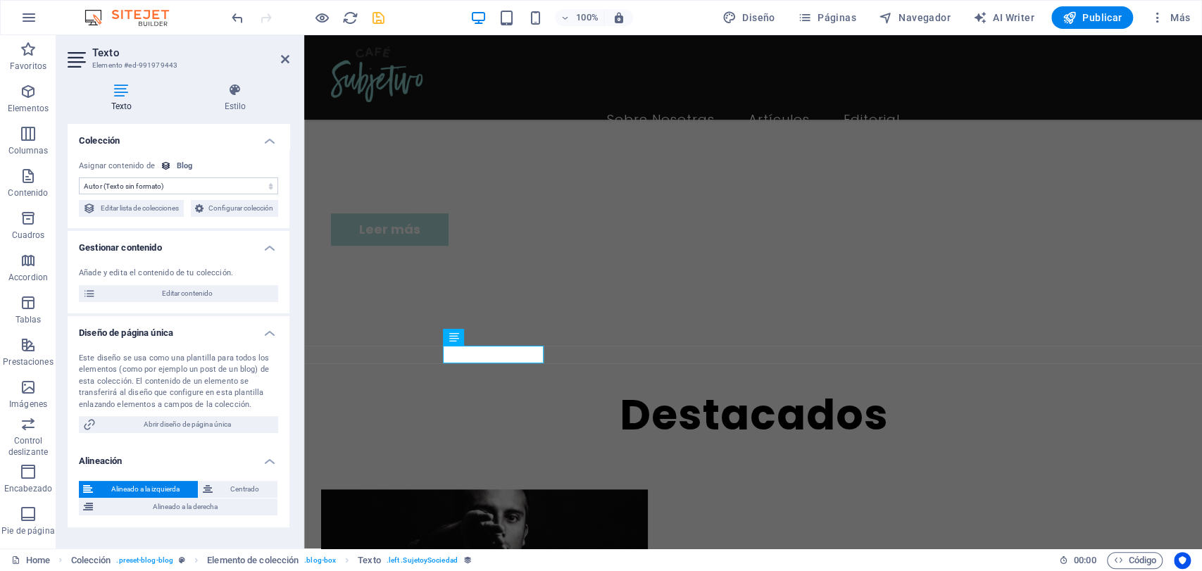
click at [377, 23] on icon "save" at bounding box center [378, 18] width 16 height 16
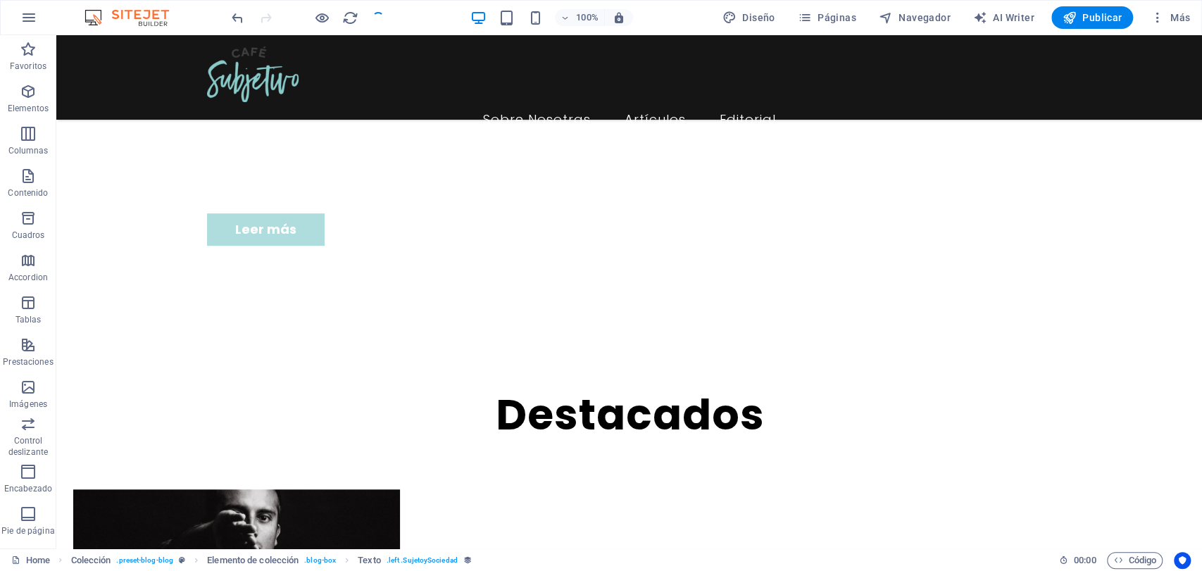
checkbox input "false"
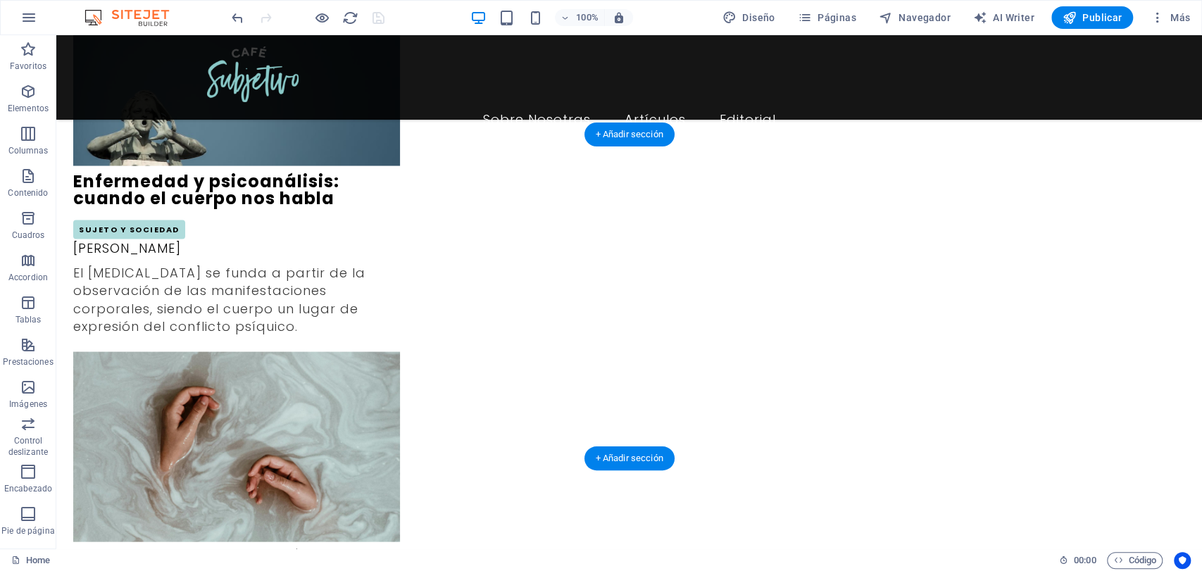
scroll to position [1955, 0]
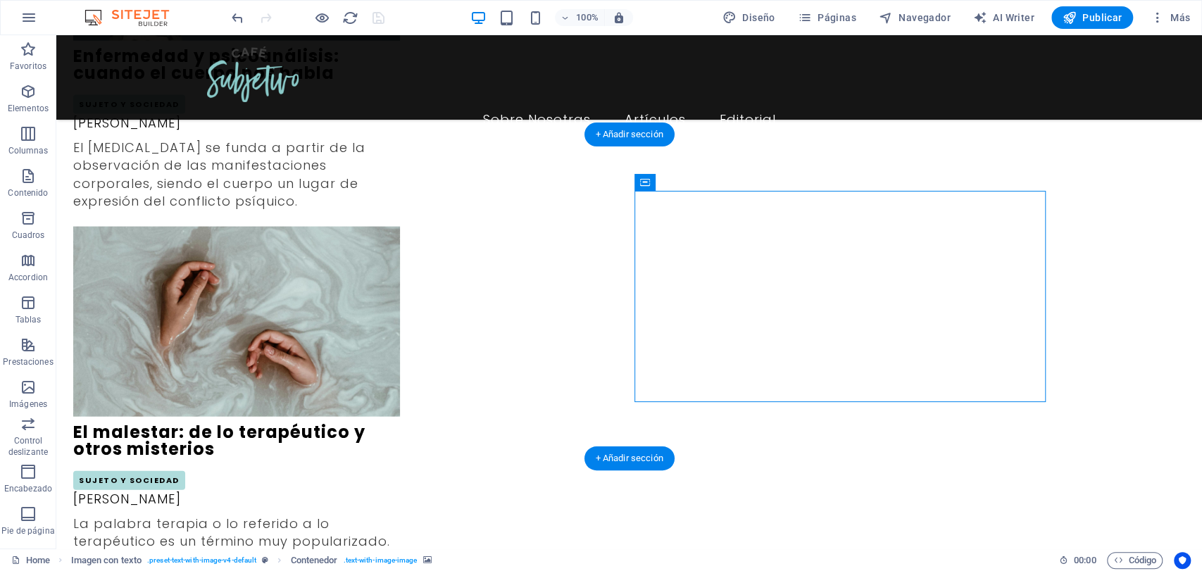
select select "px"
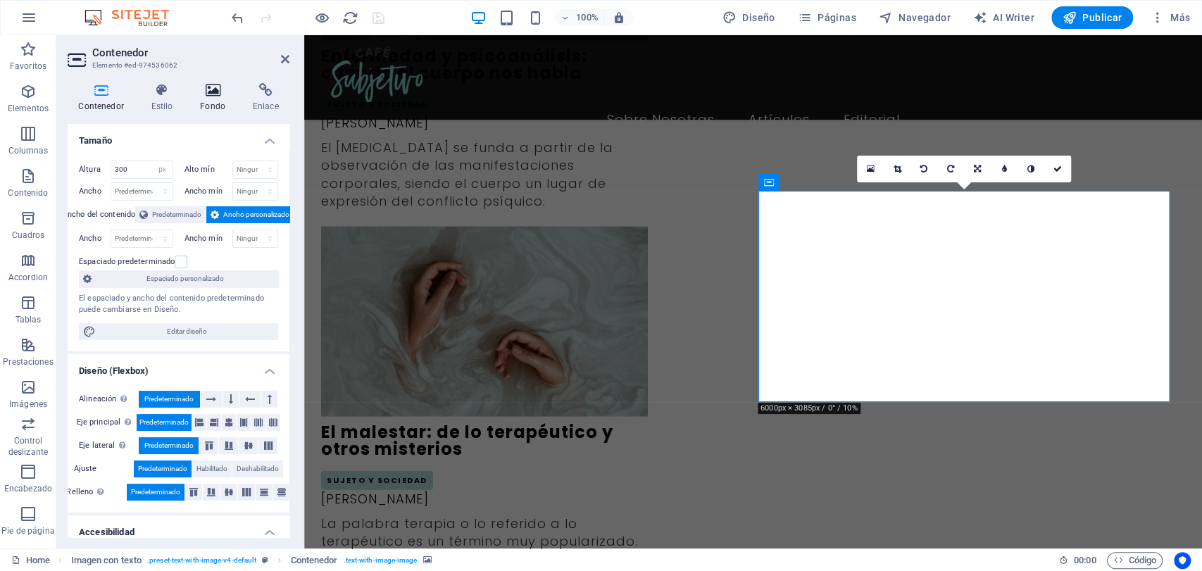
click at [208, 103] on h4 "Fondo" at bounding box center [215, 98] width 53 height 30
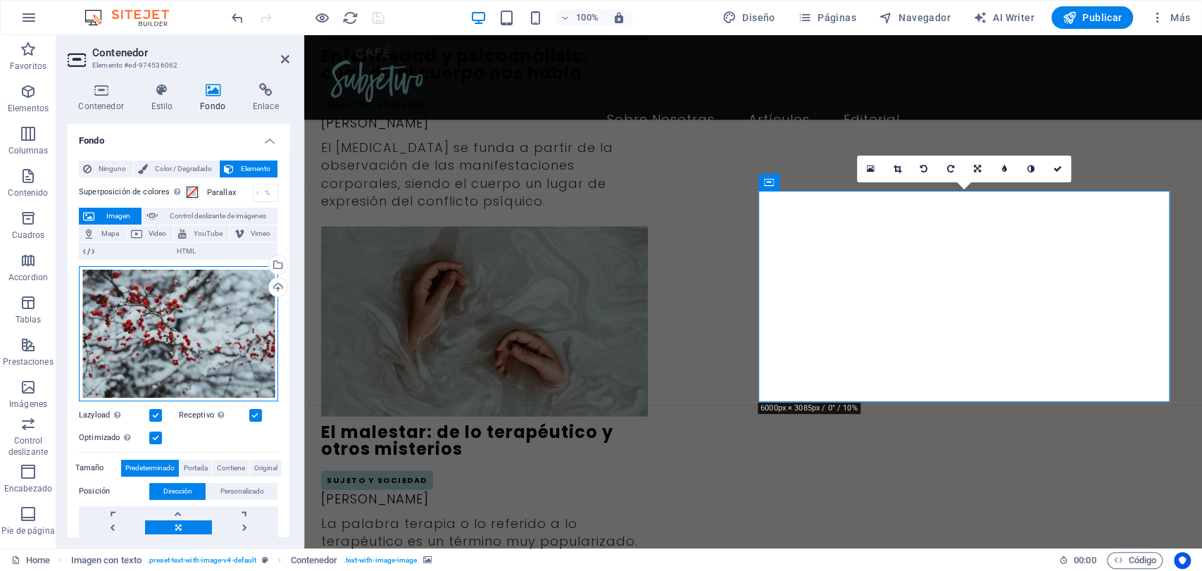
click at [151, 328] on div "Arrastra archivos aquí, haz clic para escoger archivos o selecciona archivos de…" at bounding box center [178, 333] width 199 height 135
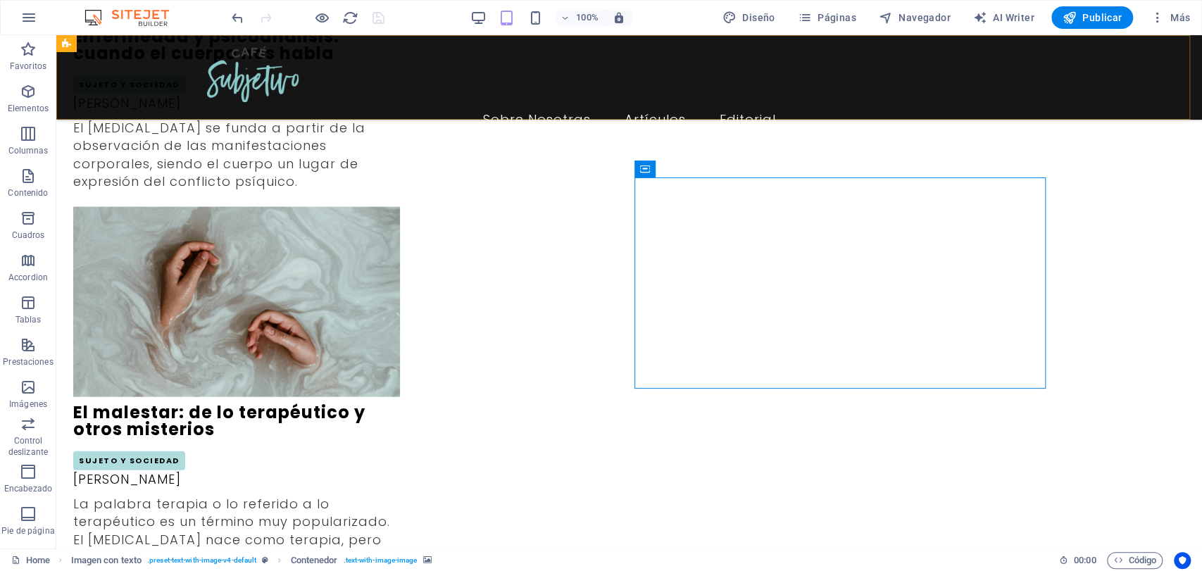
scroll to position [1972, 0]
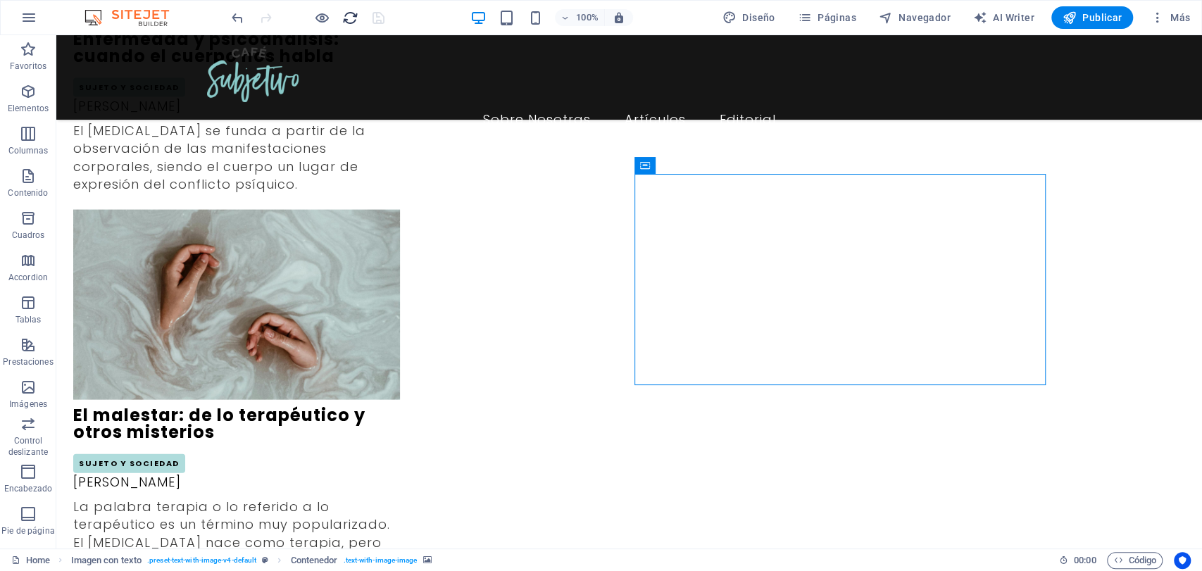
click at [349, 13] on icon "reload" at bounding box center [350, 18] width 16 height 16
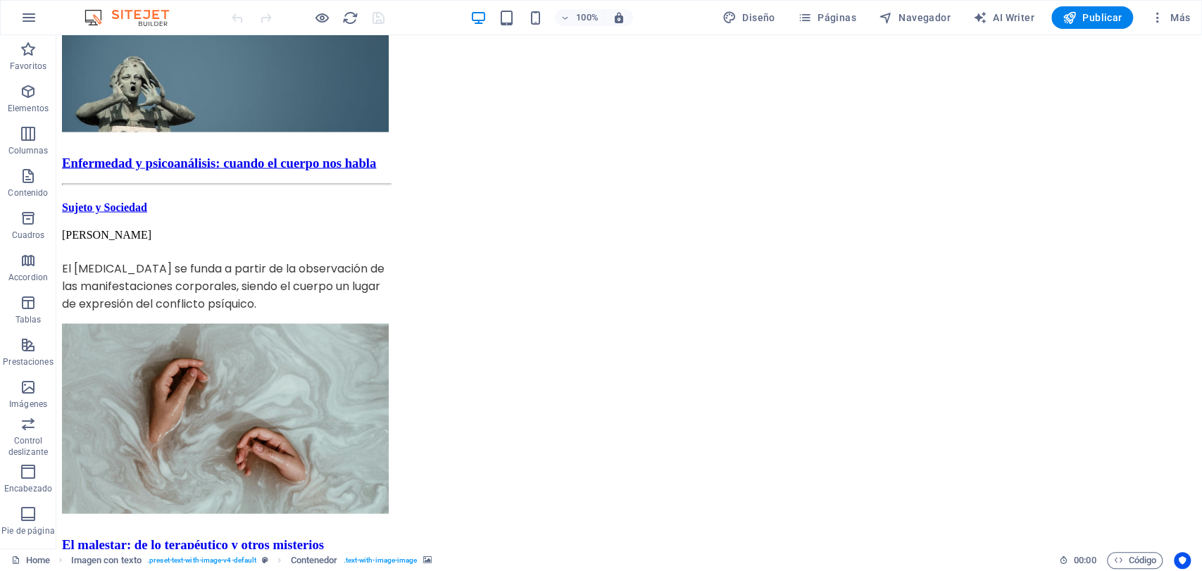
scroll to position [1955, 0]
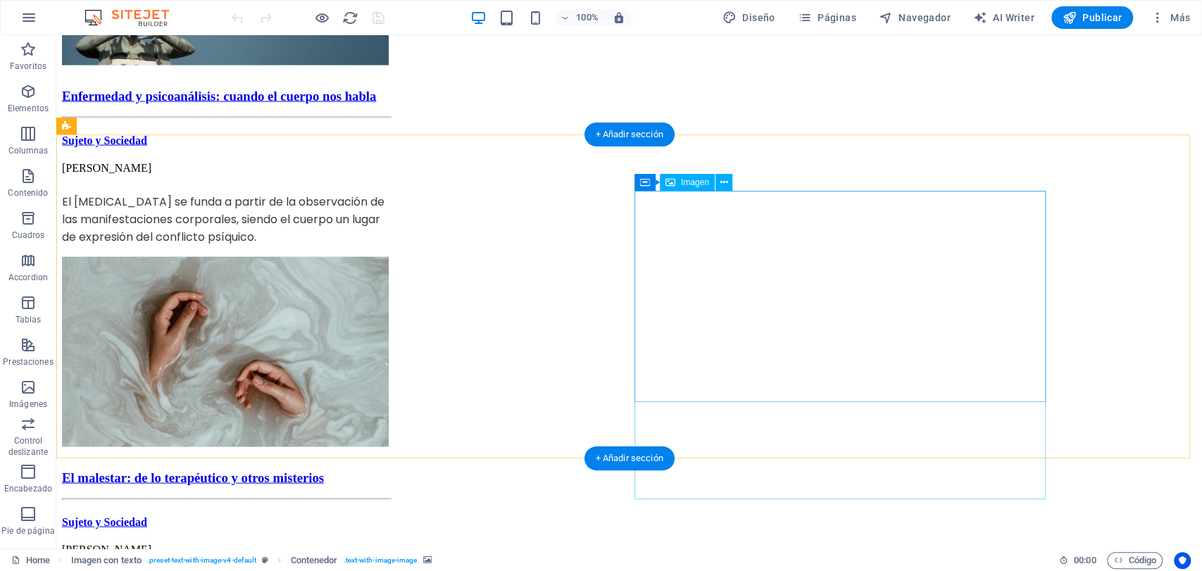
click at [717, 181] on button at bounding box center [723, 182] width 17 height 17
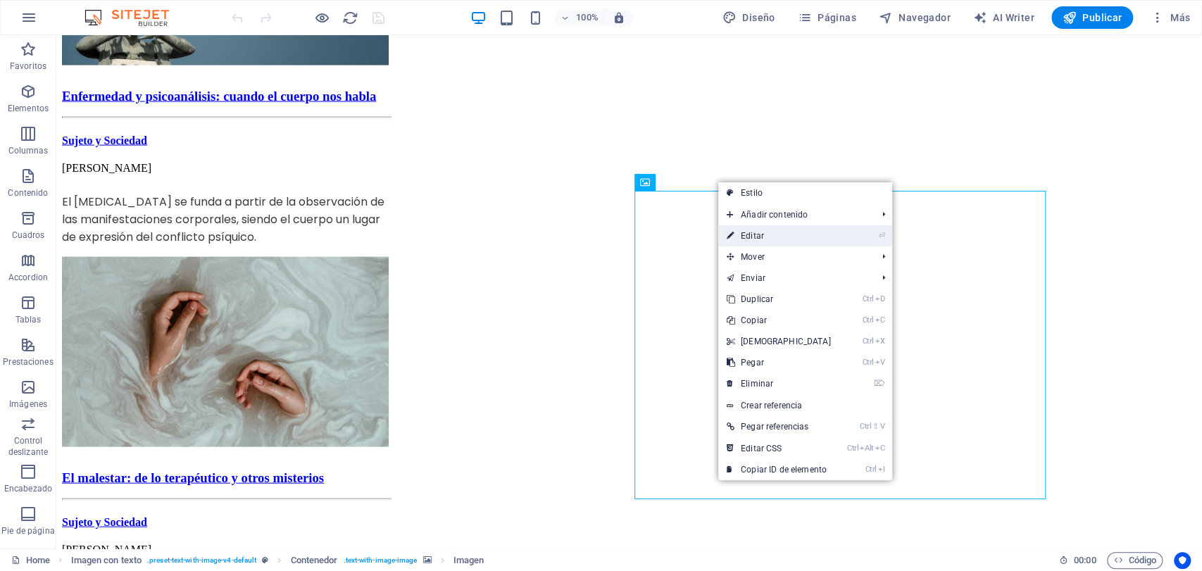
click at [738, 229] on link "⏎ Editar" at bounding box center [778, 235] width 121 height 21
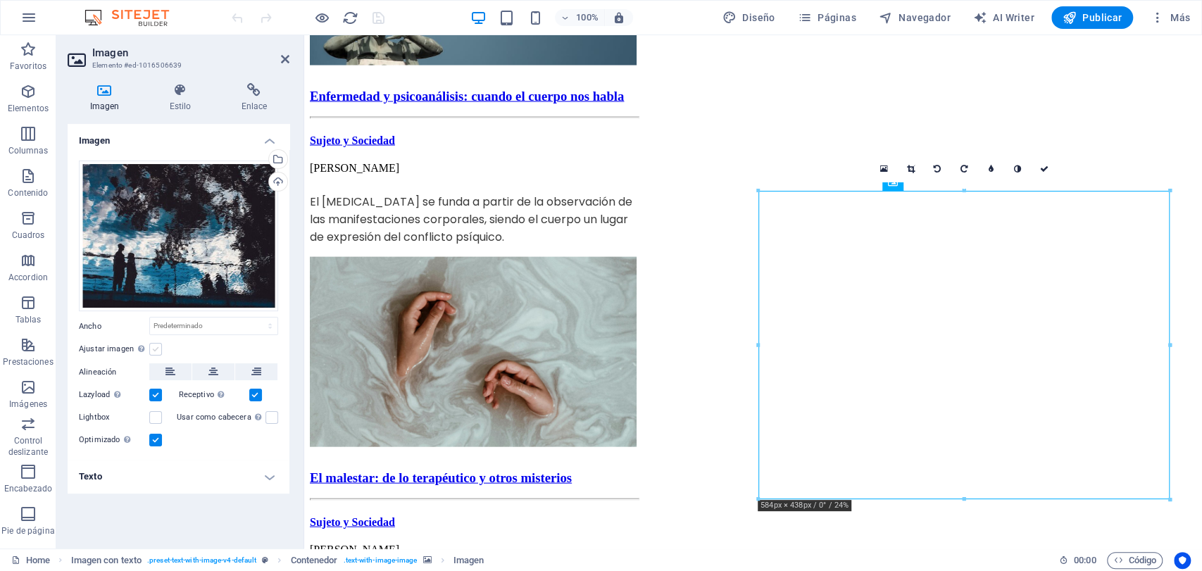
click at [153, 351] on label at bounding box center [155, 349] width 13 height 13
click at [0, 0] on input "Ajustar imagen Ajustar imagen automáticamente a un ancho y alto fijo" at bounding box center [0, 0] width 0 height 0
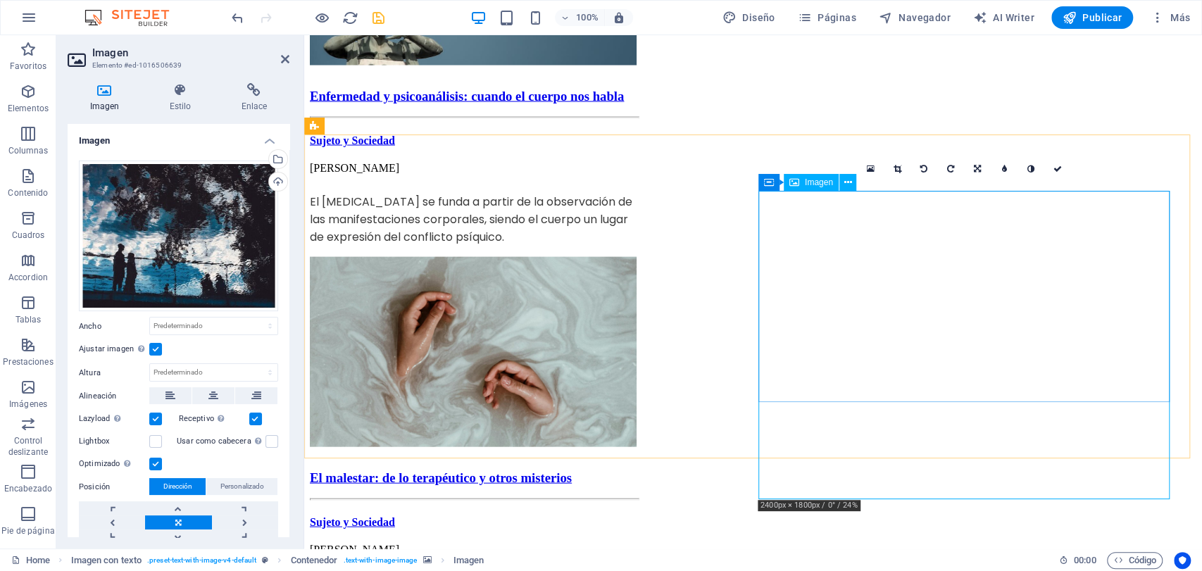
click at [895, 173] on link at bounding box center [896, 169] width 27 height 27
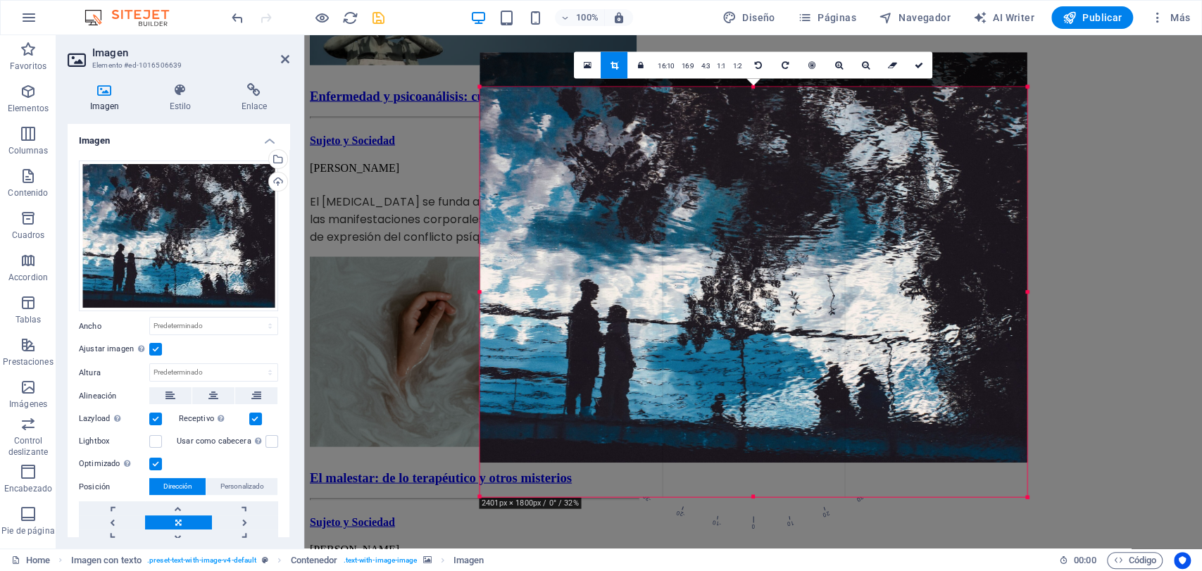
drag, startPoint x: 731, startPoint y: 272, endPoint x: 731, endPoint y: 237, distance: 34.5
click at [731, 237] on div at bounding box center [752, 257] width 547 height 410
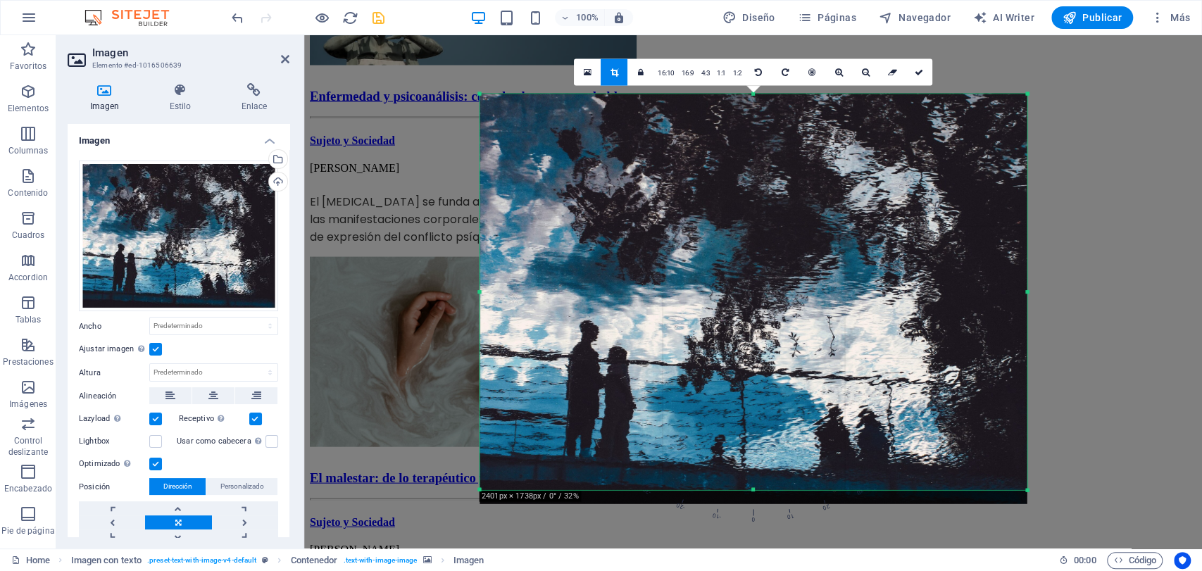
drag, startPoint x: 752, startPoint y: 497, endPoint x: 745, endPoint y: 483, distance: 15.4
click at [745, 483] on div "180 170 160 150 140 130 120 110 100 90 80 70 60 50 40 30 20 10 0 -10 -20 -30 -4…" at bounding box center [752, 292] width 547 height 396
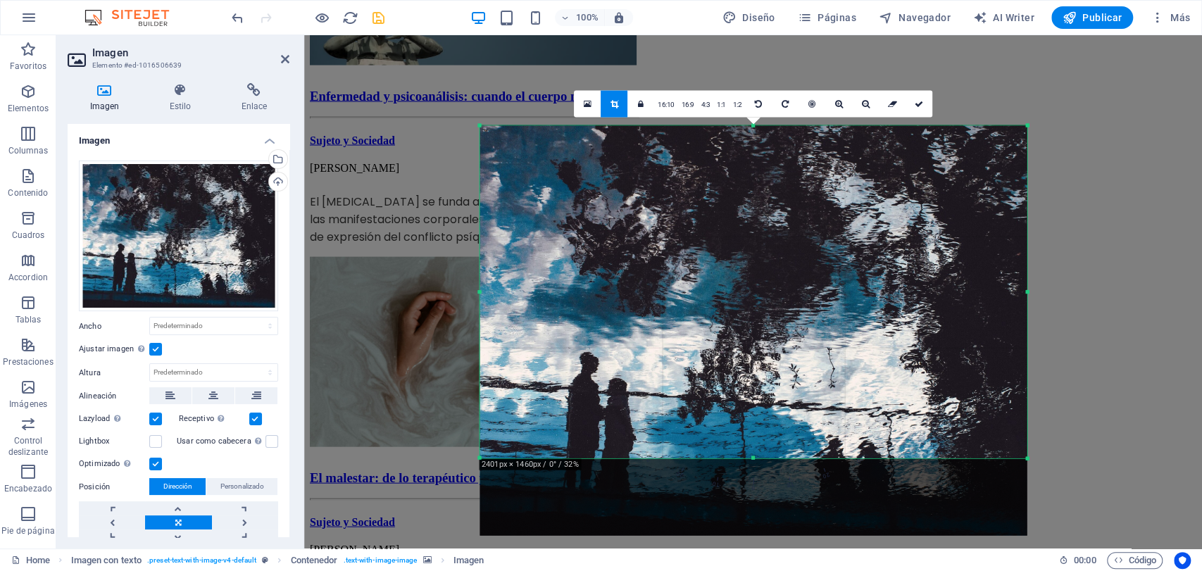
drag, startPoint x: 752, startPoint y: 492, endPoint x: 759, endPoint y: 429, distance: 63.7
click at [759, 429] on div "180 170 160 150 140 130 120 110 100 90 80 70 60 50 40 30 20 10 0 -10 -20 -30 -4…" at bounding box center [752, 291] width 547 height 333
click at [914, 103] on icon at bounding box center [918, 103] width 8 height 8
type input "777"
select select "px"
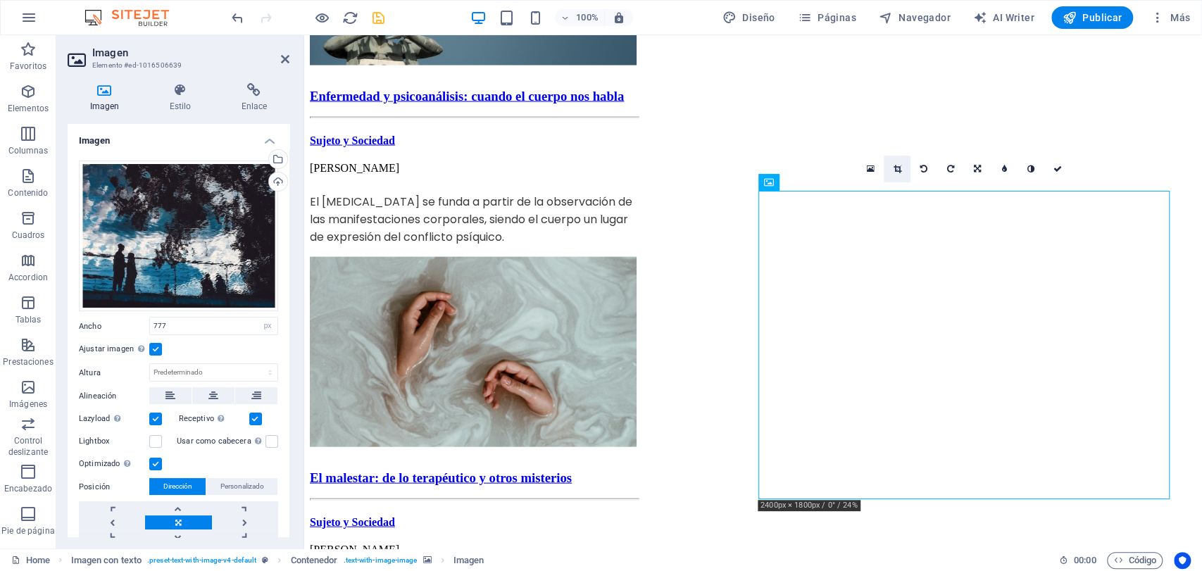
click at [907, 173] on link at bounding box center [896, 169] width 27 height 27
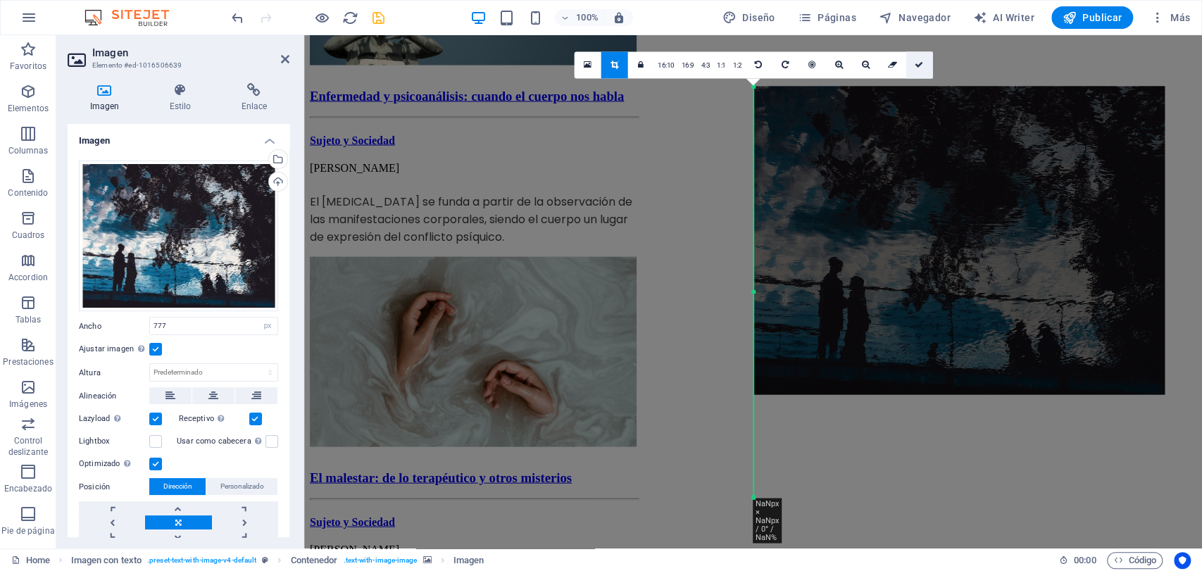
drag, startPoint x: 919, startPoint y: 58, endPoint x: 626, endPoint y: 74, distance: 293.3
click at [919, 58] on link at bounding box center [918, 64] width 27 height 27
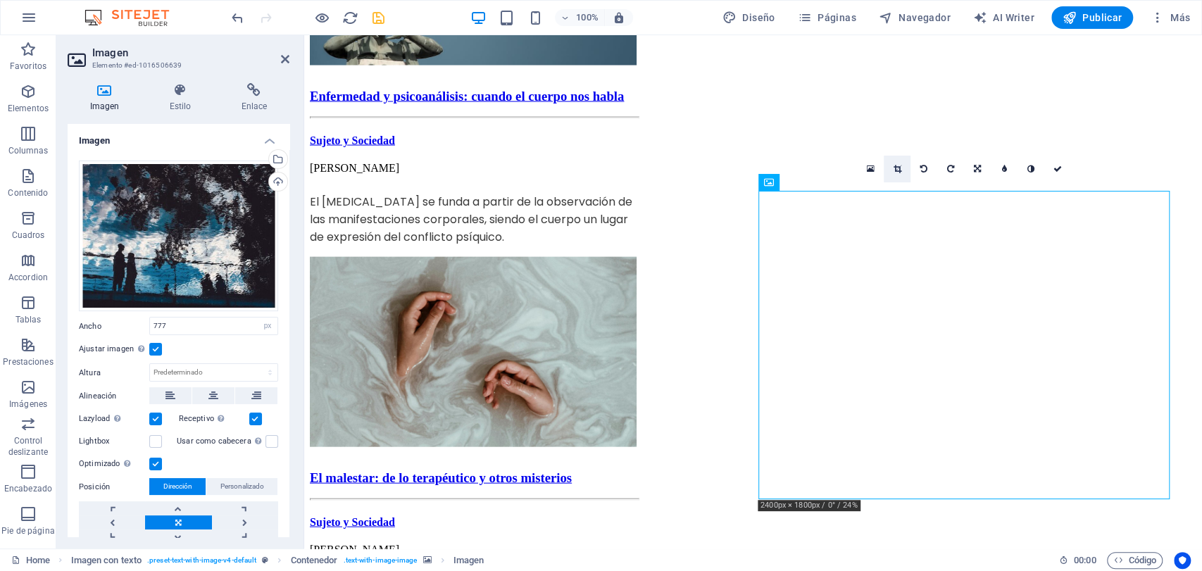
click at [900, 166] on icon at bounding box center [897, 169] width 8 height 8
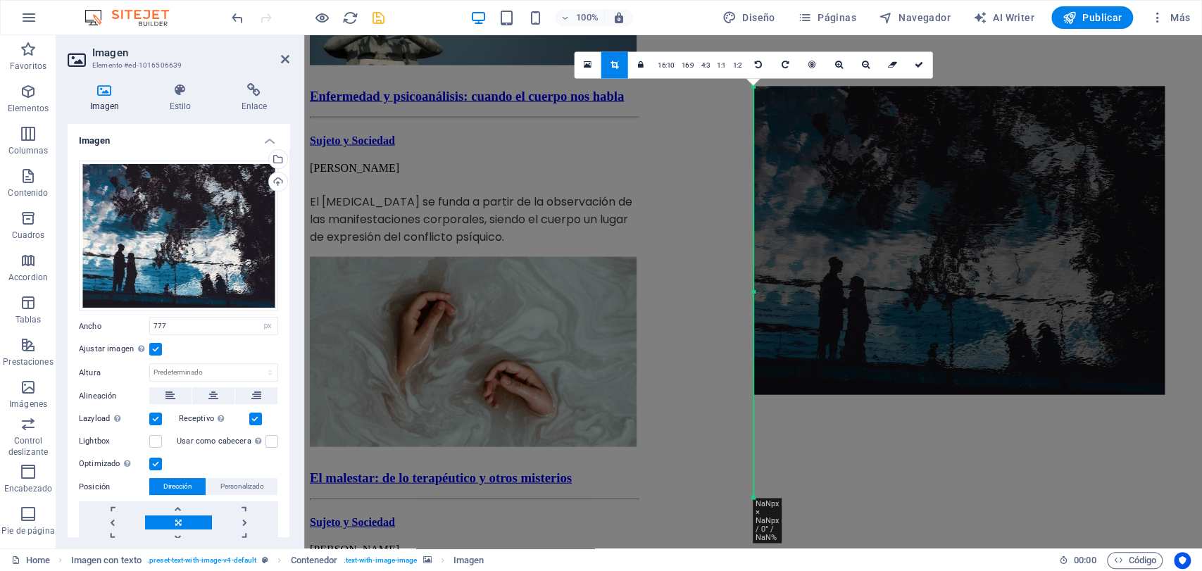
click at [872, 331] on div at bounding box center [958, 241] width 411 height 308
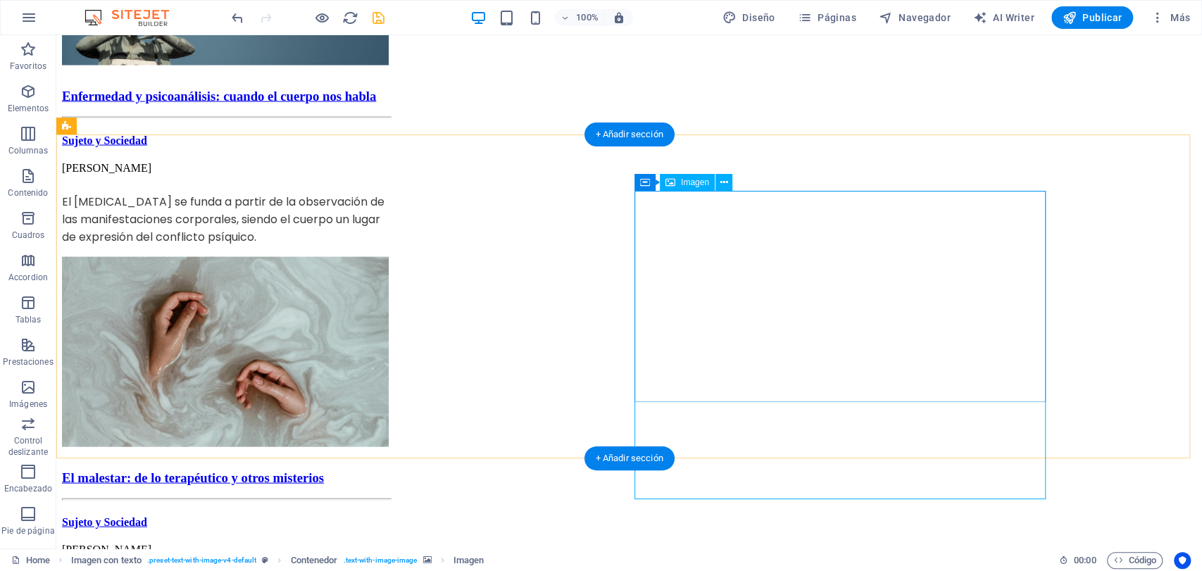
click at [729, 181] on button at bounding box center [723, 182] width 17 height 17
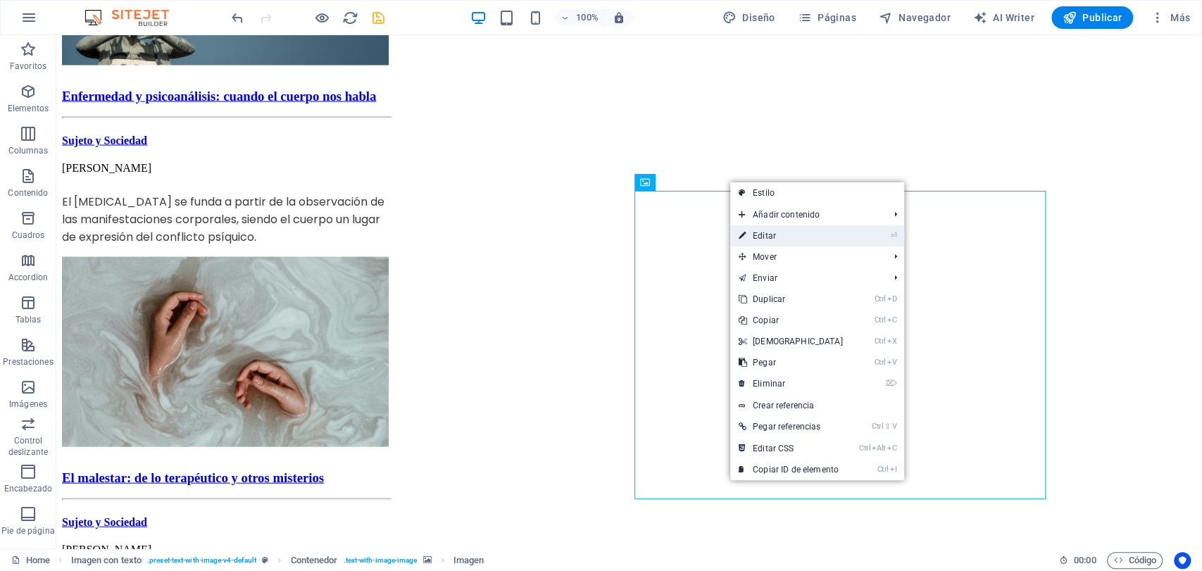
click at [764, 237] on link "⏎ Editar" at bounding box center [790, 235] width 121 height 21
select select "px"
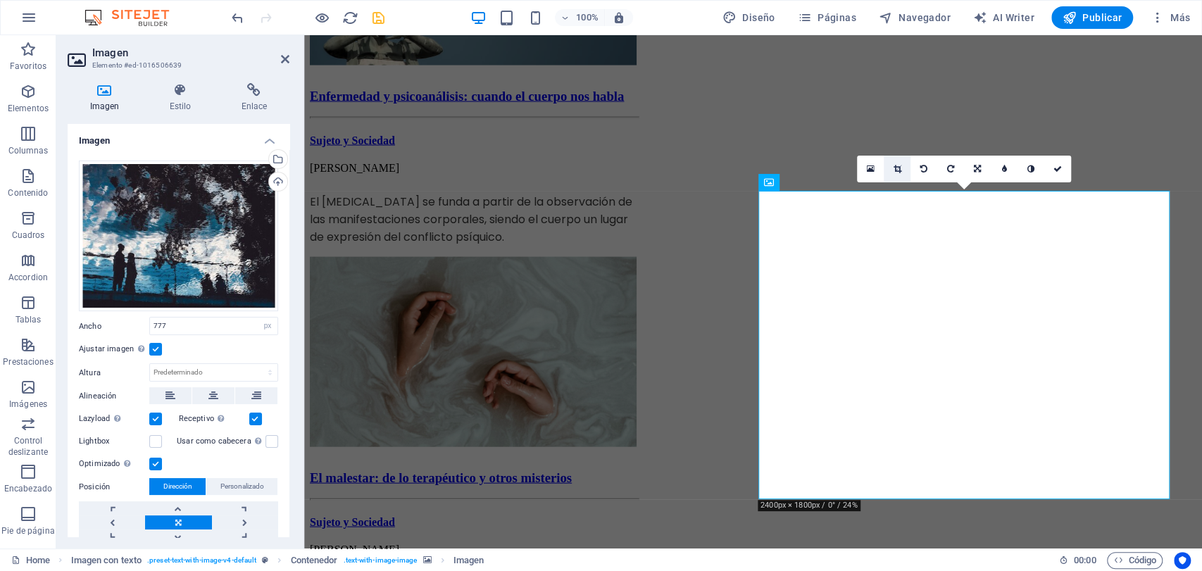
click at [898, 166] on icon at bounding box center [897, 169] width 8 height 8
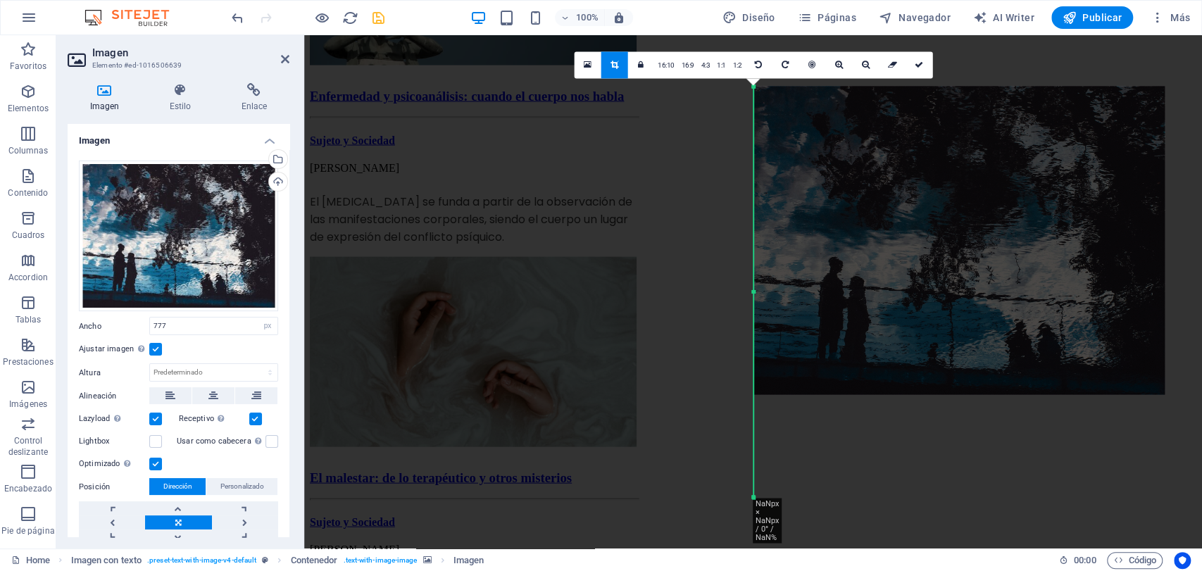
click at [611, 61] on icon at bounding box center [614, 65] width 8 height 8
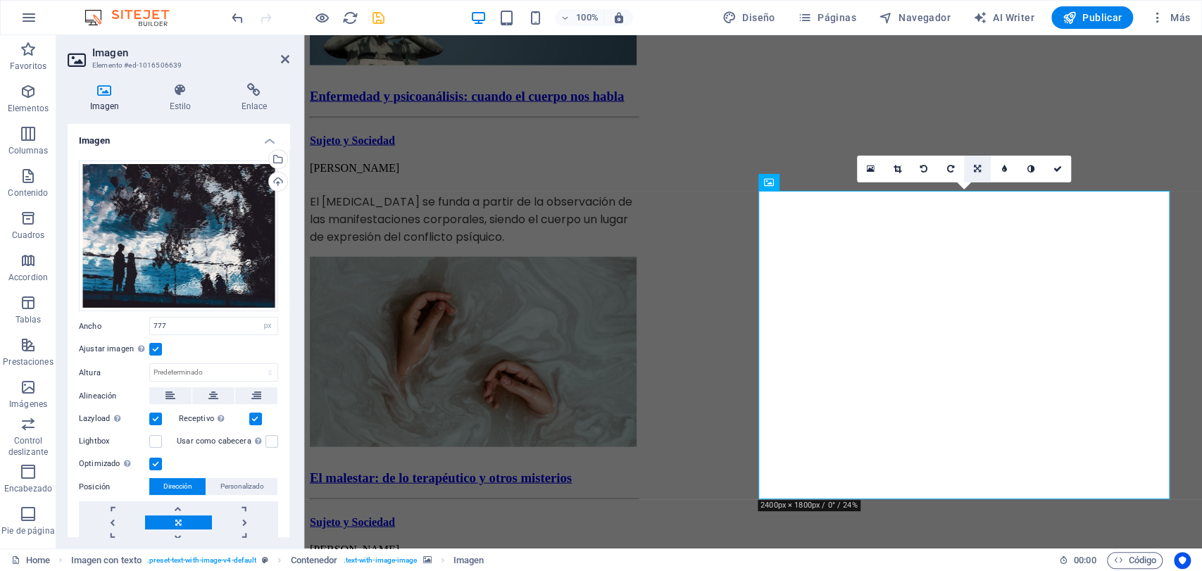
click at [968, 169] on link at bounding box center [977, 169] width 27 height 27
click at [973, 148] on link at bounding box center [977, 142] width 27 height 27
click at [971, 168] on link at bounding box center [977, 169] width 27 height 27
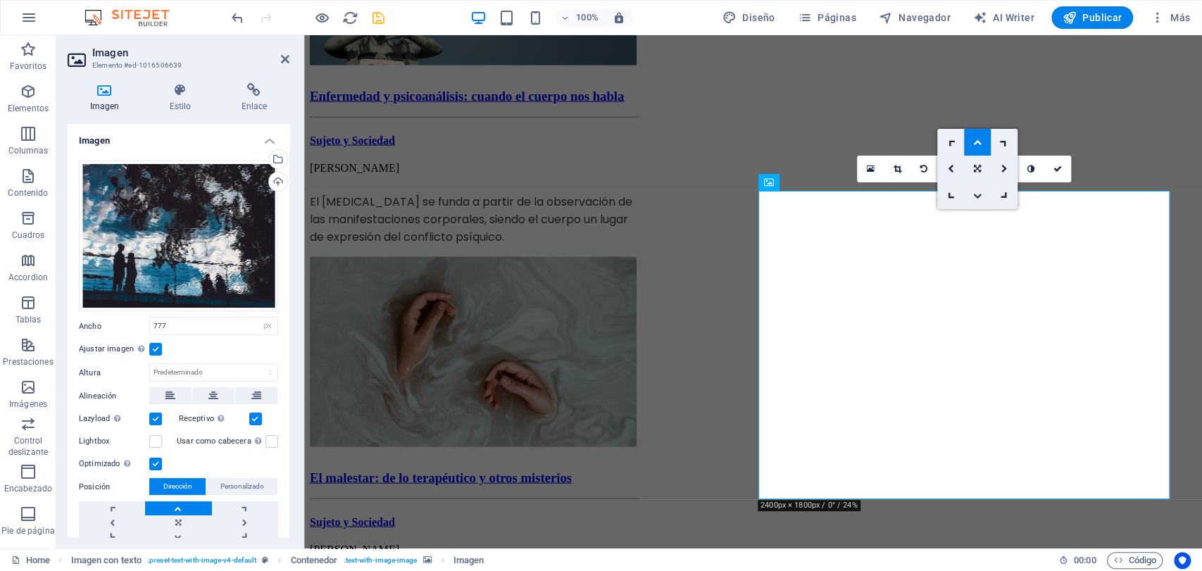
click at [983, 201] on link at bounding box center [977, 195] width 27 height 27
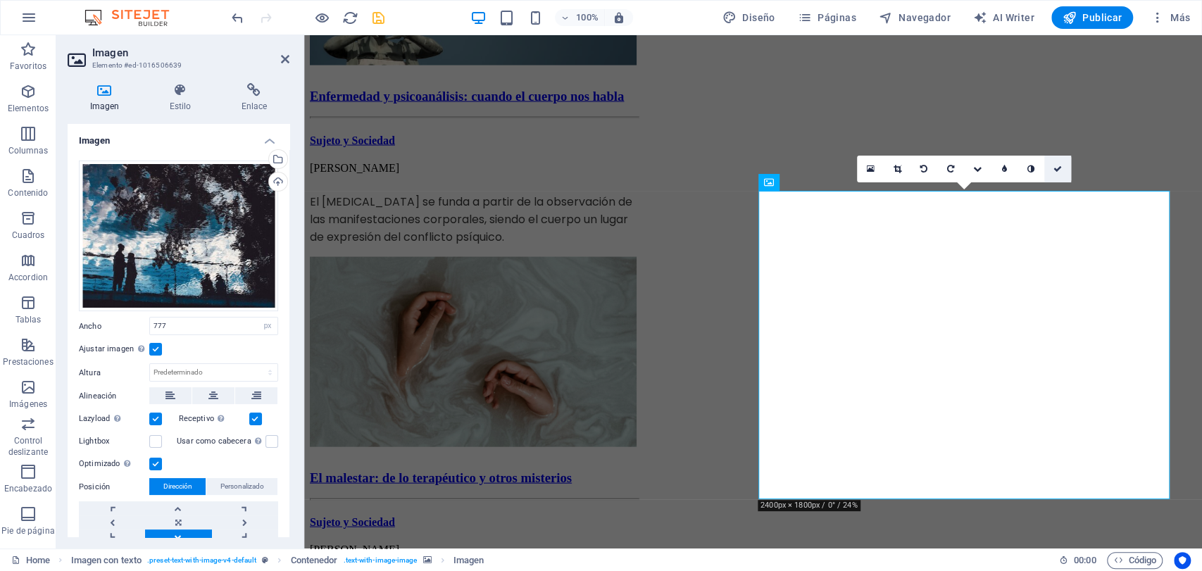
click at [1054, 165] on icon at bounding box center [1057, 169] width 8 height 8
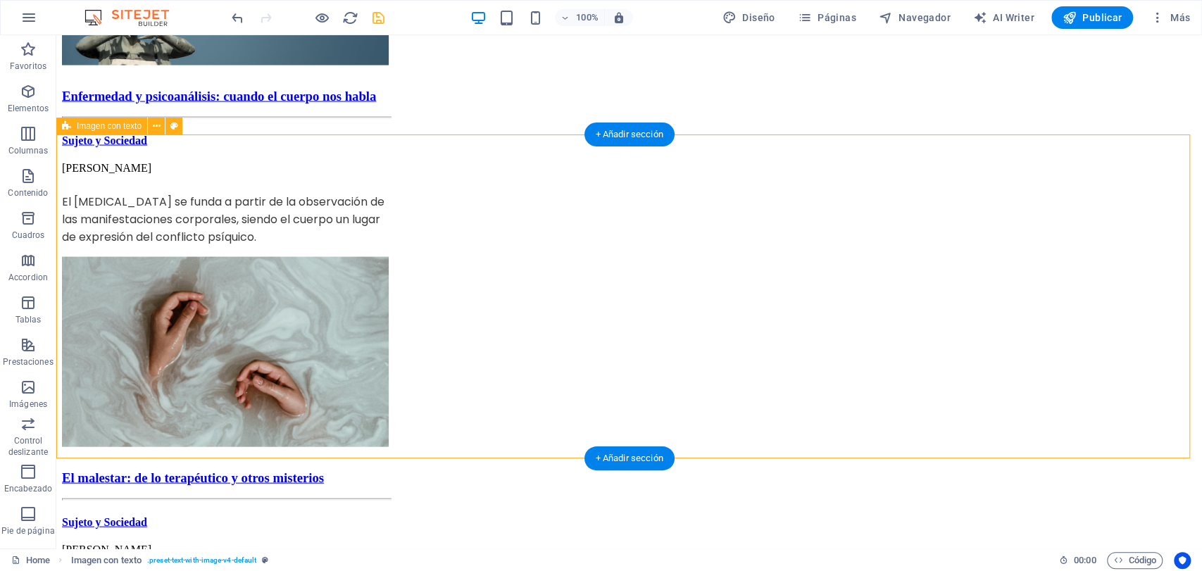
click at [611, 452] on div "+ Añadir sección" at bounding box center [629, 458] width 90 height 24
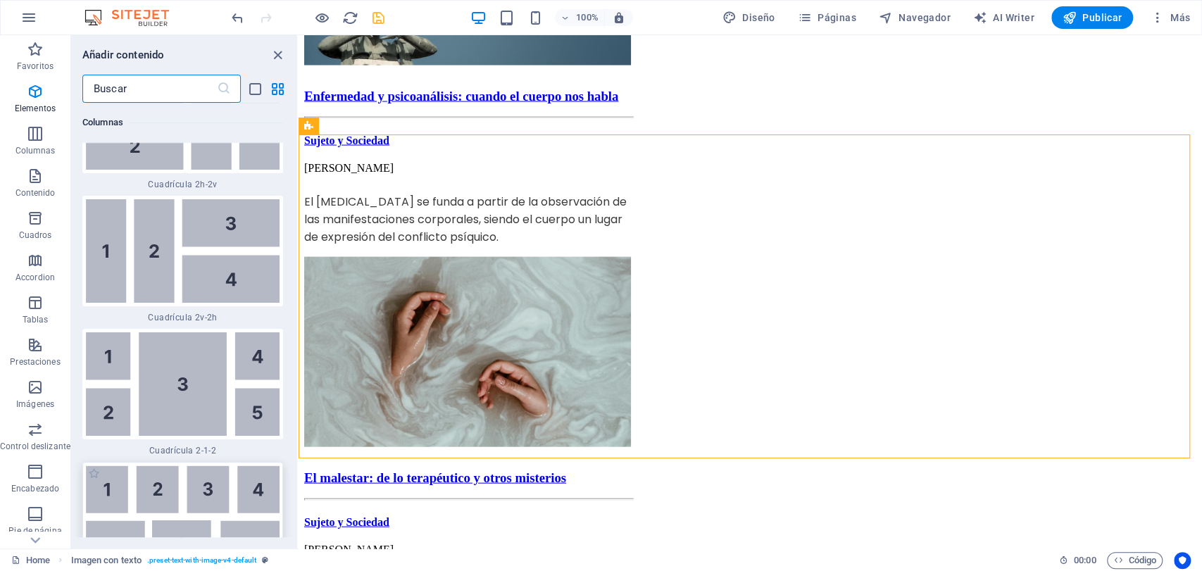
scroll to position [4615, 0]
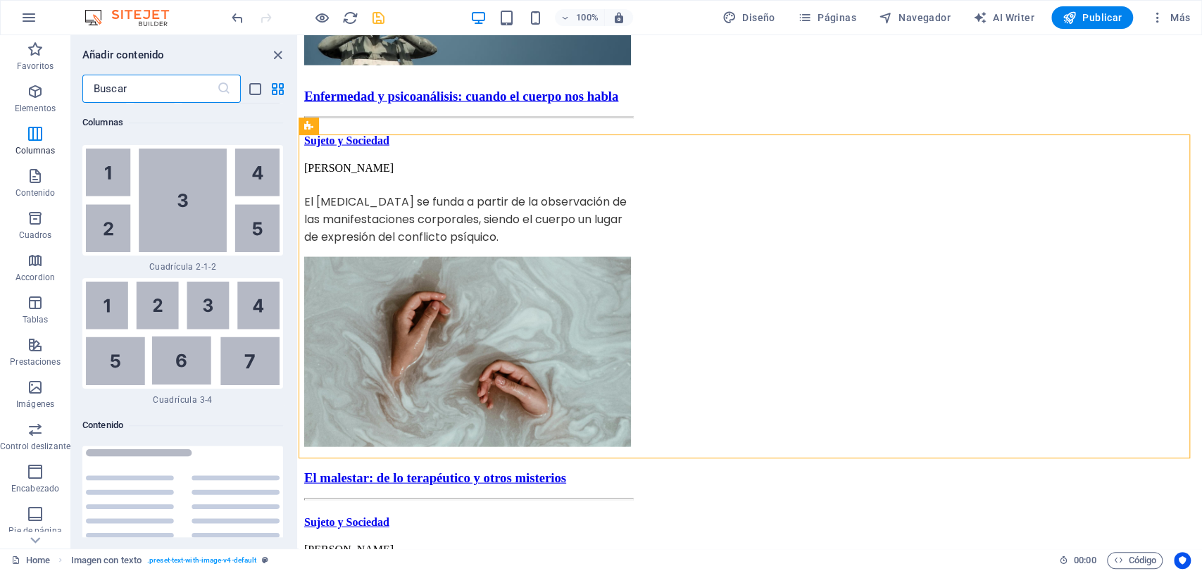
click at [141, 92] on input "text" at bounding box center [149, 89] width 134 height 28
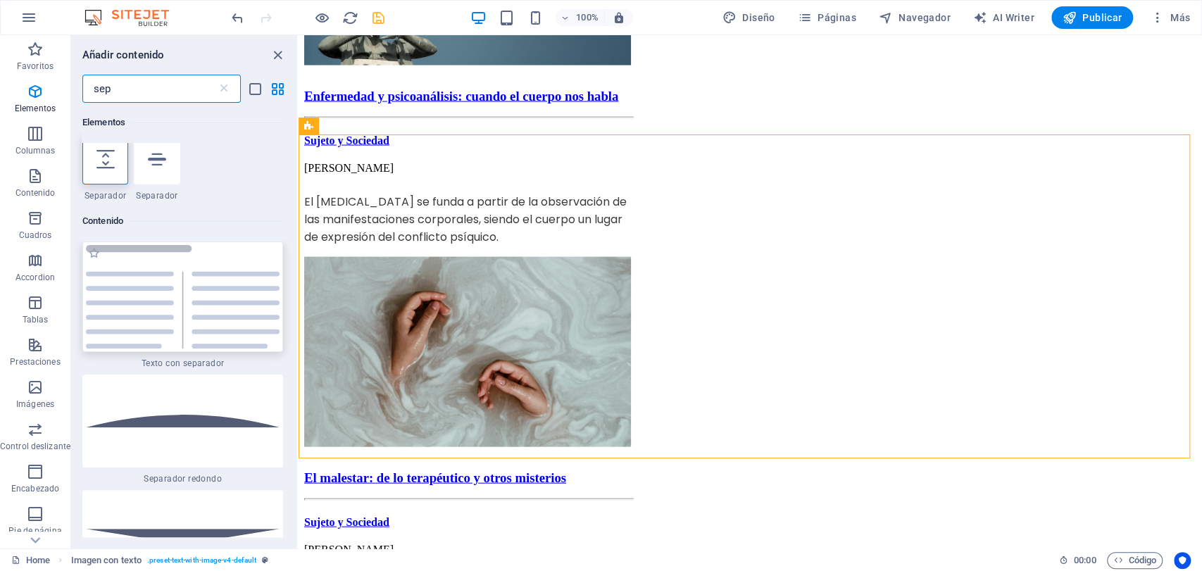
scroll to position [0, 0]
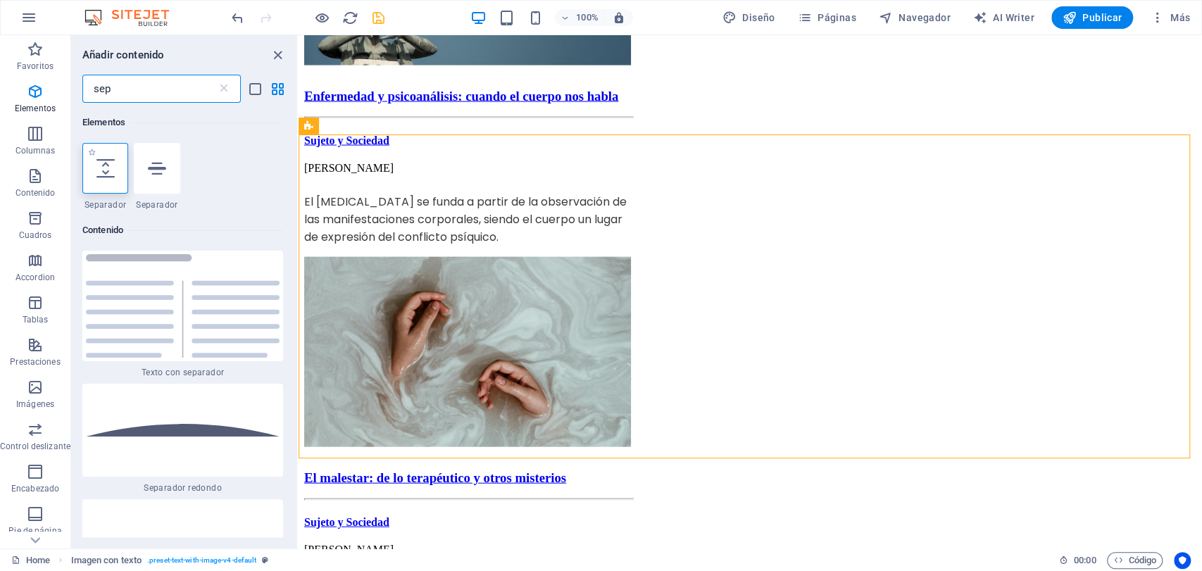
type input "sep"
click at [107, 169] on icon at bounding box center [105, 168] width 18 height 18
select select "px"
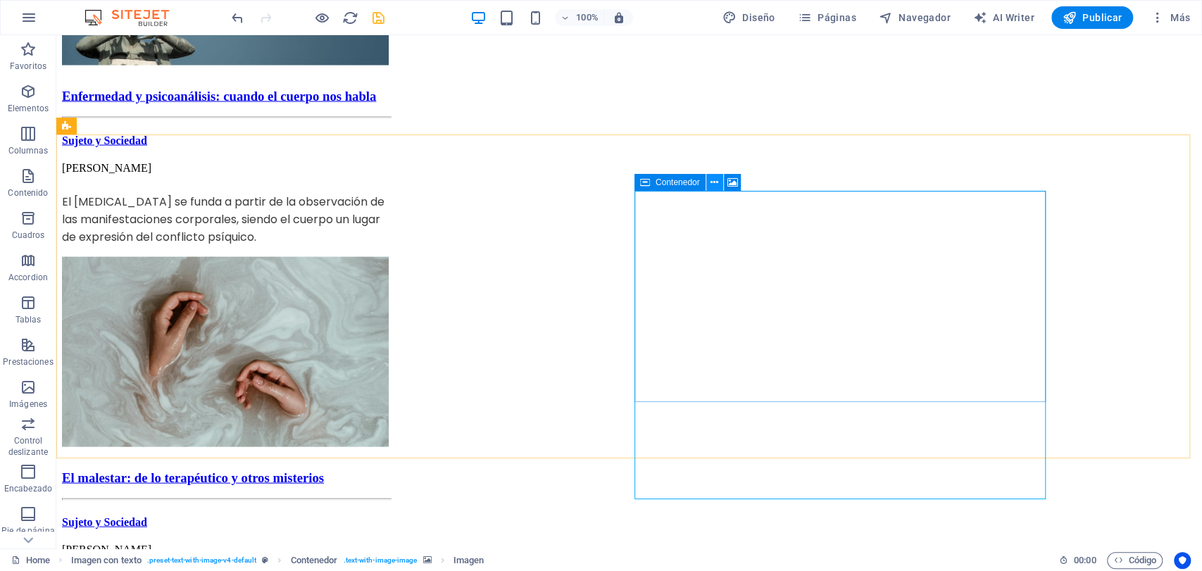
click at [710, 182] on icon at bounding box center [714, 182] width 8 height 15
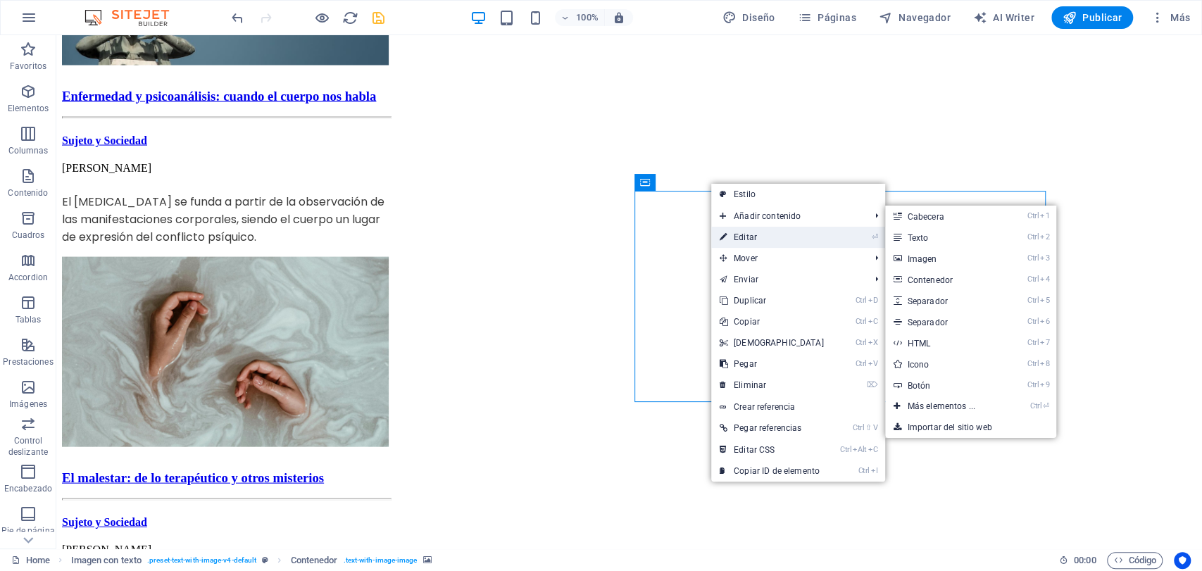
click at [743, 229] on link "⏎ Editar" at bounding box center [771, 237] width 121 height 21
select select "px"
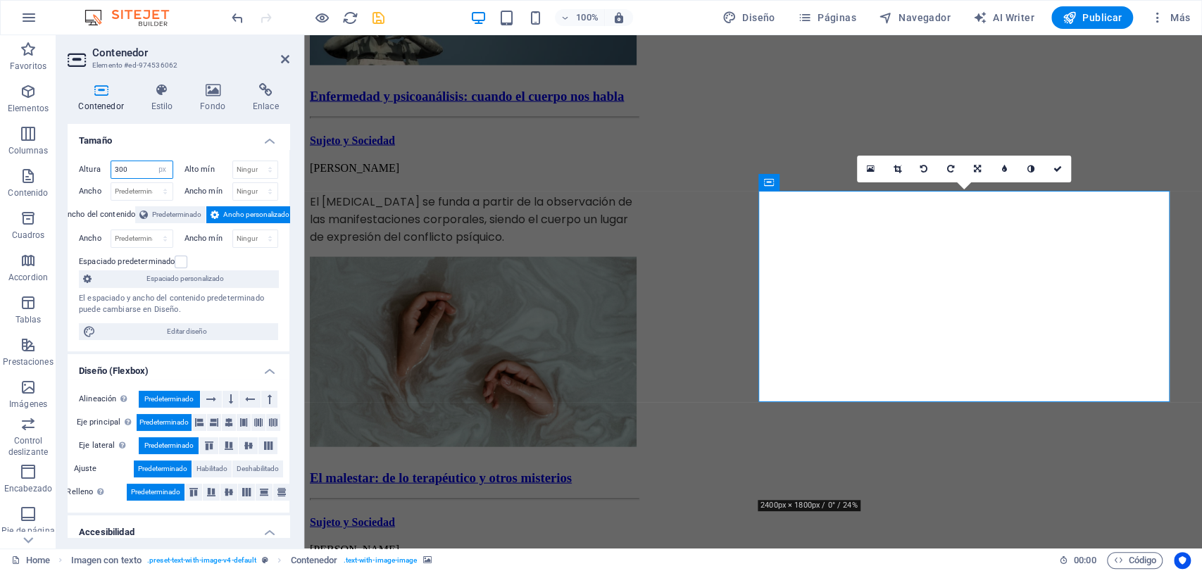
click at [145, 169] on input "300" at bounding box center [141, 169] width 61 height 17
click at [203, 92] on icon at bounding box center [212, 90] width 47 height 14
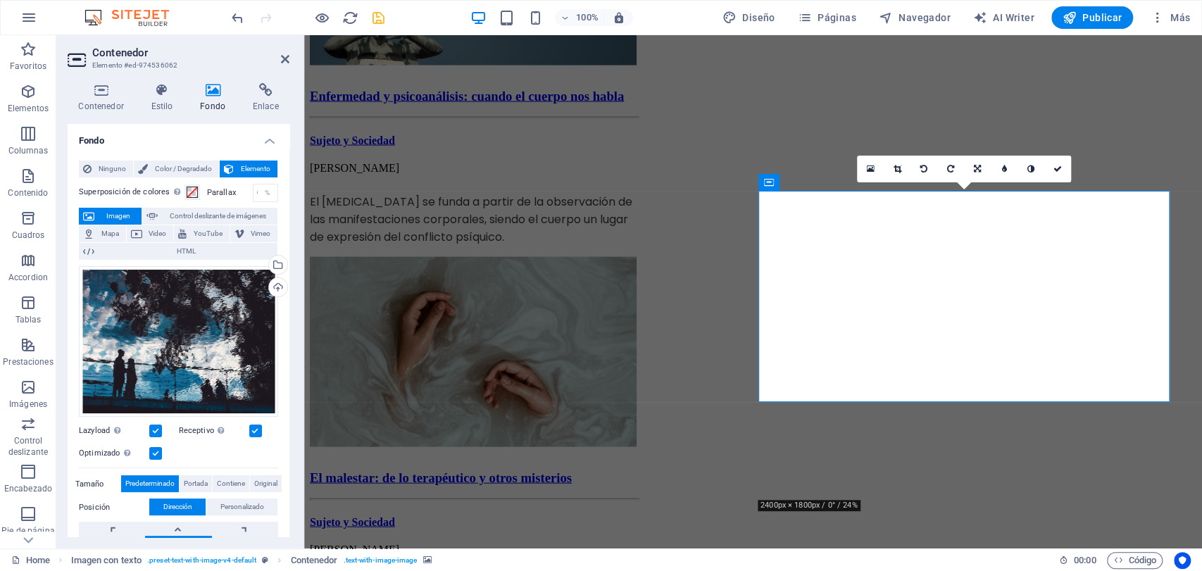
click at [152, 429] on label at bounding box center [155, 430] width 13 height 13
click at [0, 0] on input "Lazyload La carga de imágenes tras la carga de la página mejora la velocidad de…" at bounding box center [0, 0] width 0 height 0
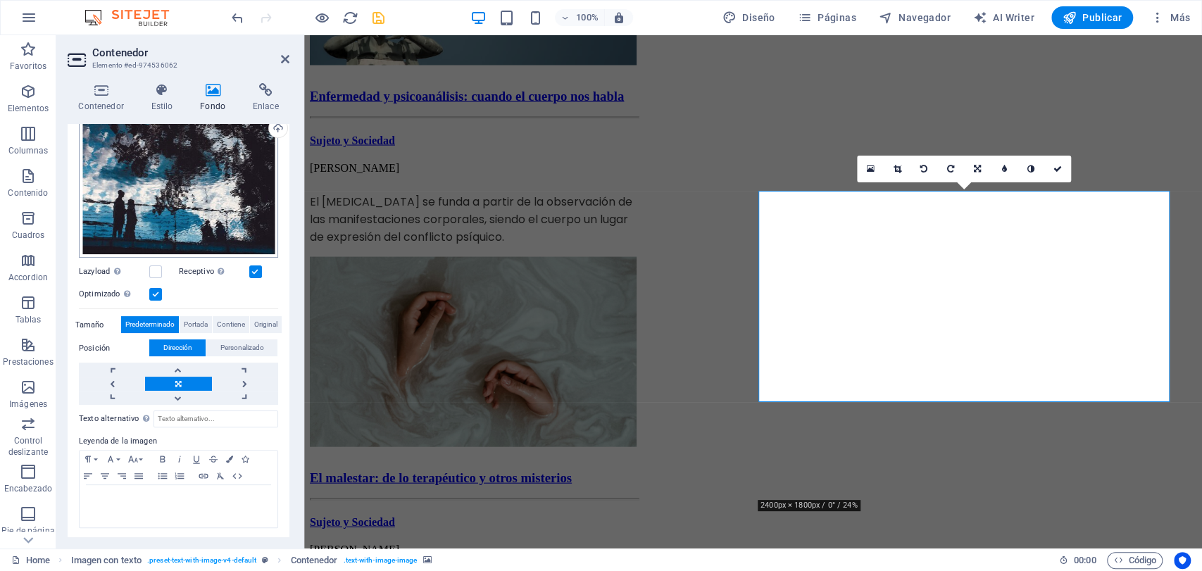
scroll to position [160, 0]
click at [170, 366] on link at bounding box center [178, 369] width 66 height 14
click at [170, 396] on link at bounding box center [178, 397] width 66 height 14
click at [184, 366] on link at bounding box center [178, 369] width 66 height 14
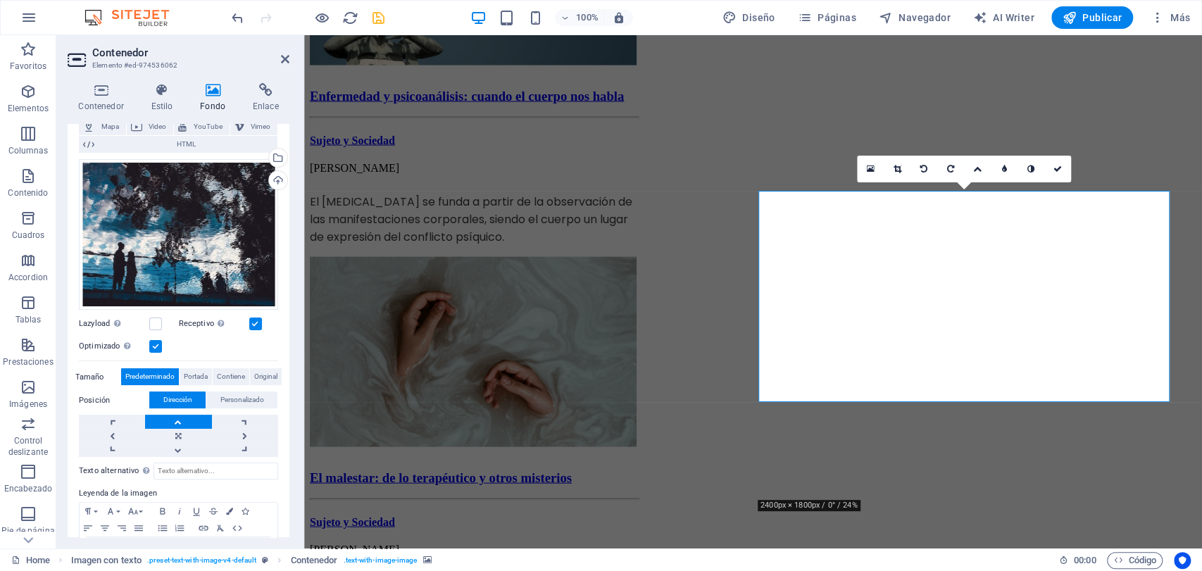
scroll to position [82, 0]
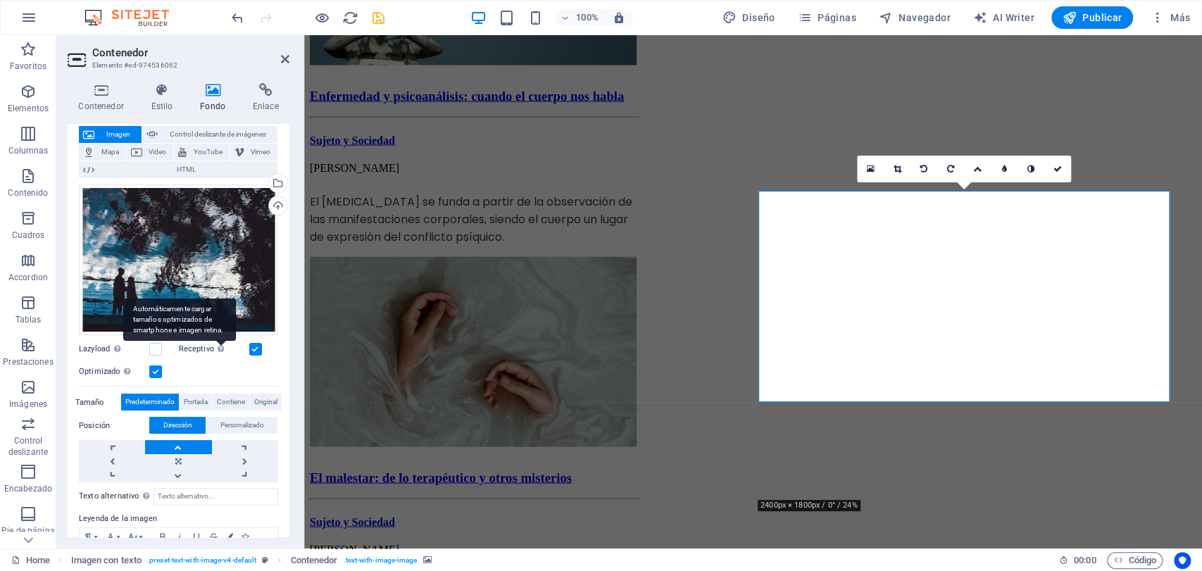
drag, startPoint x: 248, startPoint y: 350, endPoint x: 220, endPoint y: 353, distance: 28.4
click at [237, 353] on div "Receptivo Automáticamente cargar tamaños optimizados de smartphone e imagen ret…" at bounding box center [229, 349] width 100 height 17
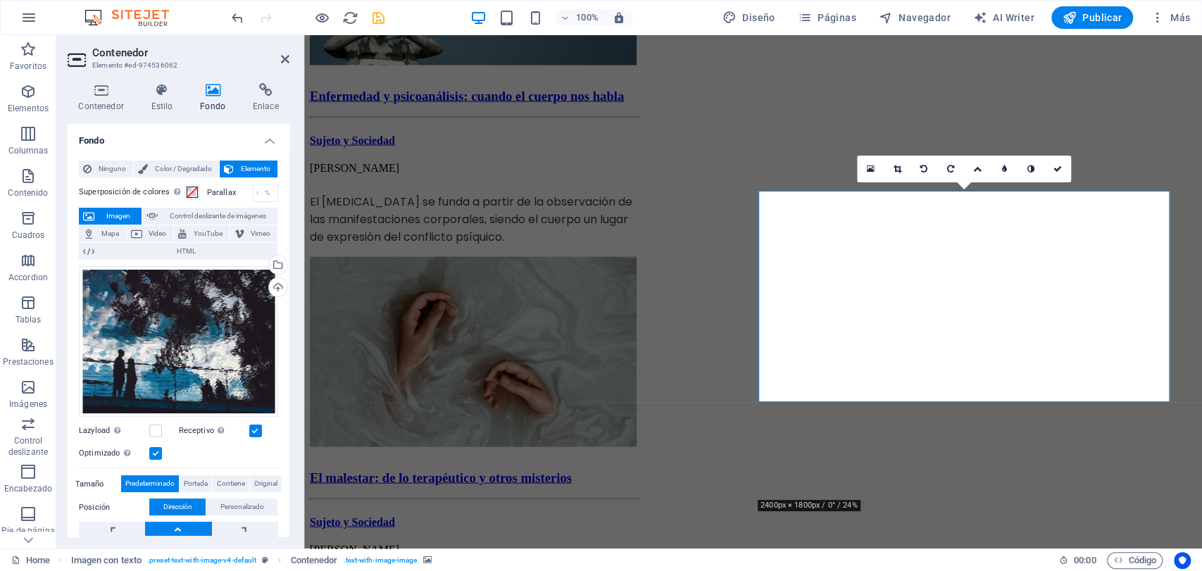
scroll to position [0, 0]
click at [377, 12] on icon "save" at bounding box center [378, 18] width 16 height 16
checkbox input "false"
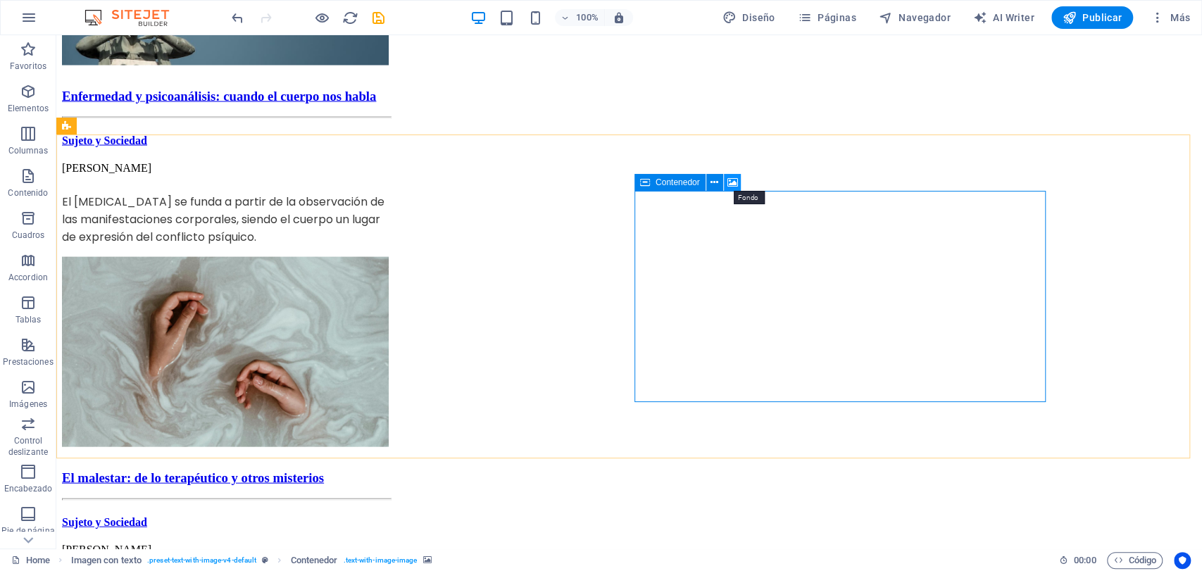
click at [736, 185] on icon at bounding box center [732, 182] width 11 height 15
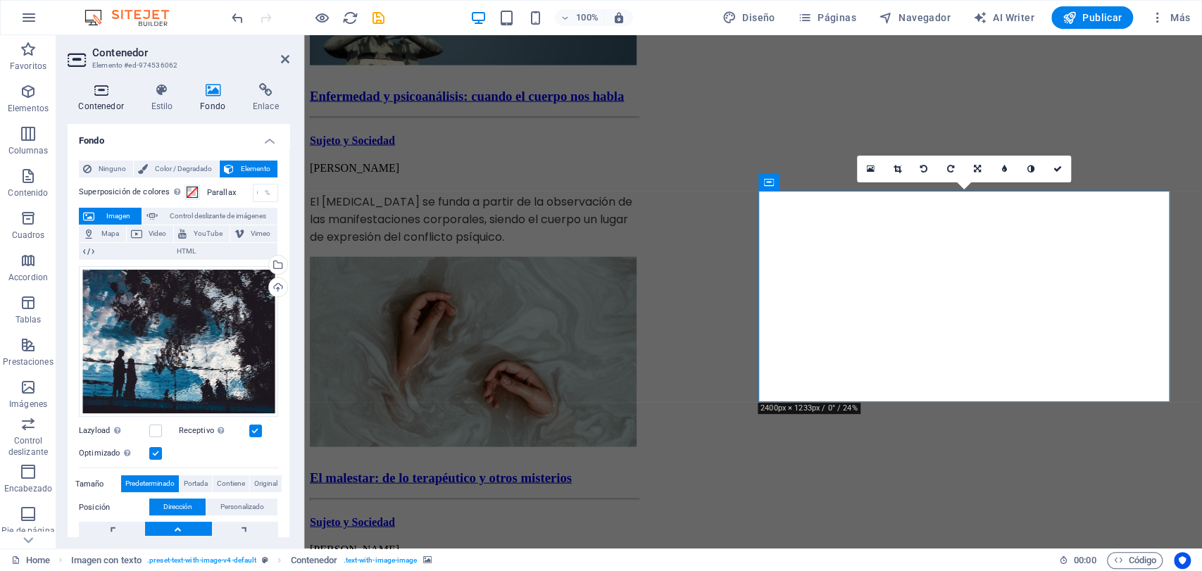
click at [114, 92] on icon at bounding box center [101, 90] width 67 height 14
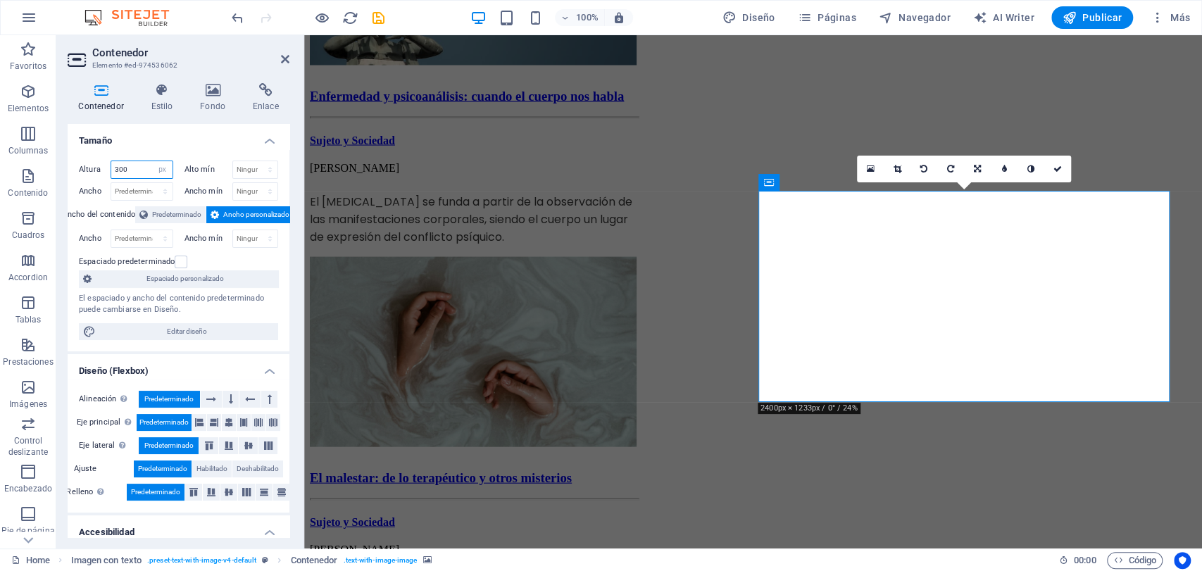
drag, startPoint x: 125, startPoint y: 173, endPoint x: 110, endPoint y: 173, distance: 15.5
click at [111, 173] on div "300 Predeterminado px rem % vh vw" at bounding box center [142, 169] width 63 height 18
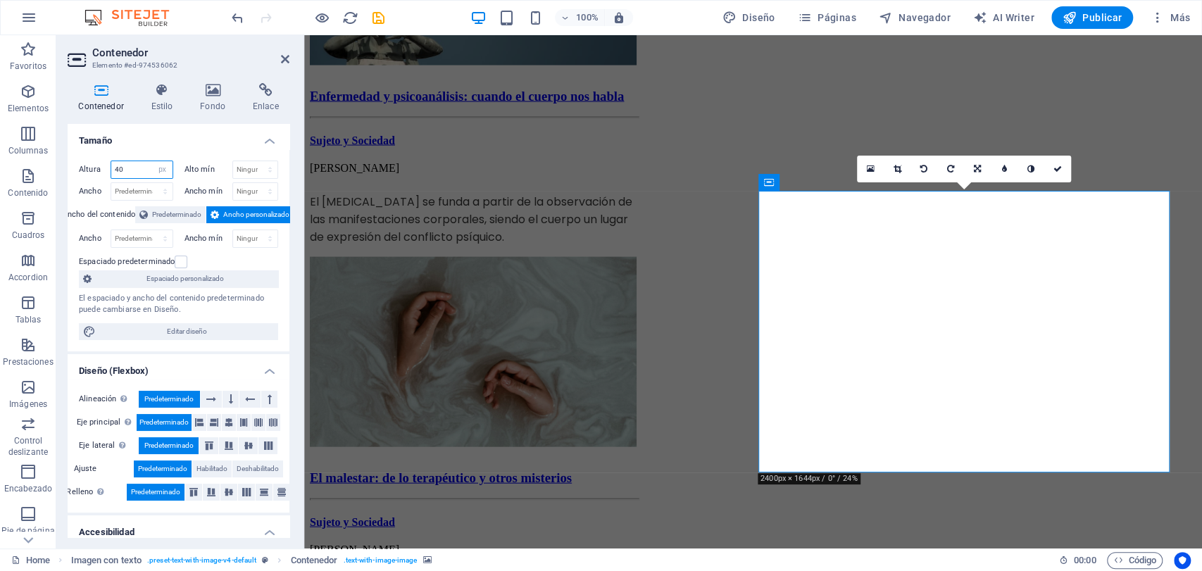
type input "4"
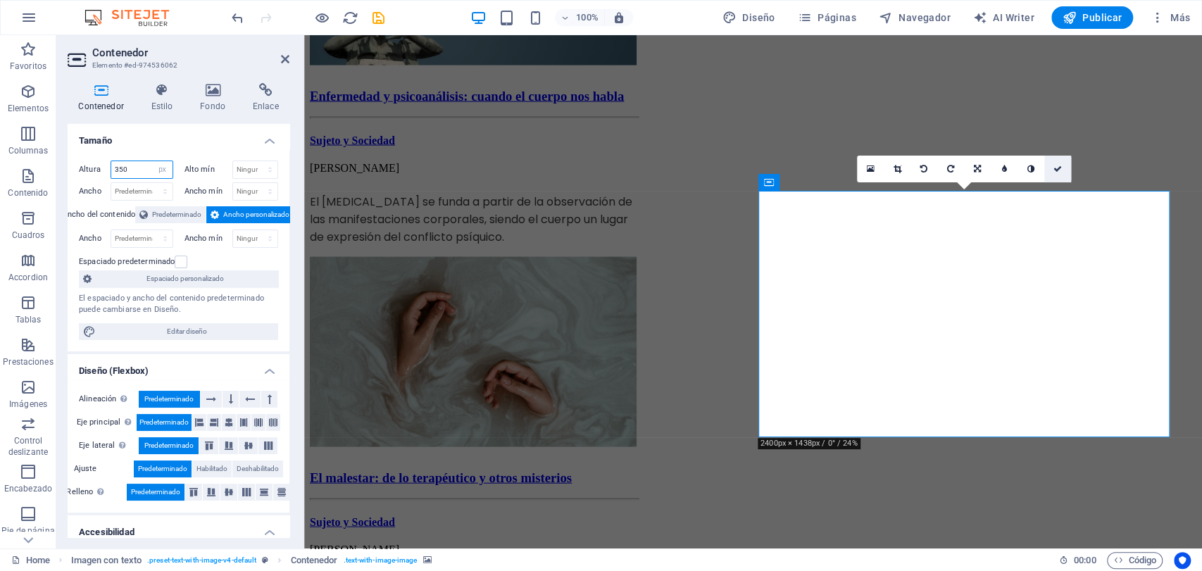
type input "350"
click at [1059, 165] on icon at bounding box center [1057, 169] width 8 height 8
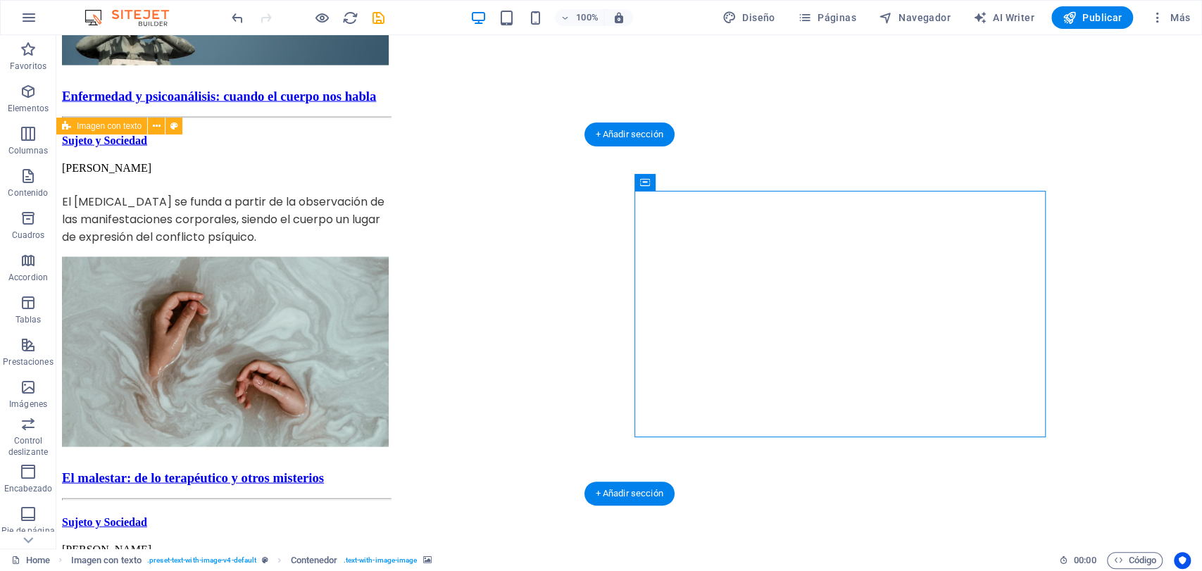
select select "px"
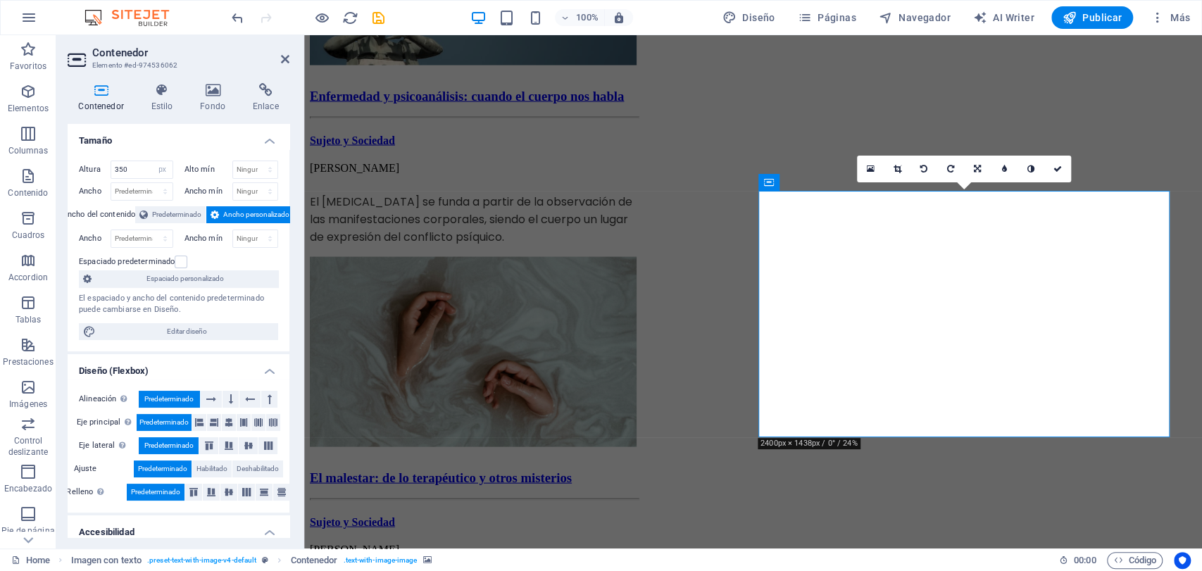
click at [387, 16] on div "100% Diseño Páginas Navegador AI Writer Publicar Más" at bounding box center [712, 17] width 966 height 23
click at [375, 20] on icon "save" at bounding box center [378, 18] width 16 height 16
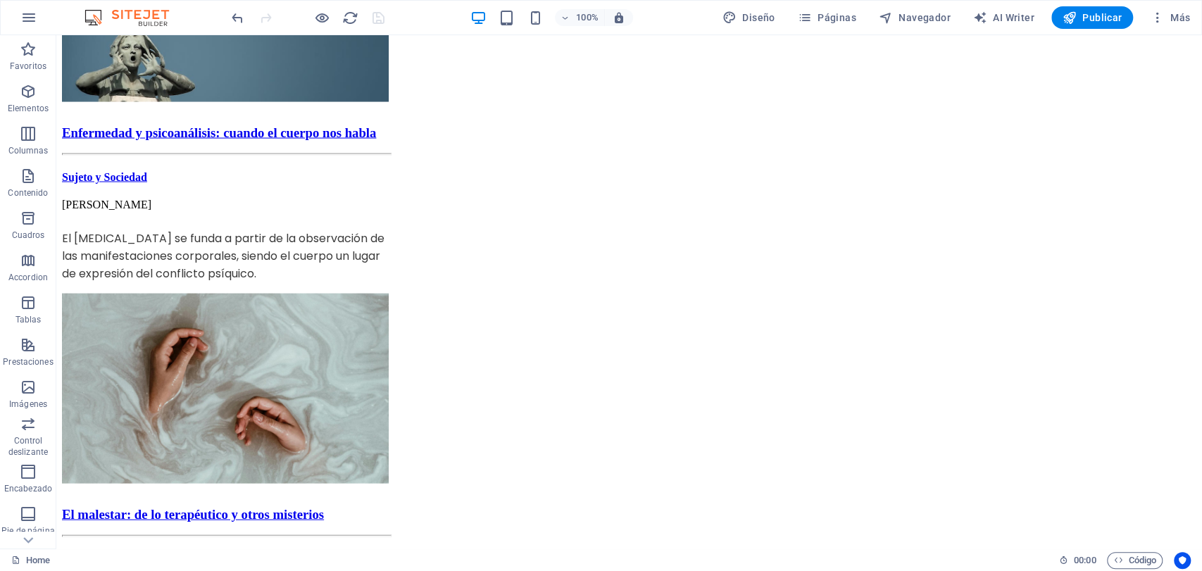
scroll to position [1955, 0]
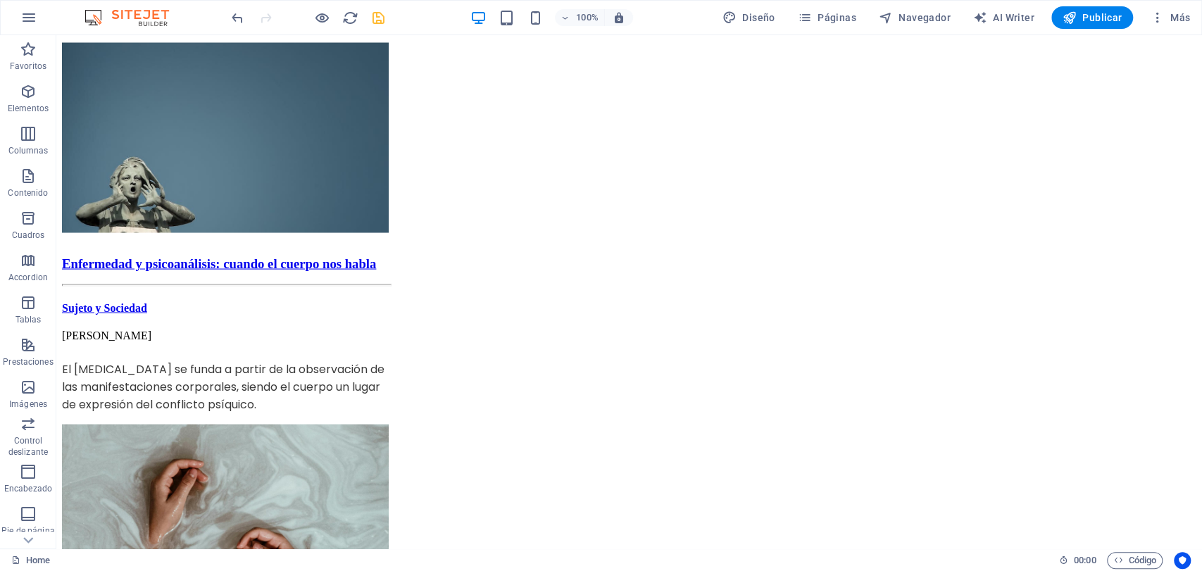
scroll to position [1893, 0]
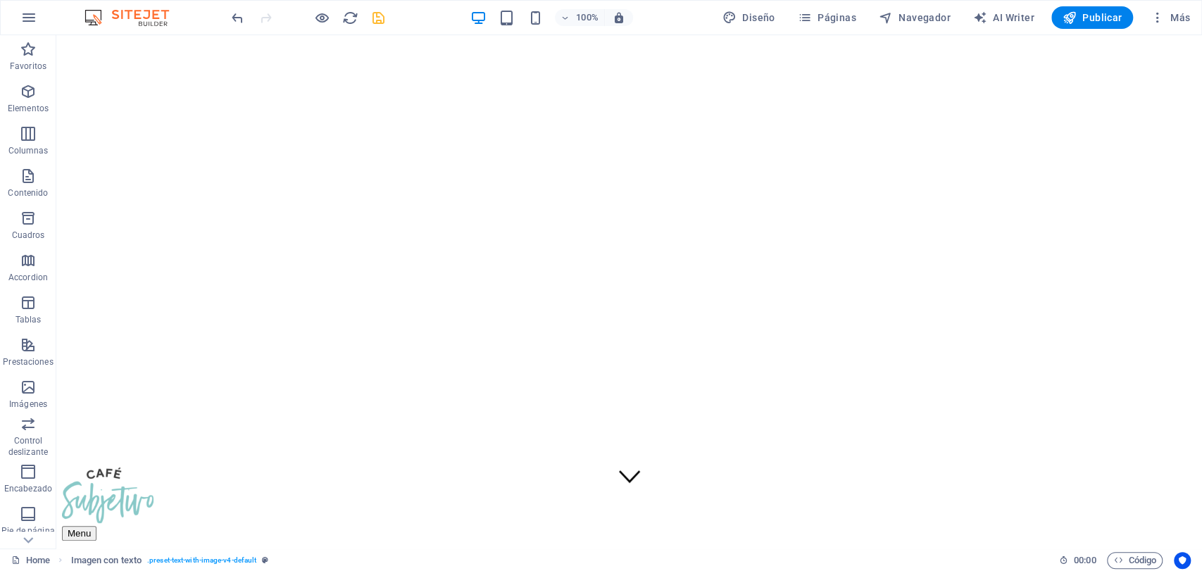
scroll to position [0, 0]
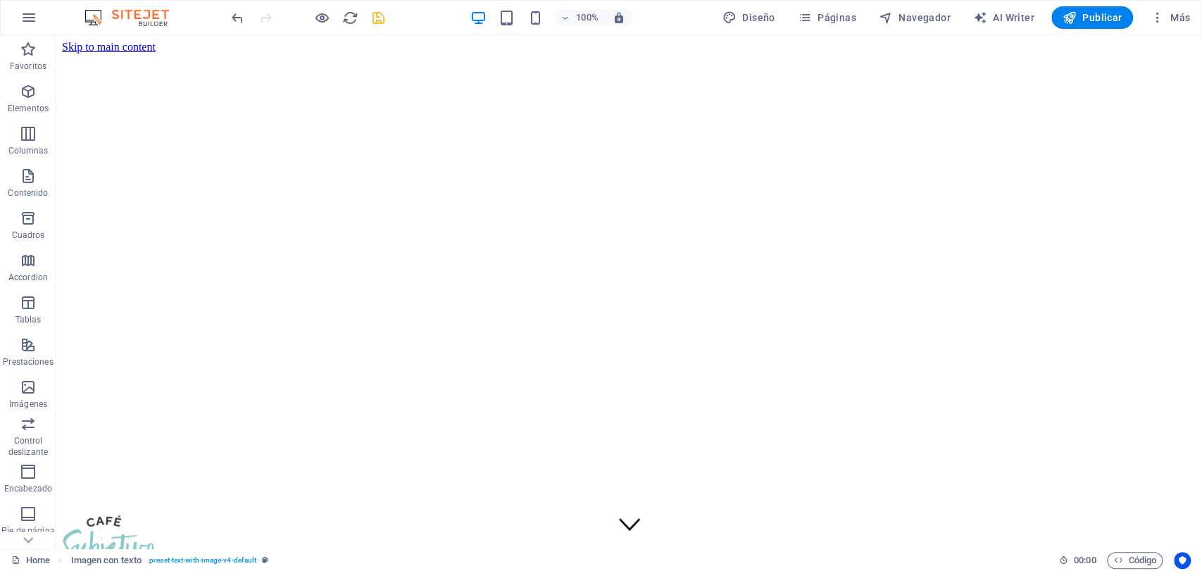
click at [372, 7] on div at bounding box center [308, 17] width 158 height 23
click at [370, 11] on icon "save" at bounding box center [378, 18] width 16 height 16
checkbox input "false"
click at [823, 18] on span "Páginas" at bounding box center [827, 18] width 58 height 14
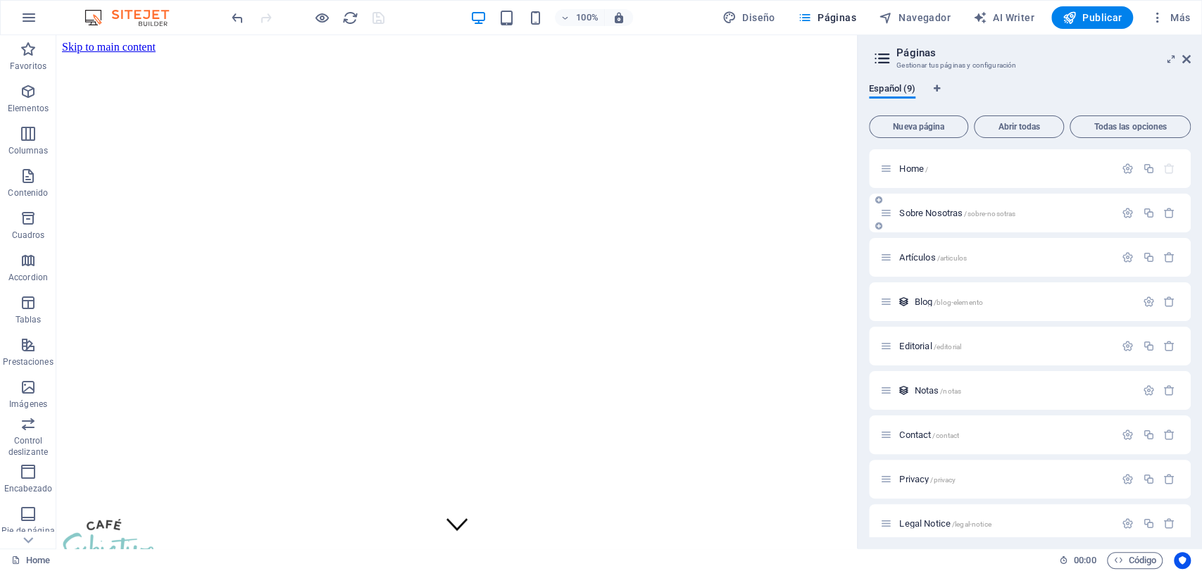
click at [909, 218] on div "Sobre Nosotras /sobre-nosotras" at bounding box center [997, 213] width 234 height 16
click at [889, 213] on icon at bounding box center [886, 213] width 12 height 12
click at [902, 209] on span "Sobre Nosotras /sobre-nosotras" at bounding box center [957, 213] width 116 height 11
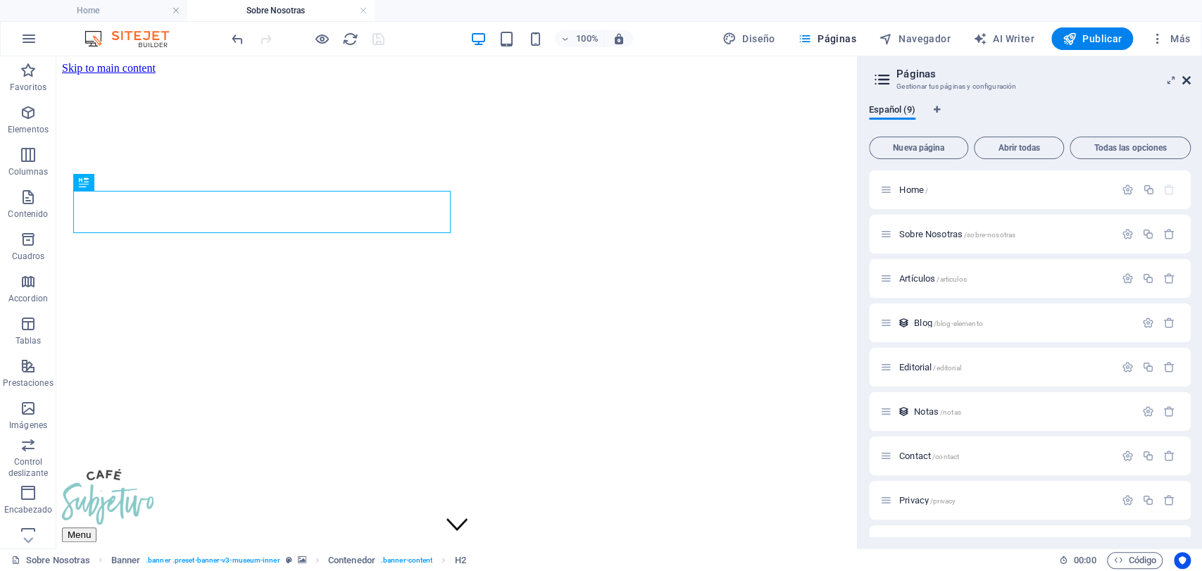
click at [1080, 80] on icon at bounding box center [1186, 80] width 8 height 11
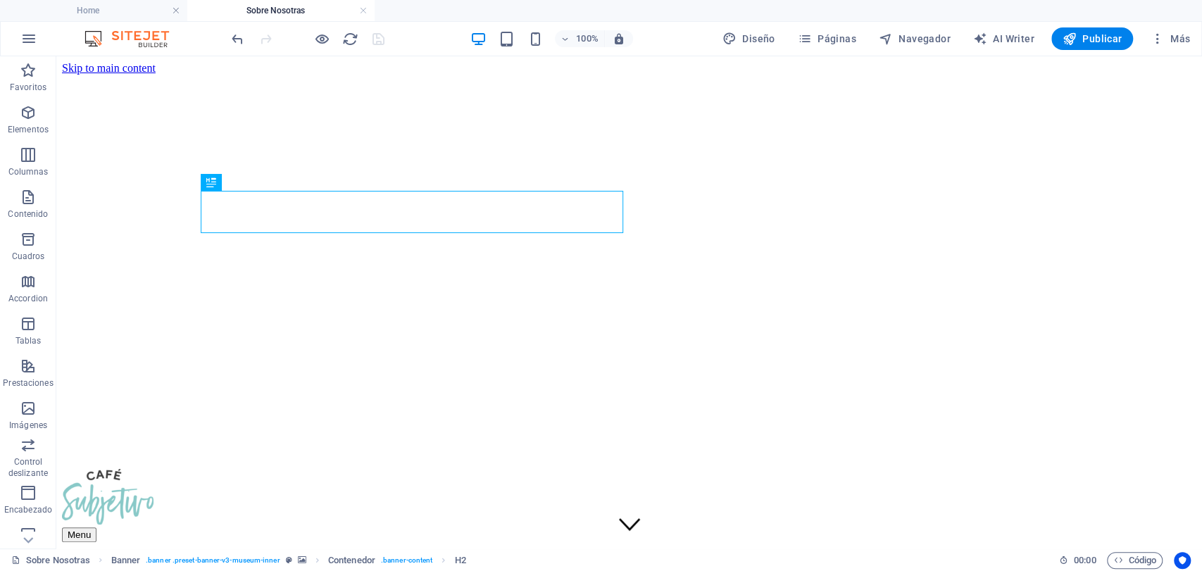
click at [363, 9] on link at bounding box center [363, 10] width 8 height 13
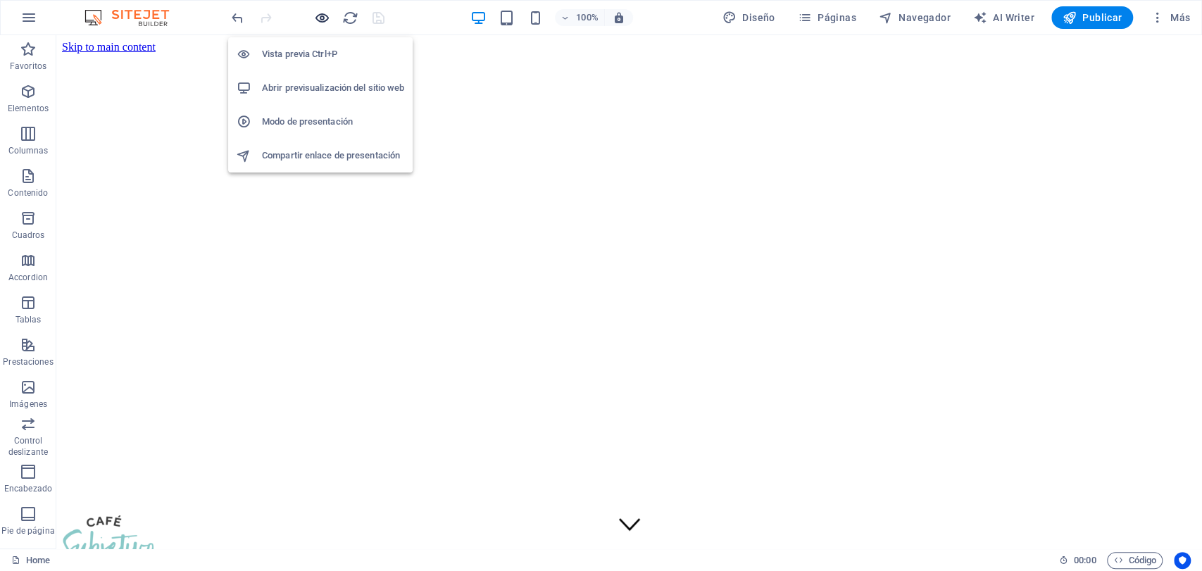
click at [314, 11] on icon "button" at bounding box center [322, 18] width 16 height 16
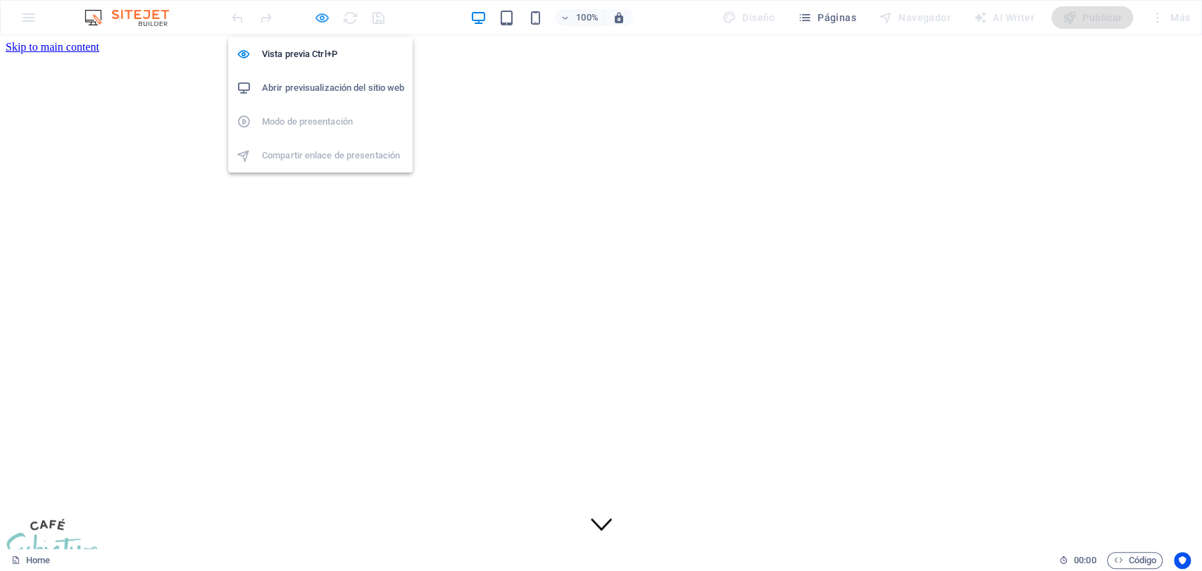
click at [314, 11] on icon "button" at bounding box center [322, 18] width 16 height 16
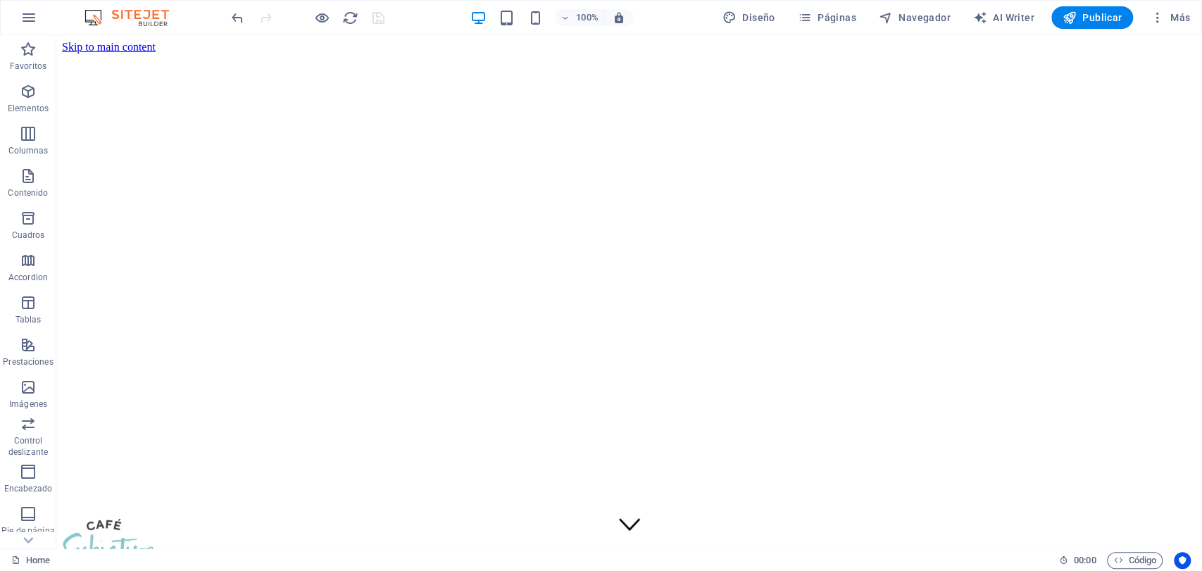
click at [1080, 4] on div "100% Diseño Páginas Navegador AI Writer Publicar Más" at bounding box center [601, 18] width 1200 height 34
click at [1080, 23] on span "Publicar" at bounding box center [1092, 18] width 60 height 14
